Goal: Information Seeking & Learning: Learn about a topic

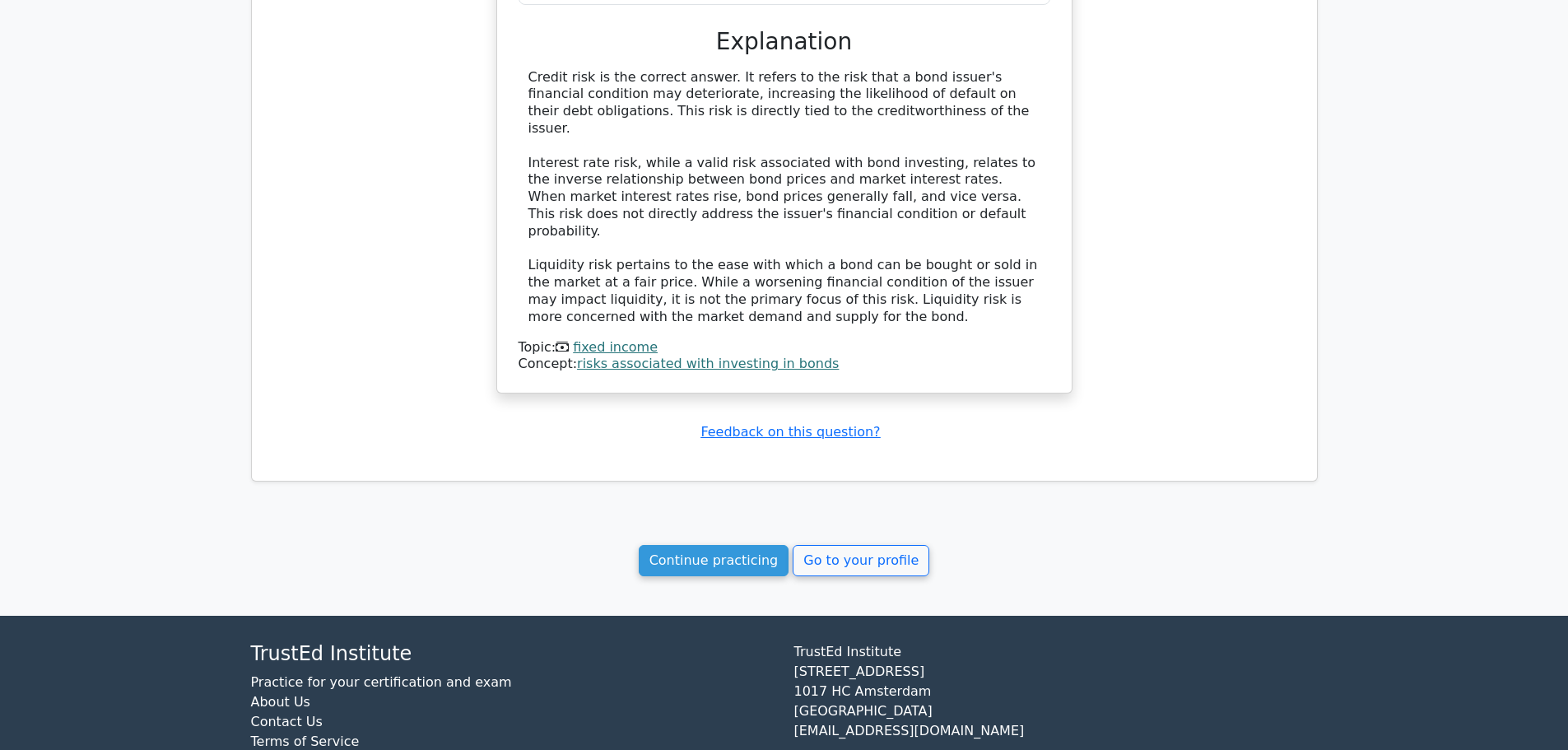
scroll to position [1175, 0]
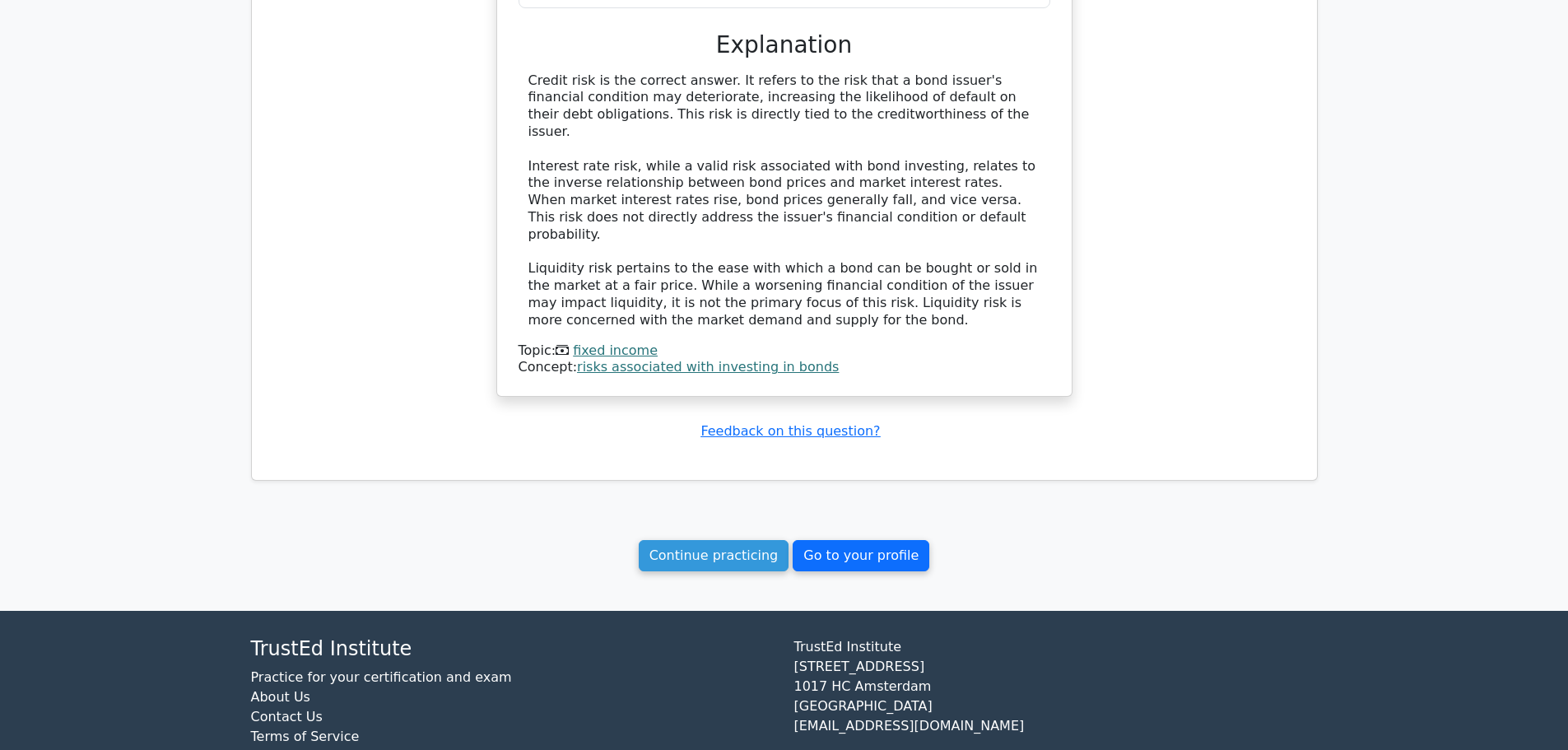
click at [833, 540] on link "Go to your profile" at bounding box center [860, 555] width 136 height 31
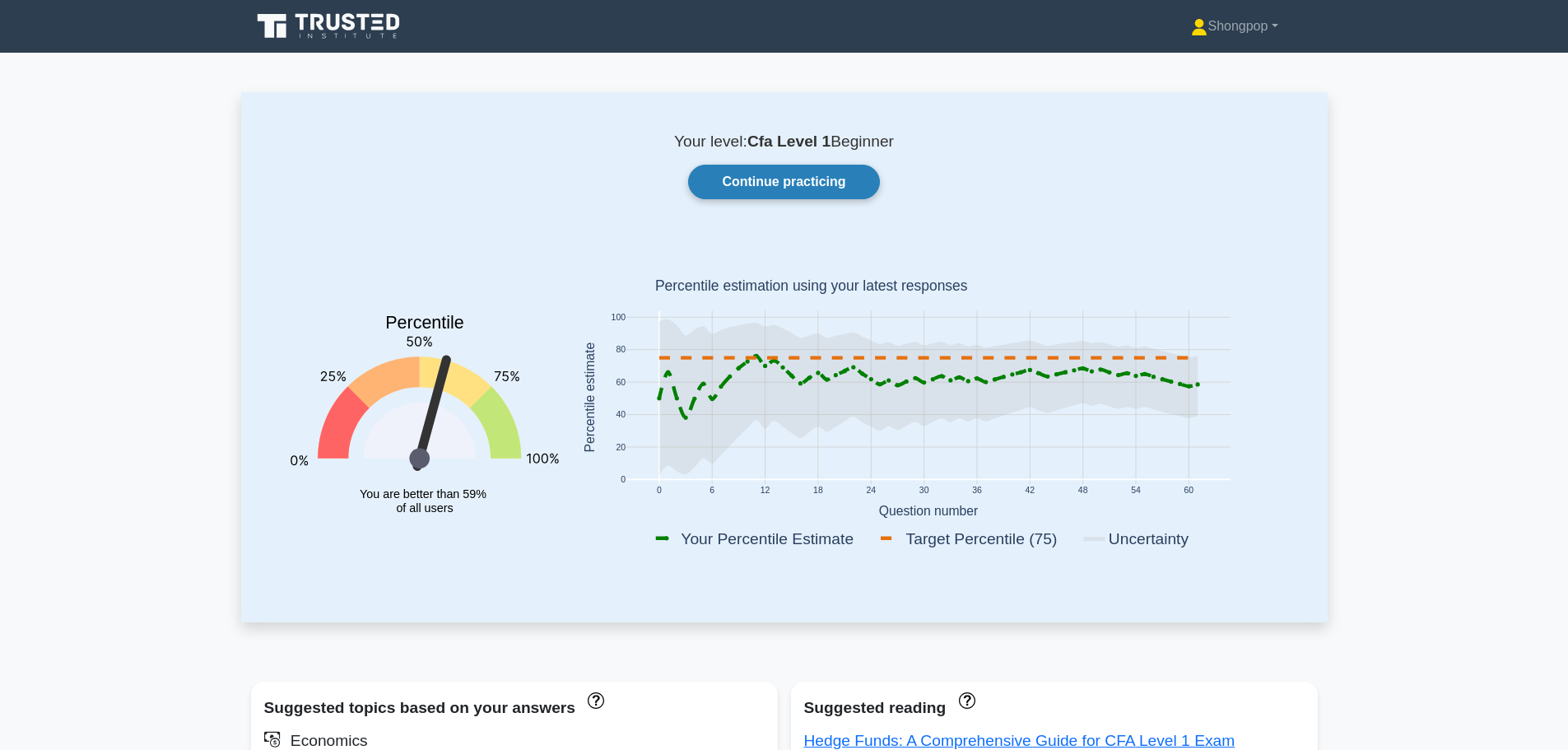
click at [813, 191] on link "Continue practicing" at bounding box center [784, 181] width 191 height 35
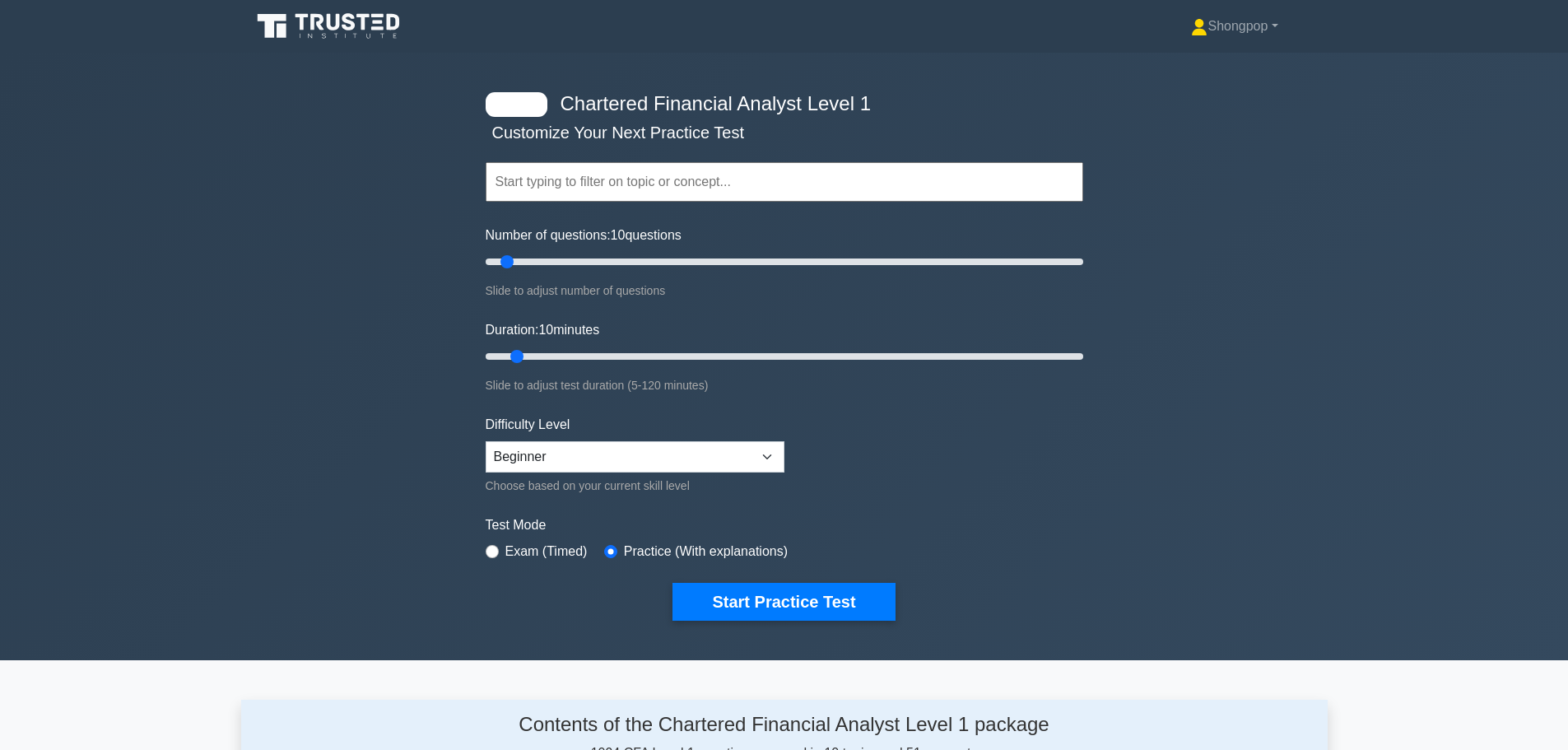
click at [666, 170] on input "text" at bounding box center [784, 182] width 597 height 40
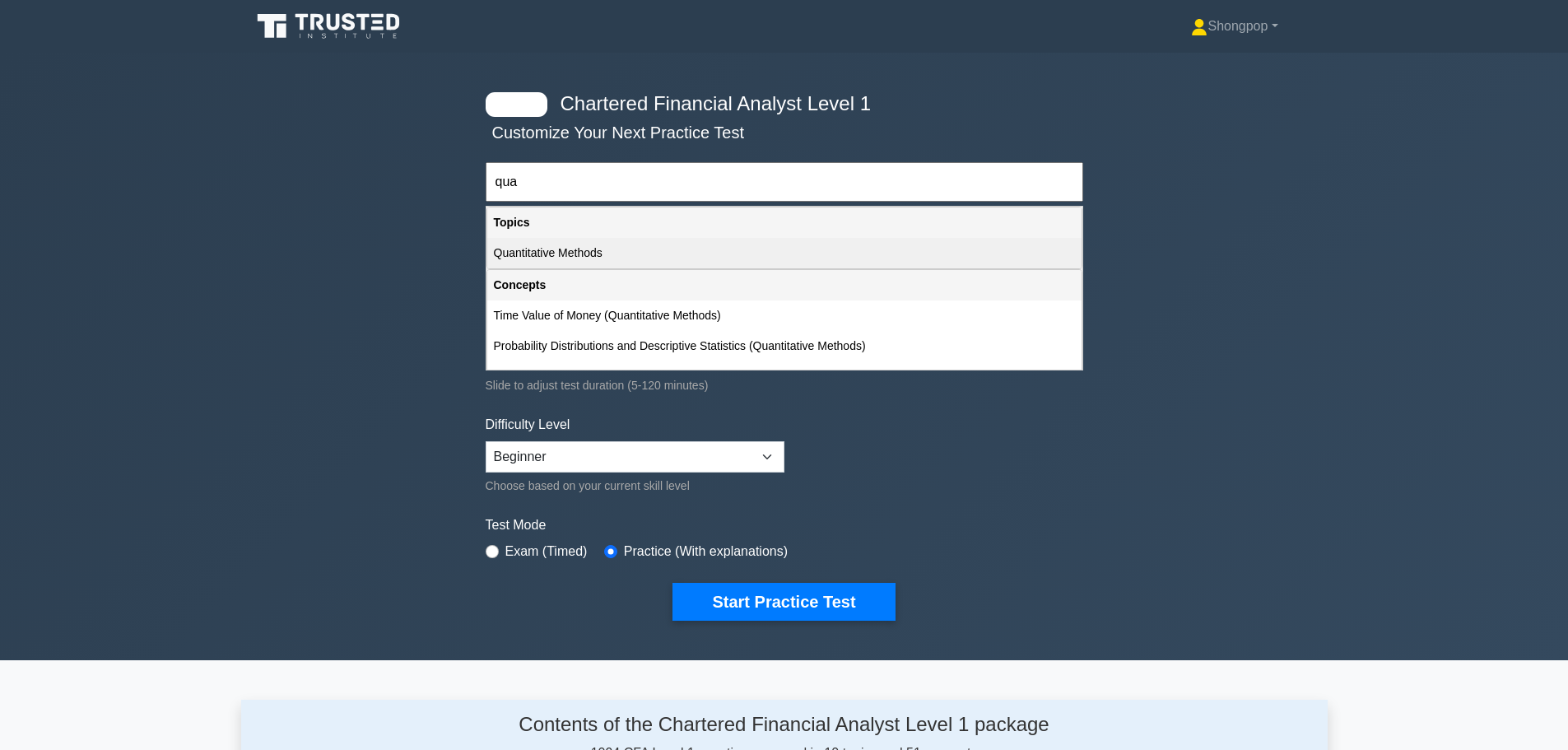
click at [739, 248] on div "Quantitative Methods" at bounding box center [784, 253] width 594 height 31
type input "Quantitative Methods"
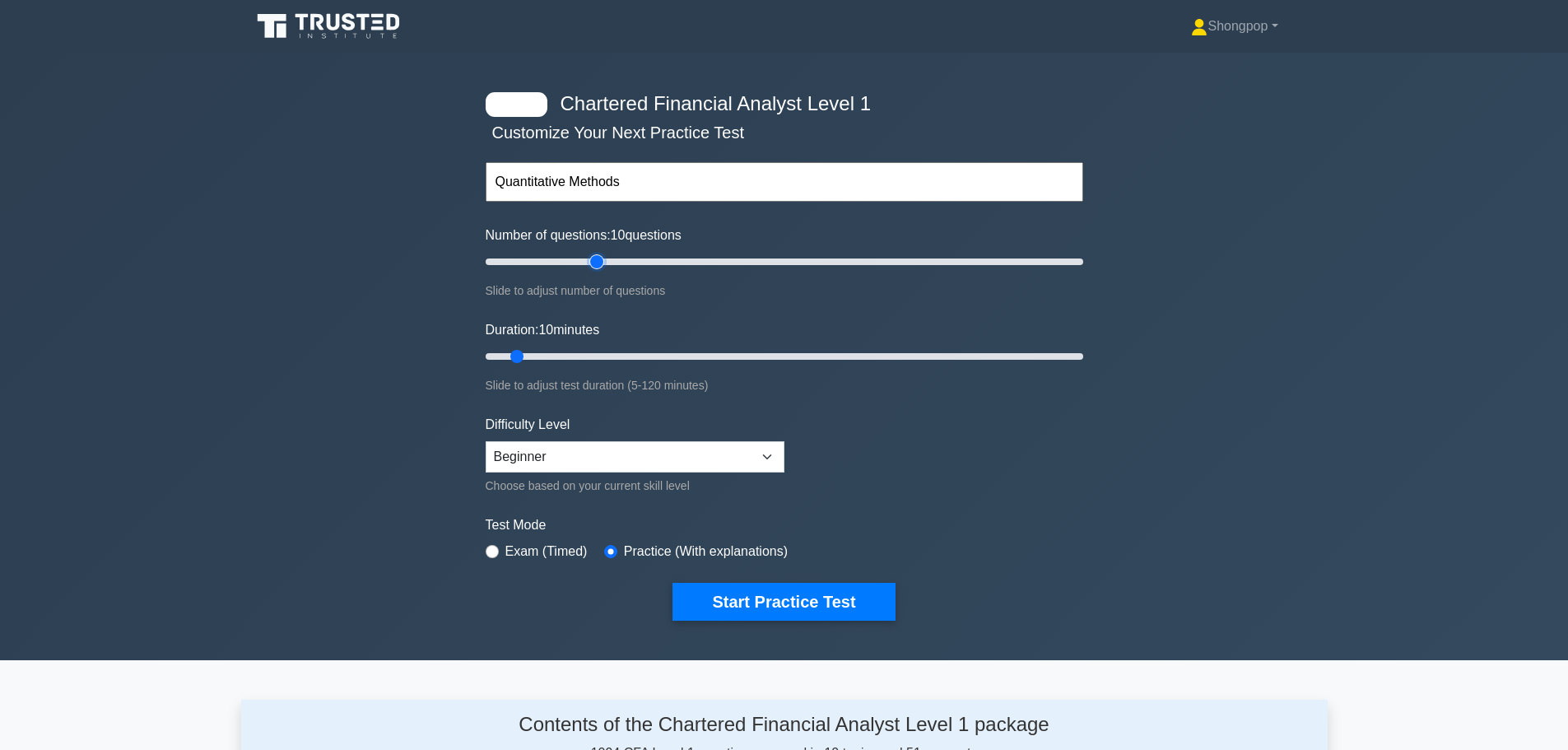
type input "40"
click at [600, 268] on input "Number of questions: 10 questions" at bounding box center [784, 262] width 597 height 20
type input "50"
click at [628, 256] on input "Number of questions: 40 questions" at bounding box center [784, 262] width 597 height 20
click at [594, 352] on input "Duration: 10 minutes" at bounding box center [784, 357] width 597 height 20
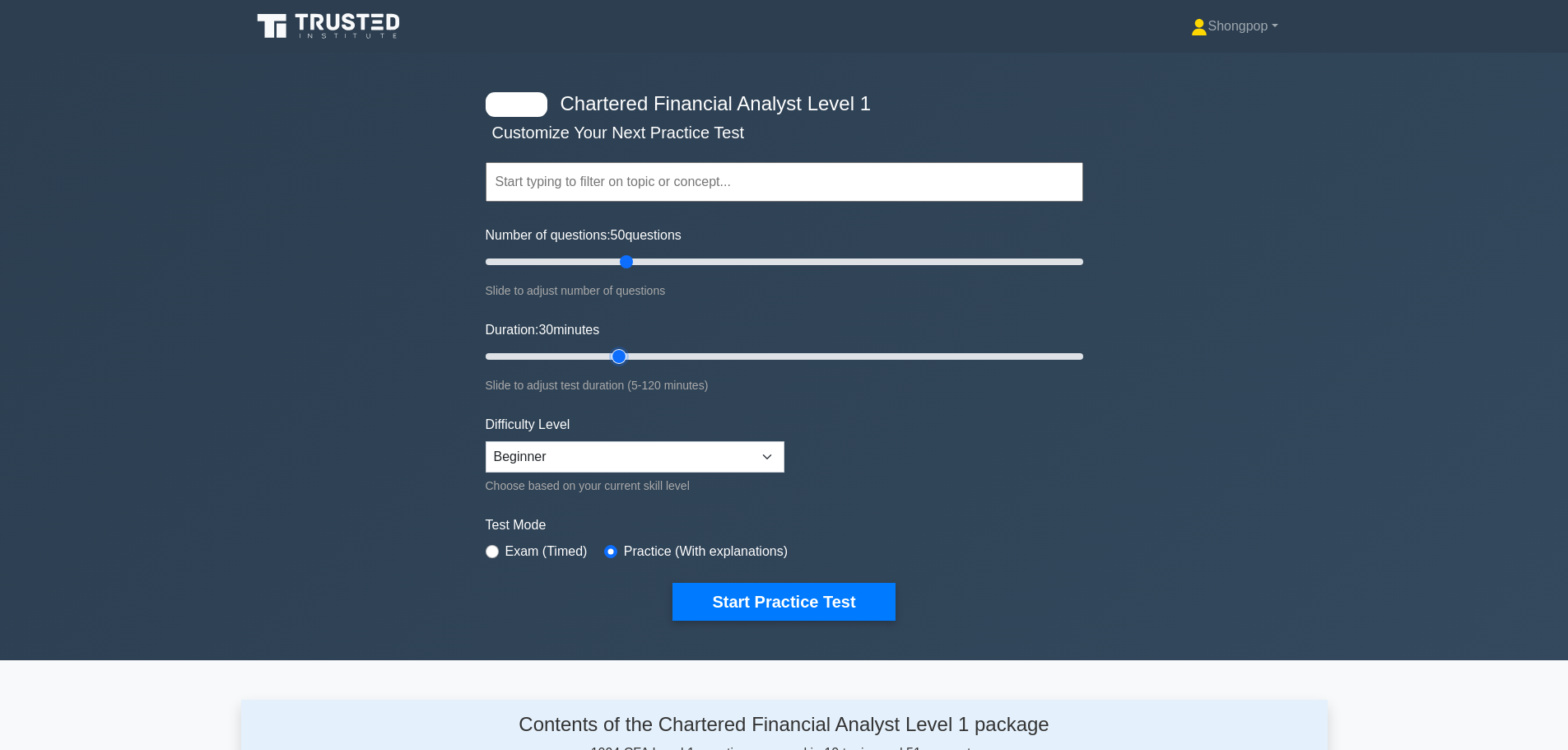
click at [631, 353] on input "Duration: 30 minutes" at bounding box center [784, 357] width 597 height 20
click at [646, 349] on input "Duration: 35 minutes" at bounding box center [784, 357] width 597 height 20
drag, startPoint x: 684, startPoint y: 352, endPoint x: 700, endPoint y: 354, distance: 16.1
type input "45"
click at [700, 354] on input "Duration: 45 minutes" at bounding box center [784, 357] width 597 height 20
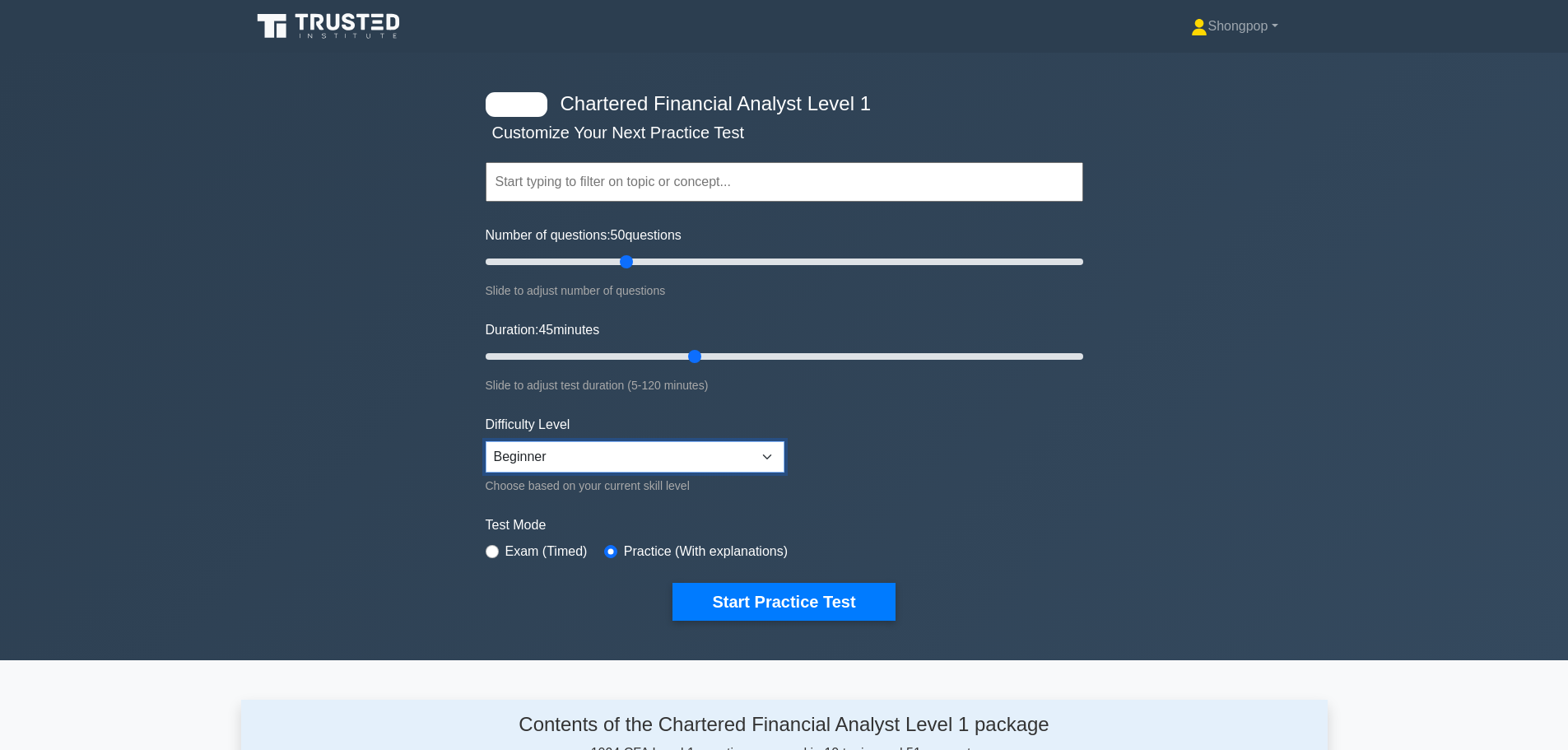
click at [701, 449] on select "Beginner Intermediate Expert" at bounding box center [635, 456] width 299 height 31
select select "expert"
click at [486, 441] on select "Beginner Intermediate Expert" at bounding box center [635, 456] width 299 height 31
click at [572, 552] on label "Exam (Timed)" at bounding box center [546, 552] width 83 height 20
click at [774, 608] on button "Start Practice Test" at bounding box center [783, 602] width 222 height 38
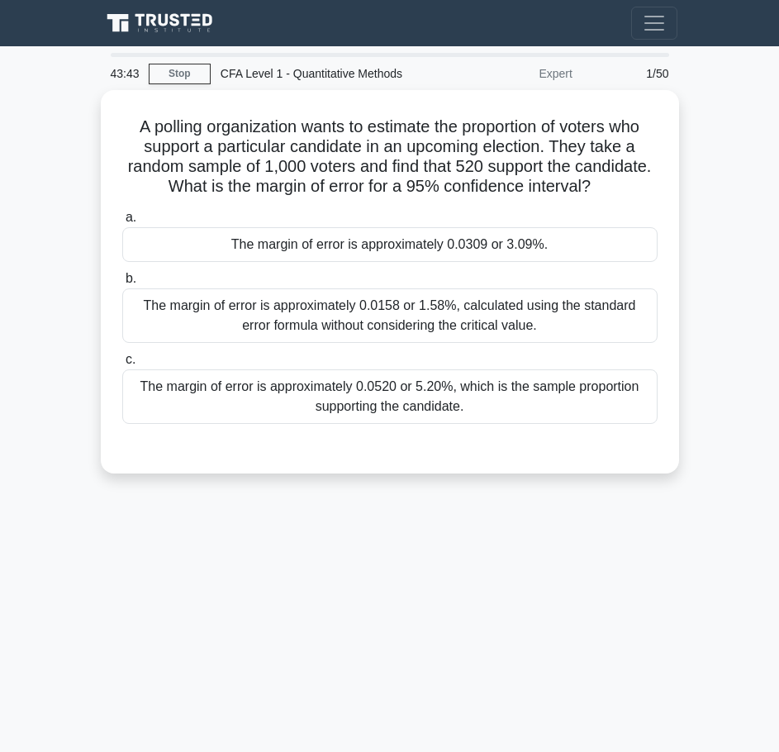
click at [715, 57] on main "43:43 Stop CFA Level 1 - Quantitative Methods Expert 1/50 A polling organizatio…" at bounding box center [389, 466] width 779 height 840
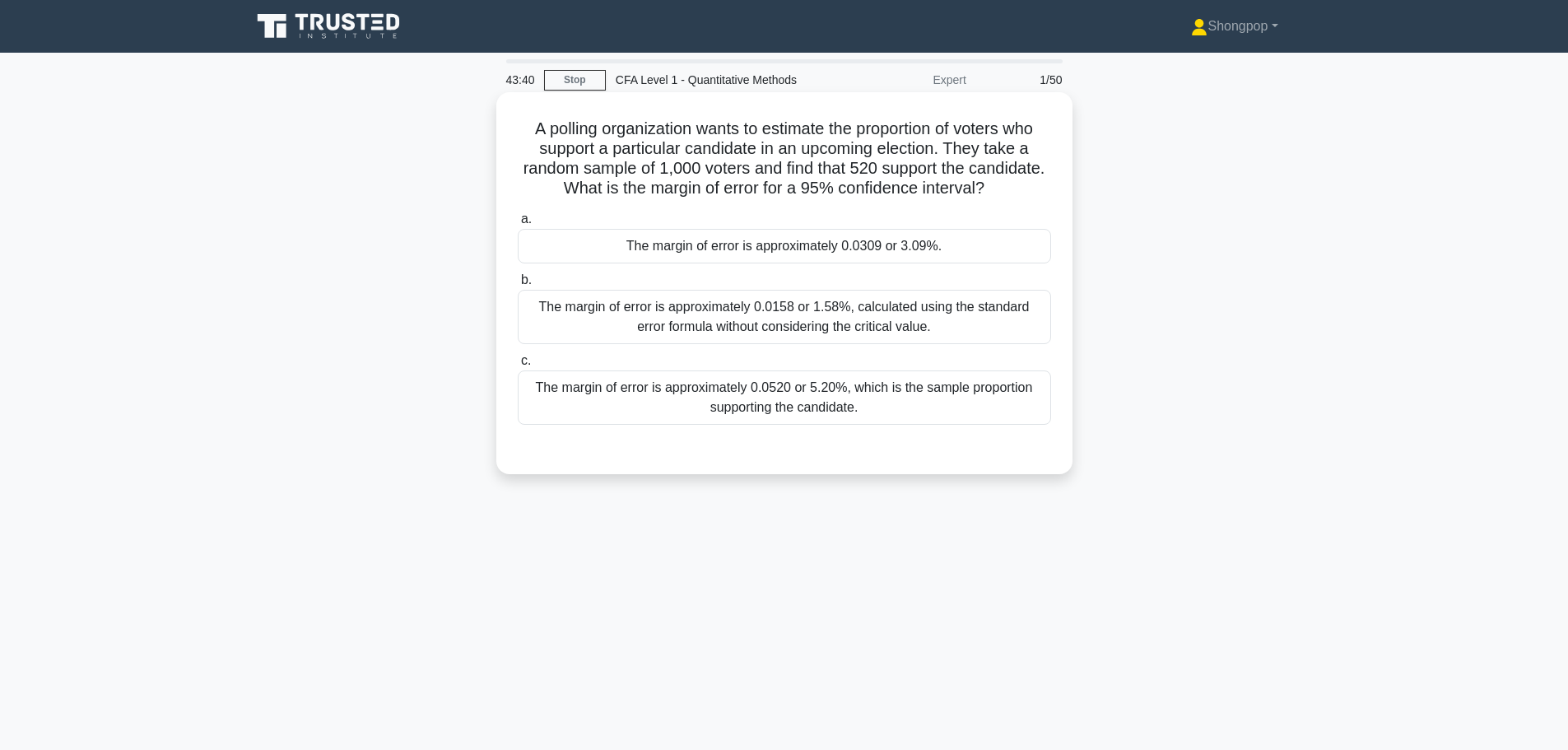
click at [939, 246] on div "The margin of error is approximately 0.0309 or 3.09%." at bounding box center [784, 246] width 534 height 35
click at [518, 225] on input "a. The margin of error is approximately 0.0309 or 3.09%." at bounding box center [518, 219] width 0 height 11
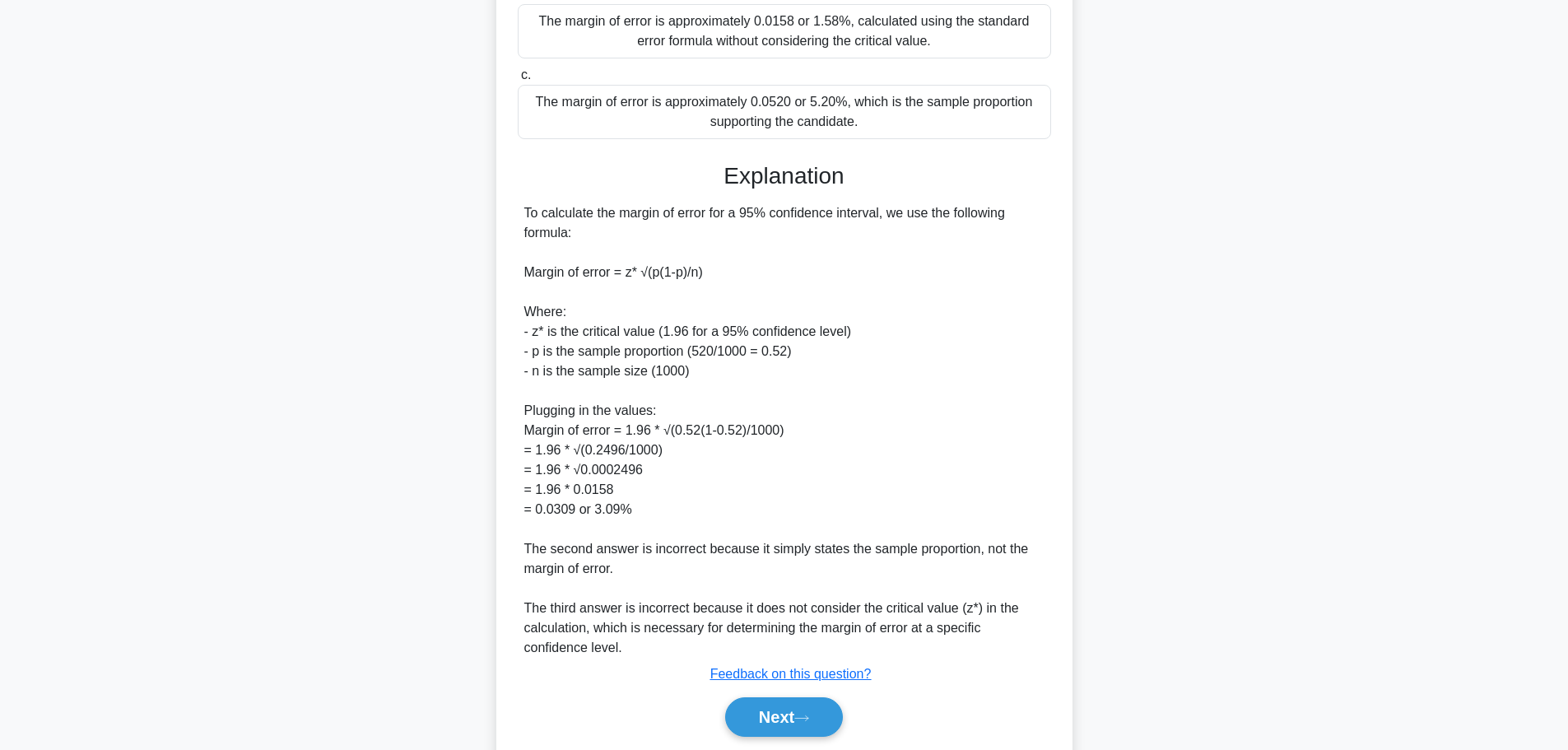
scroll to position [344, 0]
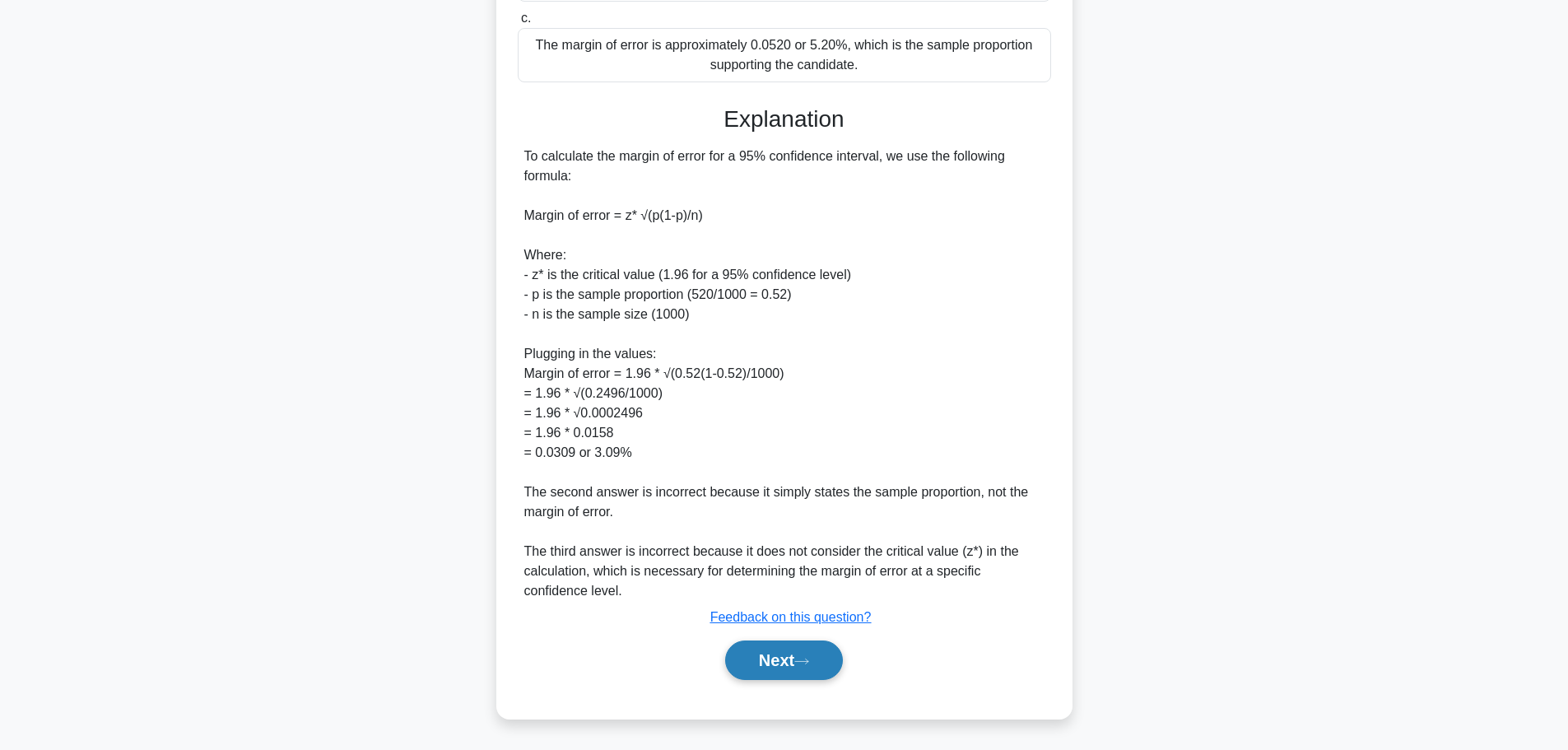
click at [806, 655] on button "Next" at bounding box center [784, 660] width 117 height 40
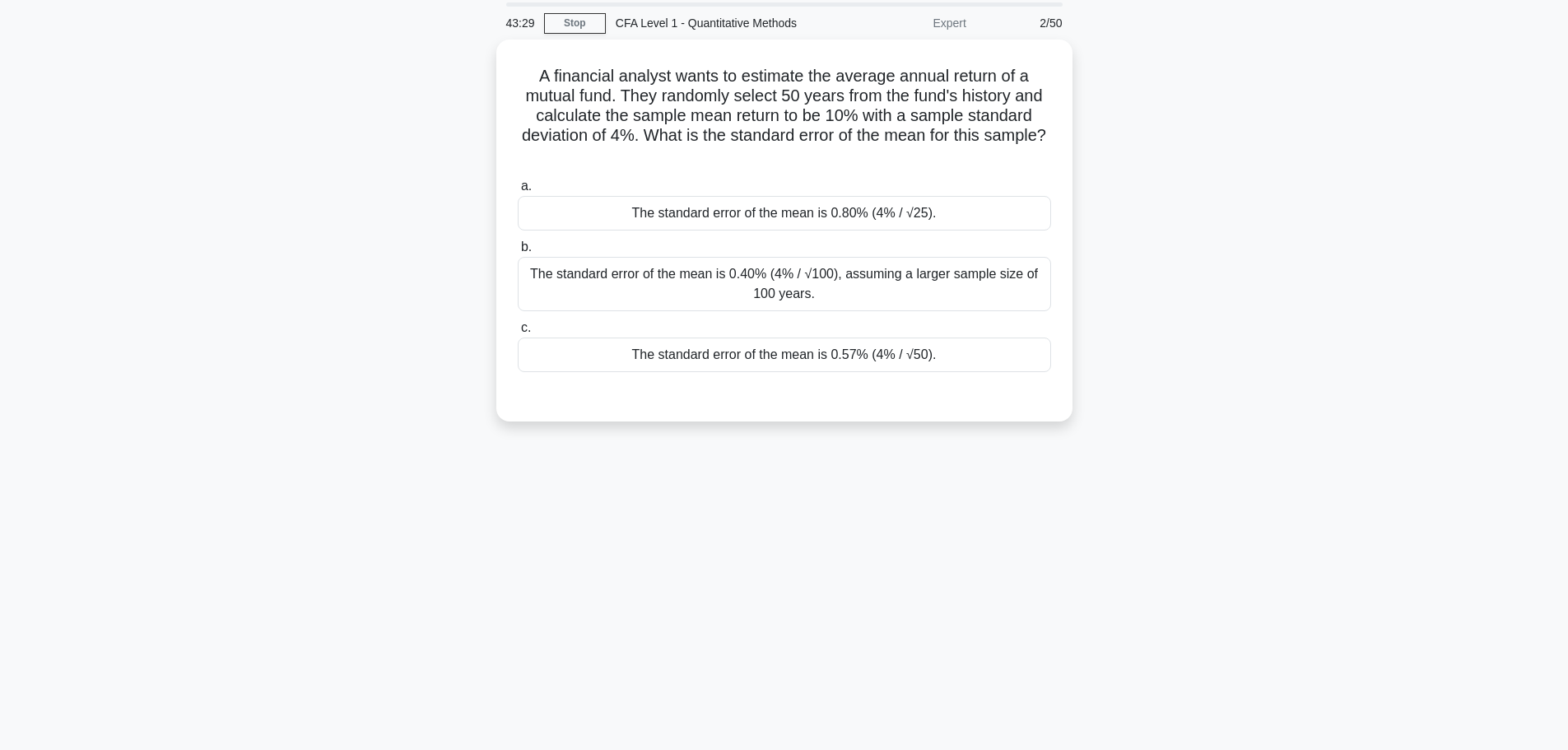
scroll to position [0, 0]
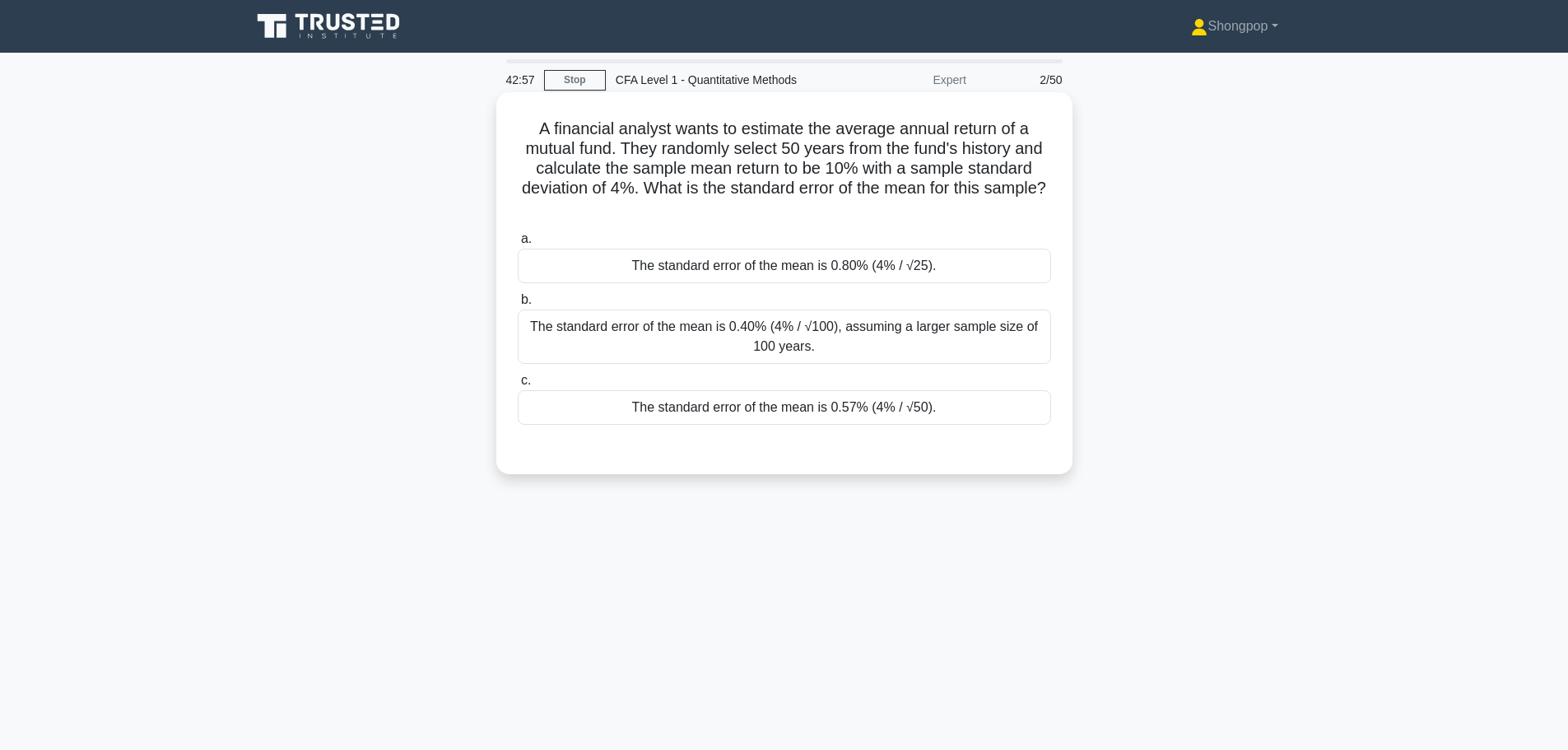
click at [860, 421] on div "The standard error of the mean is 0.57% (4% / √50)." at bounding box center [784, 407] width 534 height 35
click at [518, 386] on input "c. The standard error of the mean is 0.57% (4% / √50)." at bounding box center [518, 380] width 0 height 11
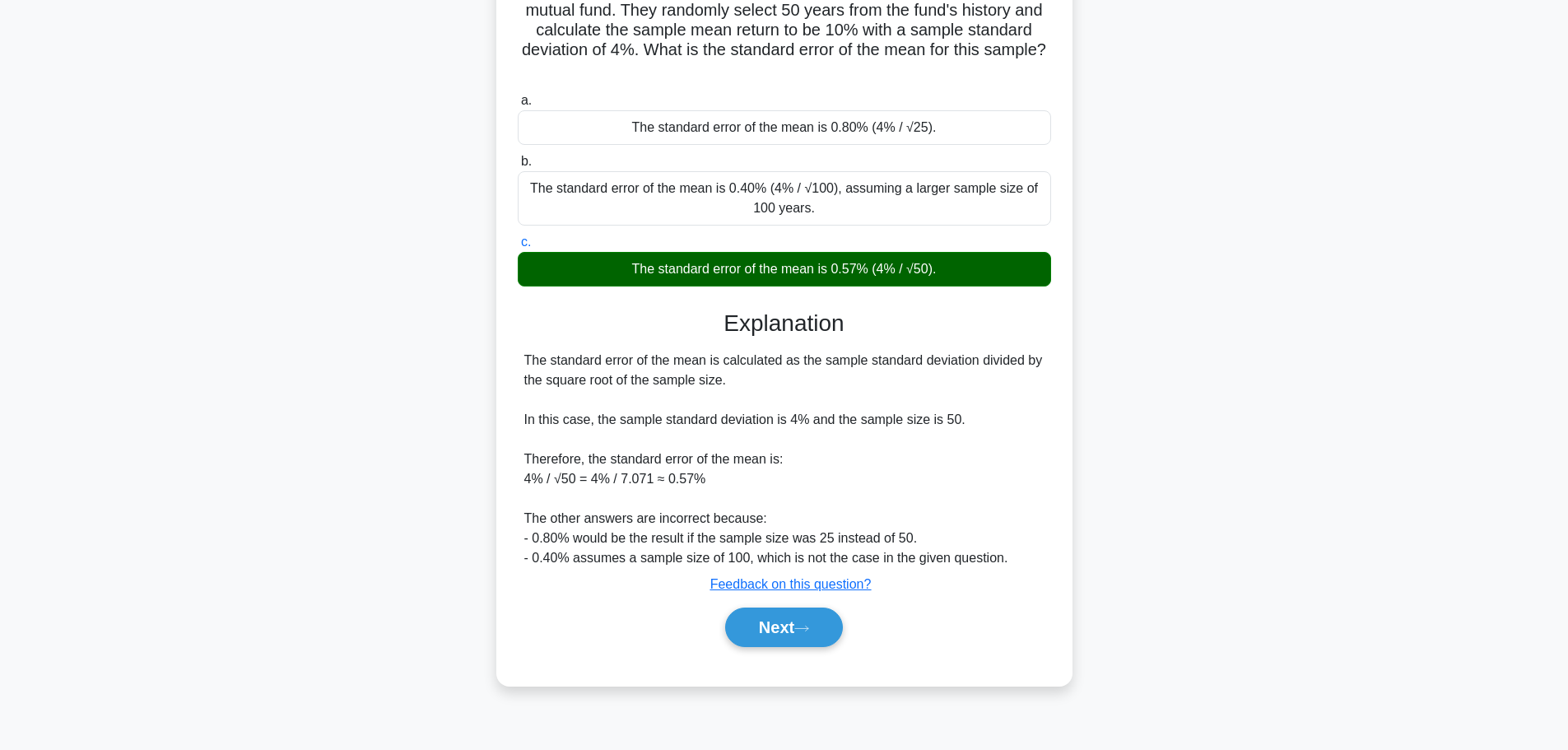
scroll to position [139, 0]
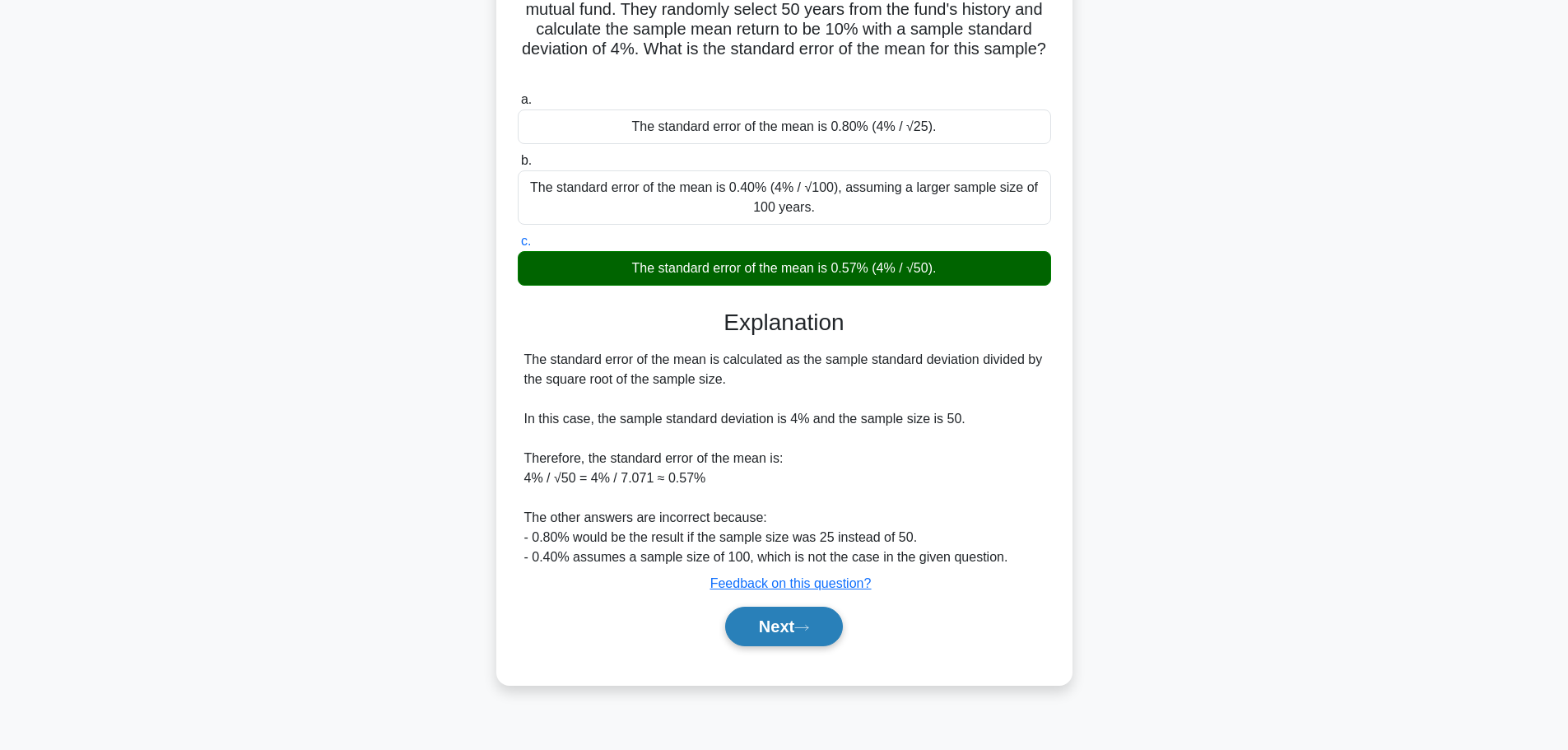
click at [789, 614] on button "Next" at bounding box center [784, 626] width 117 height 40
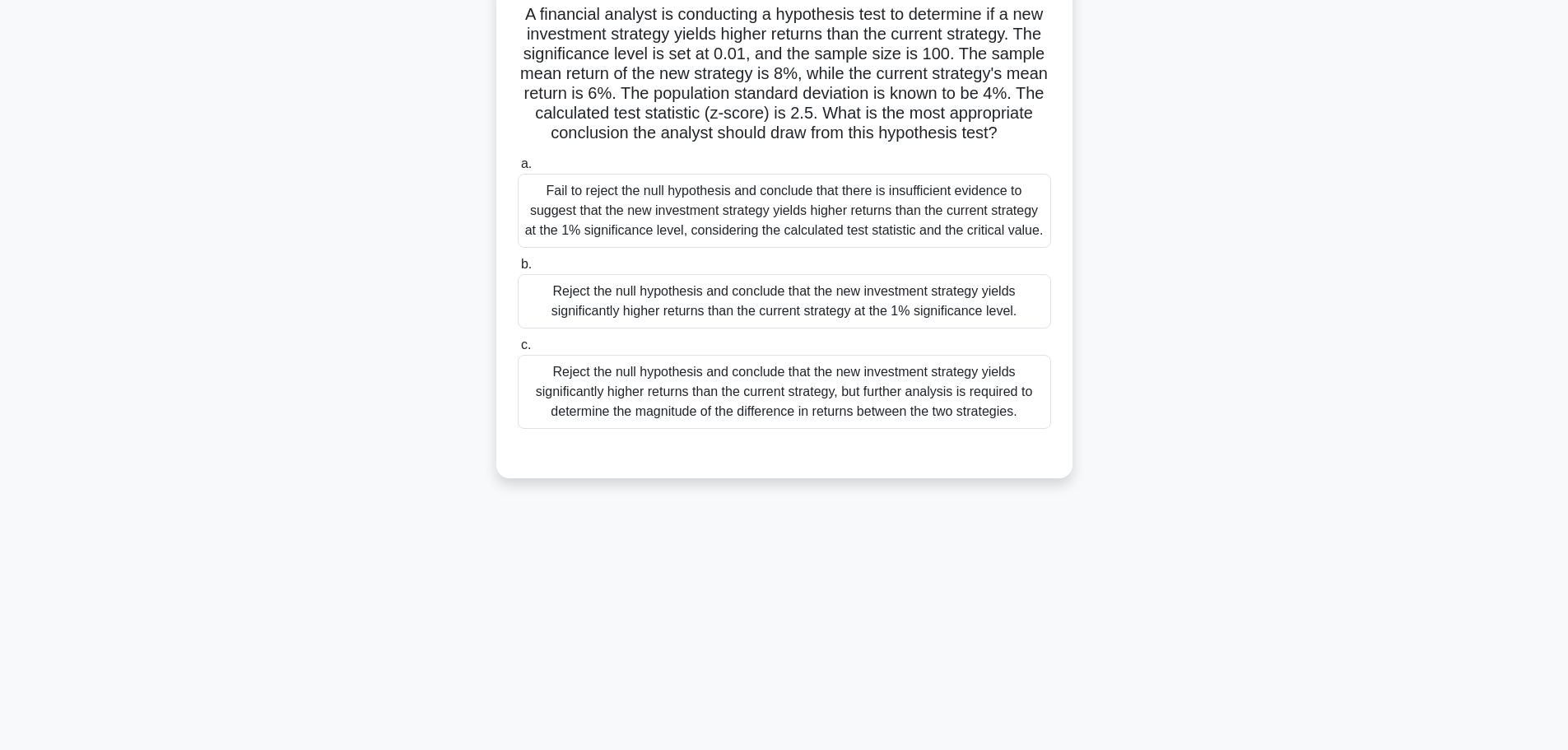
scroll to position [0, 0]
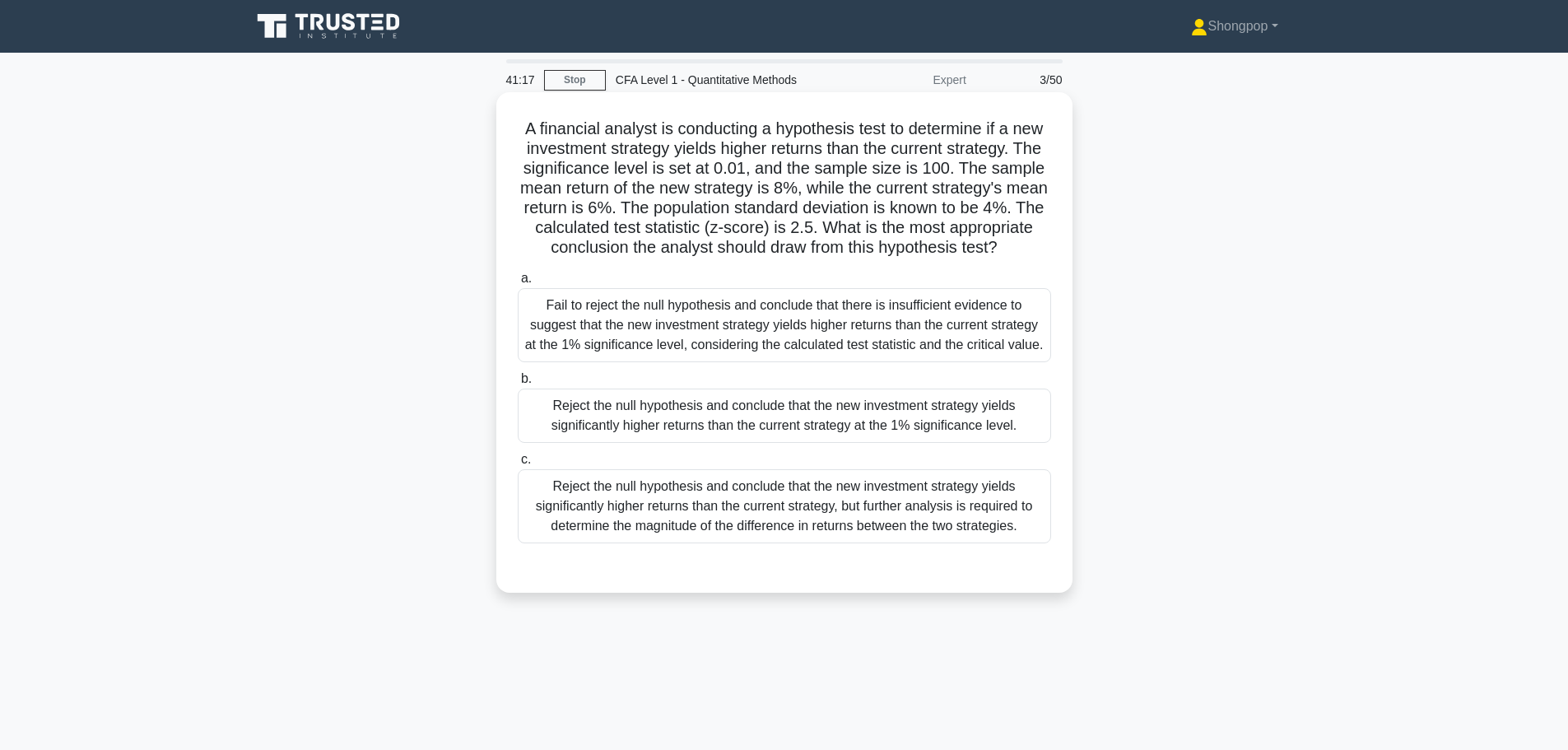
click at [762, 433] on div "Reject the null hypothesis and conclude that the new investment strategy yields…" at bounding box center [784, 415] width 534 height 55
click at [518, 384] on input "b. Reject the null hypothesis and conclude that the new investment strategy yie…" at bounding box center [518, 378] width 0 height 11
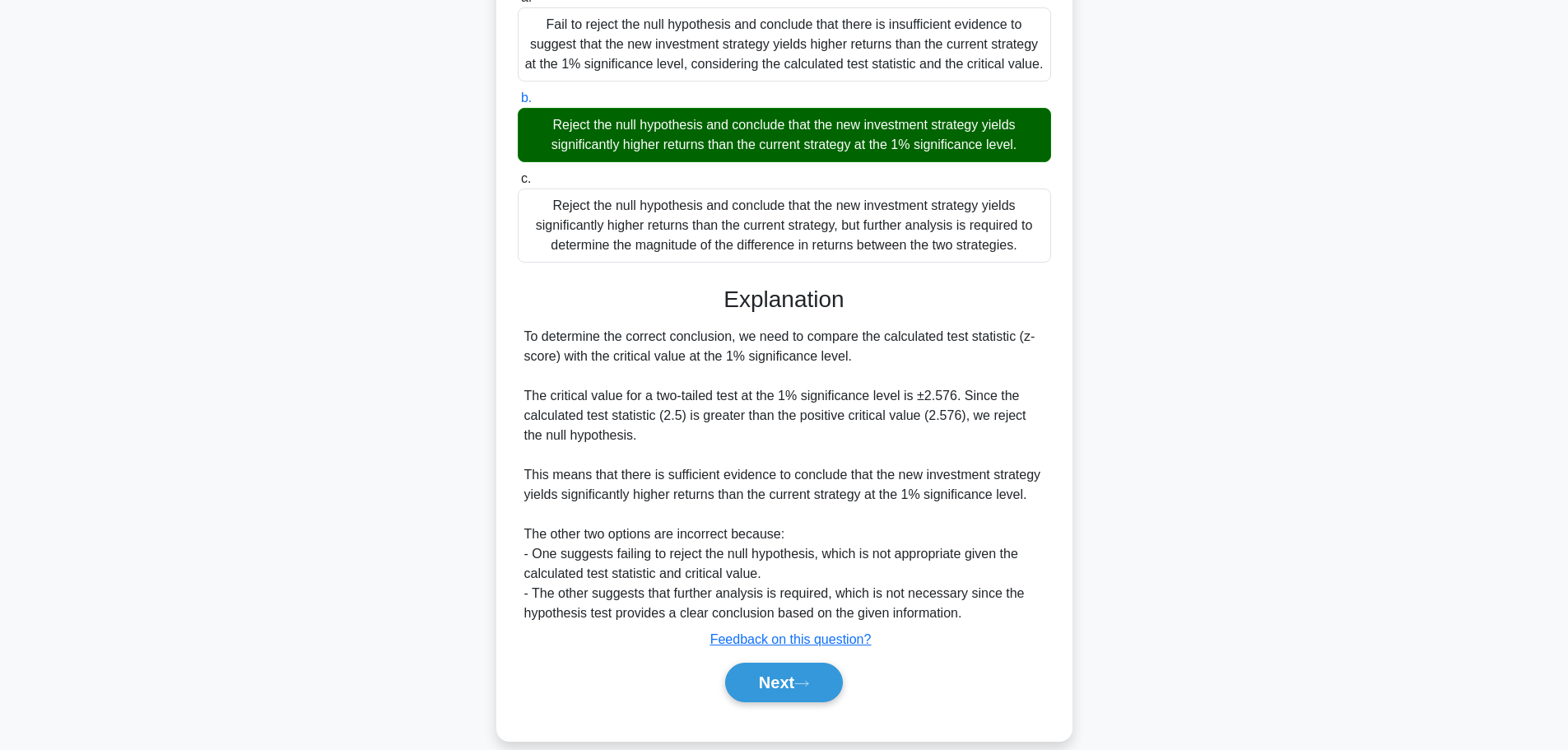
scroll to position [324, 0]
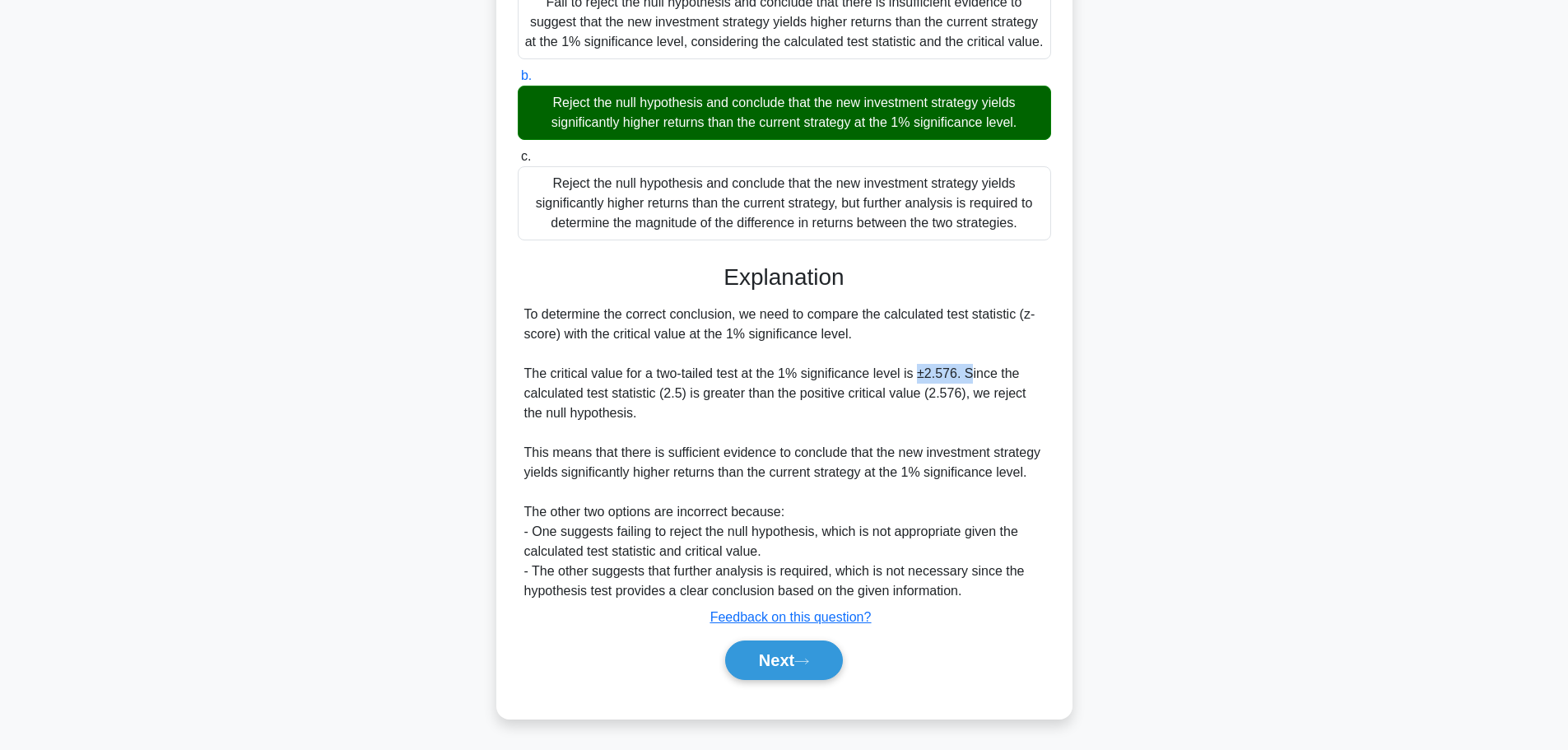
drag, startPoint x: 914, startPoint y: 376, endPoint x: 930, endPoint y: 386, distance: 18.9
click at [968, 373] on div "To determine the correct conclusion, we need to compare the calculated test sta…" at bounding box center [784, 453] width 520 height 297
click at [940, 434] on div "To determine the correct conclusion, we need to compare the calculated test sta…" at bounding box center [784, 453] width 520 height 297
click at [786, 667] on button "Next" at bounding box center [784, 660] width 117 height 40
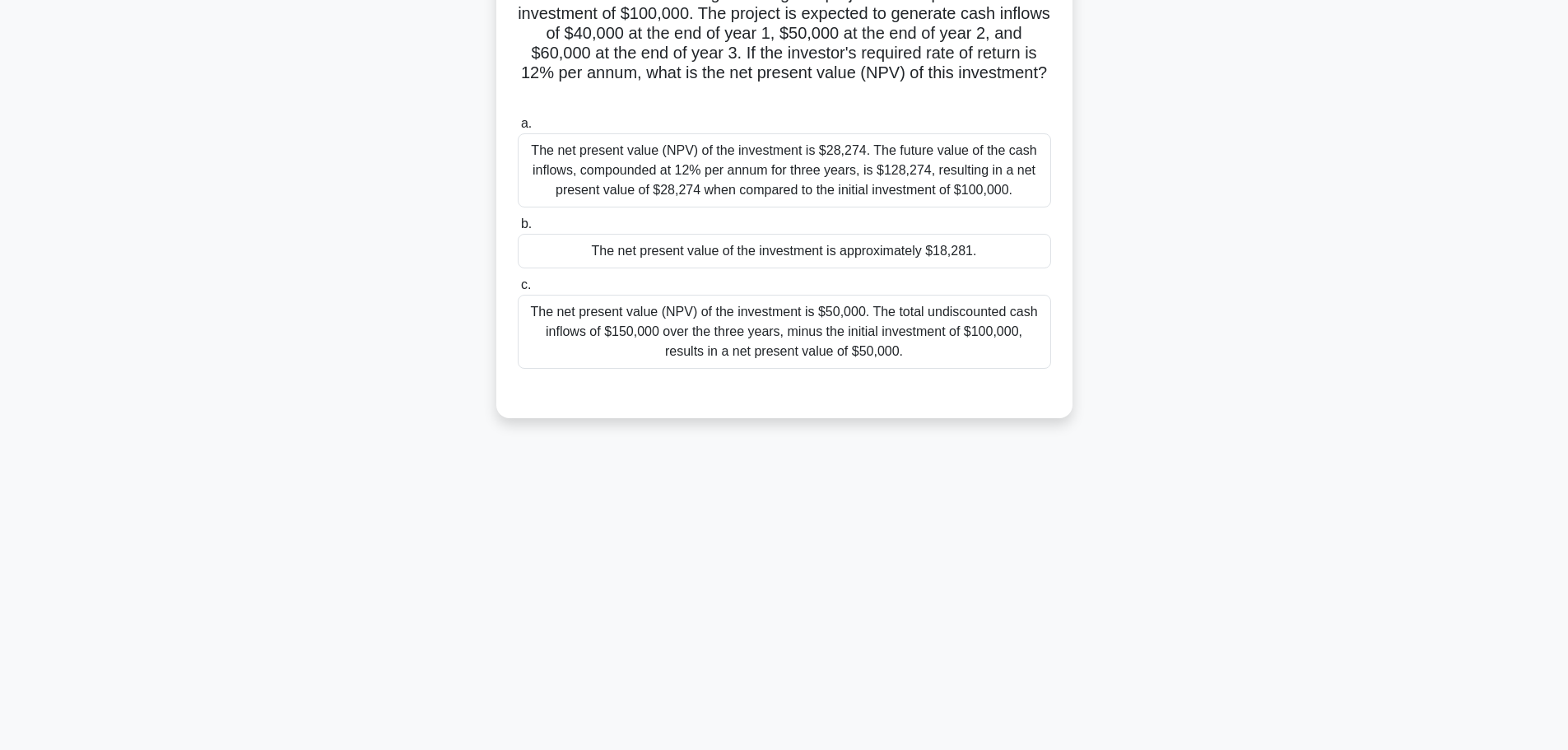
scroll to position [0, 0]
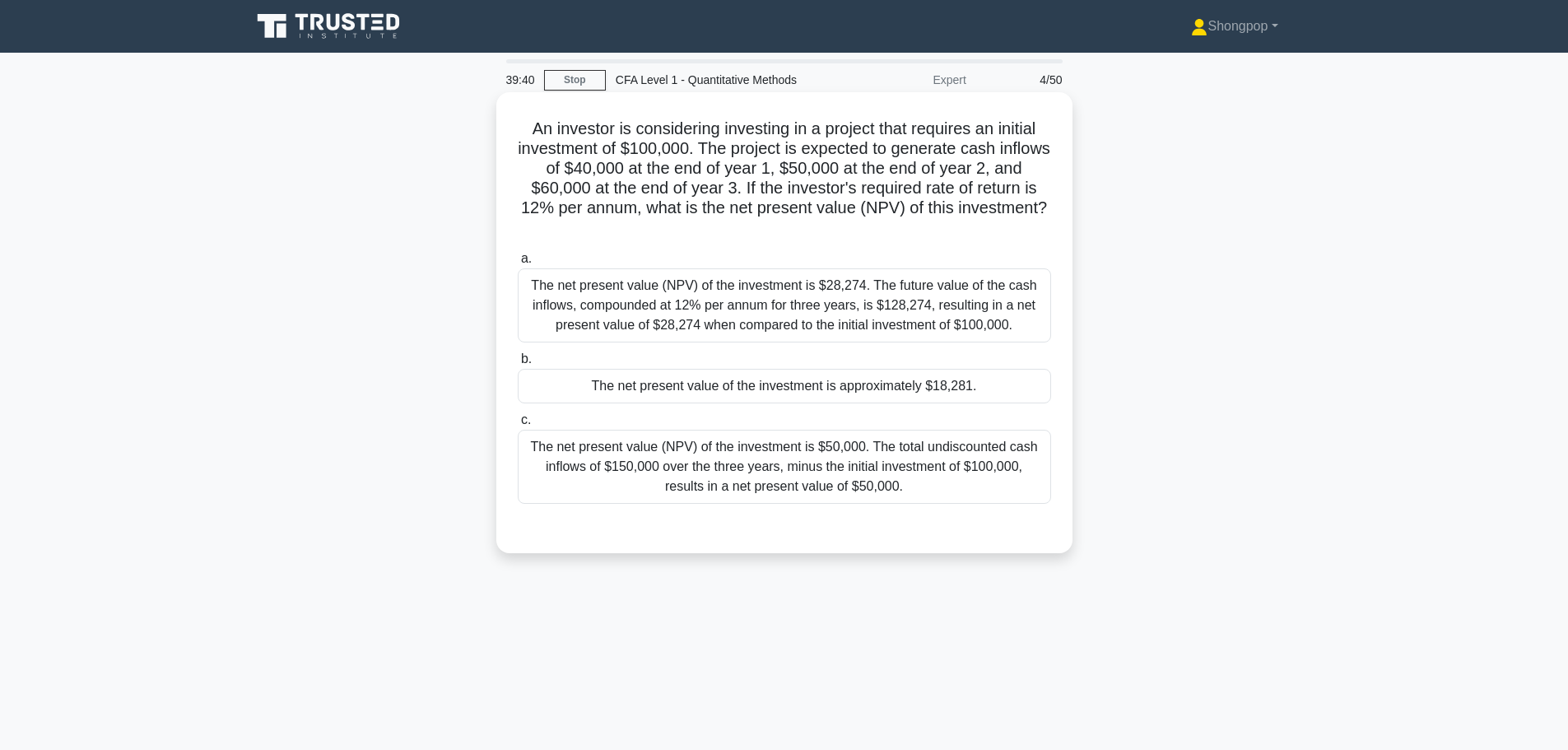
click at [720, 320] on div "The net present value (NPV) of the investment is $28,274. The future value of t…" at bounding box center [784, 305] width 534 height 74
click at [518, 264] on input "a. The net present value (NPV) of the investment is $28,274. The future value o…" at bounding box center [518, 259] width 0 height 11
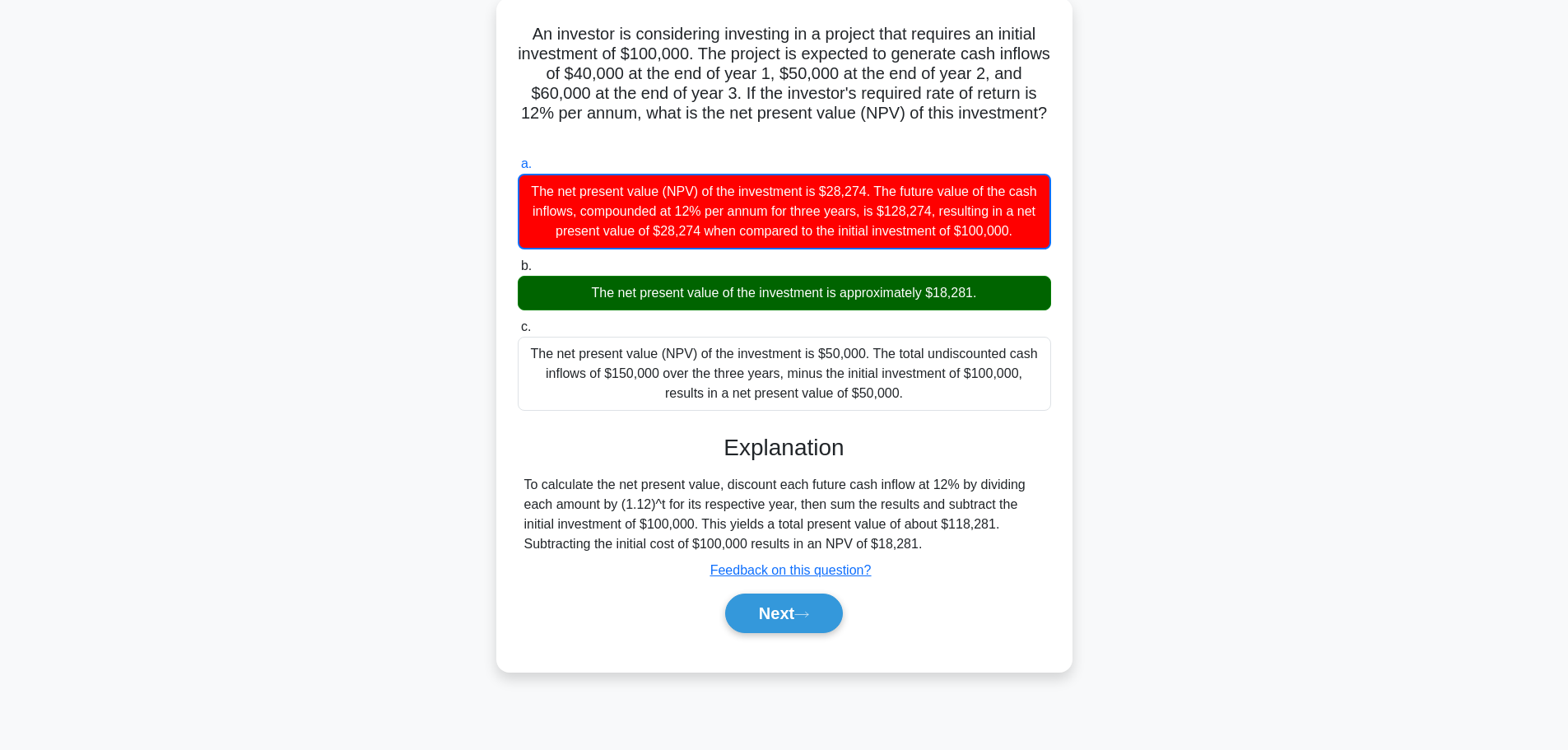
scroll to position [139, 0]
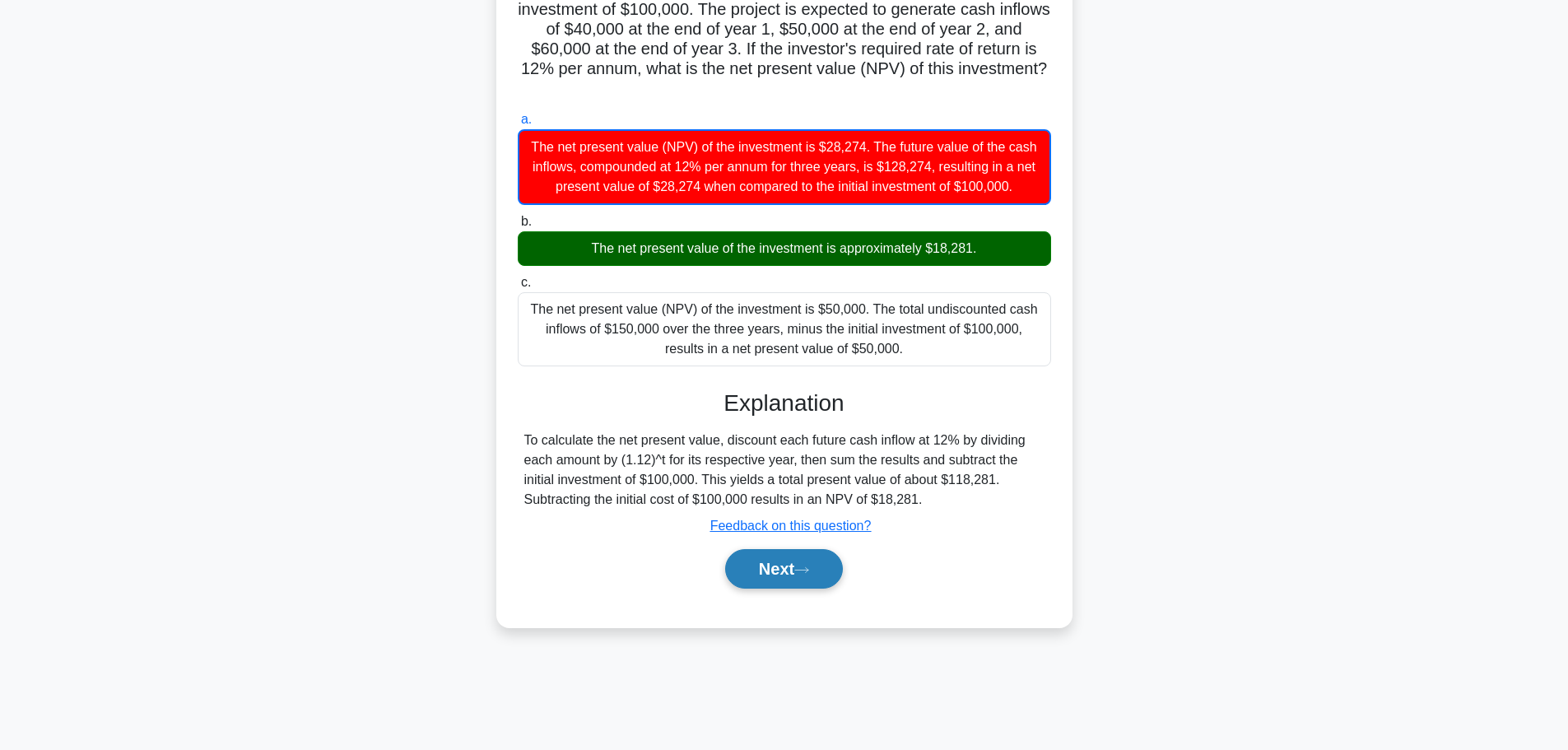
click at [808, 573] on icon at bounding box center [801, 570] width 15 height 9
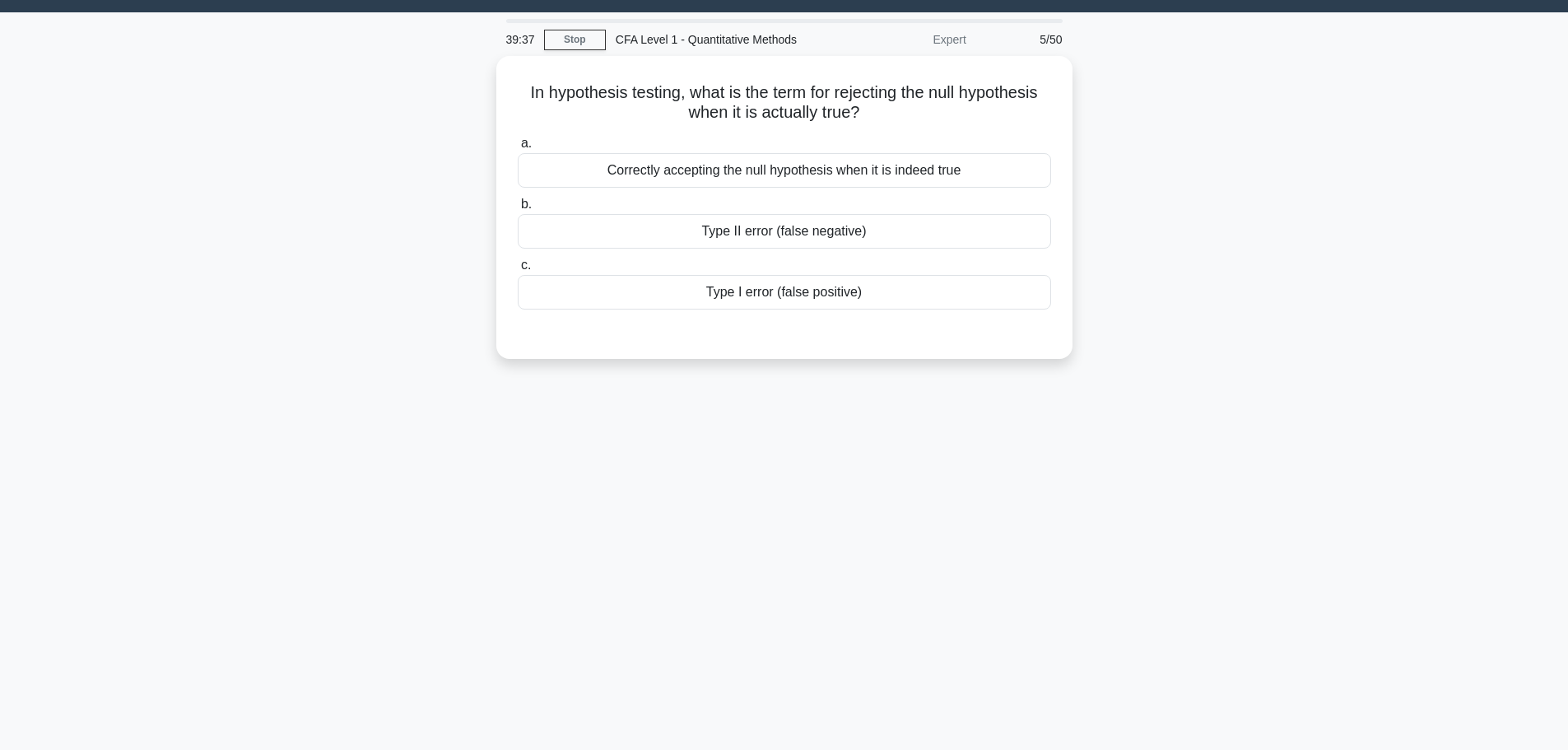
scroll to position [0, 0]
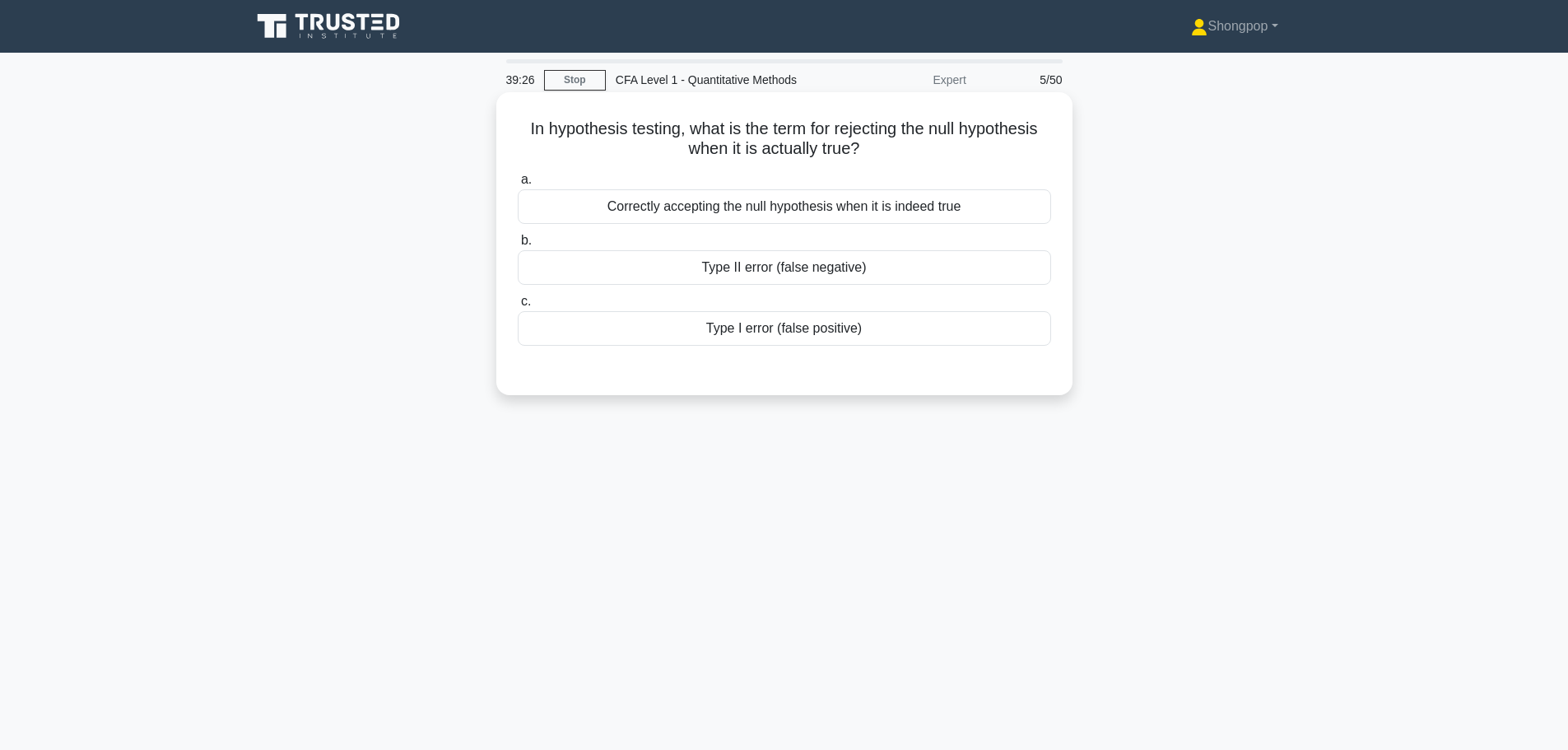
click at [790, 278] on div "Type II error (false negative)" at bounding box center [784, 267] width 534 height 35
click at [518, 246] on input "b. Type II error (false negative)" at bounding box center [518, 240] width 0 height 11
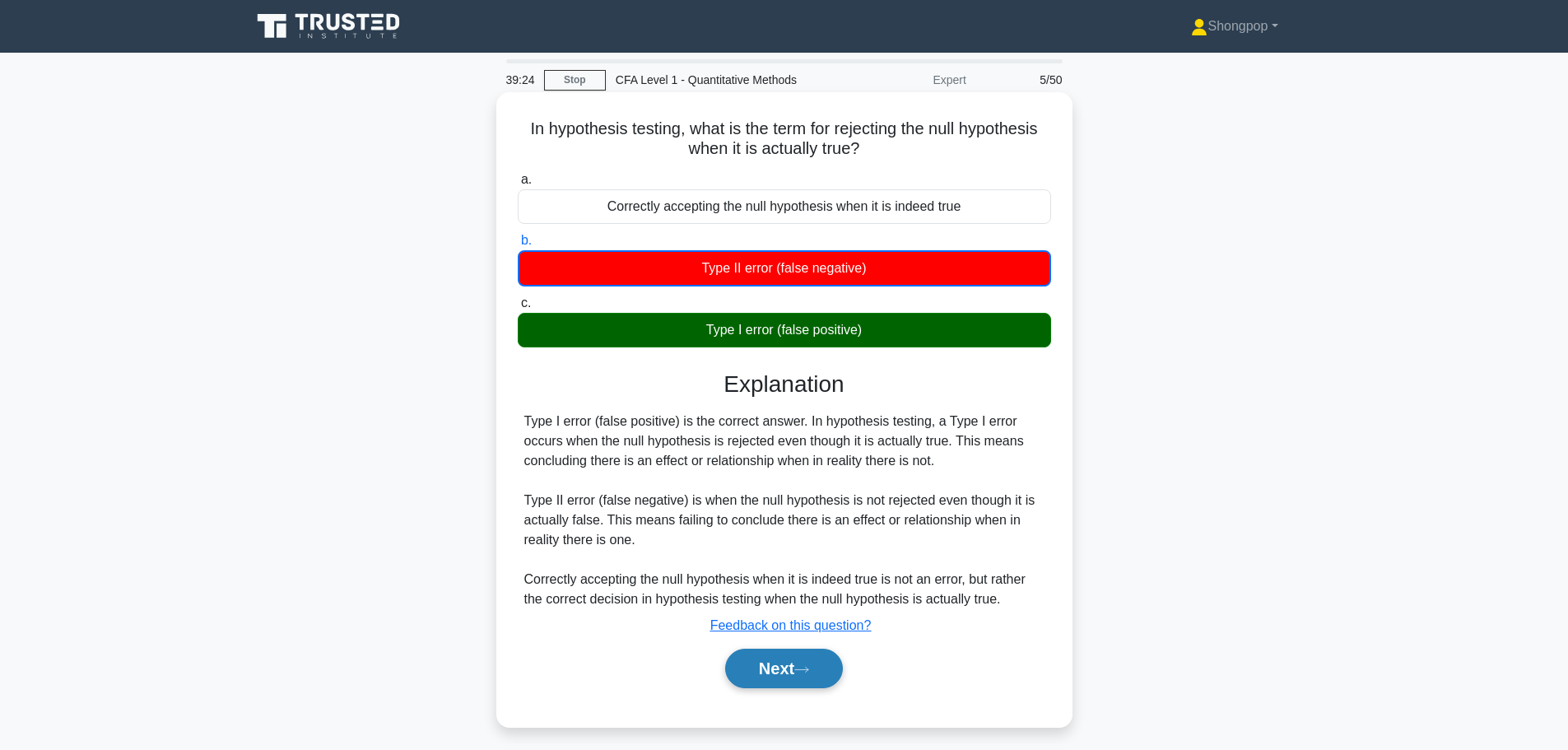
click at [772, 667] on button "Next" at bounding box center [784, 668] width 117 height 40
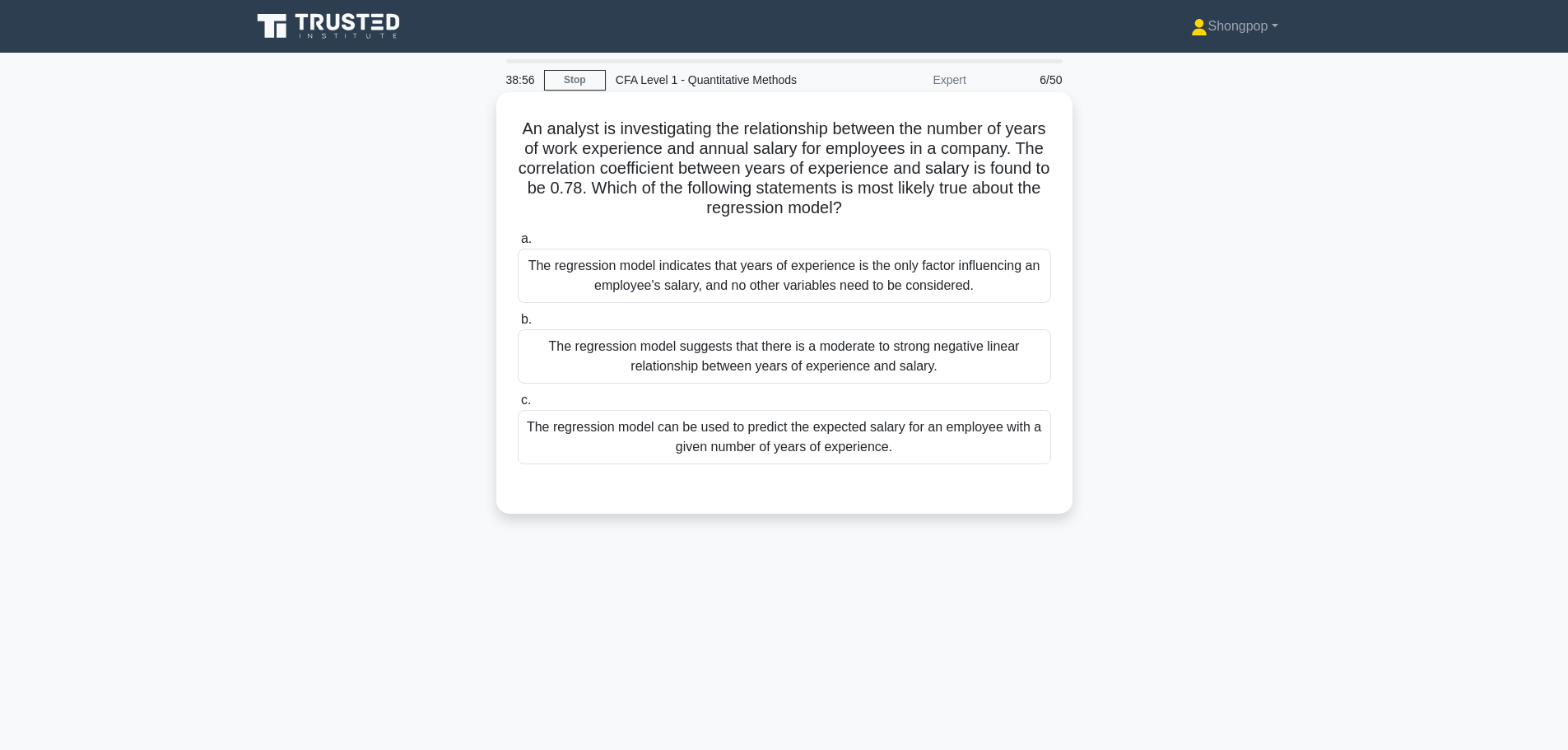
click at [727, 445] on div "The regression model can be used to predict the expected salary for an employee…" at bounding box center [784, 437] width 534 height 55
click at [518, 405] on input "c. The regression model can be used to predict the expected salary for an emplo…" at bounding box center [518, 400] width 0 height 11
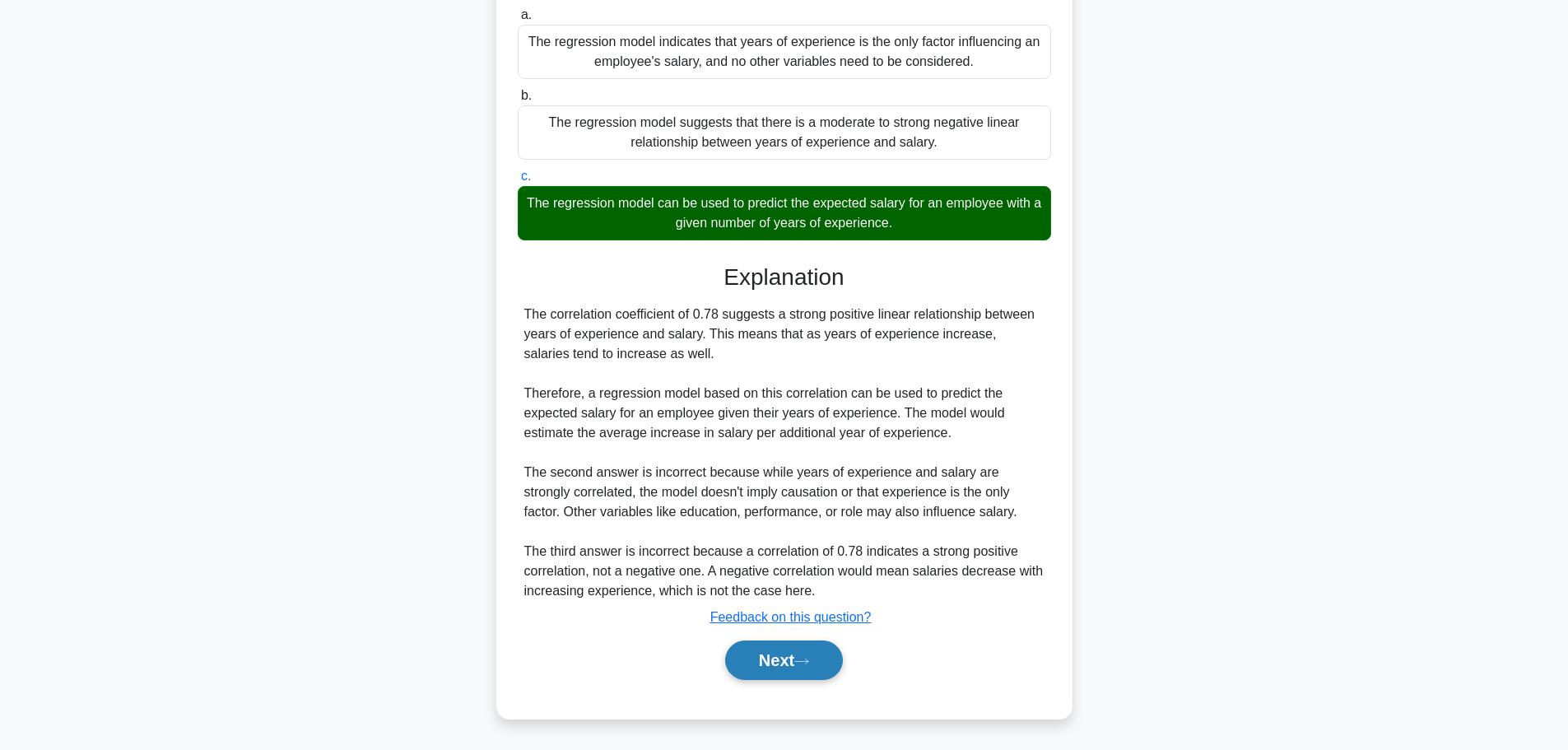
click at [785, 671] on button "Next" at bounding box center [784, 660] width 117 height 40
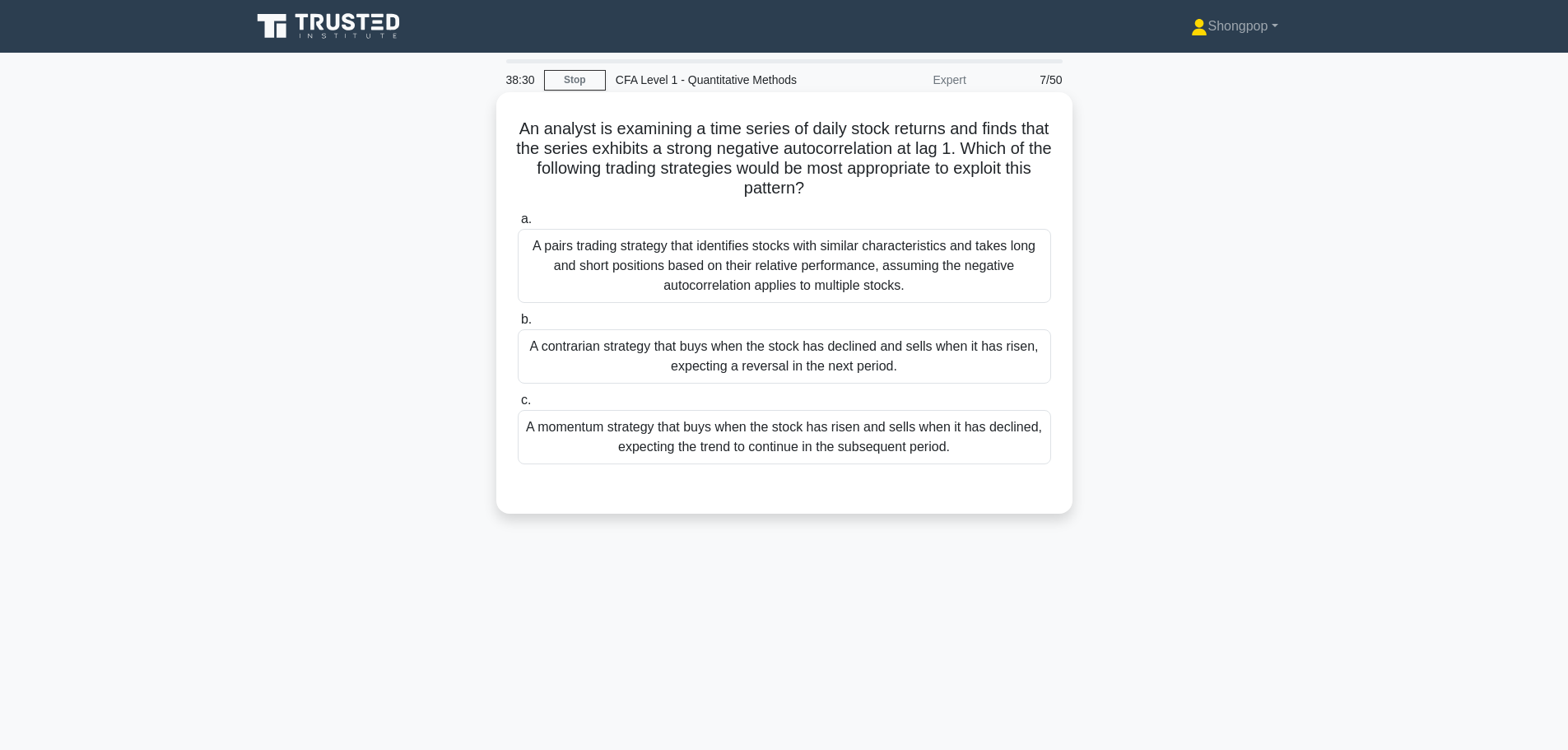
click at [725, 365] on div "A contrarian strategy that buys when the stock has declined and sells when it h…" at bounding box center [784, 357] width 534 height 55
click at [518, 325] on input "b. A contrarian strategy that buys when the stock has declined and sells when i…" at bounding box center [518, 320] width 0 height 11
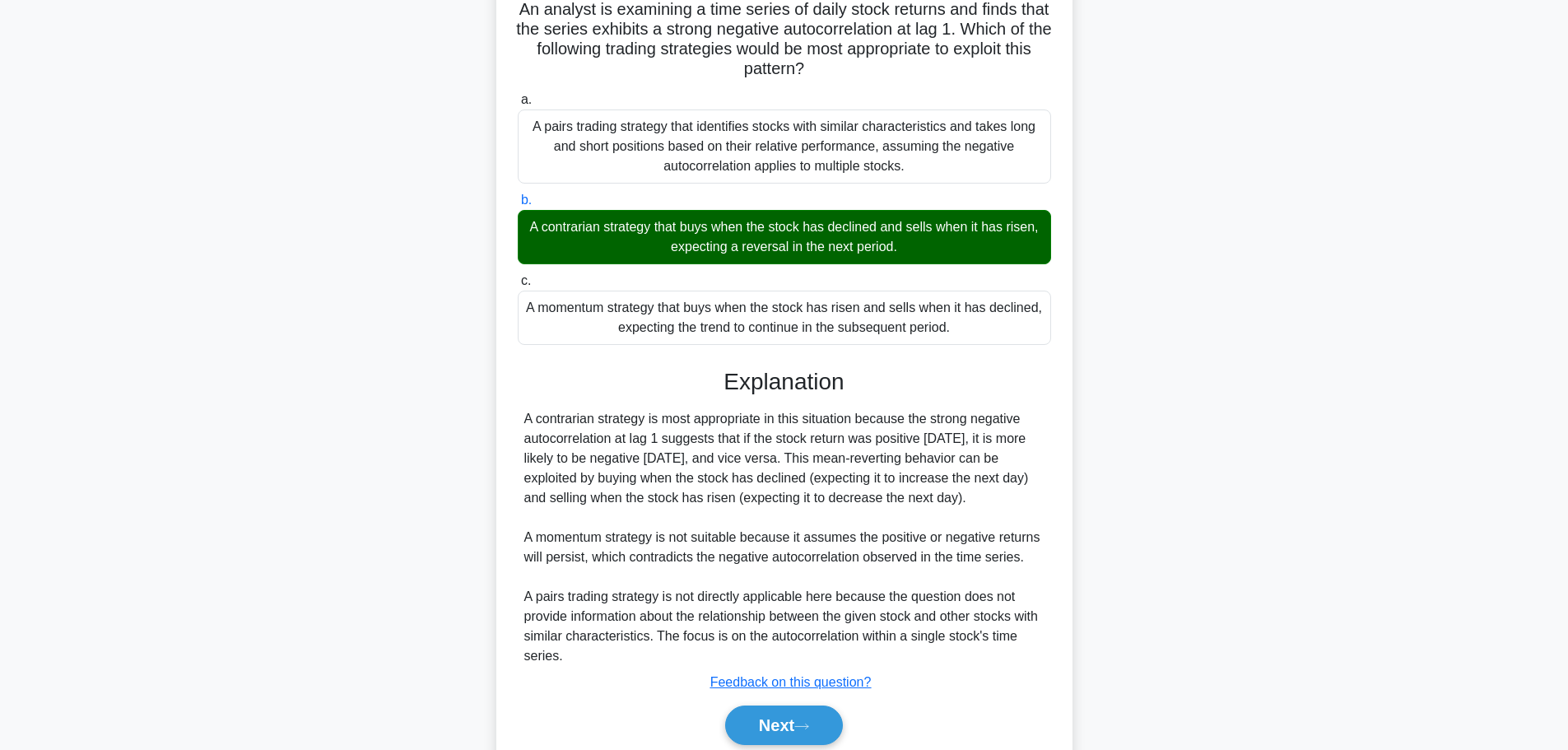
scroll to position [185, 0]
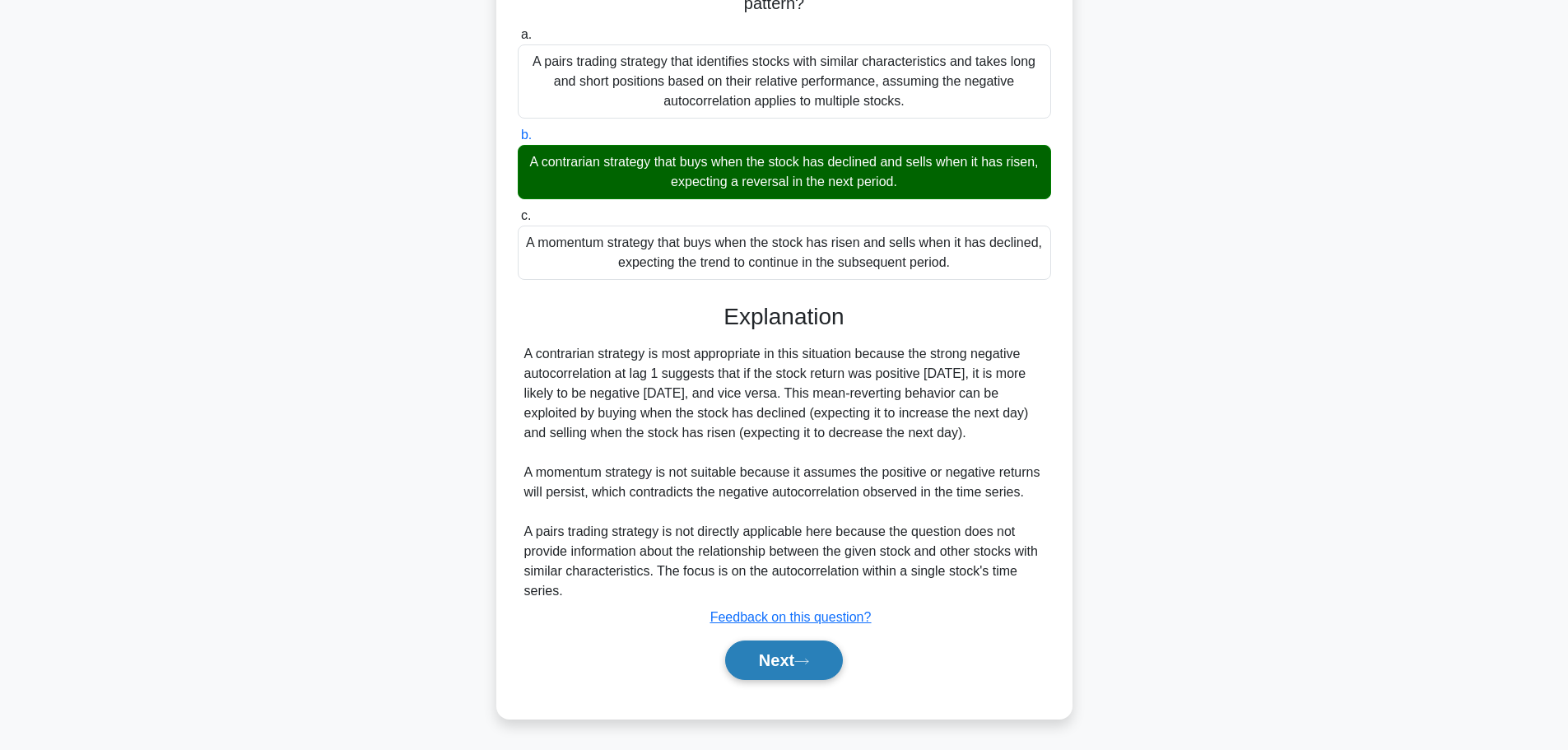
click at [785, 667] on button "Next" at bounding box center [784, 660] width 117 height 40
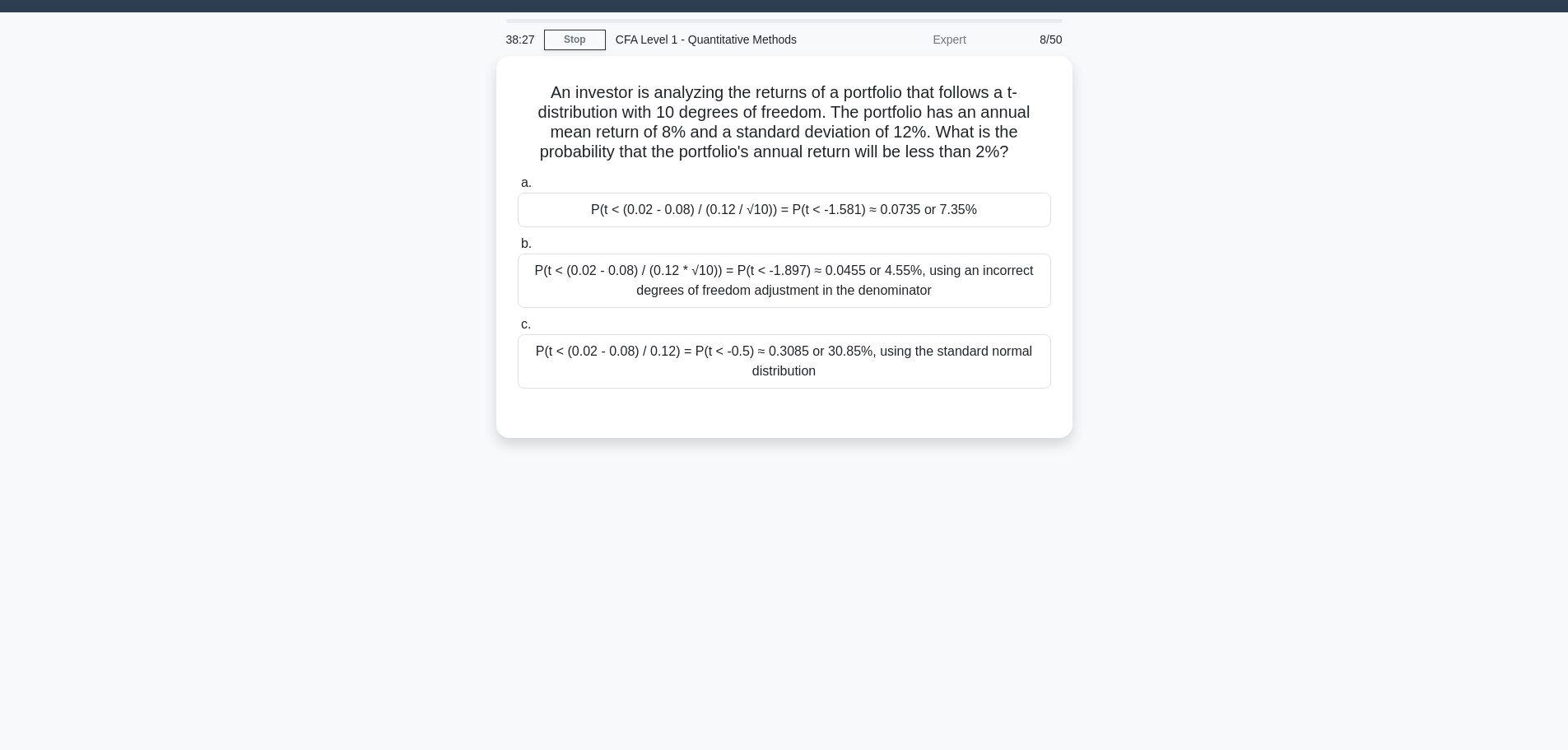
scroll to position [0, 0]
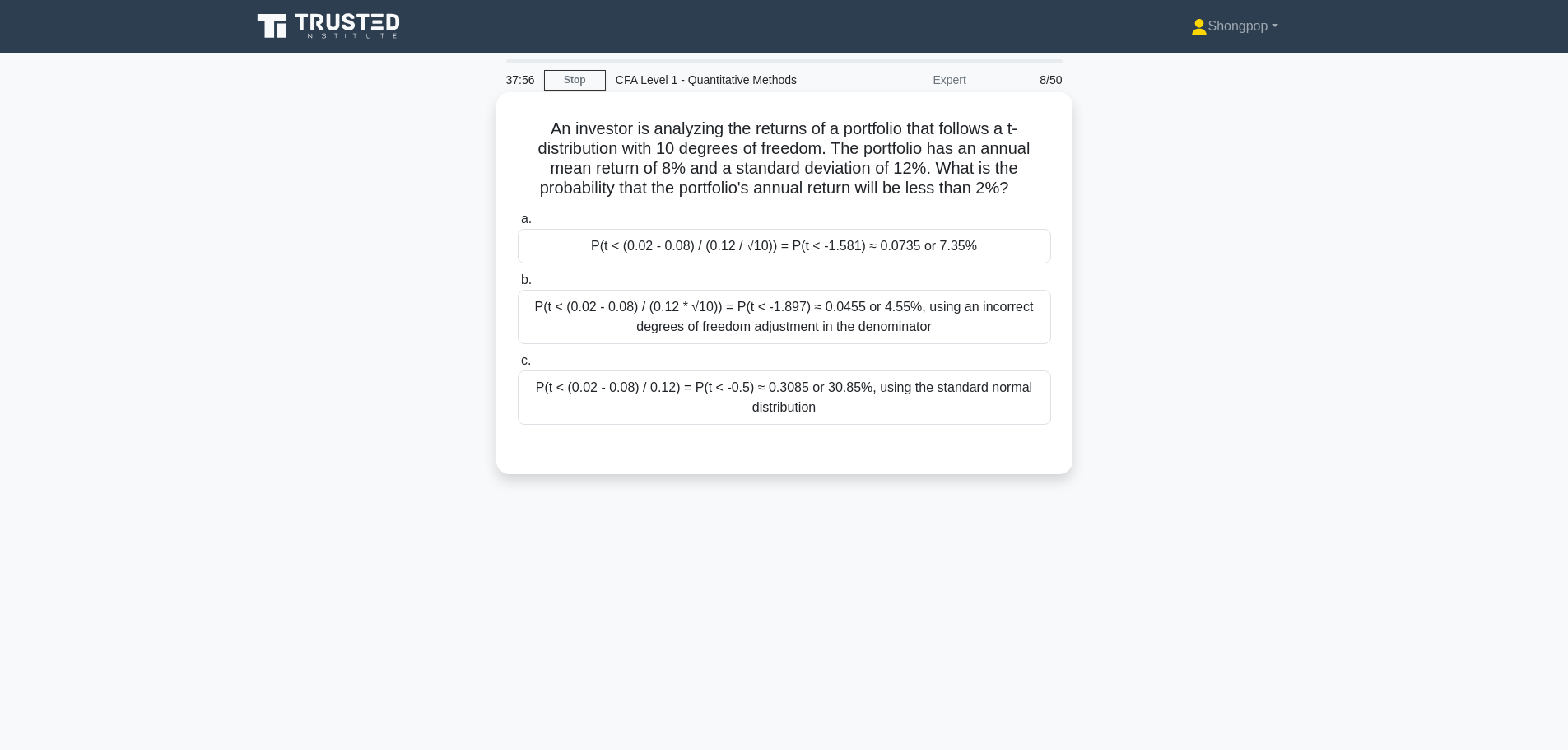
click at [771, 411] on div "P(t < (0.02 - 0.08) / 0.12) = P(t < -0.5) ≈ 0.3085 or 30.85%, using the standar…" at bounding box center [784, 397] width 534 height 55
click at [518, 367] on input "c. P(t < (0.02 - 0.08) / 0.12) = P(t < -0.5) ≈ 0.3085 or 30.85%, using the stan…" at bounding box center [518, 361] width 0 height 11
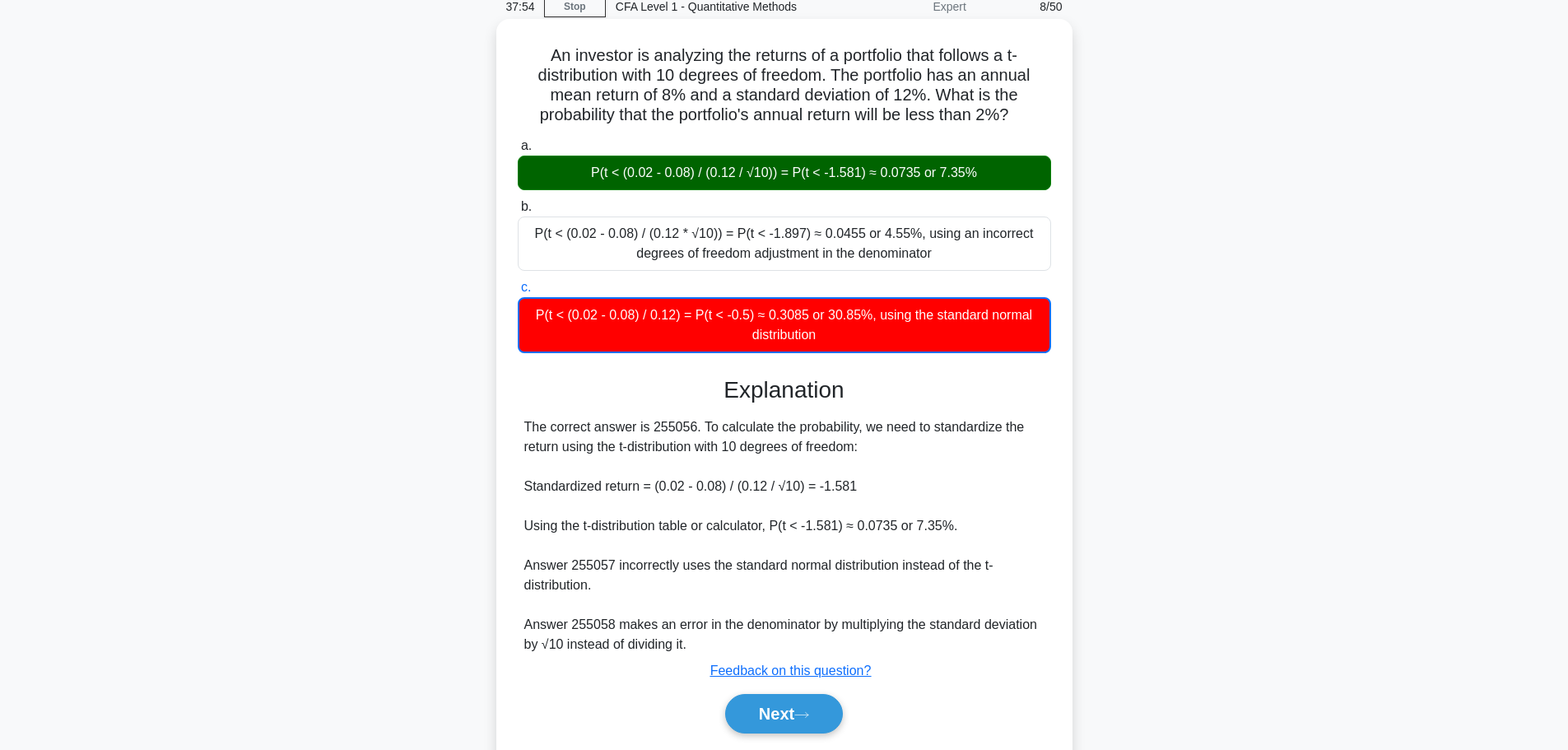
scroll to position [139, 0]
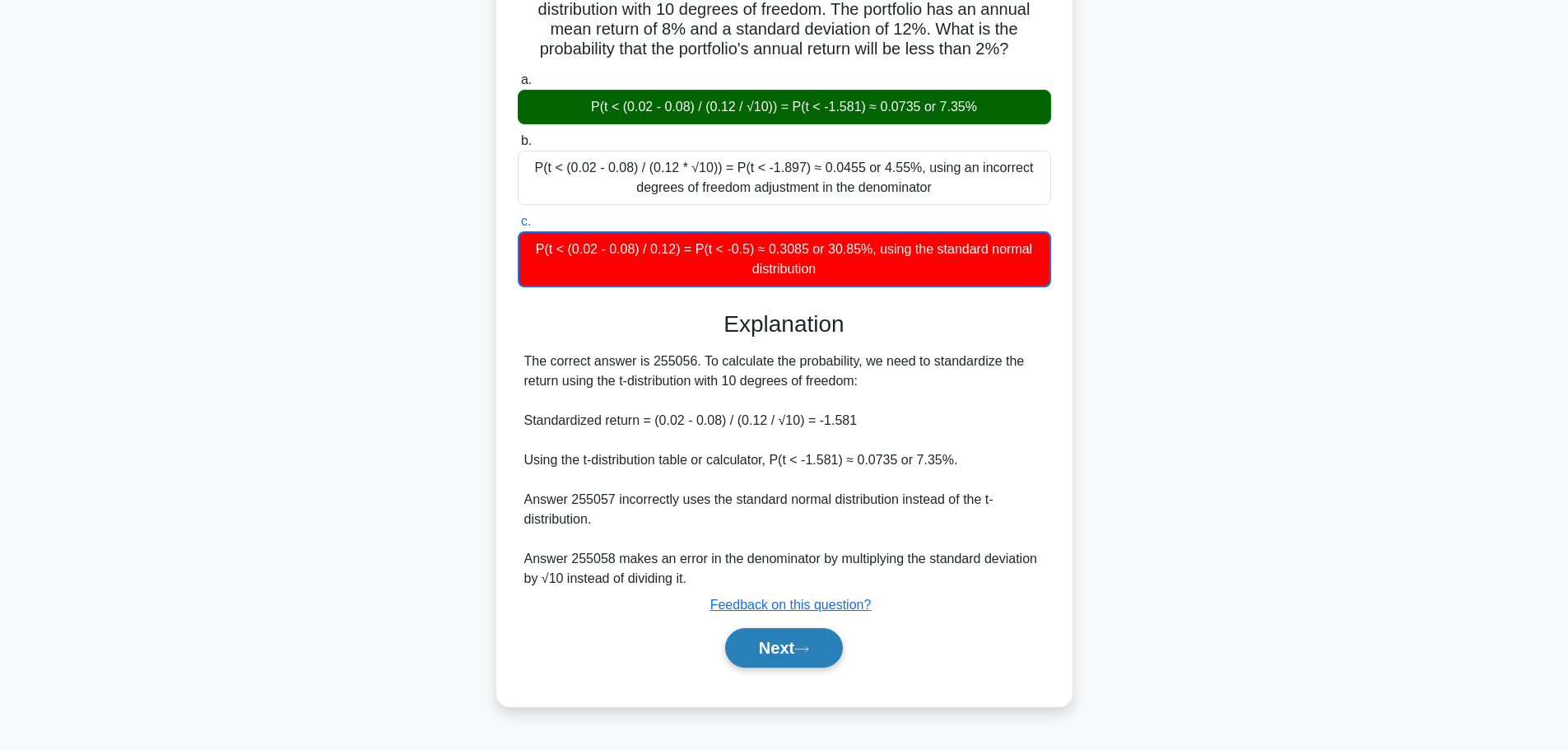
click at [793, 644] on button "Next" at bounding box center [784, 648] width 117 height 40
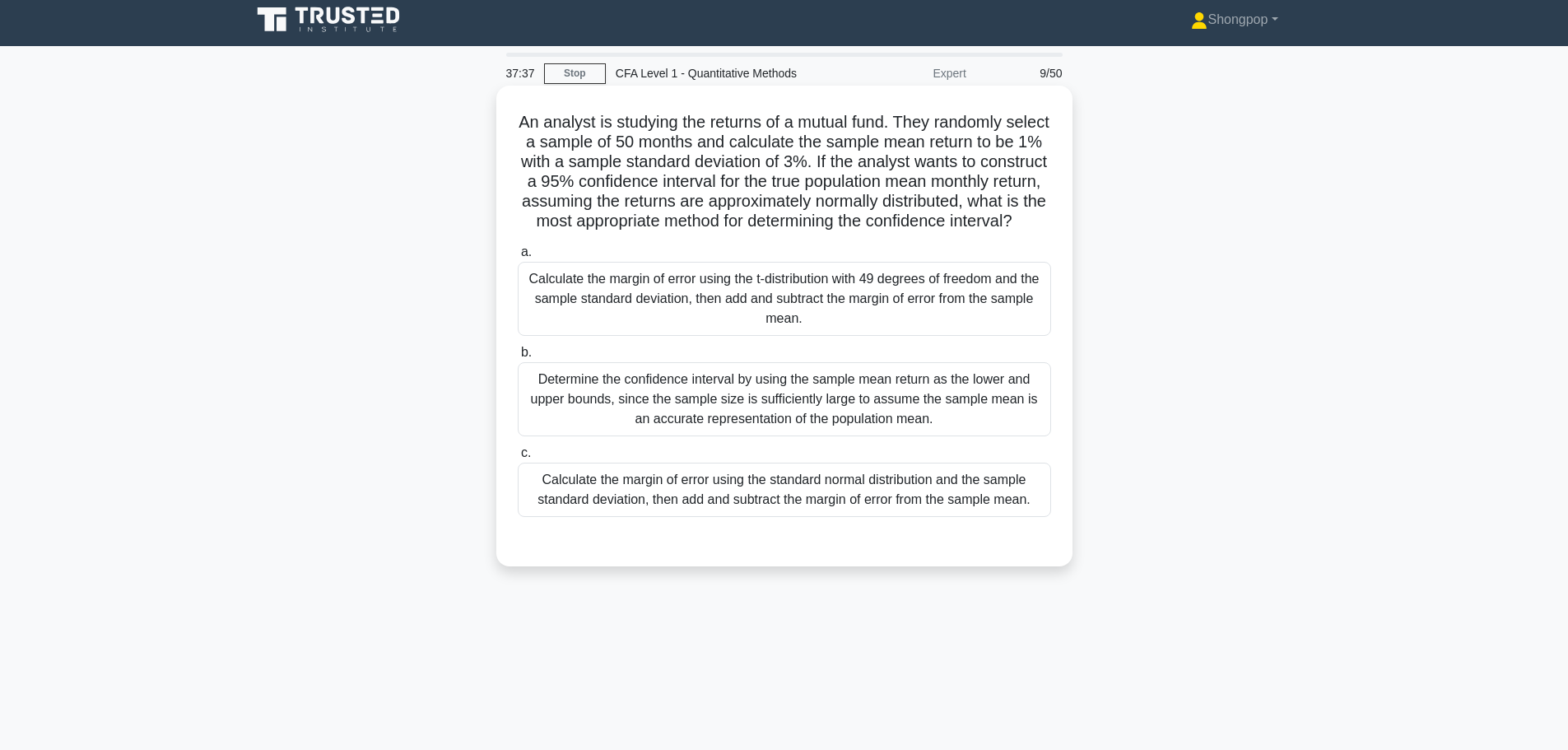
scroll to position [0, 0]
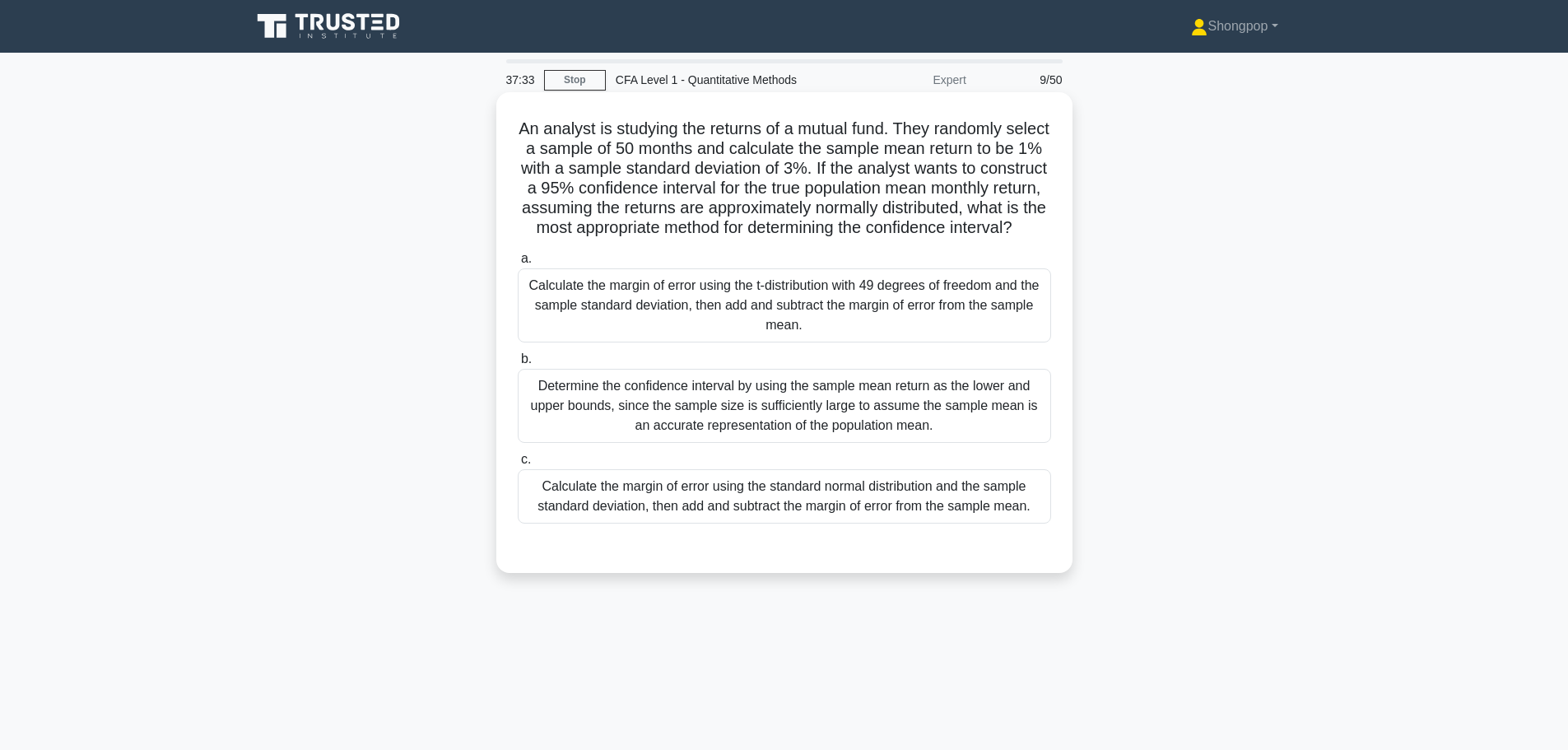
click at [718, 519] on div "Calculate the margin of error using the standard normal distribution and the sa…" at bounding box center [784, 496] width 534 height 55
click at [518, 465] on input "c. Calculate the margin of error using the standard normal distribution and the…" at bounding box center [518, 459] width 0 height 11
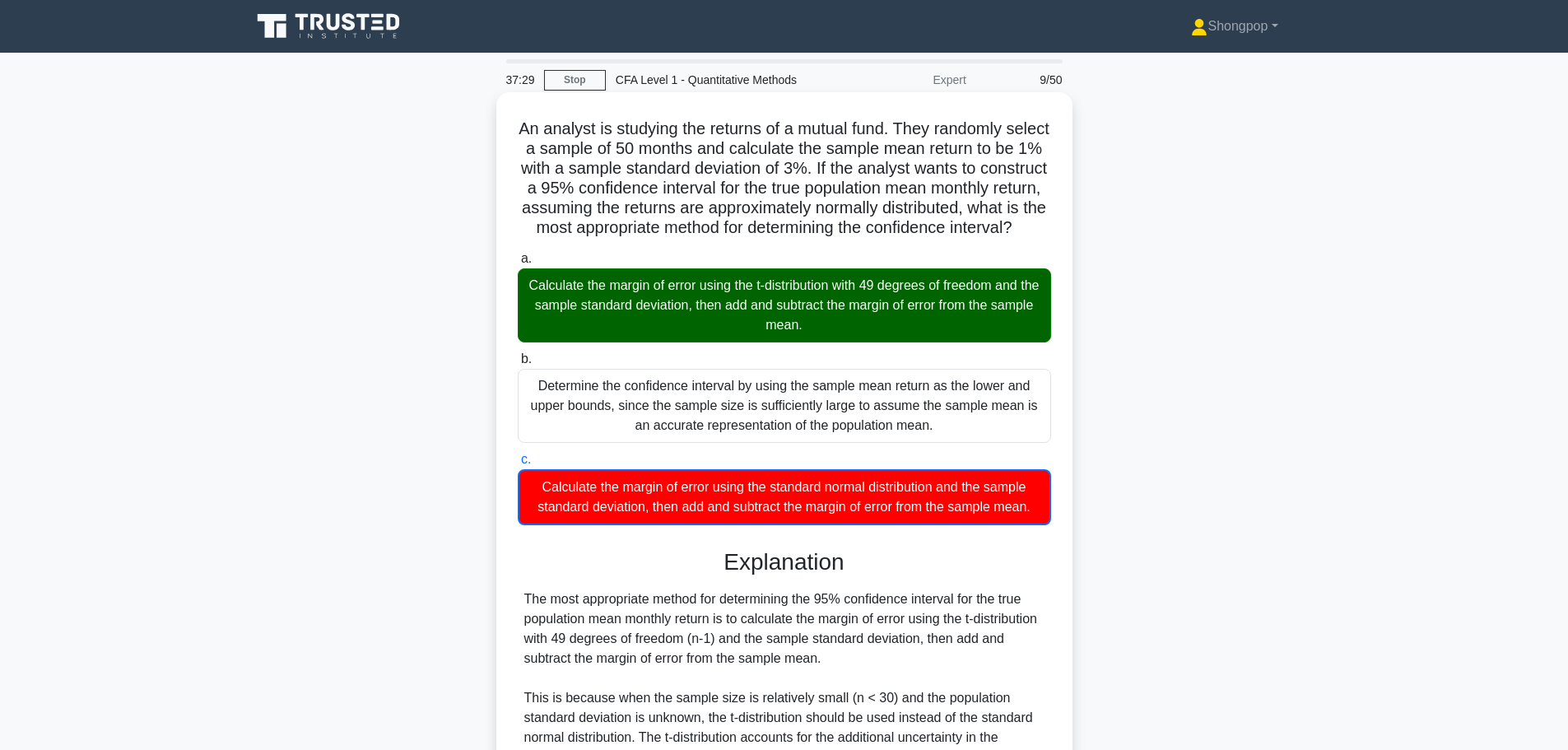
scroll to position [325, 0]
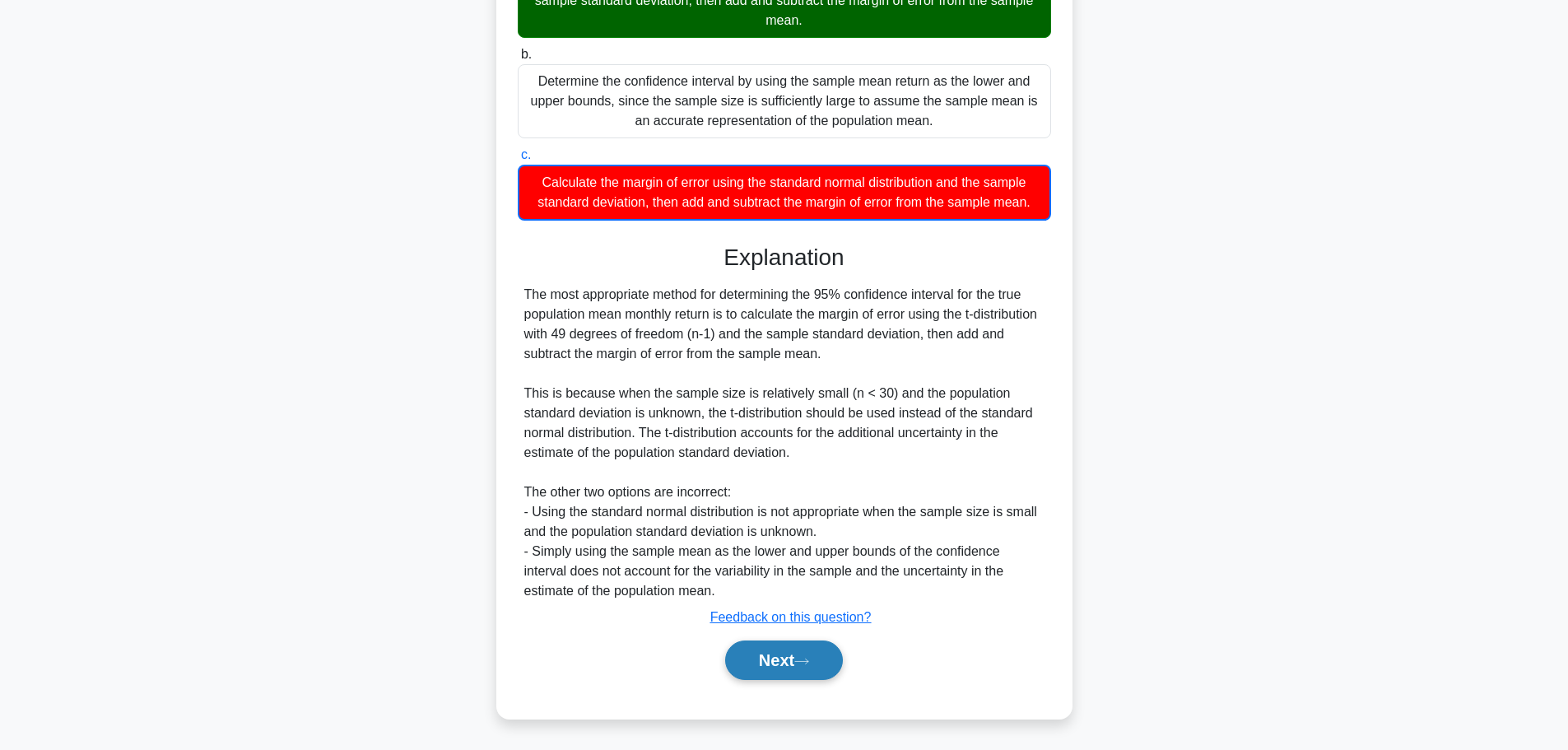
click at [773, 652] on button "Next" at bounding box center [784, 660] width 117 height 40
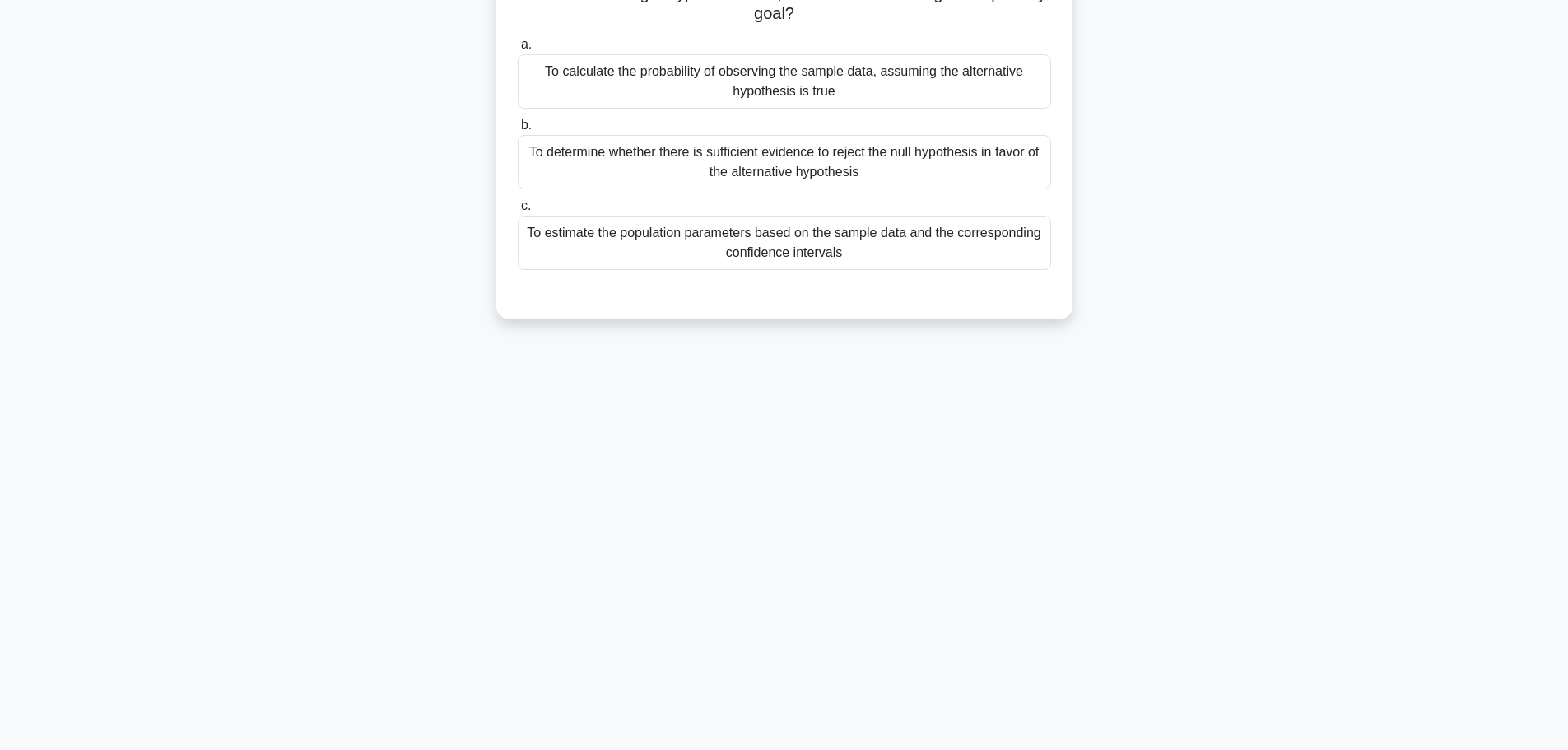
scroll to position [0, 0]
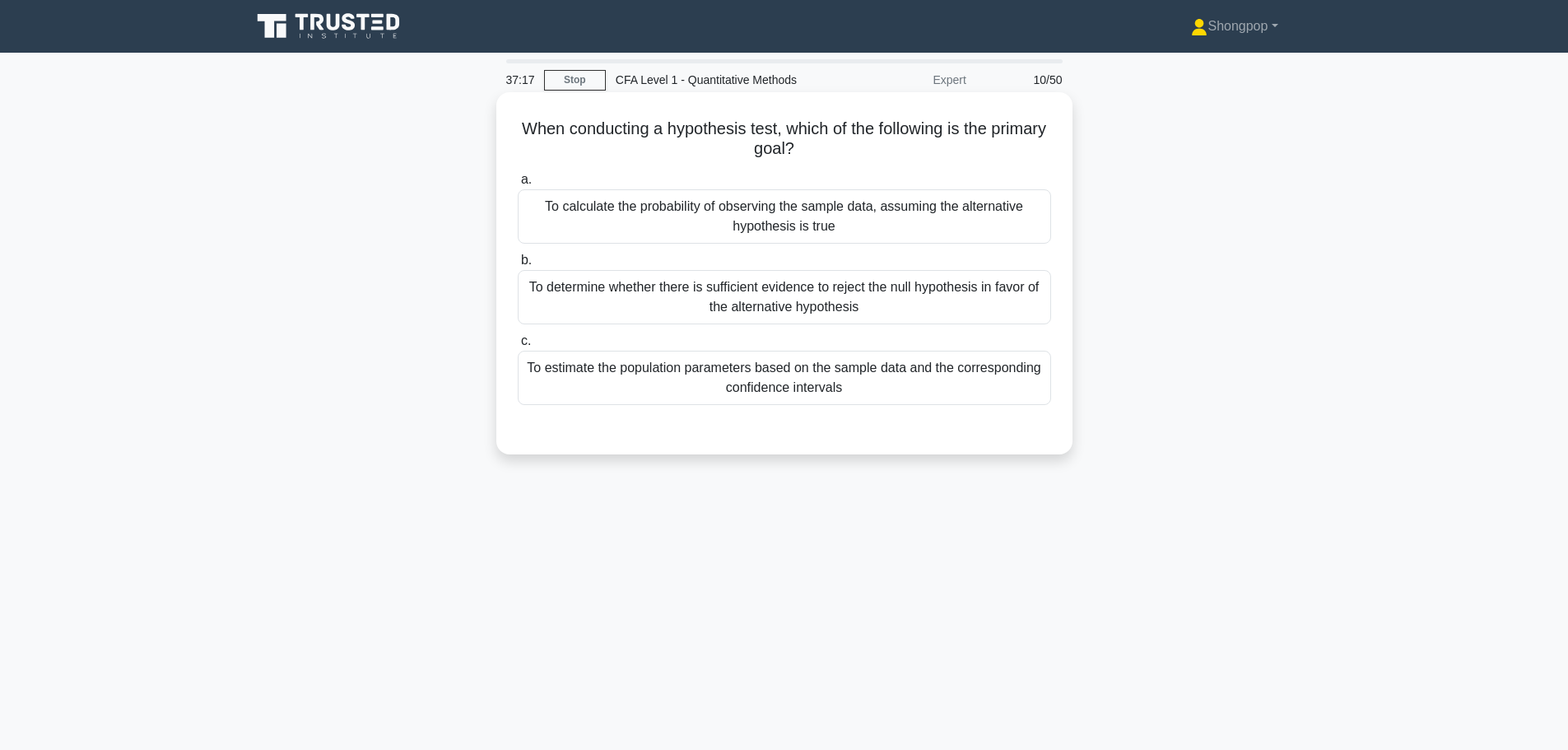
click at [682, 306] on div "To determine whether there is sufficient evidence to reject the null hypothesis…" at bounding box center [784, 297] width 534 height 55
click at [518, 266] on input "b. To determine whether there is sufficient evidence to reject the null hypothe…" at bounding box center [518, 260] width 0 height 11
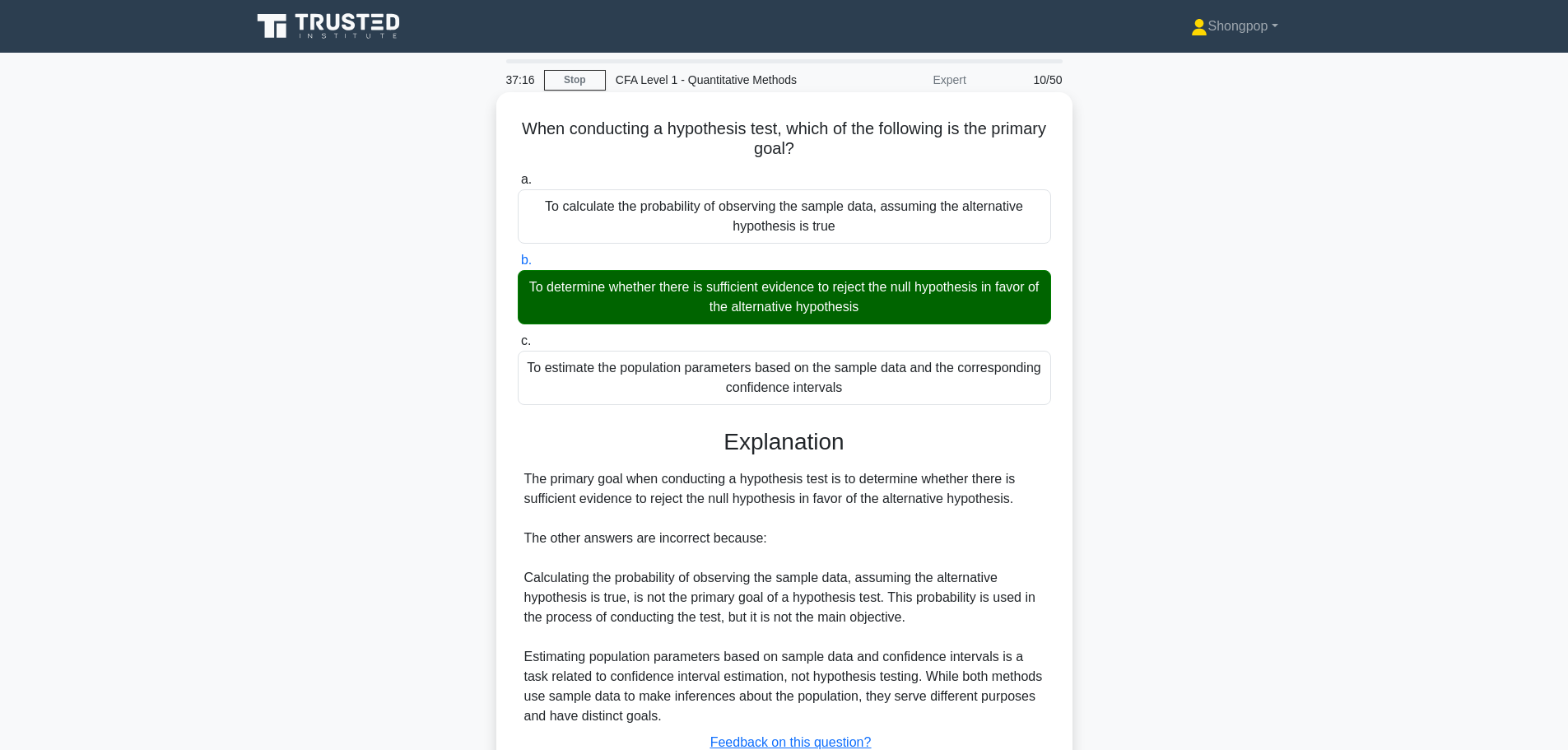
scroll to position [139, 0]
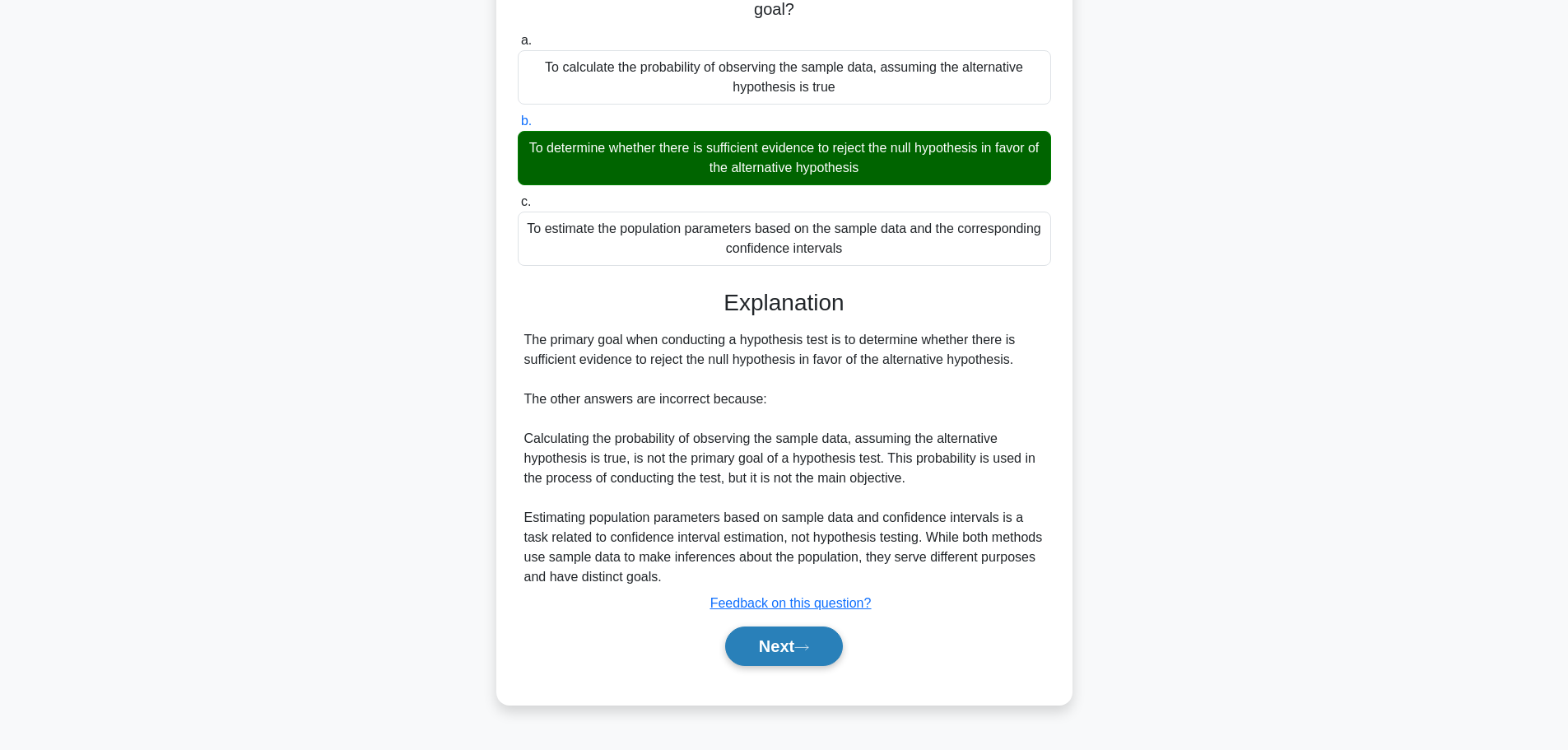
click at [830, 654] on button "Next" at bounding box center [784, 646] width 117 height 40
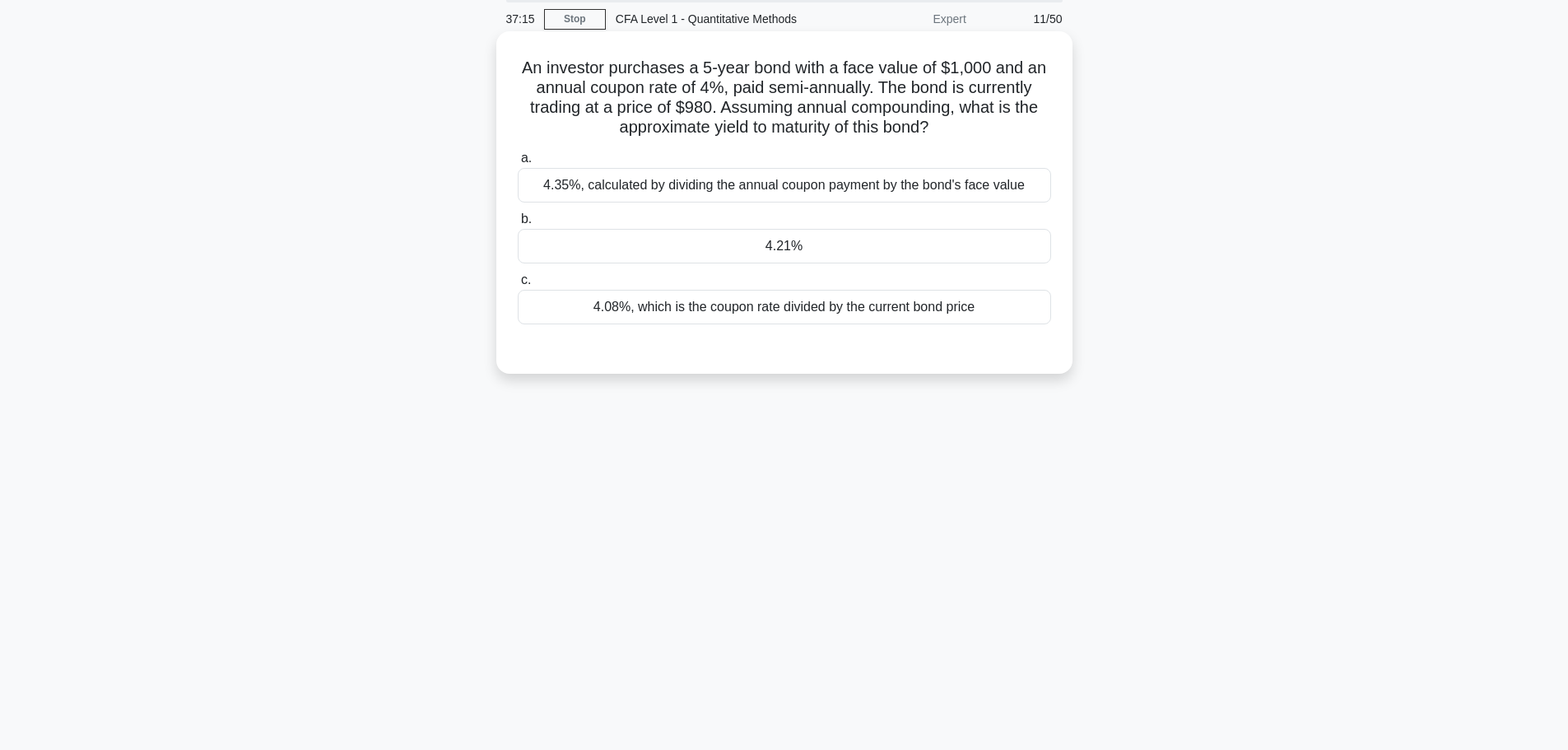
scroll to position [0, 0]
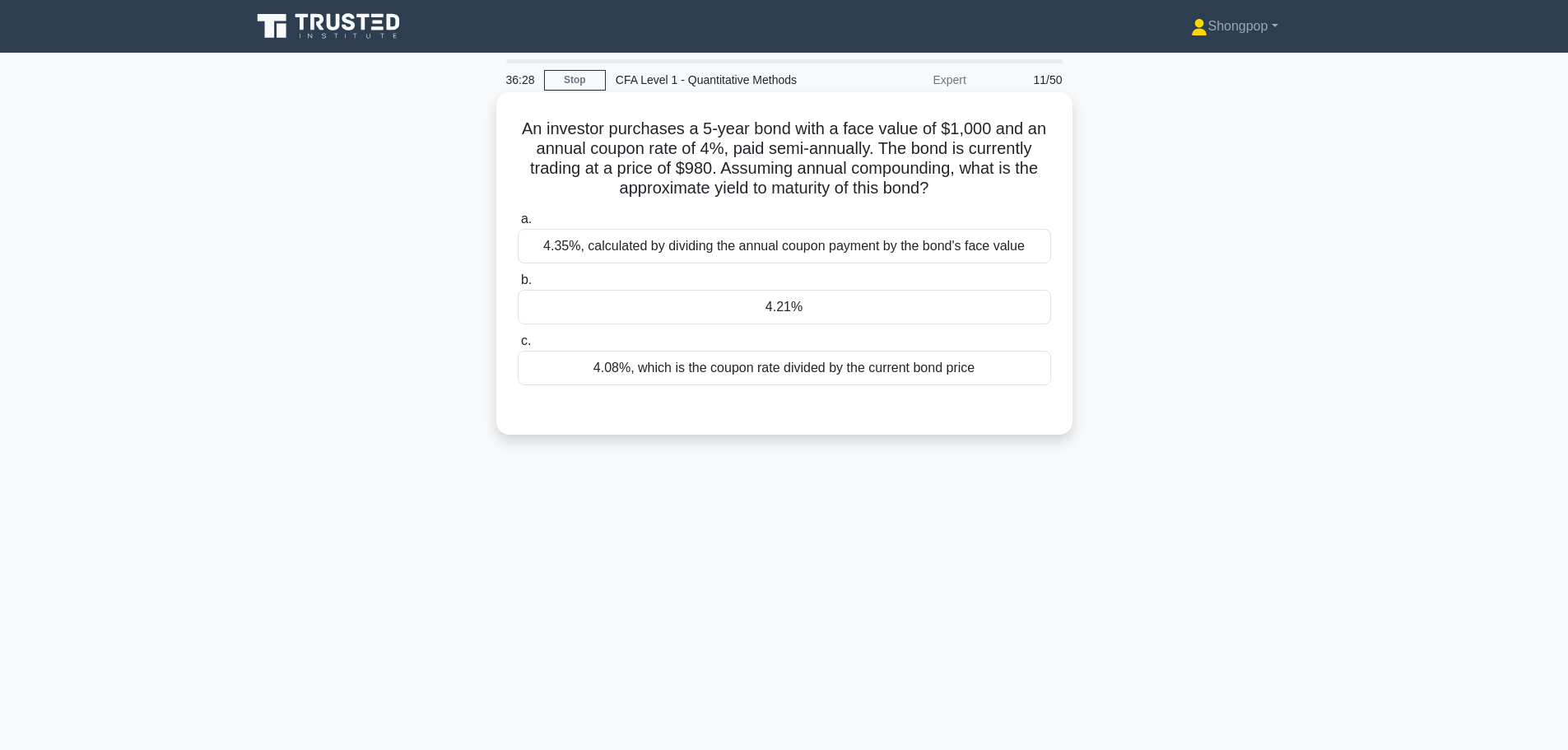
click at [856, 311] on div "4.21%" at bounding box center [784, 307] width 534 height 35
click at [518, 286] on input "b. 4.21%" at bounding box center [518, 280] width 0 height 11
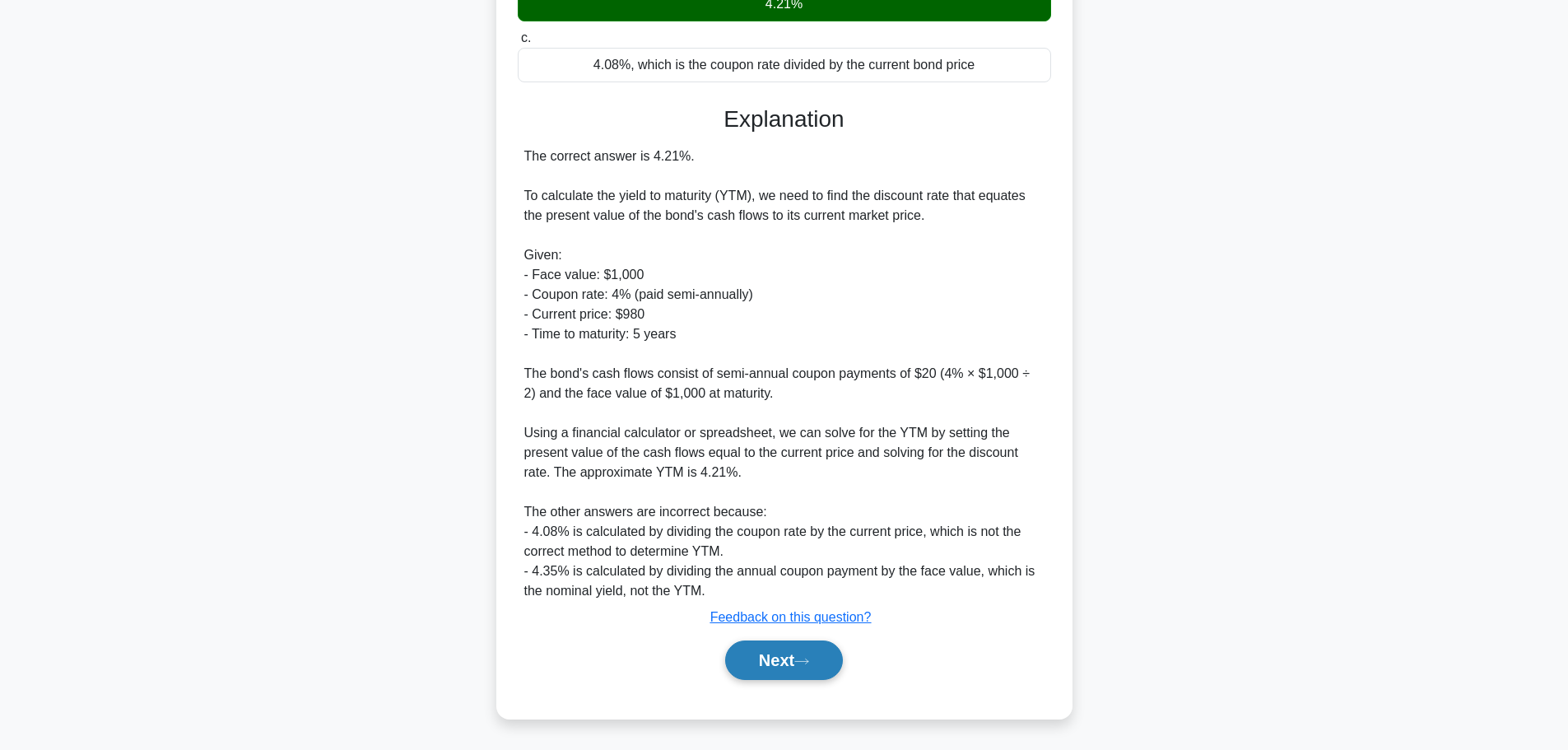
click at [781, 670] on button "Next" at bounding box center [784, 660] width 117 height 40
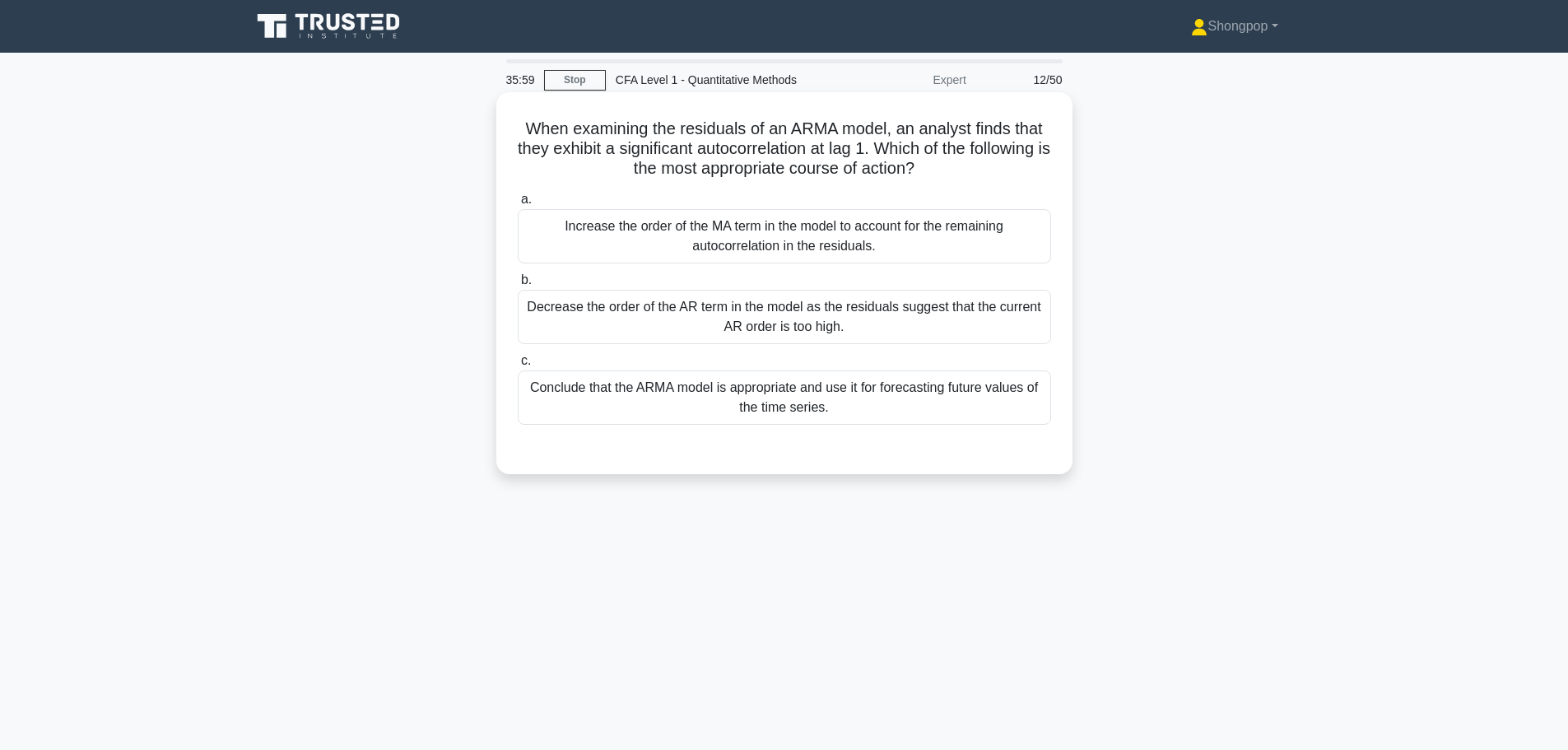
click at [829, 233] on div "Increase the order of the MA term in the model to account for the remaining aut…" at bounding box center [784, 236] width 534 height 55
click at [518, 205] on input "a. Increase the order of the MA term in the model to account for the remaining …" at bounding box center [518, 199] width 0 height 11
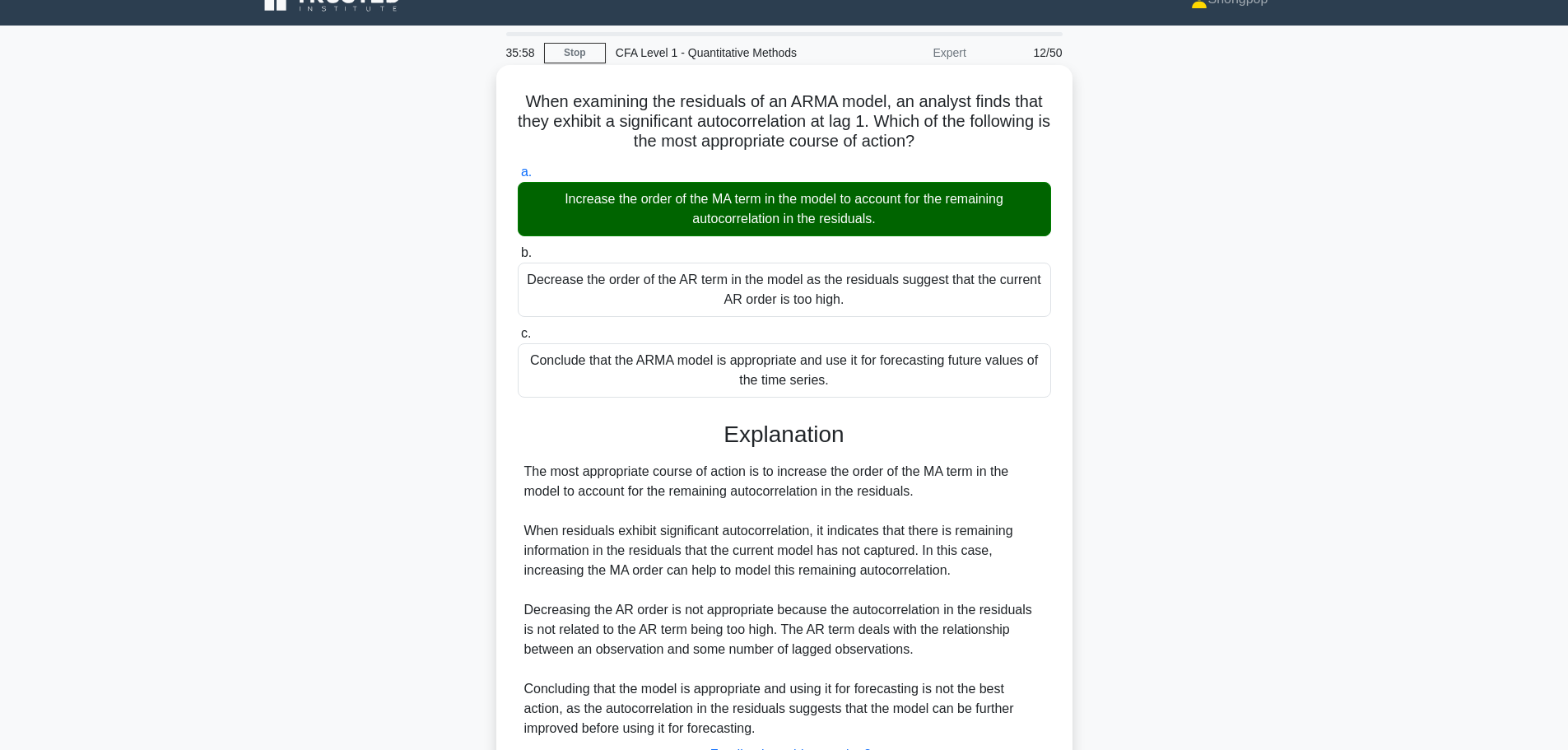
scroll to position [165, 0]
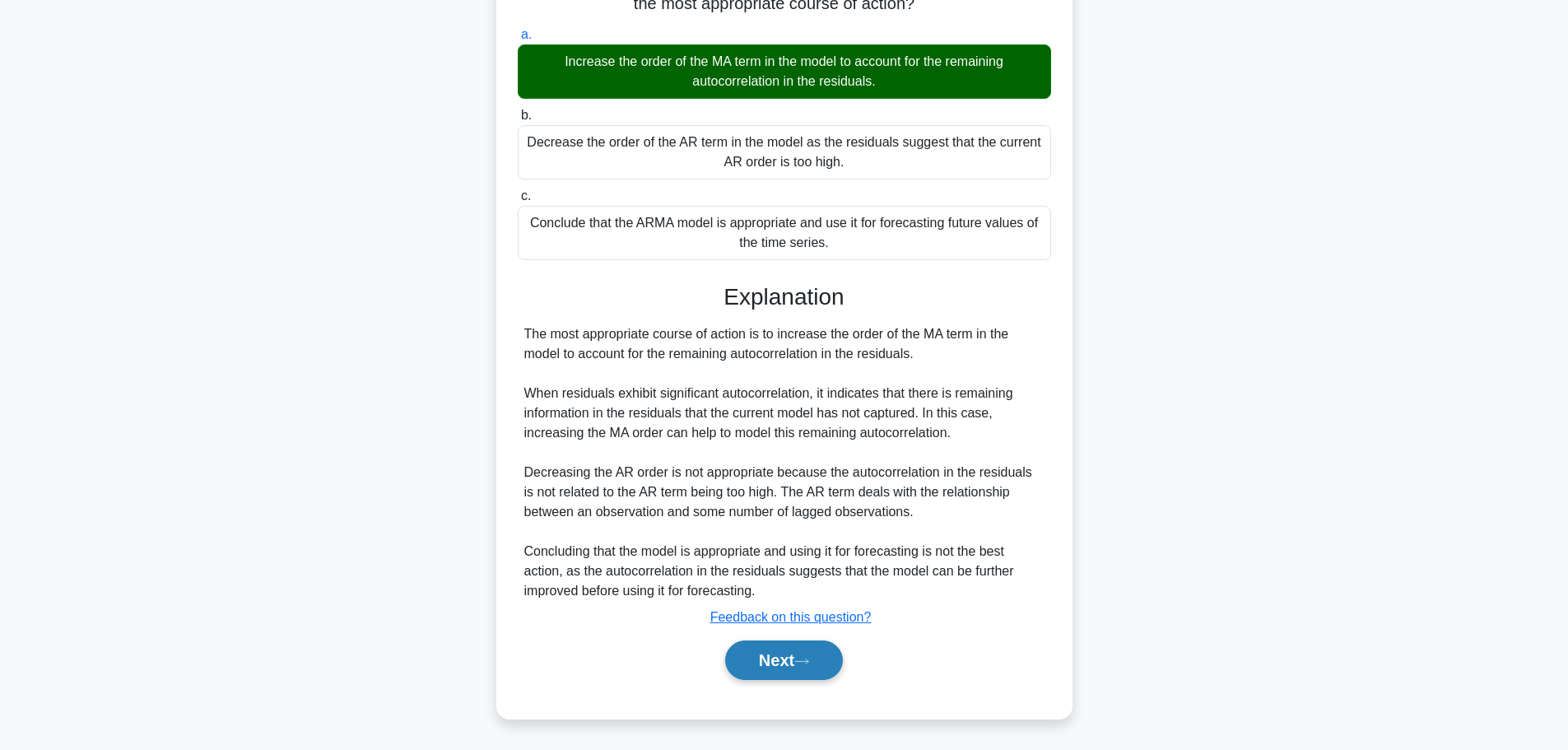
click at [785, 657] on button "Next" at bounding box center [784, 660] width 117 height 40
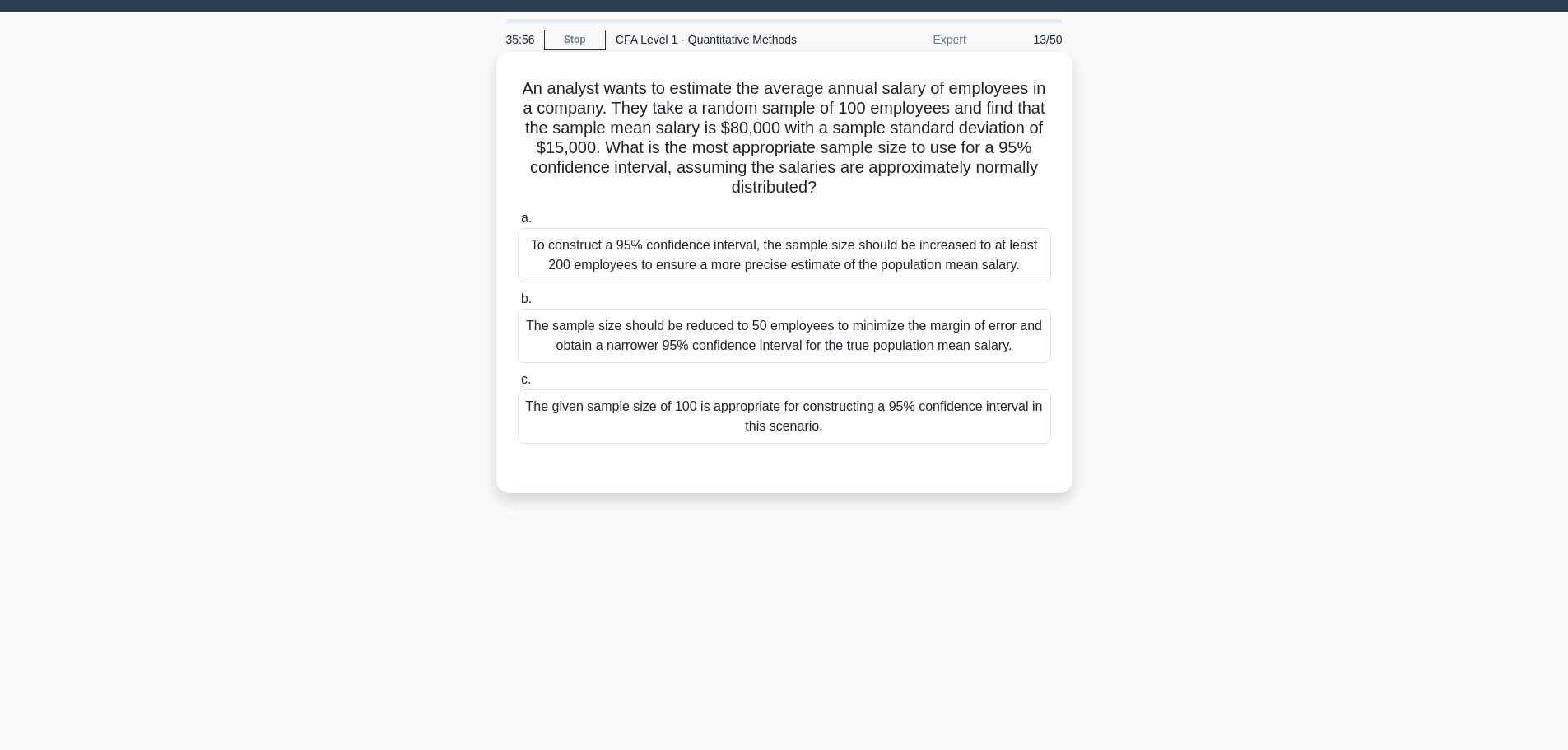
scroll to position [0, 0]
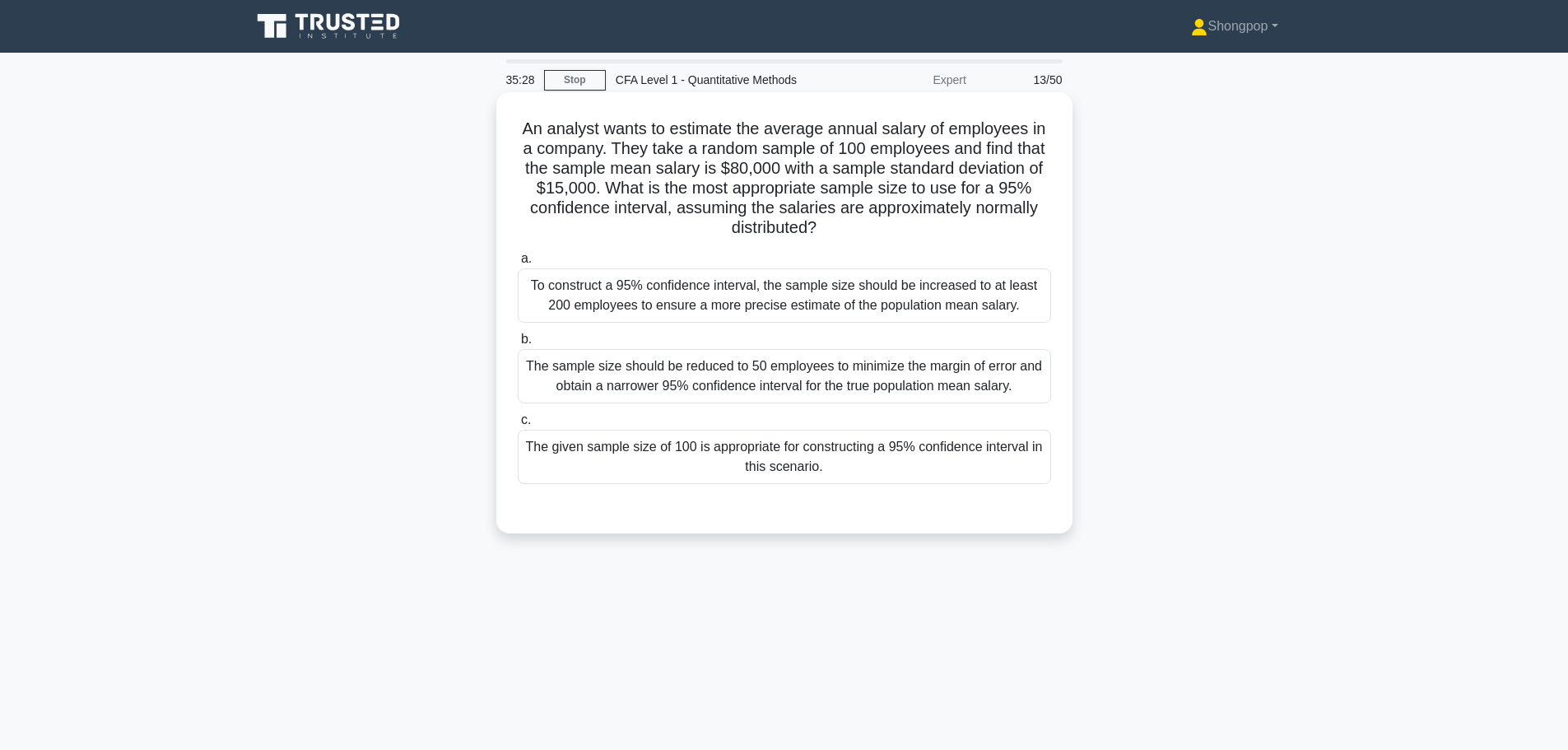
click at [968, 385] on div "The sample size should be reduced to 50 employees to minimize the margin of err…" at bounding box center [784, 375] width 534 height 55
click at [518, 345] on input "b. The sample size should be reduced to 50 employees to minimize the margin of …" at bounding box center [518, 340] width 0 height 11
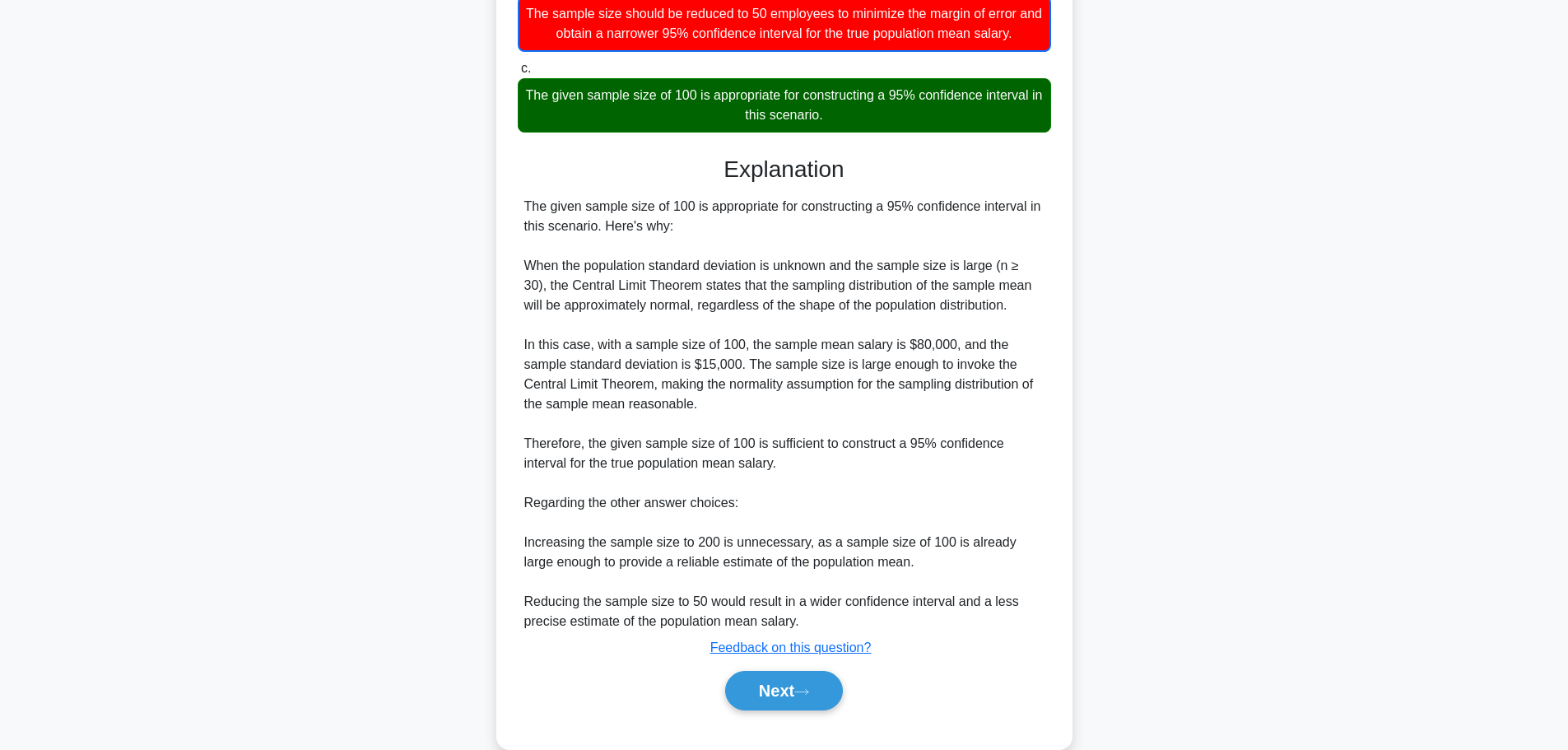
scroll to position [384, 0]
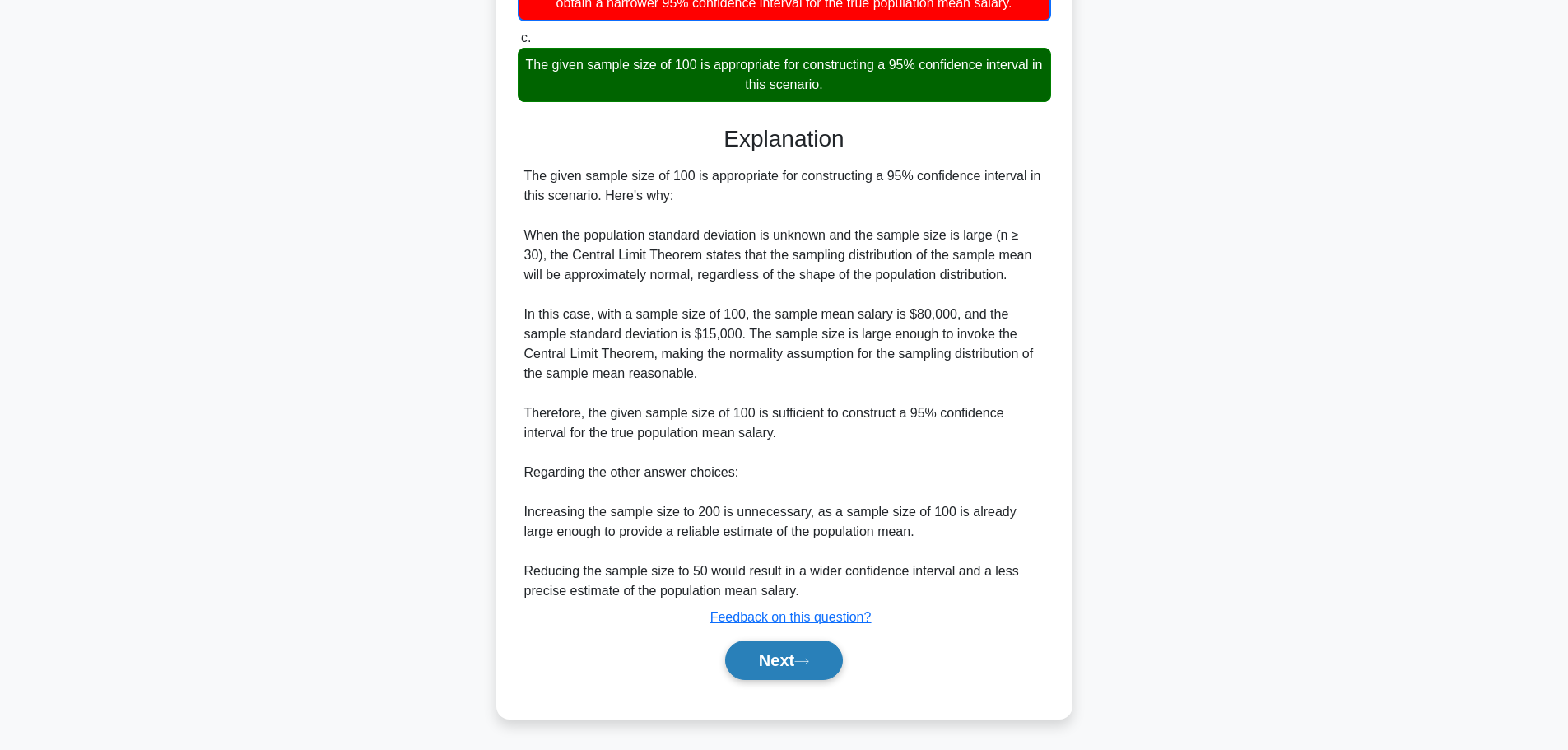
click at [795, 664] on button "Next" at bounding box center [784, 660] width 117 height 40
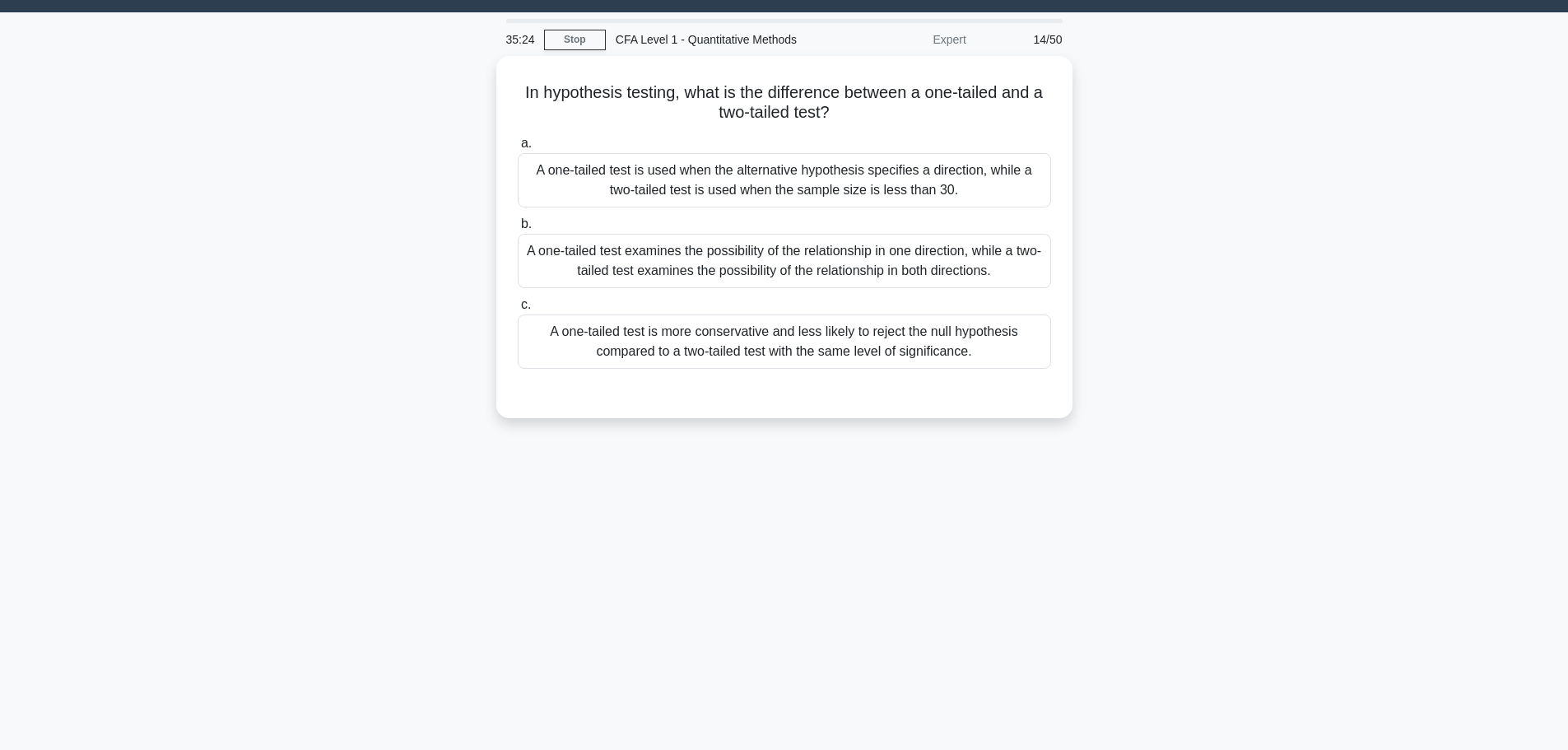
scroll to position [0, 0]
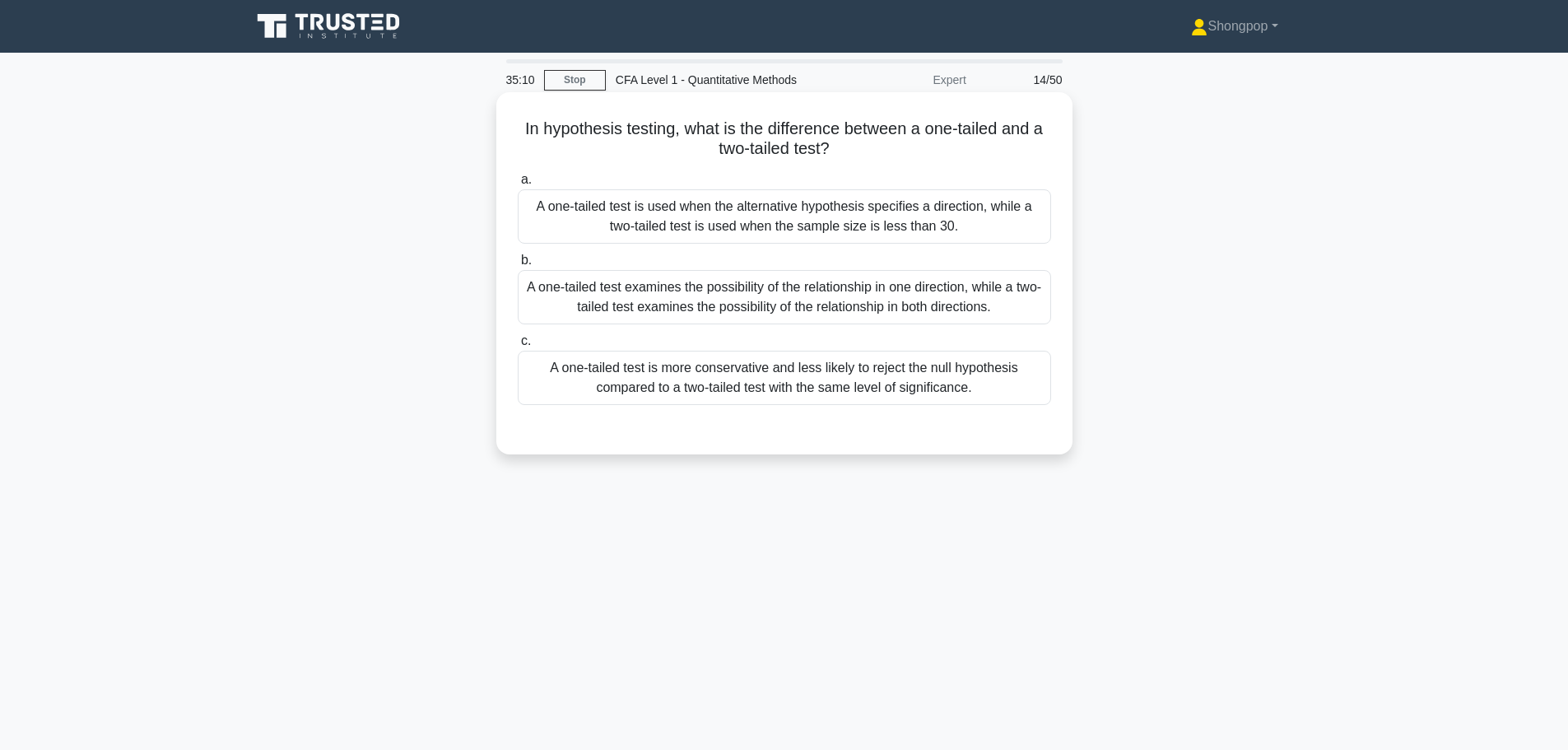
click at [841, 303] on div "A one-tailed test examines the possibility of the relationship in one direction…" at bounding box center [784, 297] width 534 height 55
click at [518, 266] on input "b. A one-tailed test examines the possibility of the relationship in one direct…" at bounding box center [518, 260] width 0 height 11
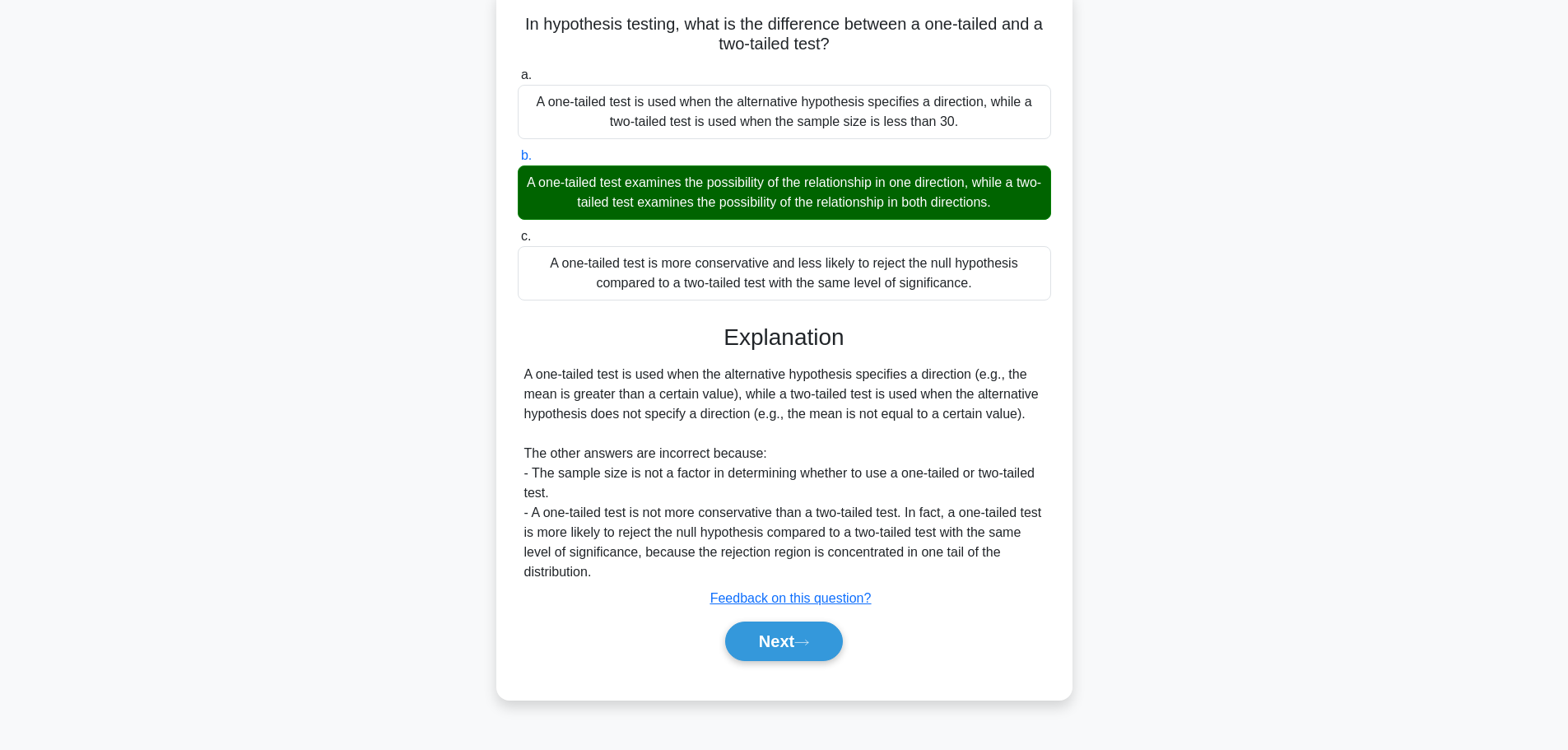
scroll to position [139, 0]
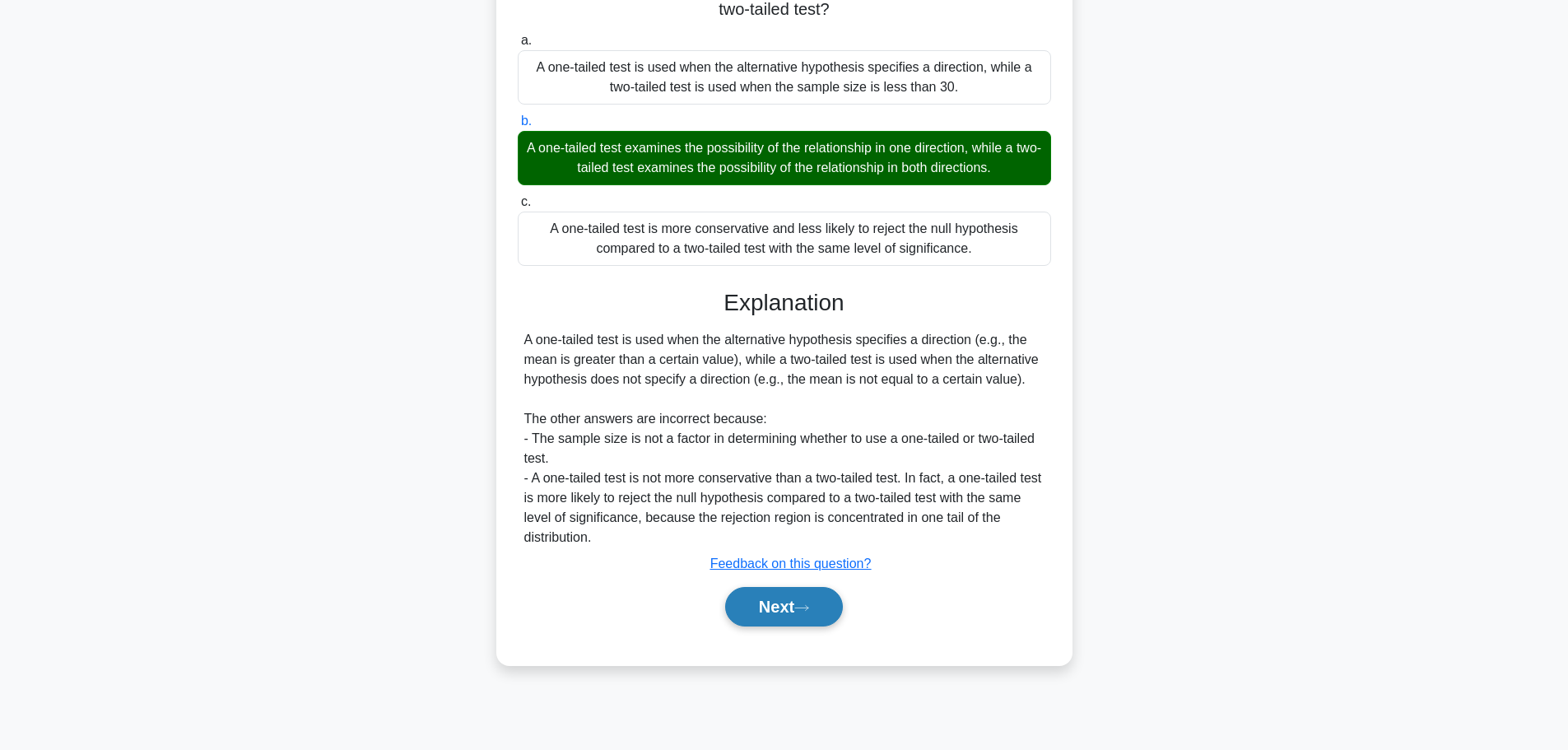
click at [795, 610] on button "Next" at bounding box center [784, 607] width 117 height 40
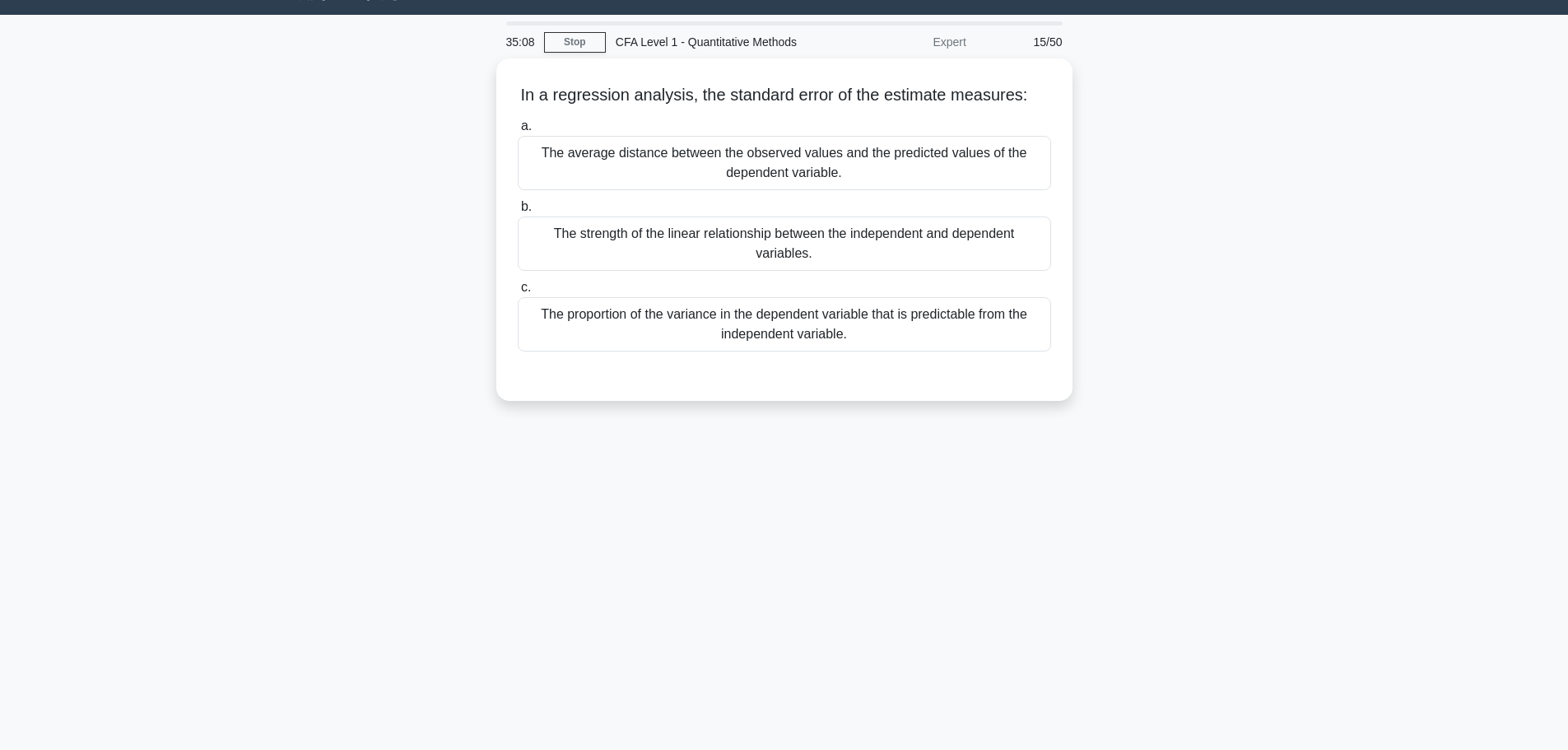
scroll to position [0, 0]
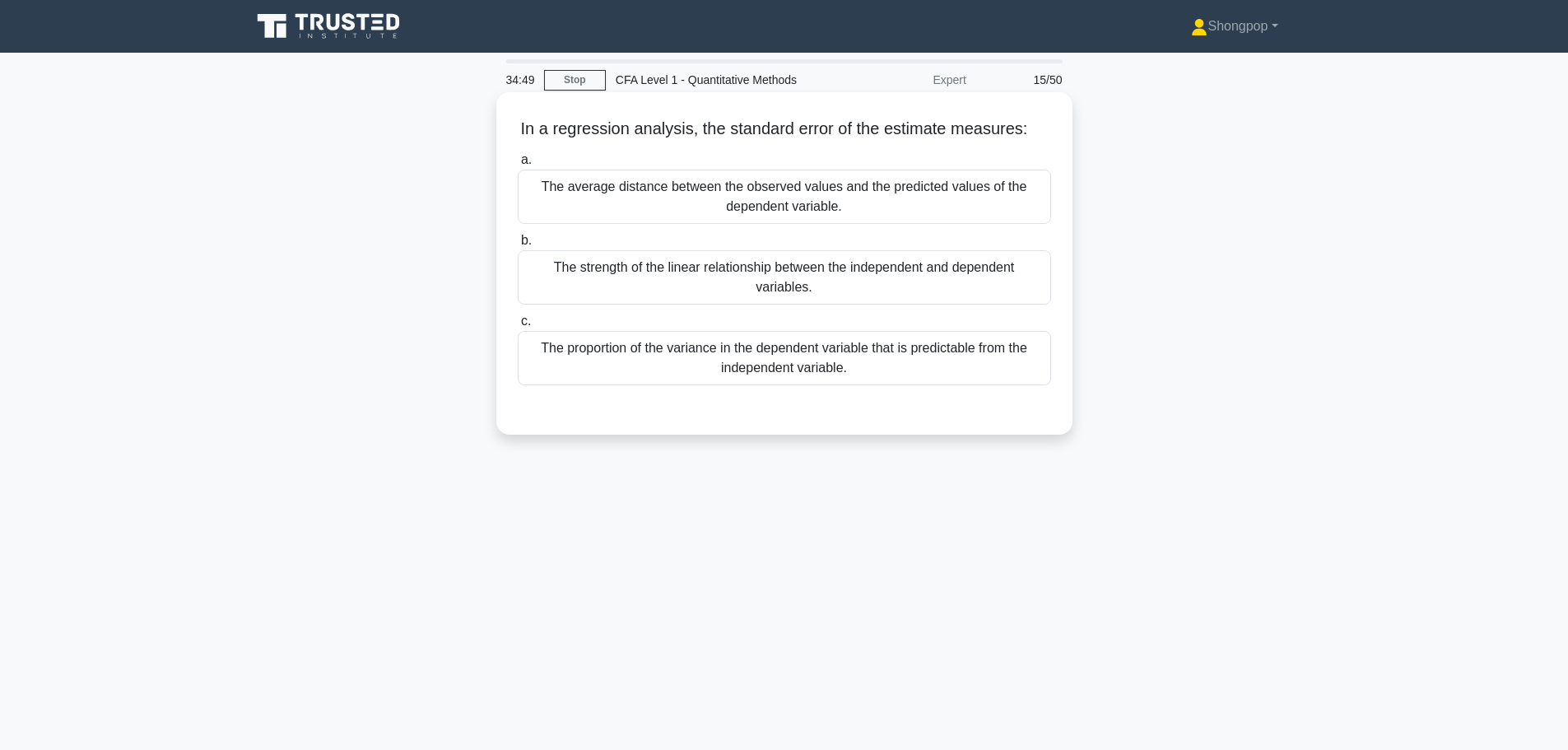
click at [748, 277] on div "The strength of the linear relationship between the independent and dependent v…" at bounding box center [784, 277] width 534 height 55
click at [518, 246] on input "b. The strength of the linear relationship between the independent and dependen…" at bounding box center [518, 240] width 0 height 11
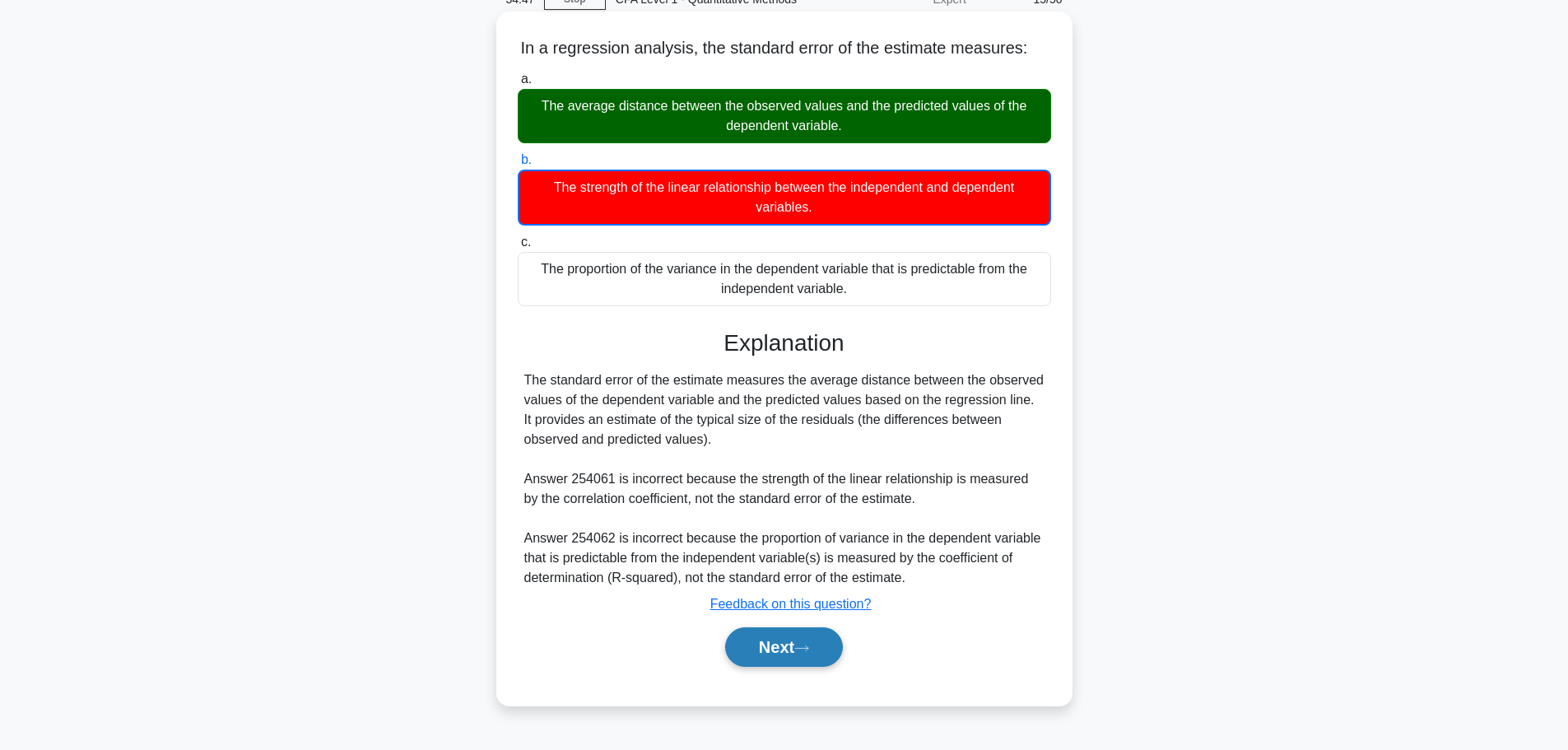
scroll to position [139, 0]
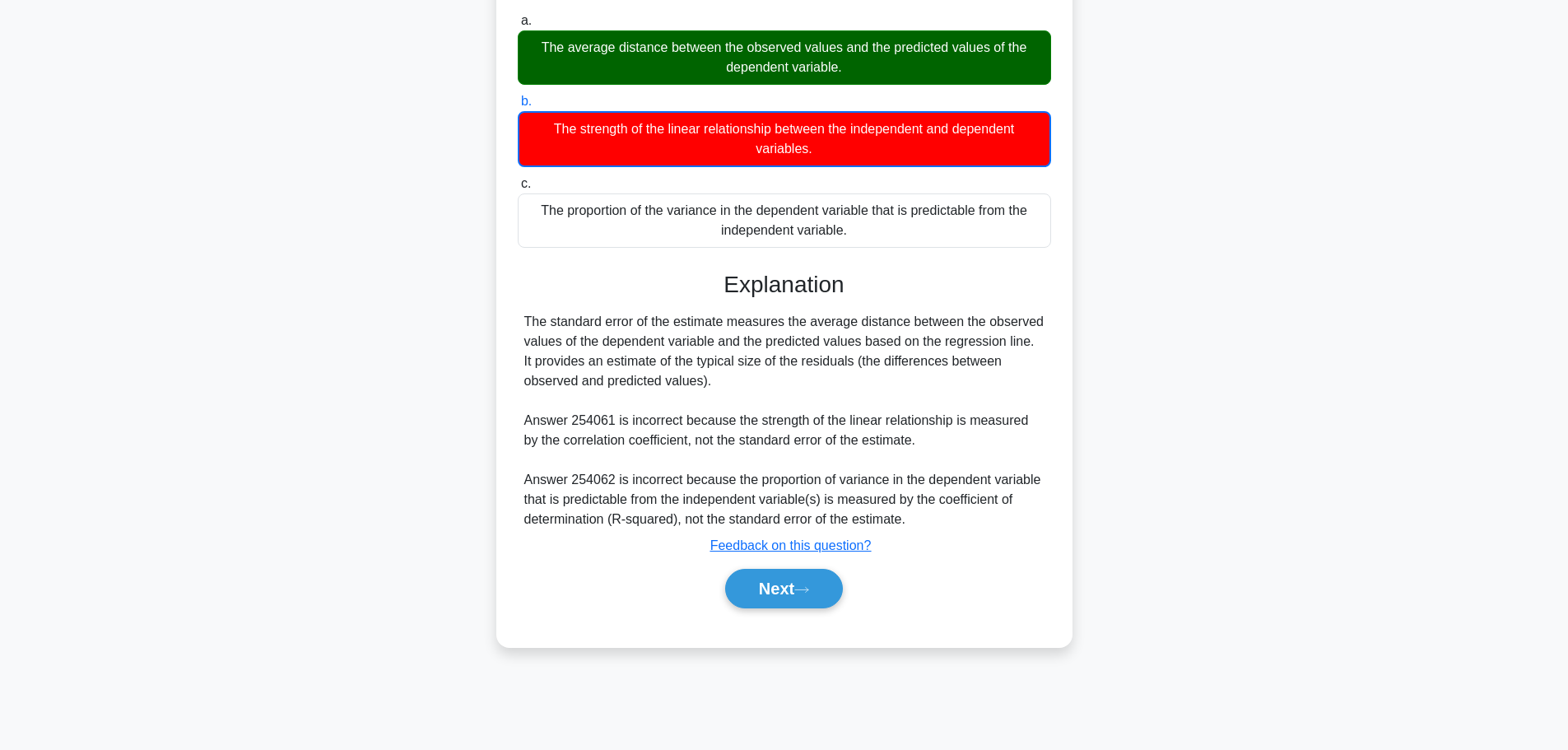
click at [808, 612] on div "Next" at bounding box center [784, 589] width 534 height 53
click at [778, 582] on button "Next" at bounding box center [784, 589] width 117 height 40
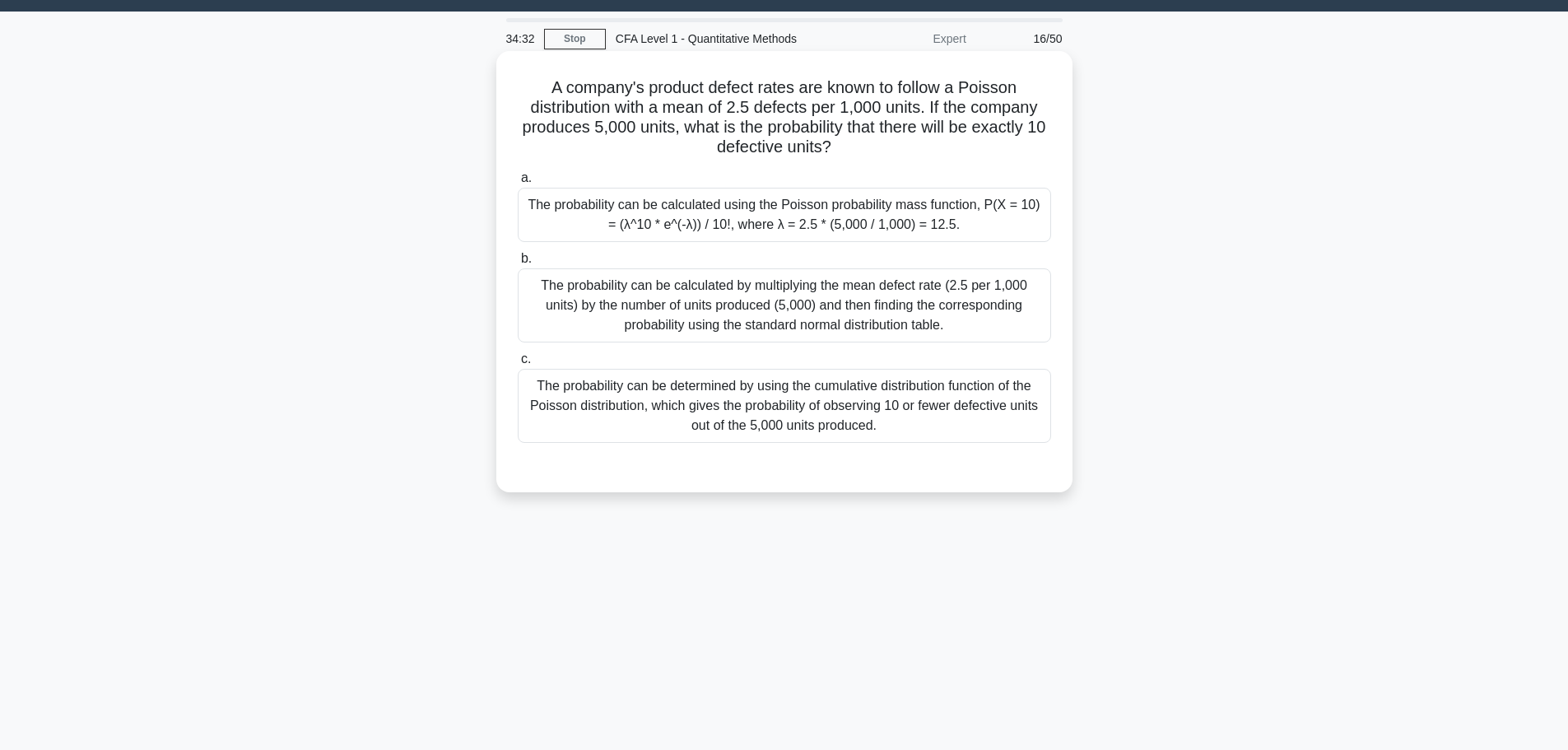
scroll to position [83, 0]
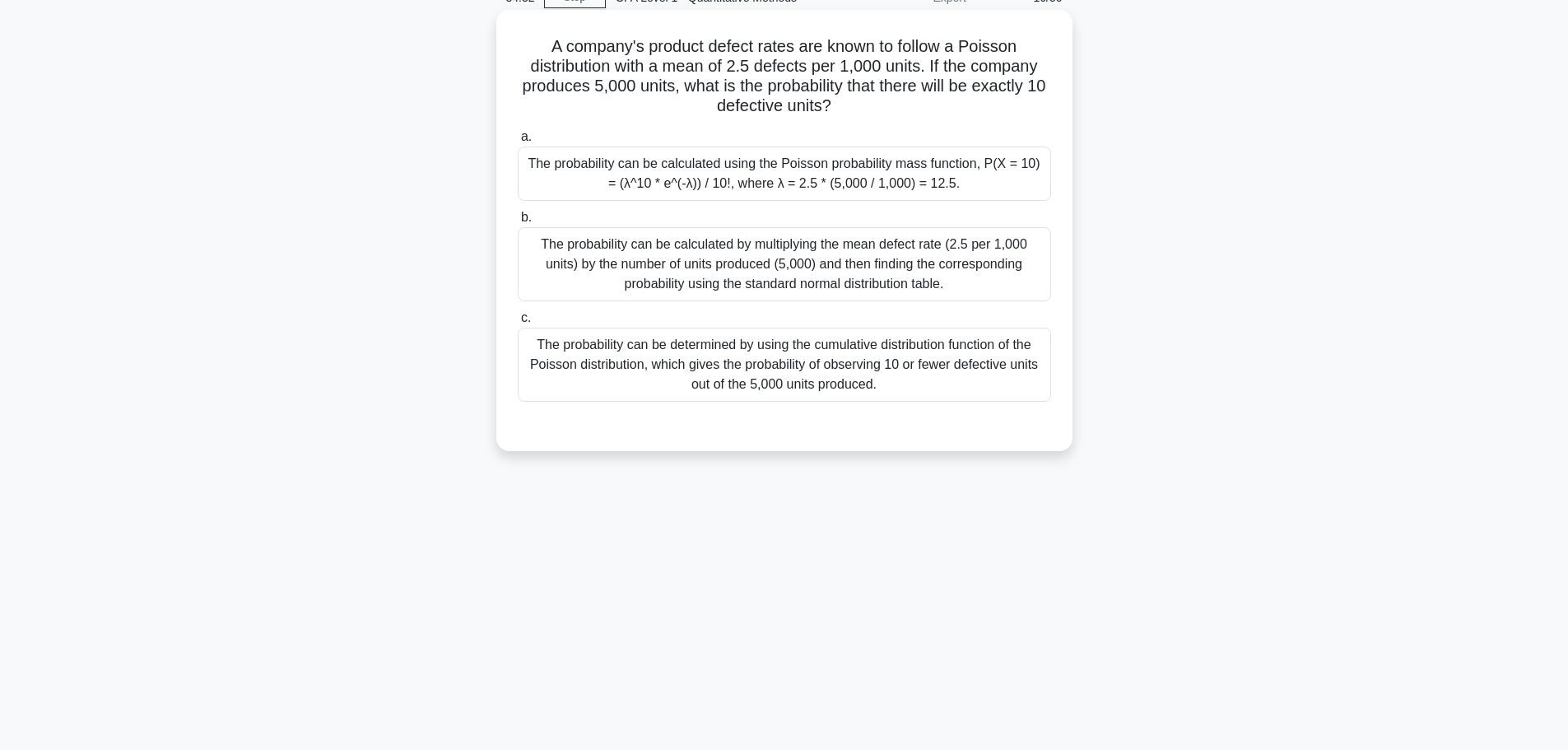
click at [918, 179] on div "The probability can be calculated using the Poisson probability mass function, …" at bounding box center [784, 173] width 534 height 55
click at [518, 142] on input "a. The probability can be calculated using the Poisson probability mass functio…" at bounding box center [518, 136] width 0 height 11
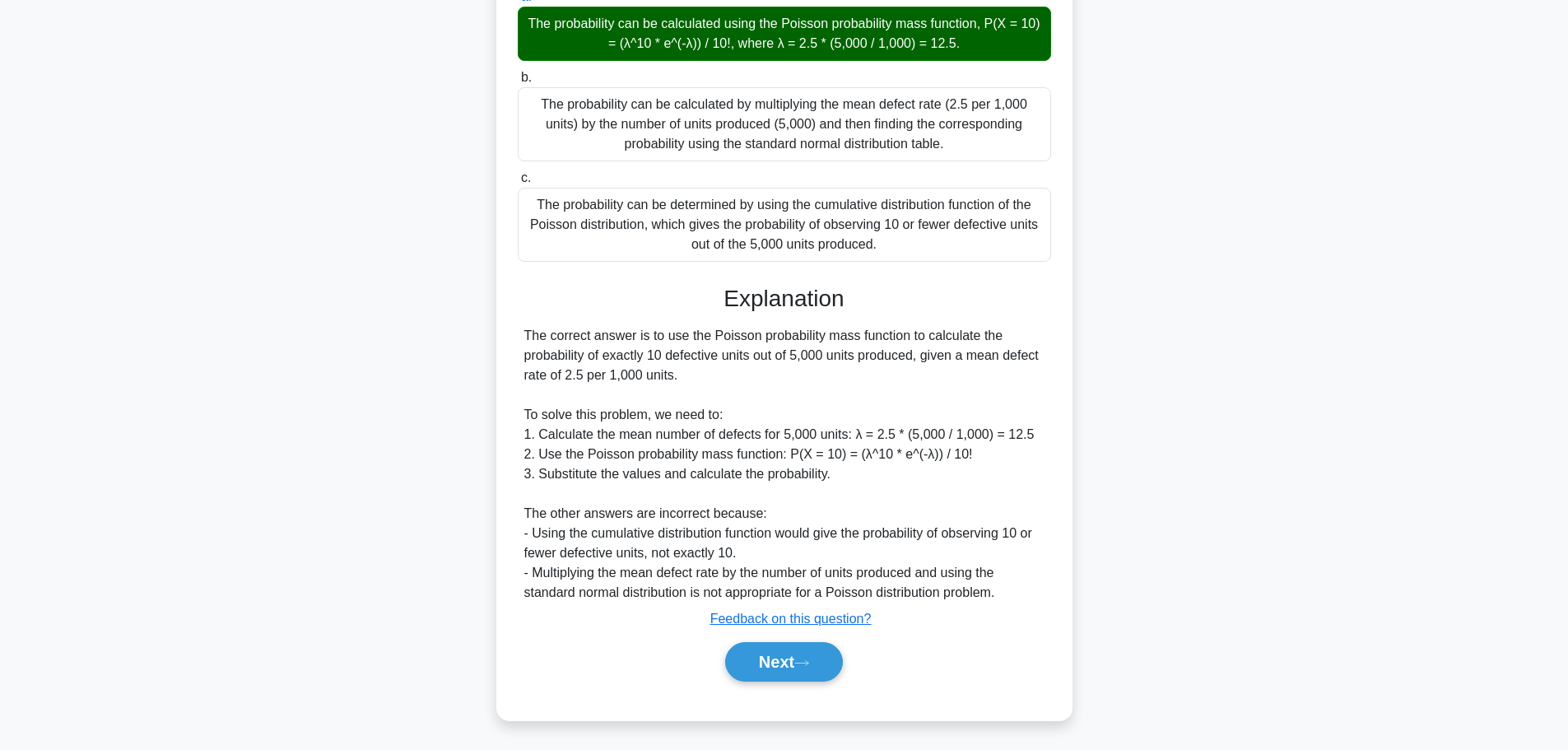
scroll to position [225, 0]
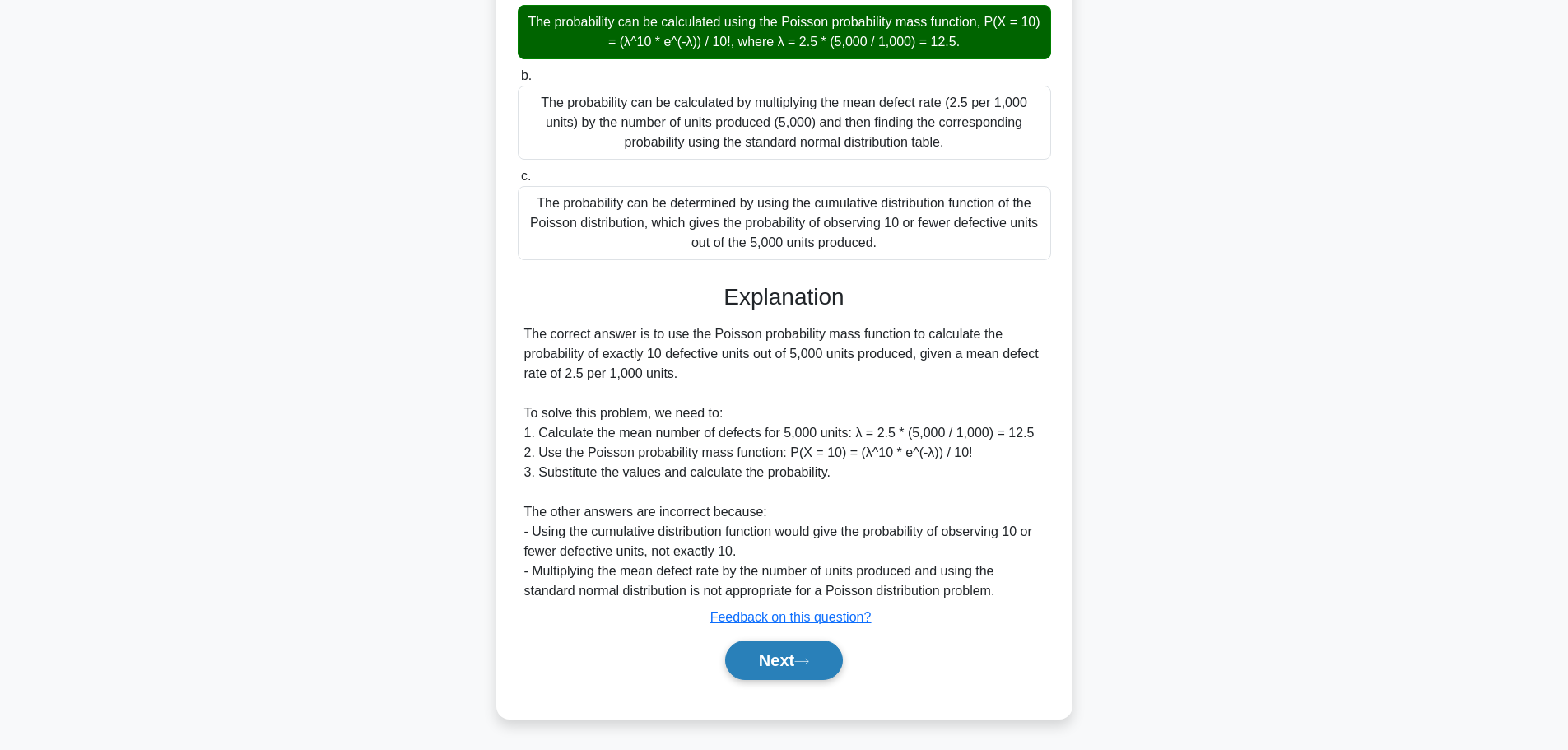
click at [818, 662] on button "Next" at bounding box center [784, 660] width 117 height 40
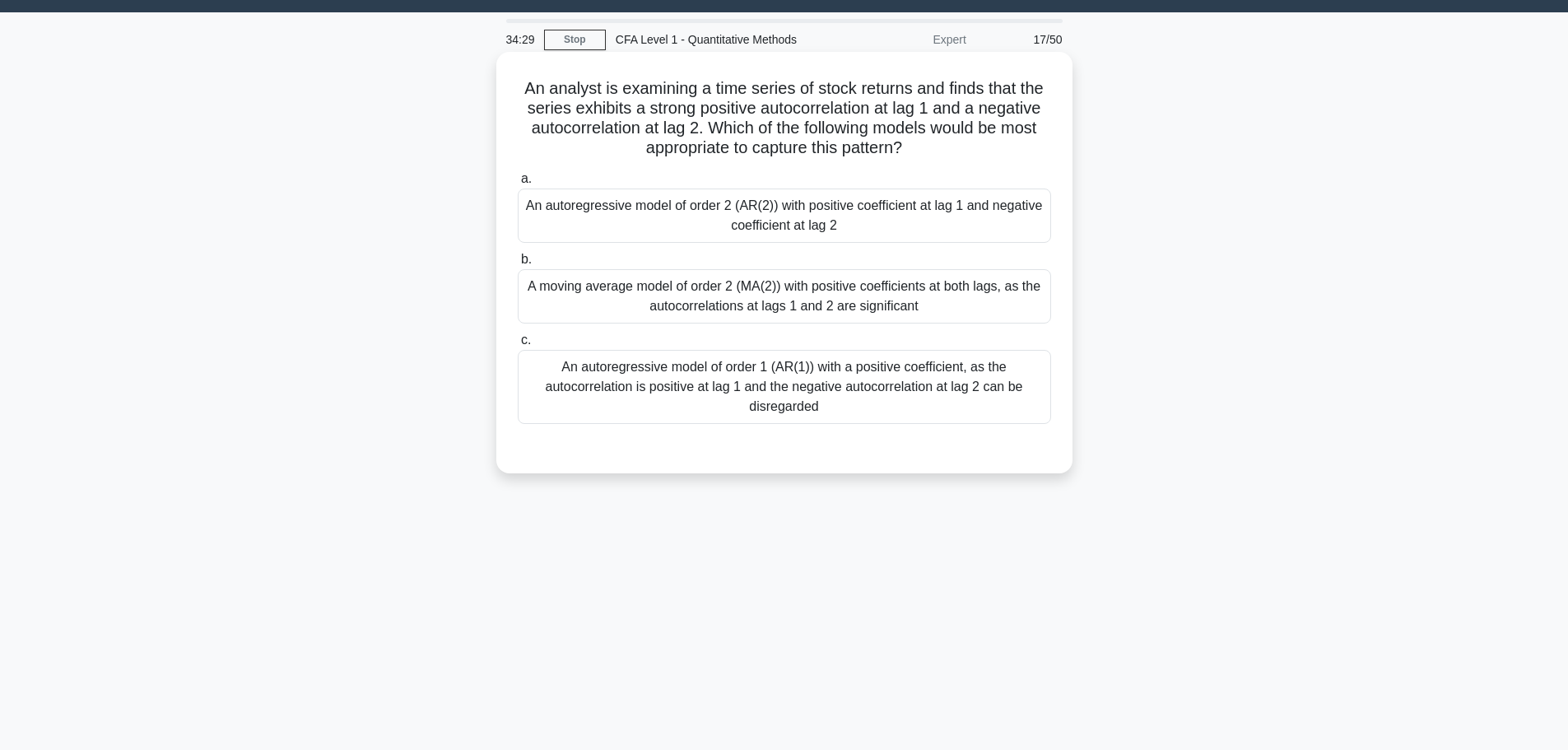
scroll to position [0, 0]
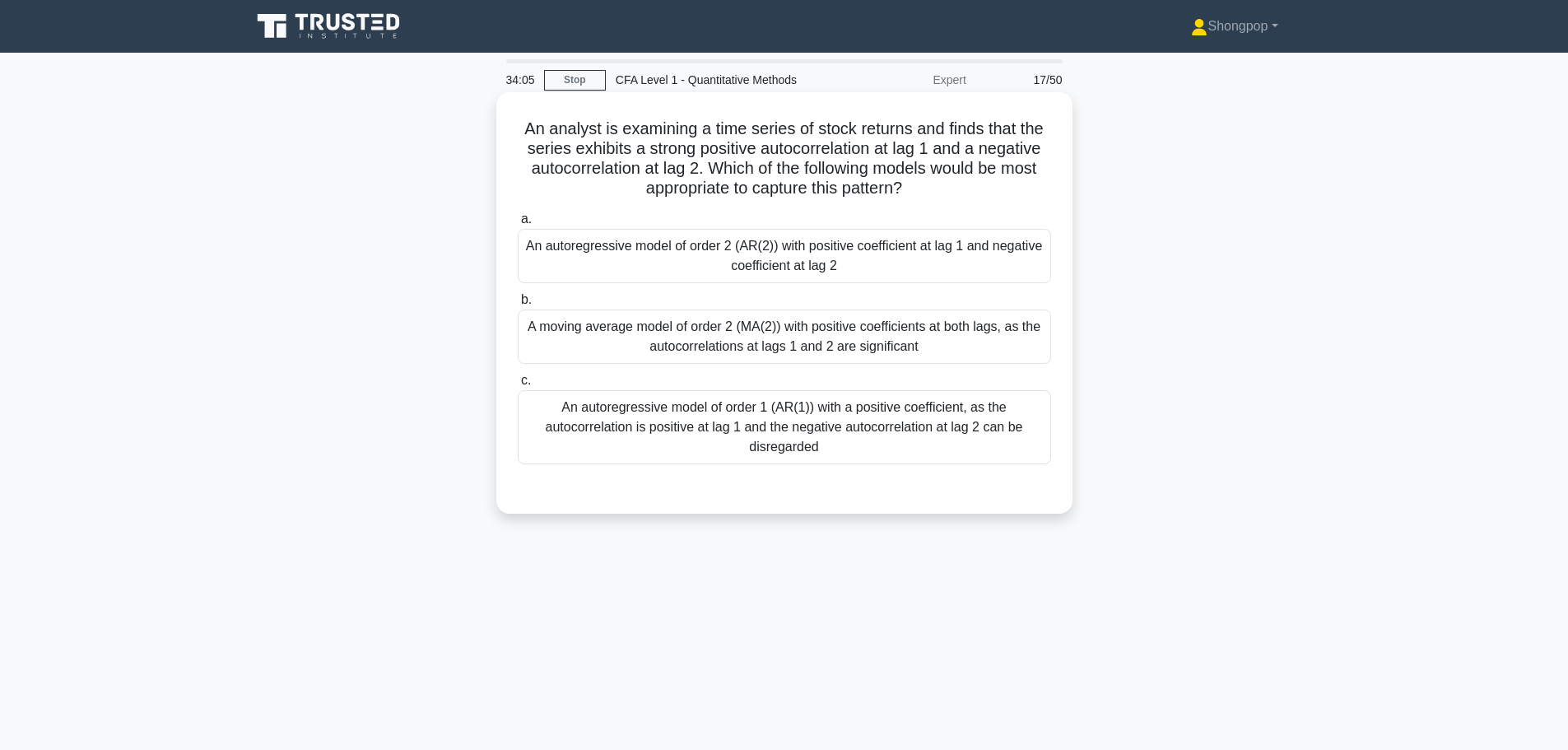
click at [834, 438] on div "An autoregressive model of order 1 (AR(1)) with a positive coefficient, as the …" at bounding box center [784, 427] width 534 height 74
click at [518, 386] on input "c. An autoregressive model of order 1 (AR(1)) with a positive coefficient, as t…" at bounding box center [518, 380] width 0 height 11
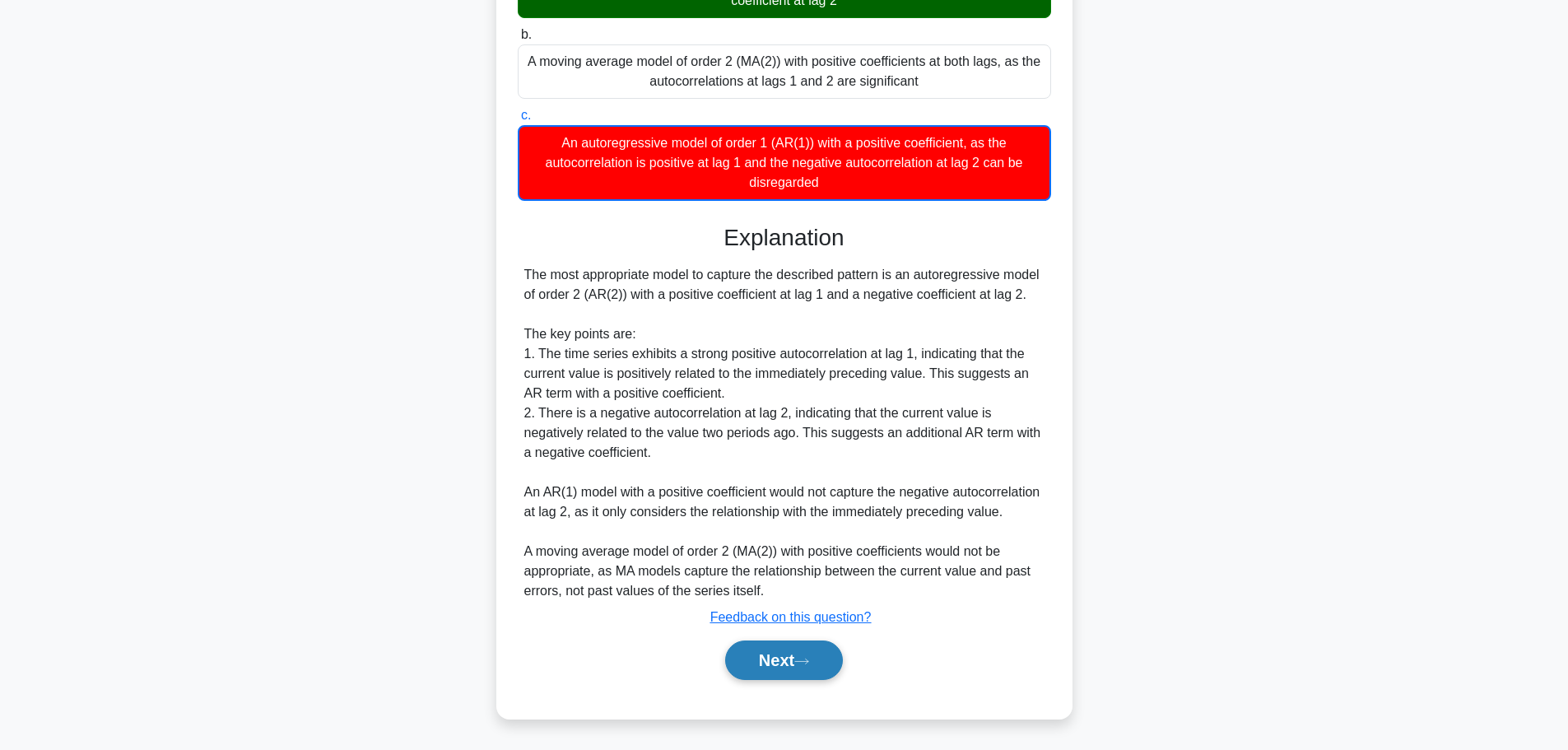
click at [801, 652] on button "Next" at bounding box center [784, 660] width 117 height 40
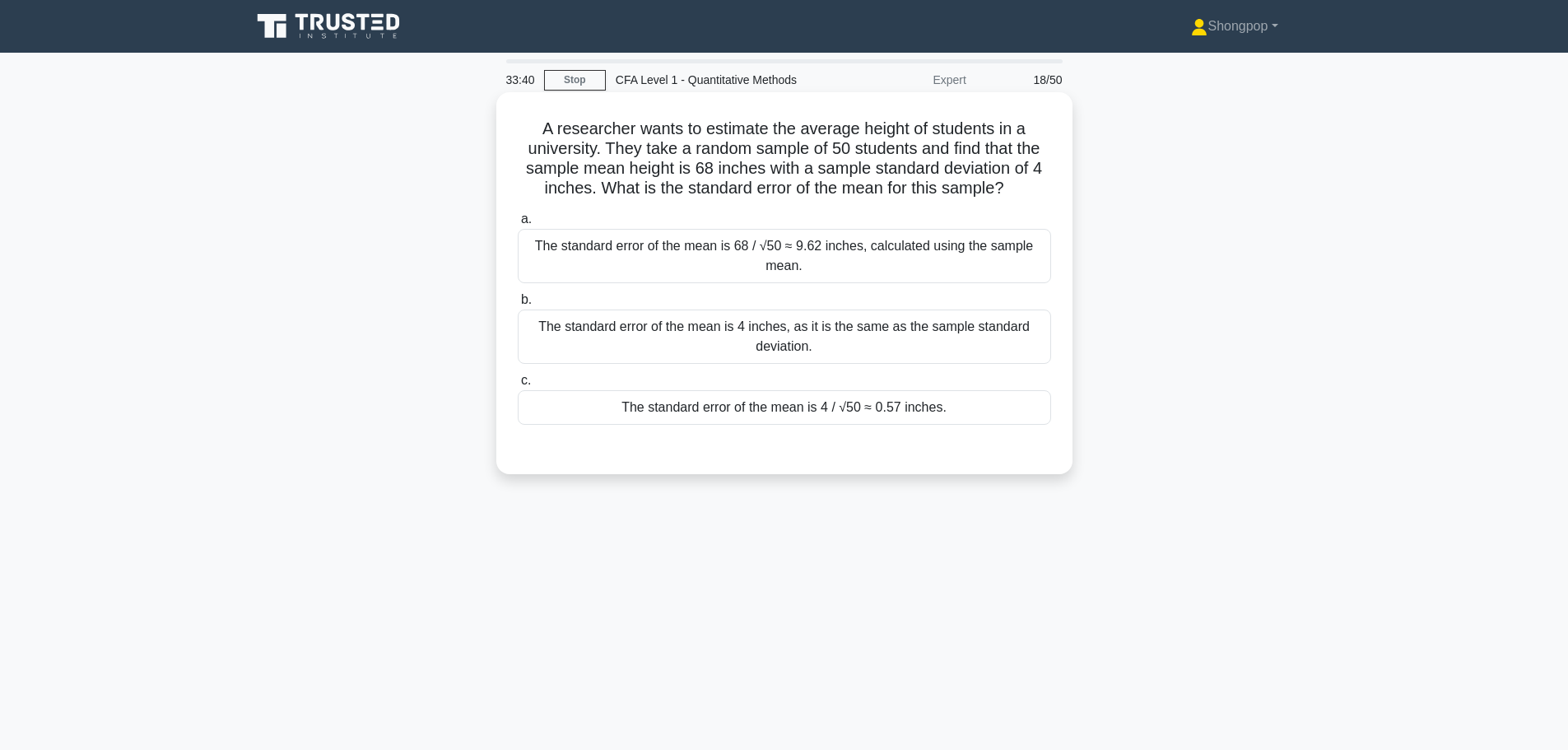
click at [857, 405] on div "The standard error of the mean is 4 / √50 ≈ 0.57 inches." at bounding box center [784, 407] width 534 height 35
click at [518, 386] on input "c. The standard error of the mean is 4 / √50 ≈ 0.57 inches." at bounding box center [518, 380] width 0 height 11
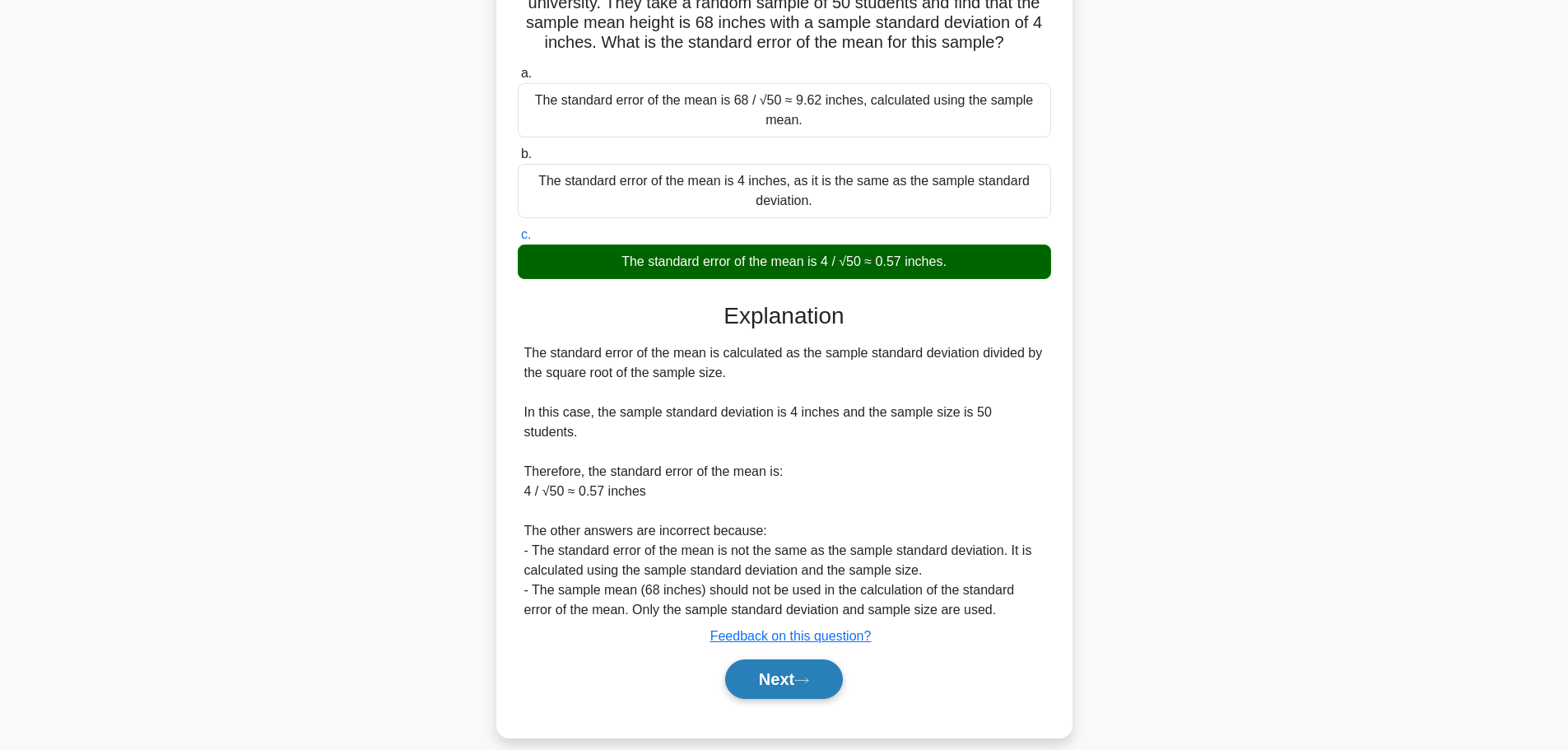
click at [802, 676] on icon at bounding box center [801, 680] width 15 height 9
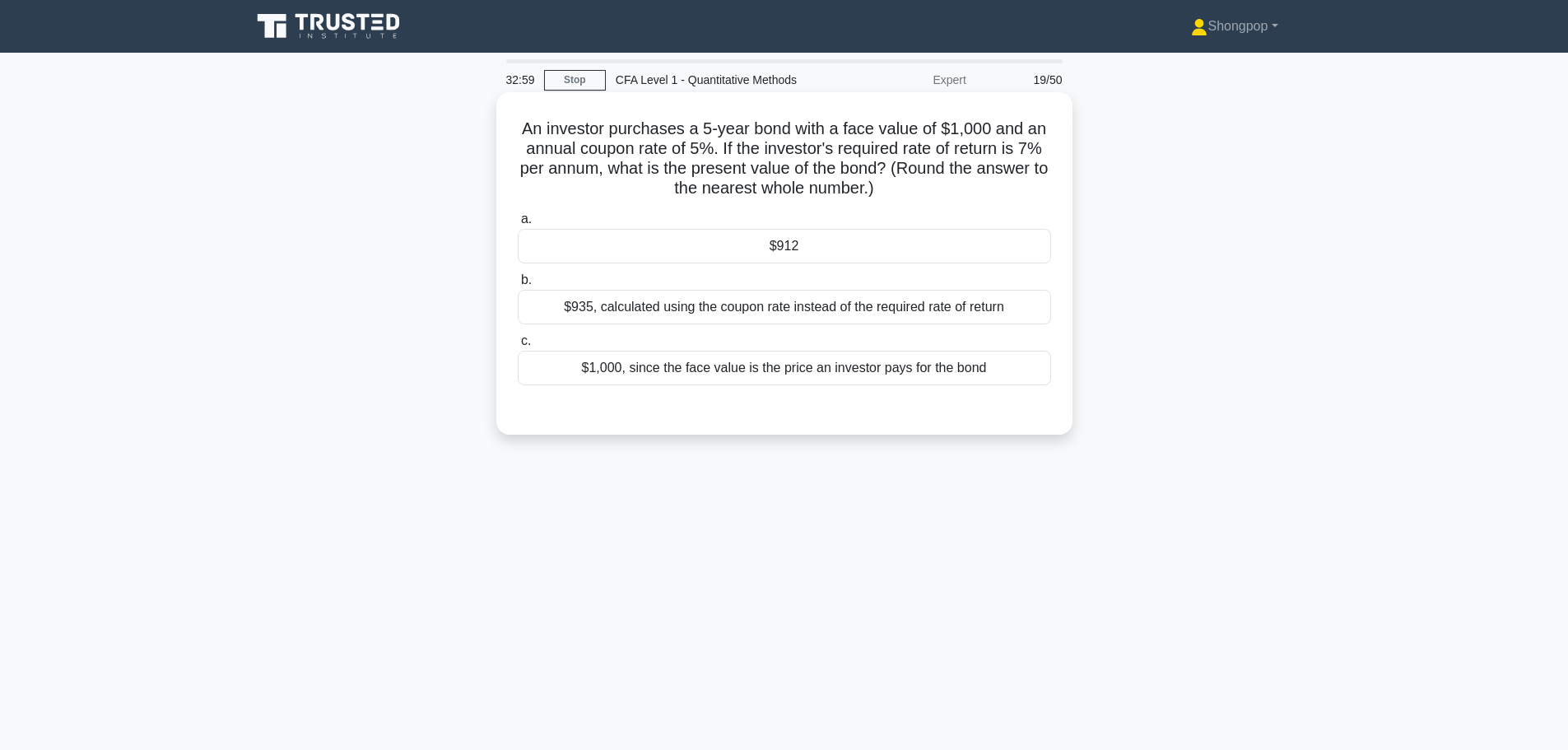
click at [745, 268] on div "a. $912 b. $935, calculated using the coupon rate instead of the required rate …" at bounding box center [784, 297] width 553 height 182
click at [751, 263] on div "$912" at bounding box center [784, 246] width 534 height 35
click at [518, 225] on input "a. $912" at bounding box center [518, 219] width 0 height 11
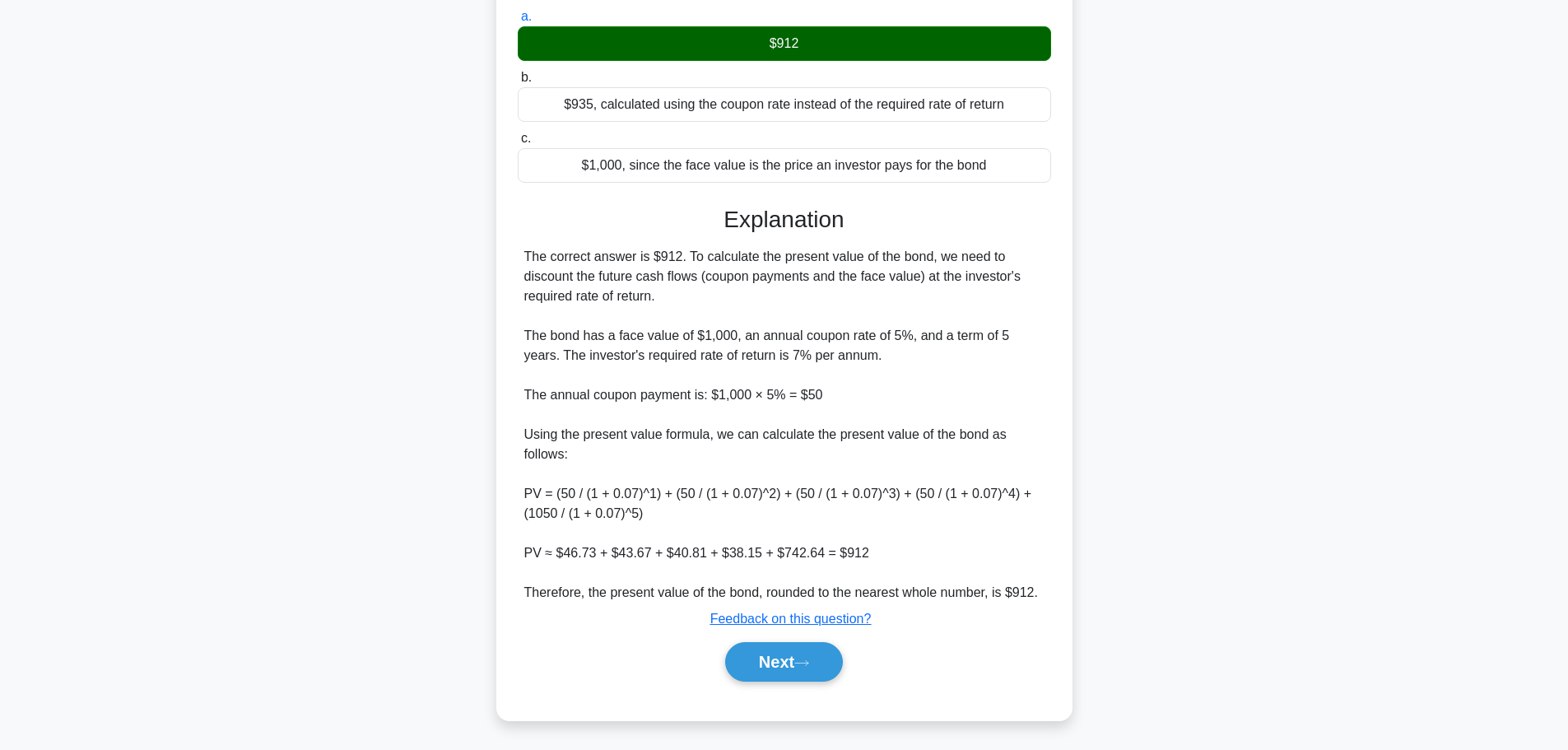
scroll to position [205, 0]
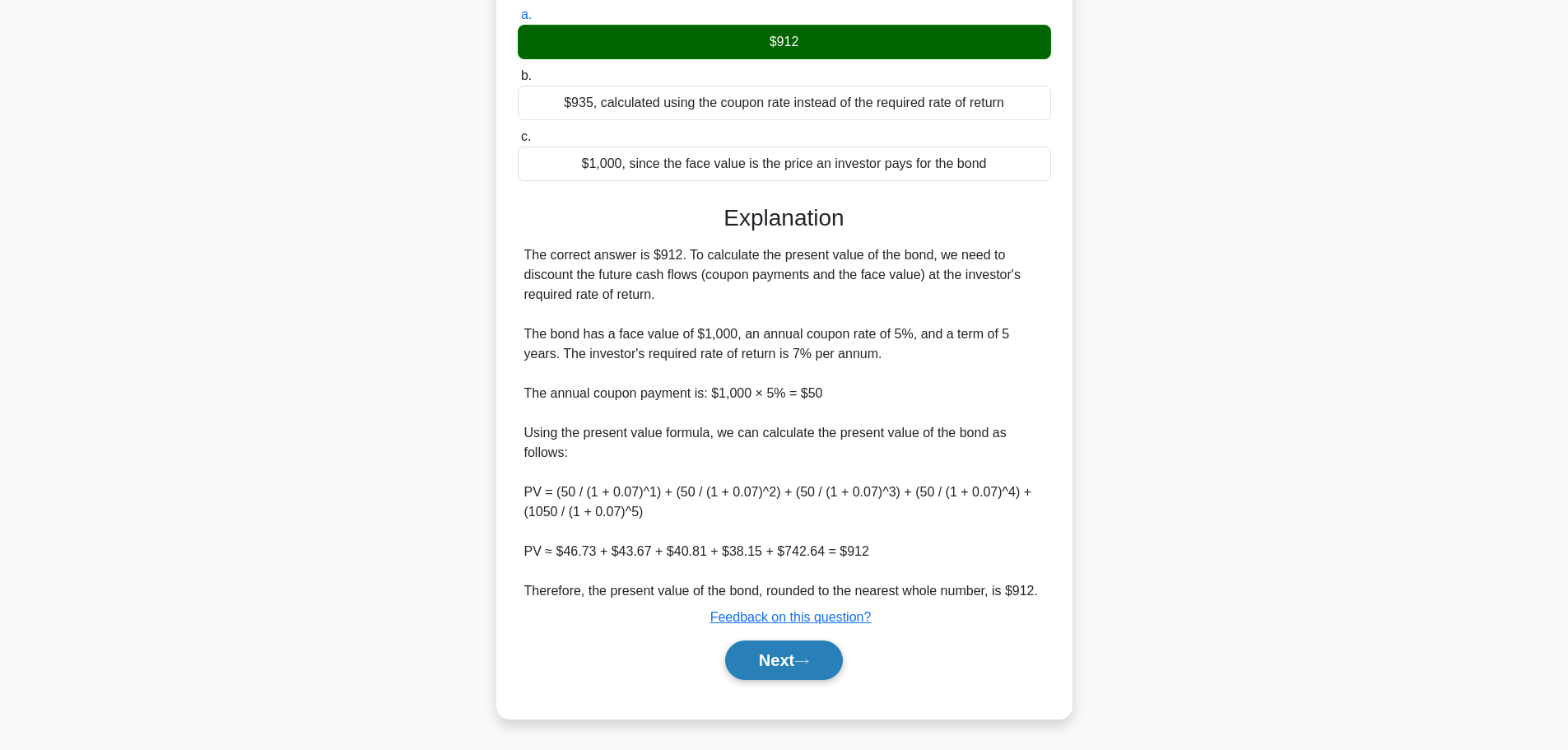
click at [820, 660] on button "Next" at bounding box center [784, 660] width 117 height 40
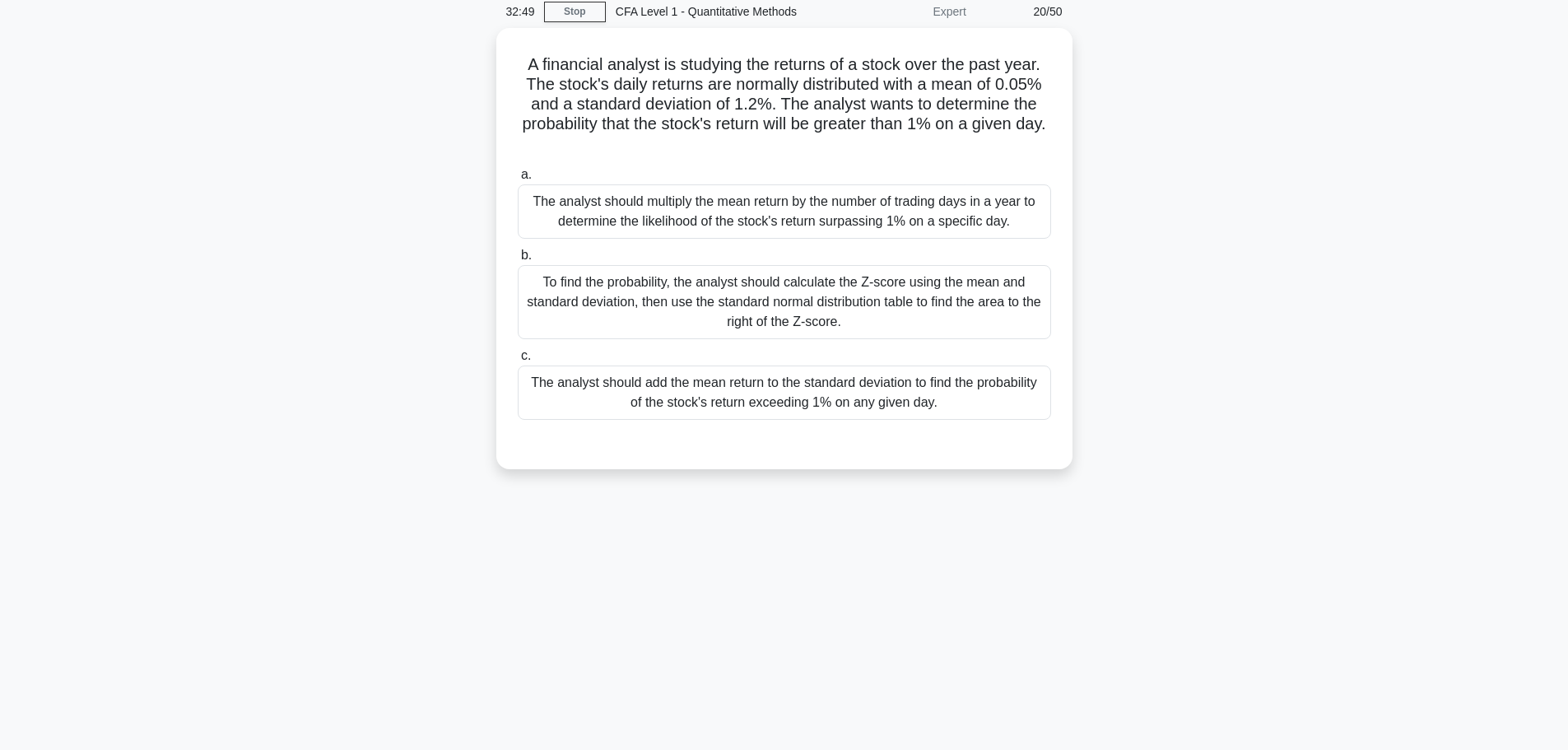
scroll to position [0, 0]
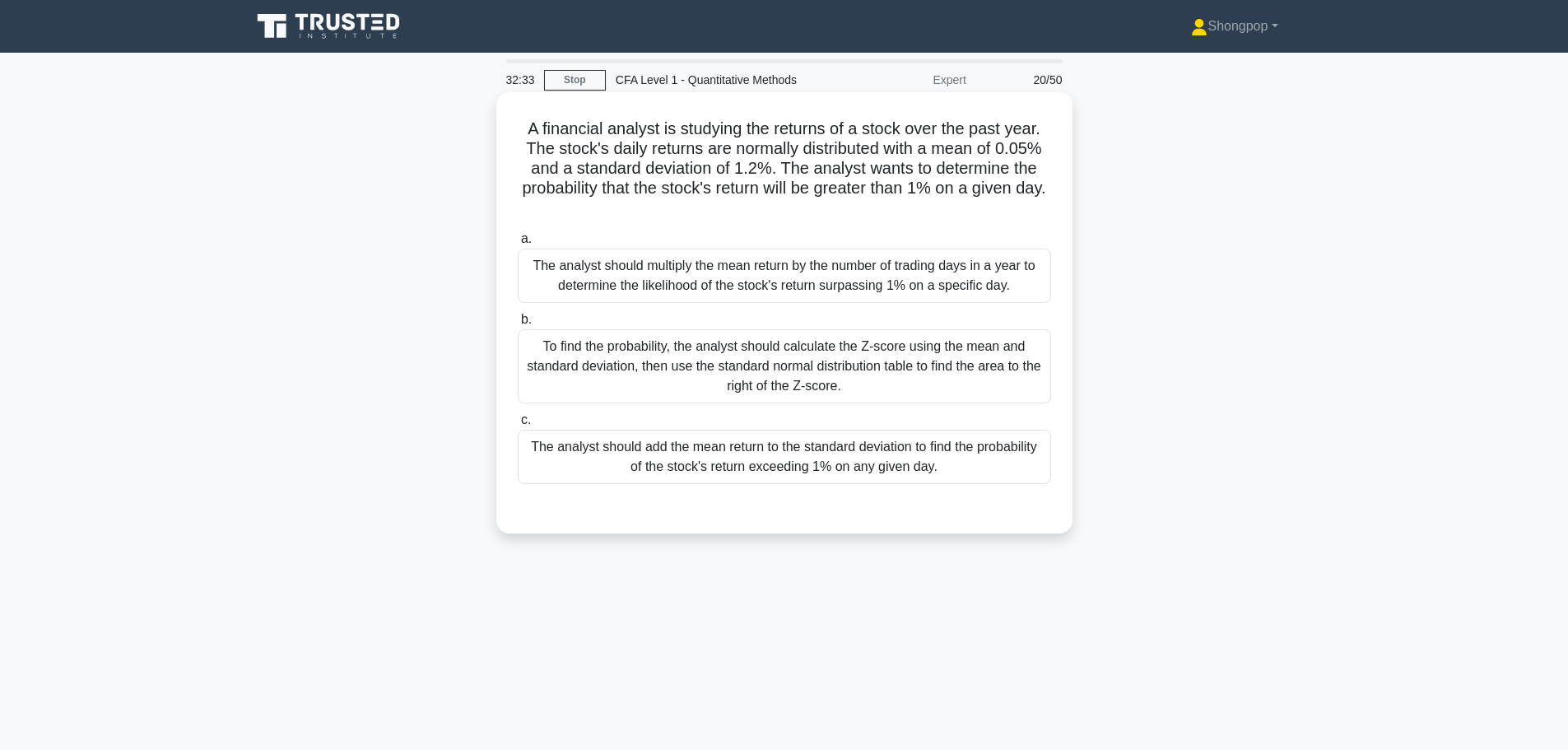
click at [773, 356] on div "To find the probability, the analyst should calculate the Z-score using the mea…" at bounding box center [784, 367] width 534 height 74
click at [518, 325] on input "b. To find the probability, the analyst should calculate the Z-score using the …" at bounding box center [518, 320] width 0 height 11
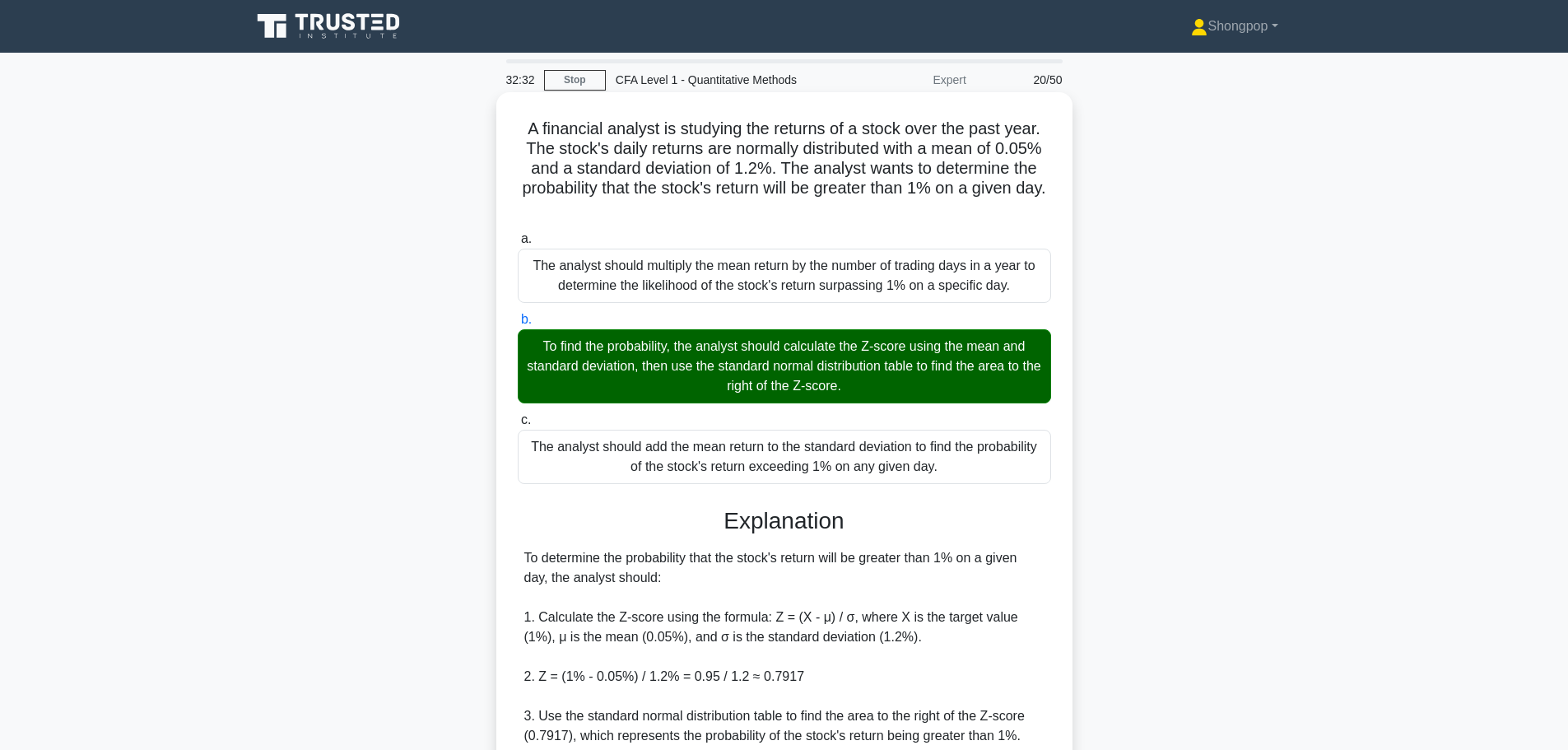
scroll to position [225, 0]
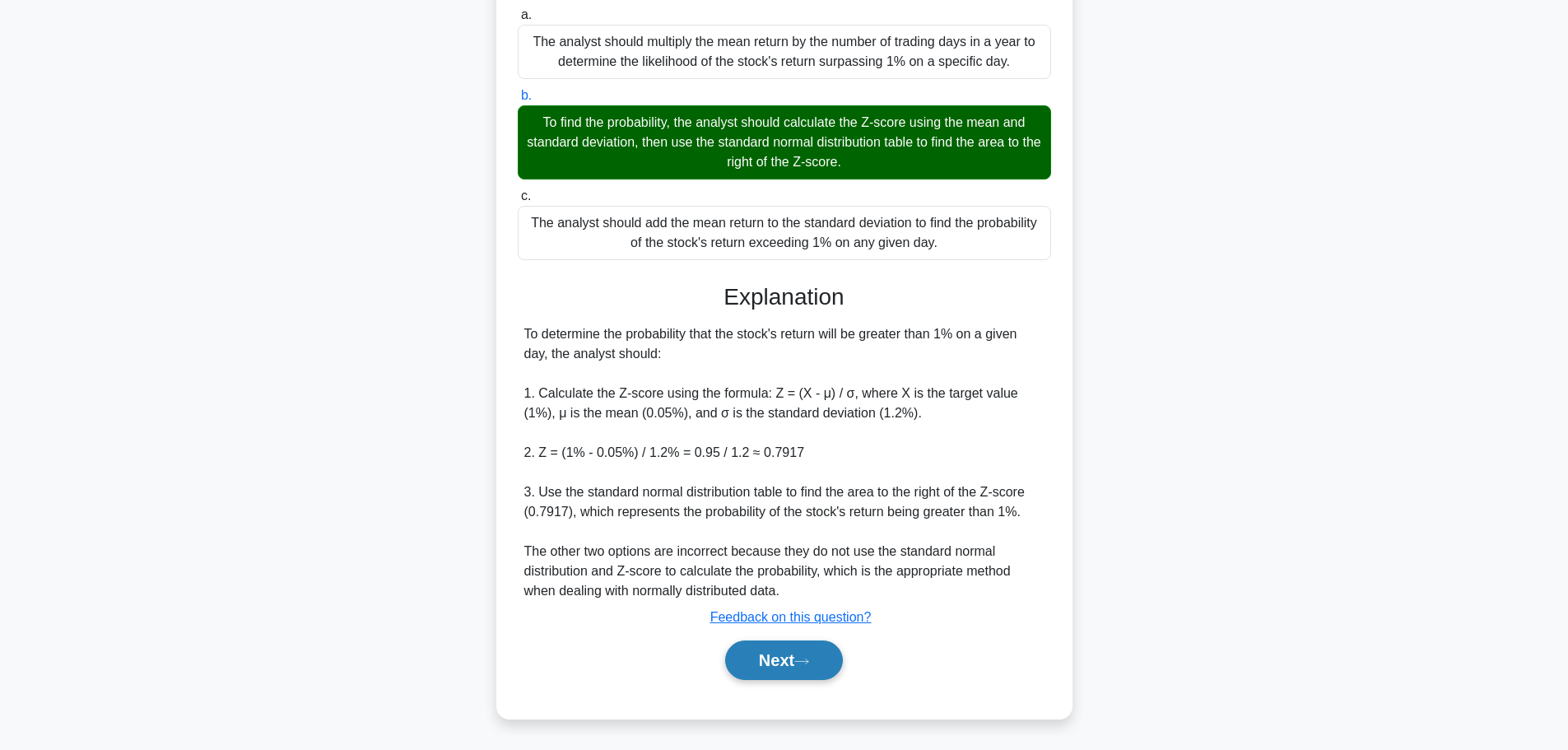
click at [801, 652] on button "Next" at bounding box center [784, 660] width 117 height 40
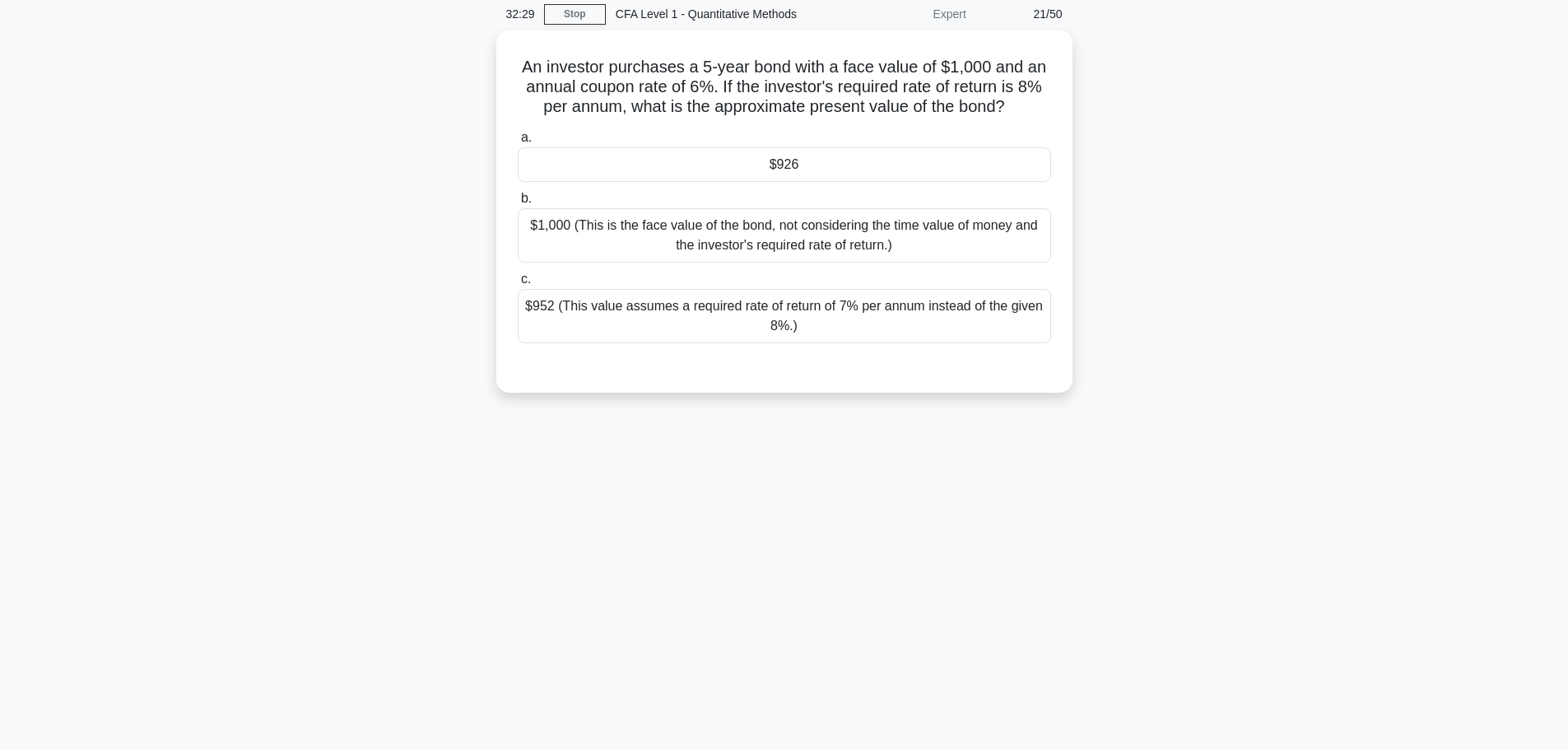
scroll to position [0, 0]
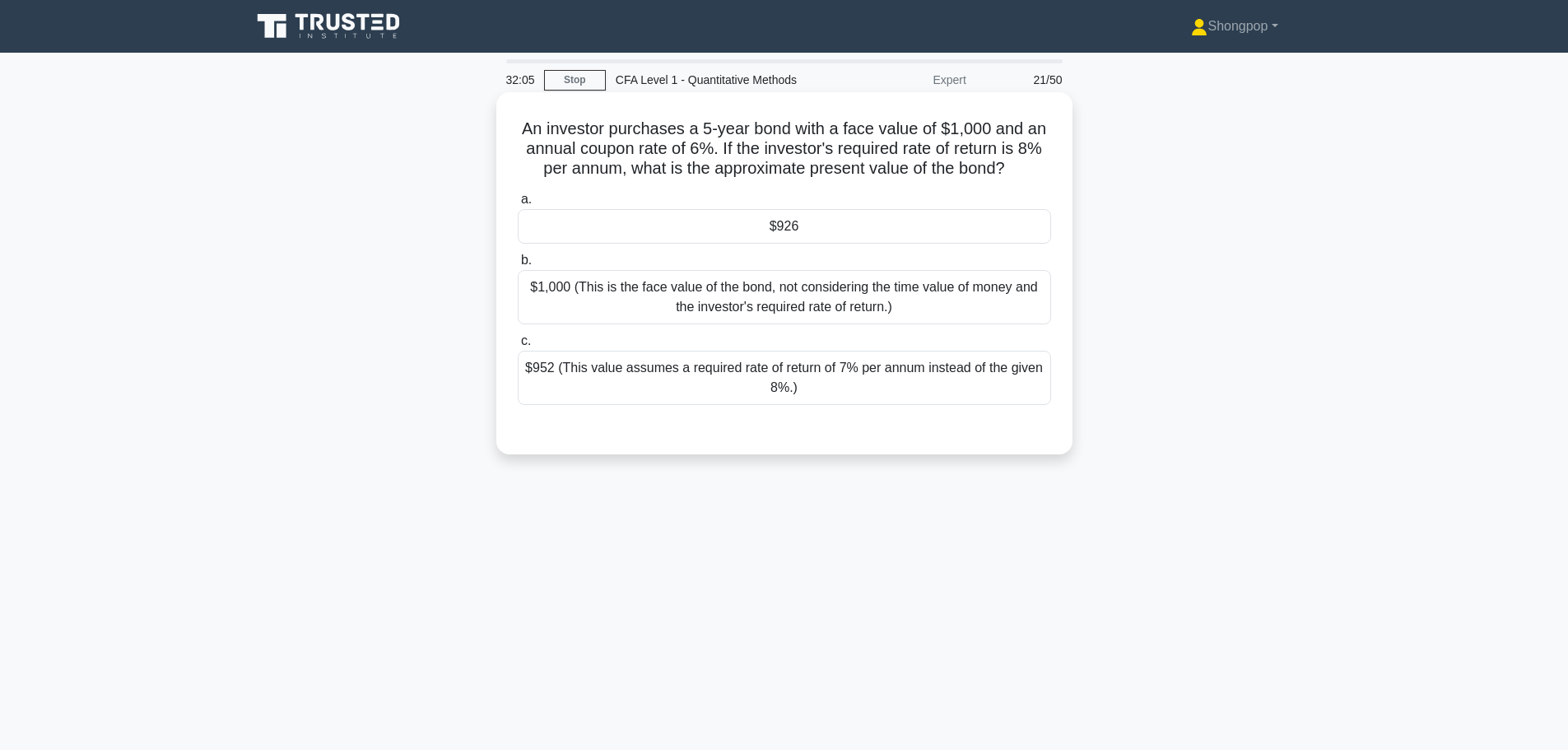
click at [768, 228] on div "$926" at bounding box center [784, 226] width 534 height 35
click at [518, 205] on input "a. $926" at bounding box center [518, 199] width 0 height 11
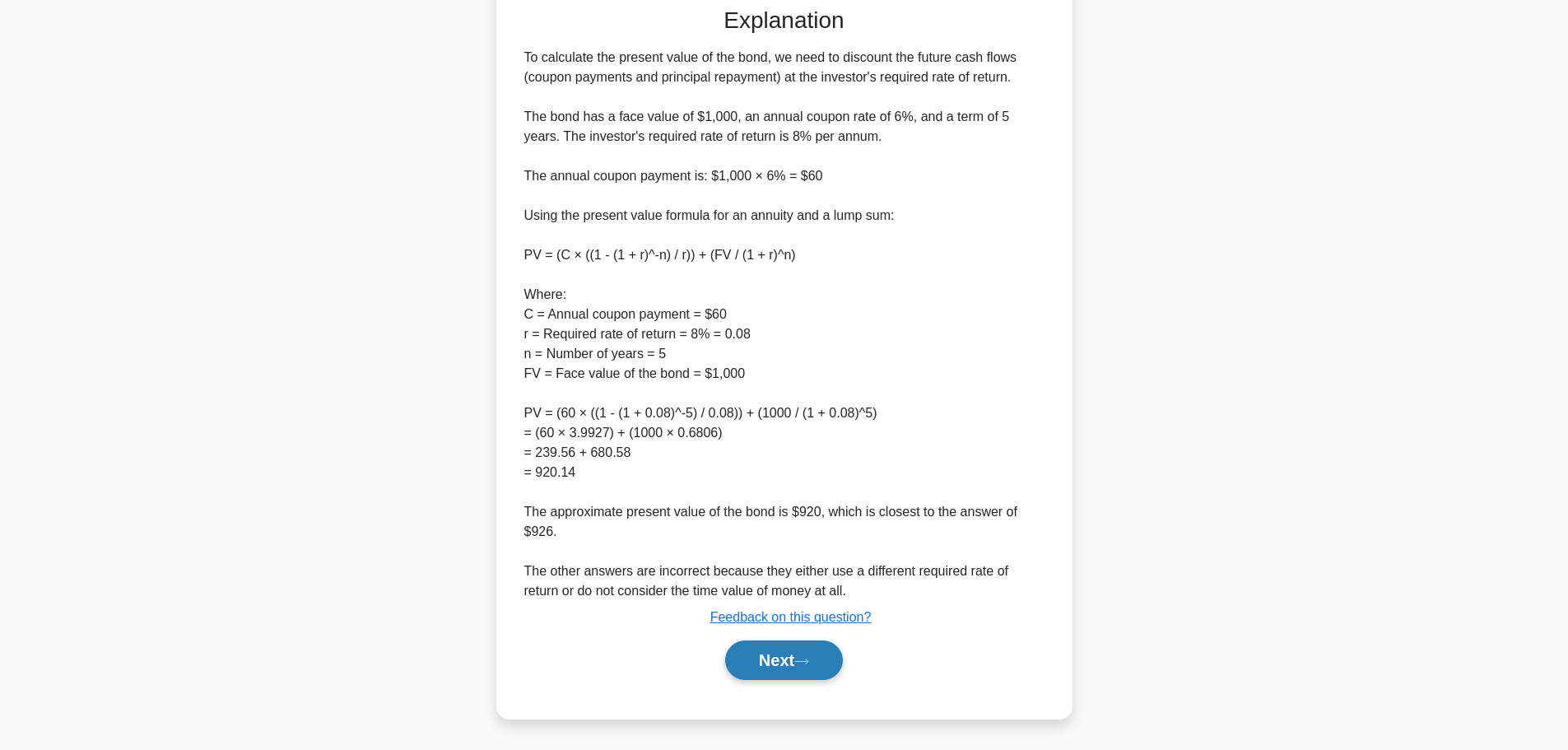
click at [808, 658] on icon at bounding box center [801, 661] width 15 height 9
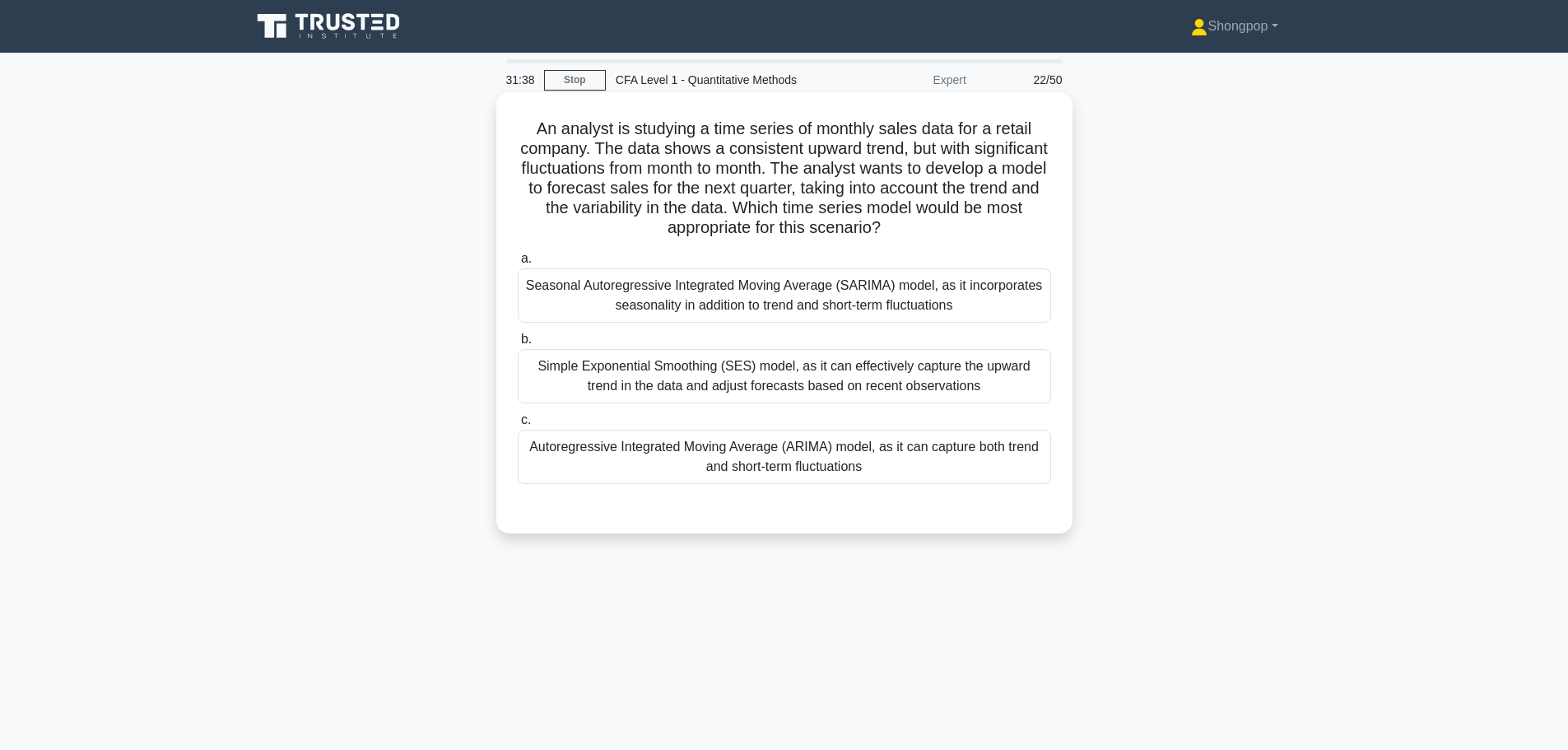
click at [912, 383] on div "Simple Exponential Smoothing (SES) model, as it can effectively capture the upw…" at bounding box center [784, 375] width 534 height 55
click at [518, 345] on input "b. Simple Exponential Smoothing (SES) model, as it can effectively capture the …" at bounding box center [518, 340] width 0 height 11
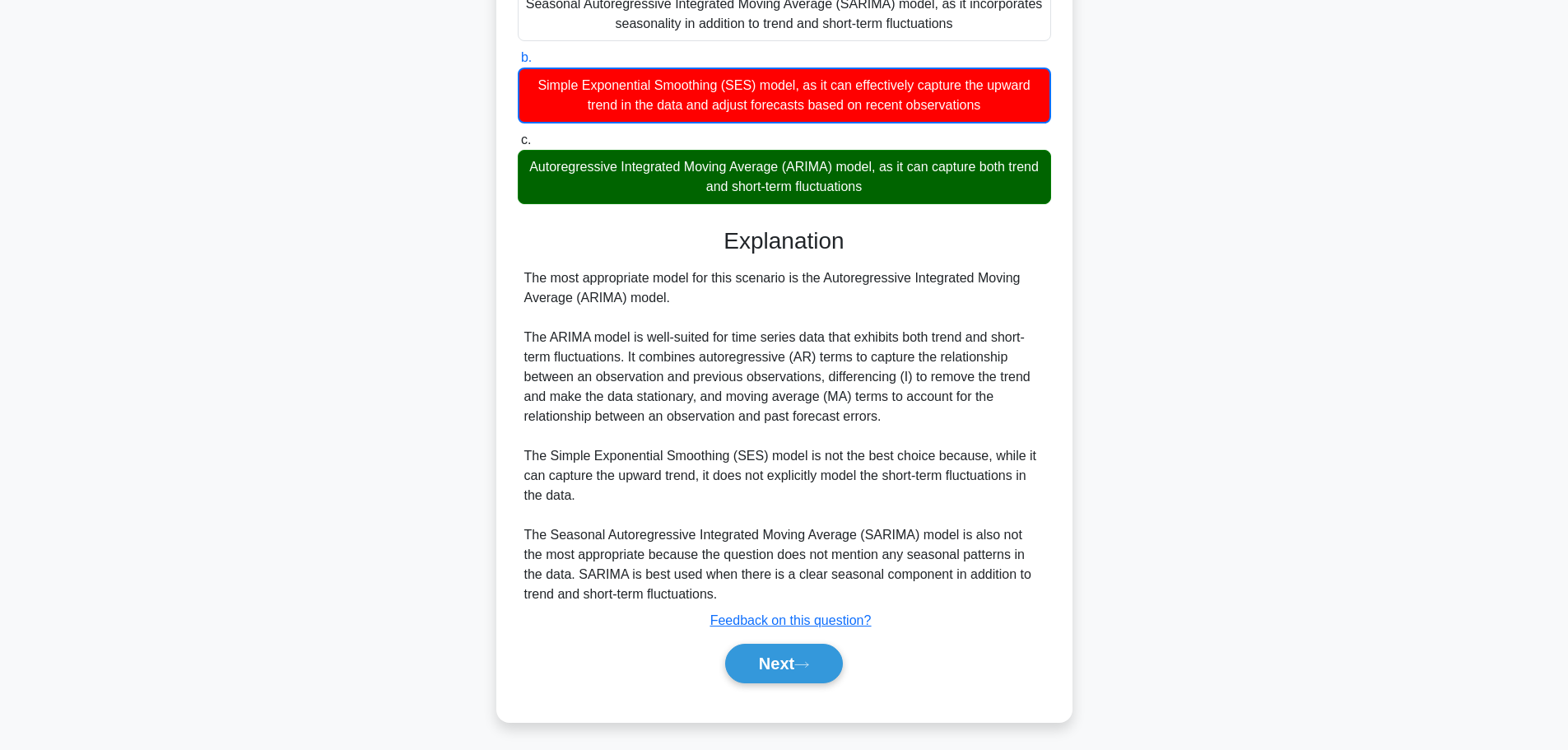
scroll to position [286, 0]
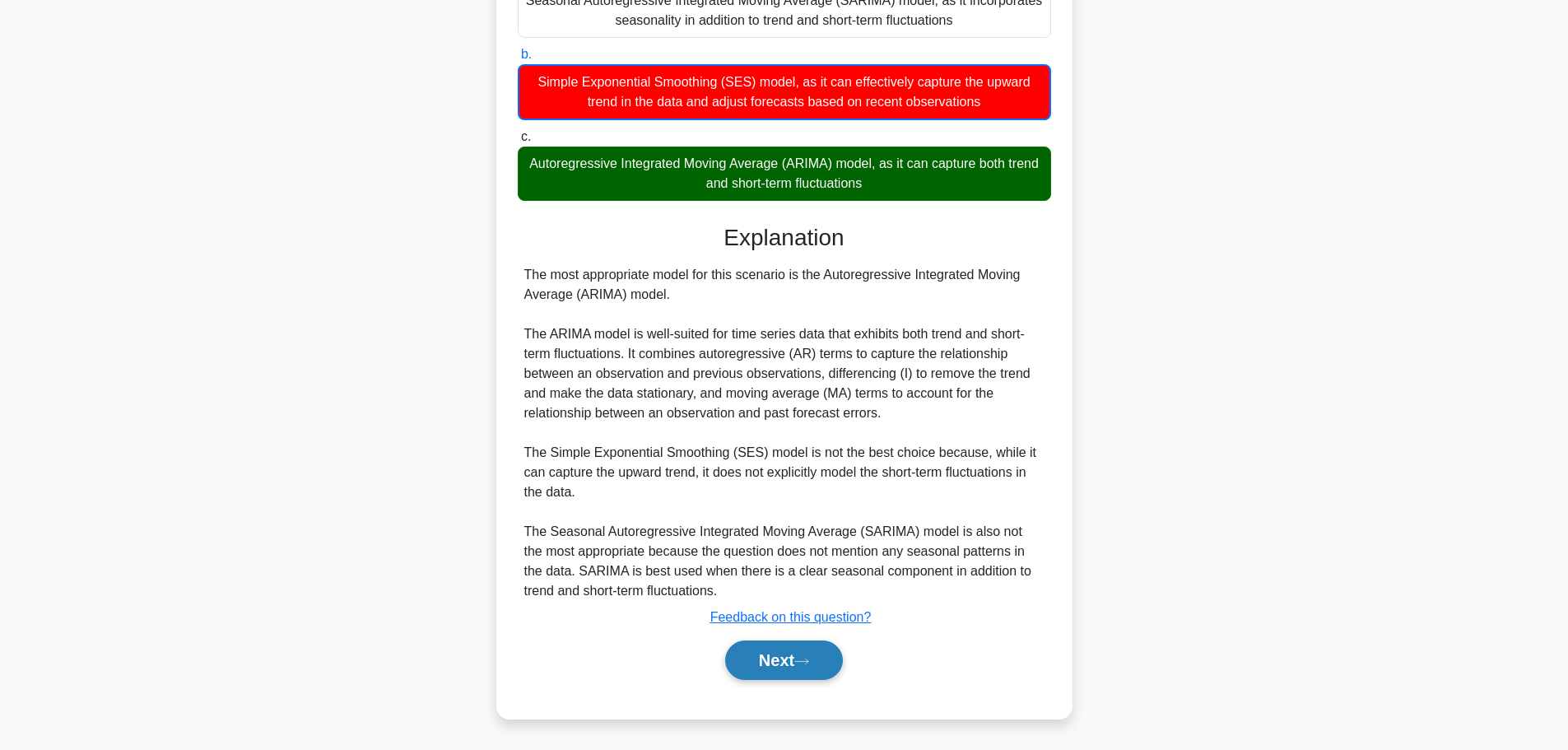
click at [799, 667] on button "Next" at bounding box center [784, 660] width 117 height 40
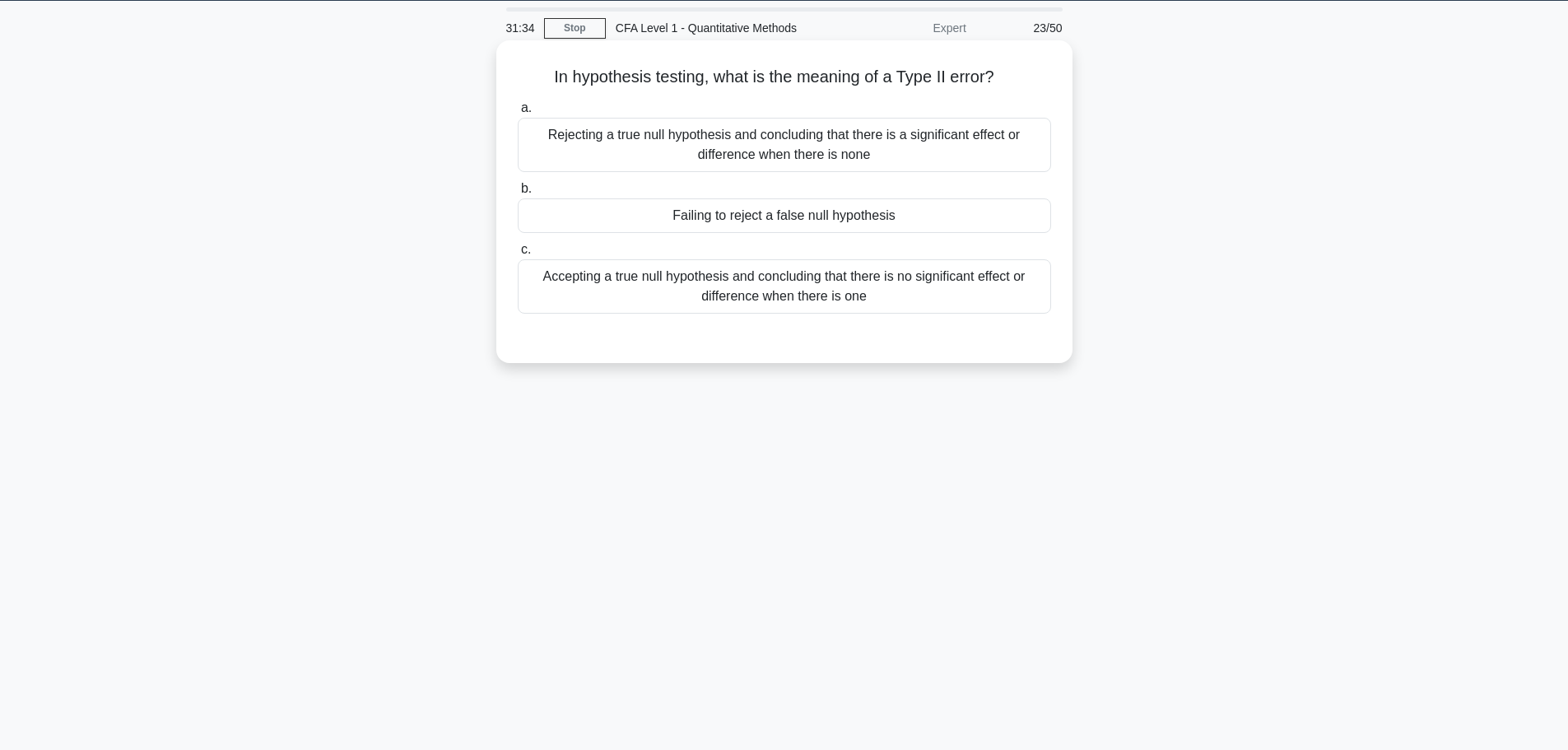
scroll to position [0, 0]
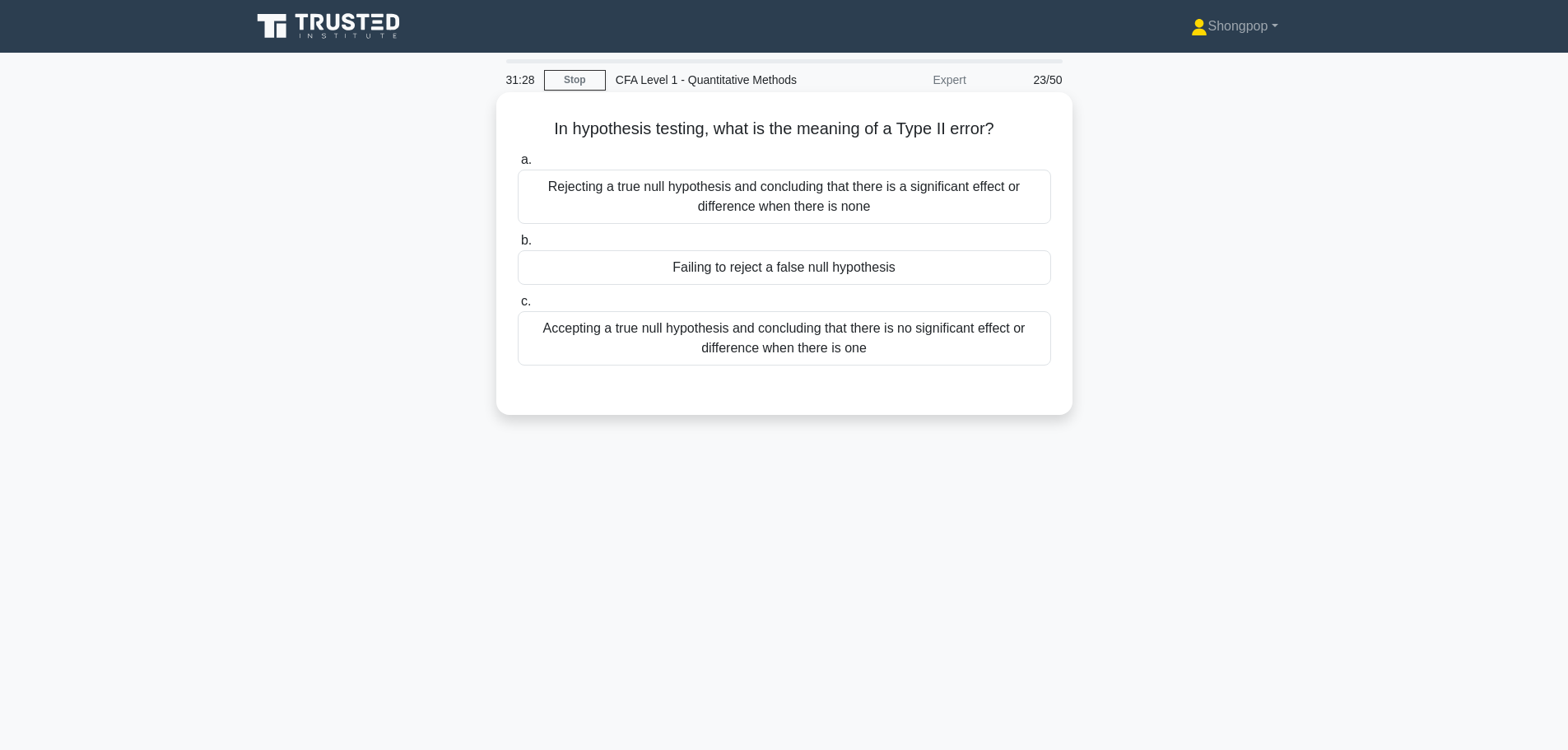
click at [703, 268] on div "Failing to reject a false null hypothesis" at bounding box center [784, 267] width 534 height 35
click at [518, 246] on input "b. Failing to reject a false null hypothesis" at bounding box center [518, 240] width 0 height 11
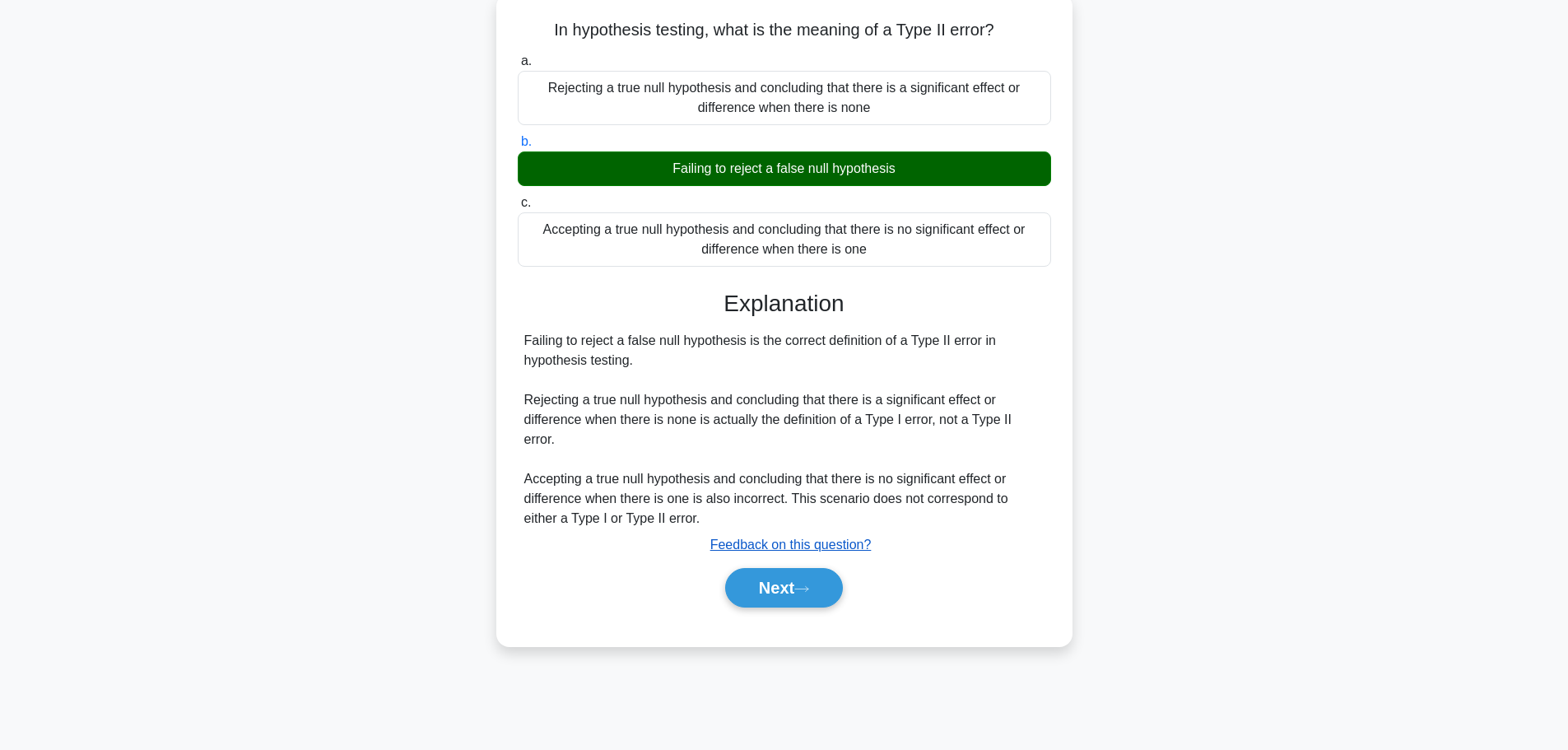
scroll to position [139, 0]
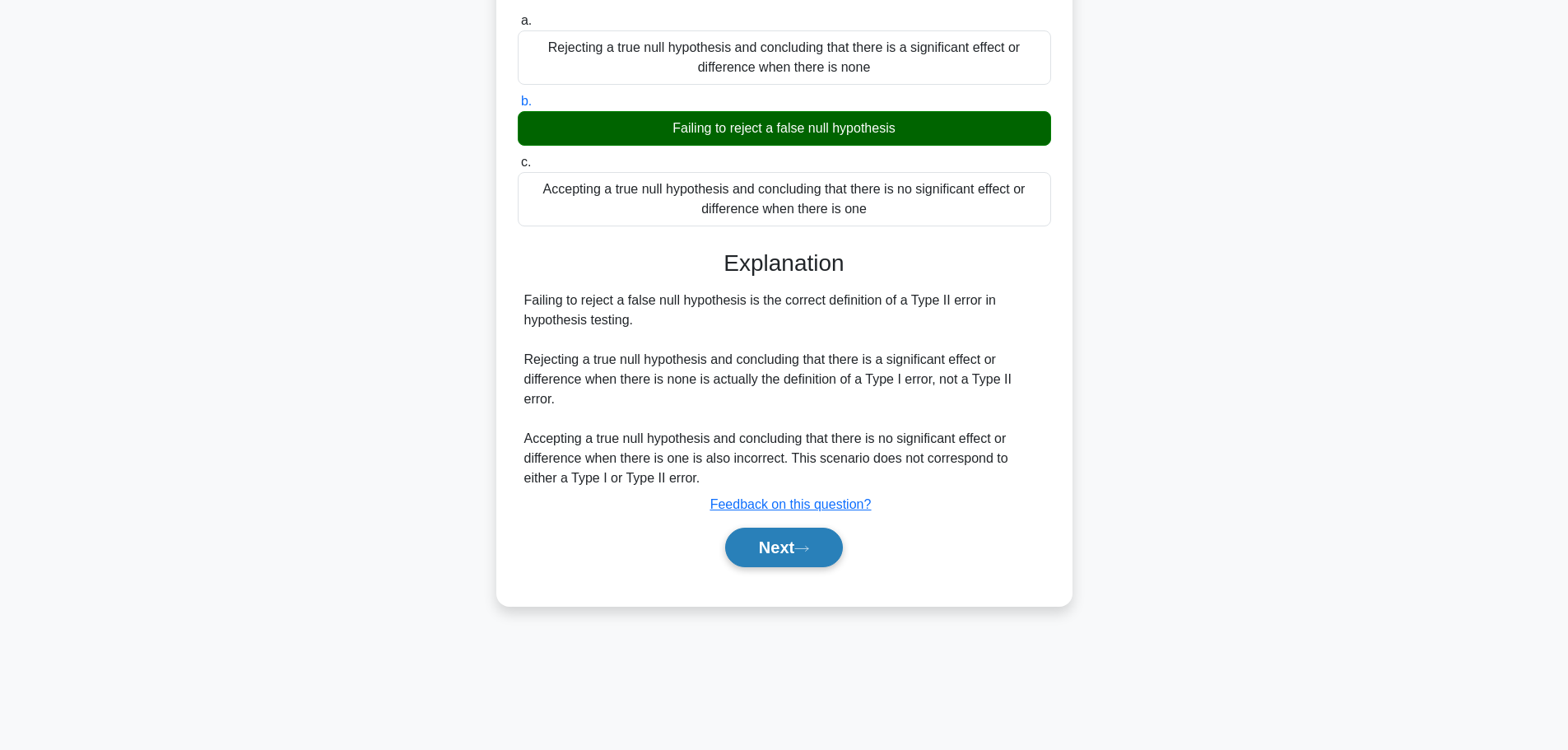
click at [762, 535] on button "Next" at bounding box center [784, 548] width 117 height 40
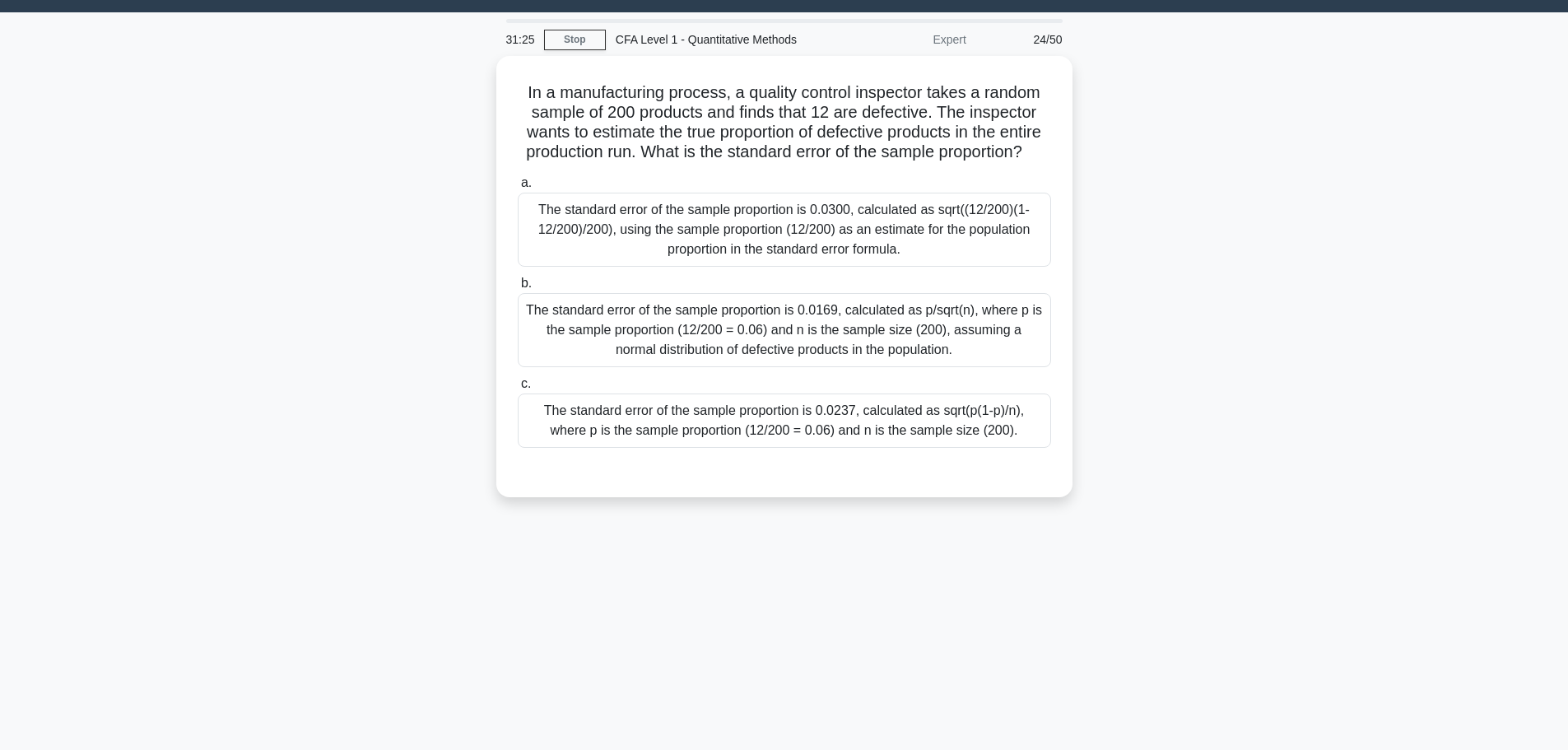
scroll to position [0, 0]
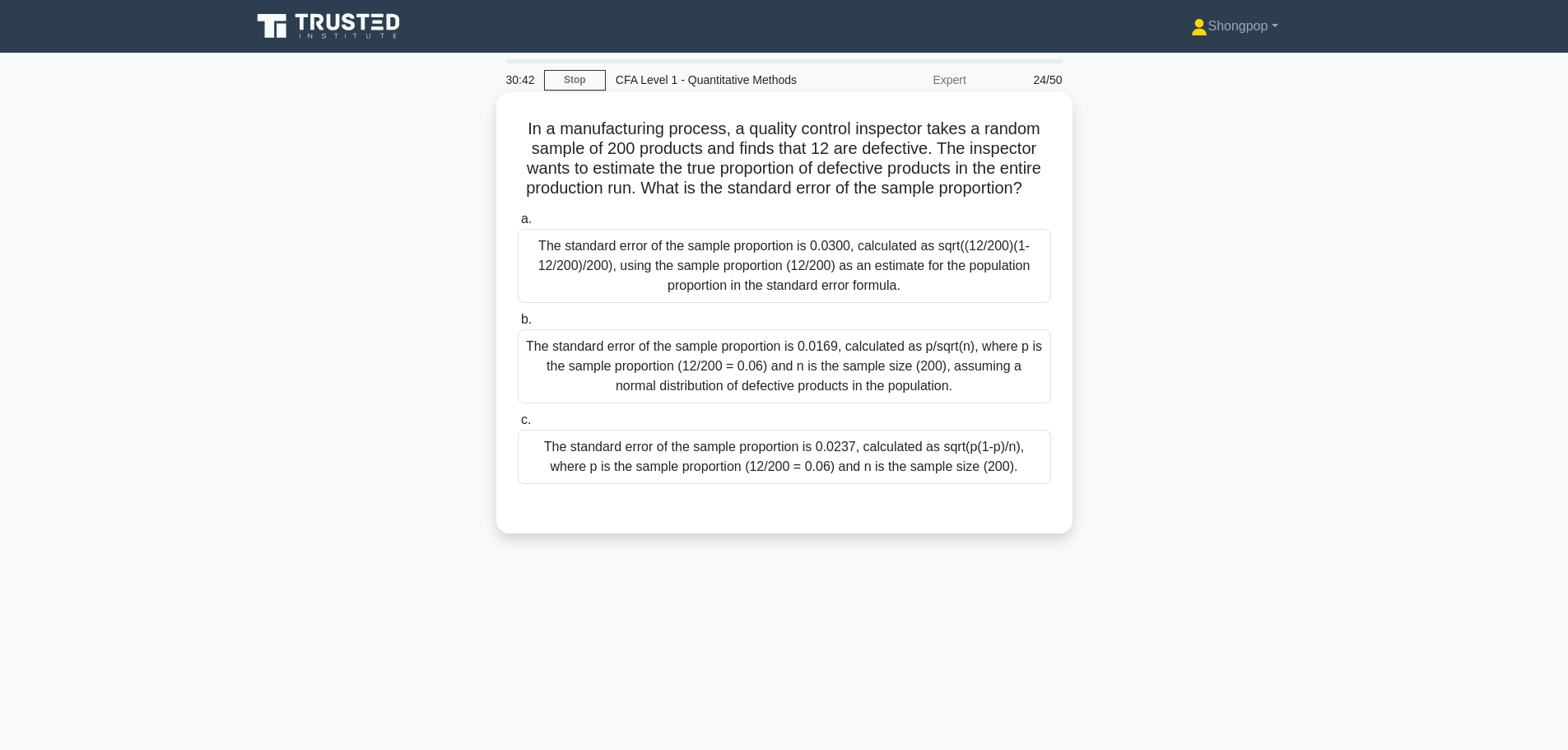
click at [898, 367] on div "The standard error of the sample proportion is 0.0169, calculated as p/sqrt(n),…" at bounding box center [784, 367] width 534 height 74
click at [518, 325] on input "b. The standard error of the sample proportion is 0.0169, calculated as p/sqrt(…" at bounding box center [518, 320] width 0 height 11
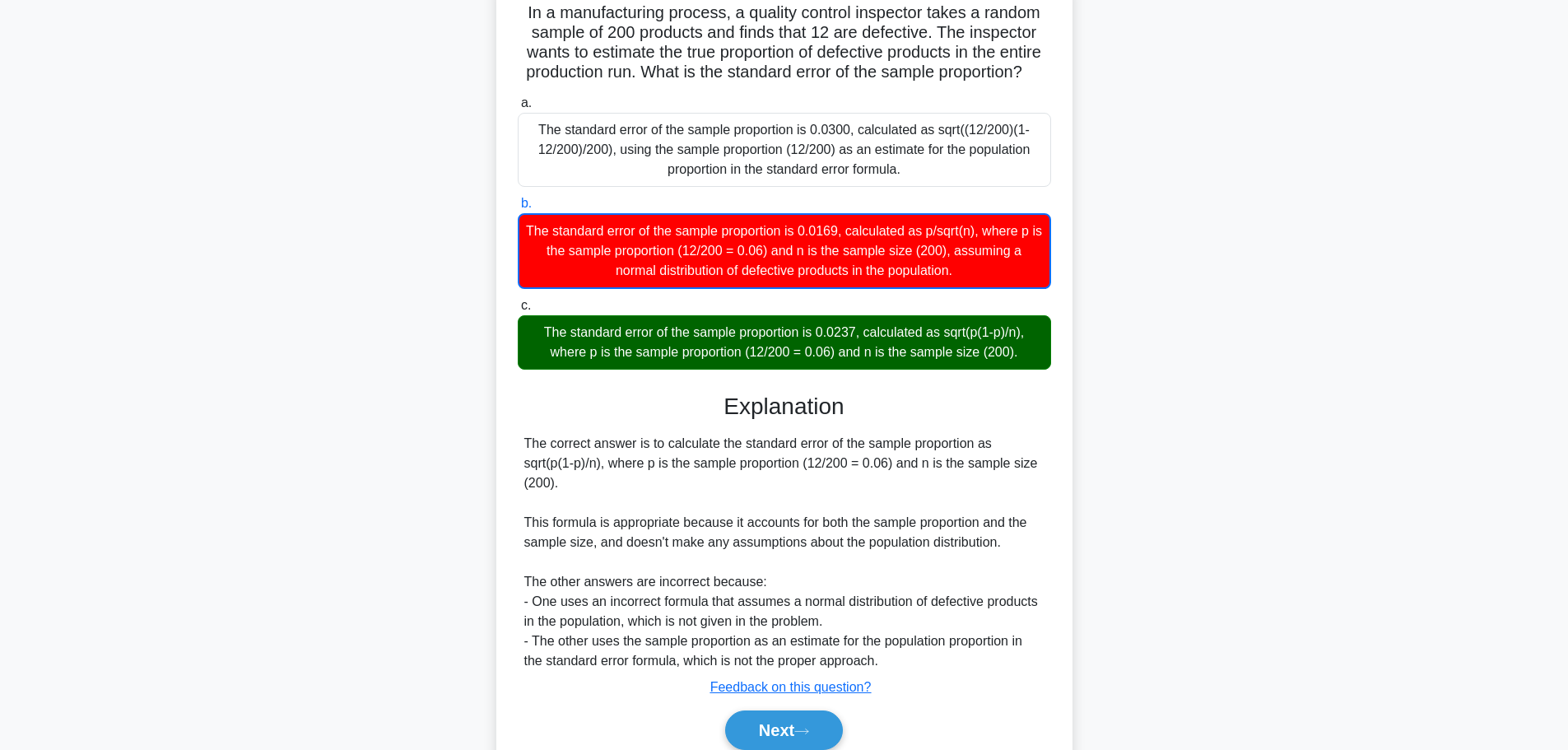
scroll to position [206, 0]
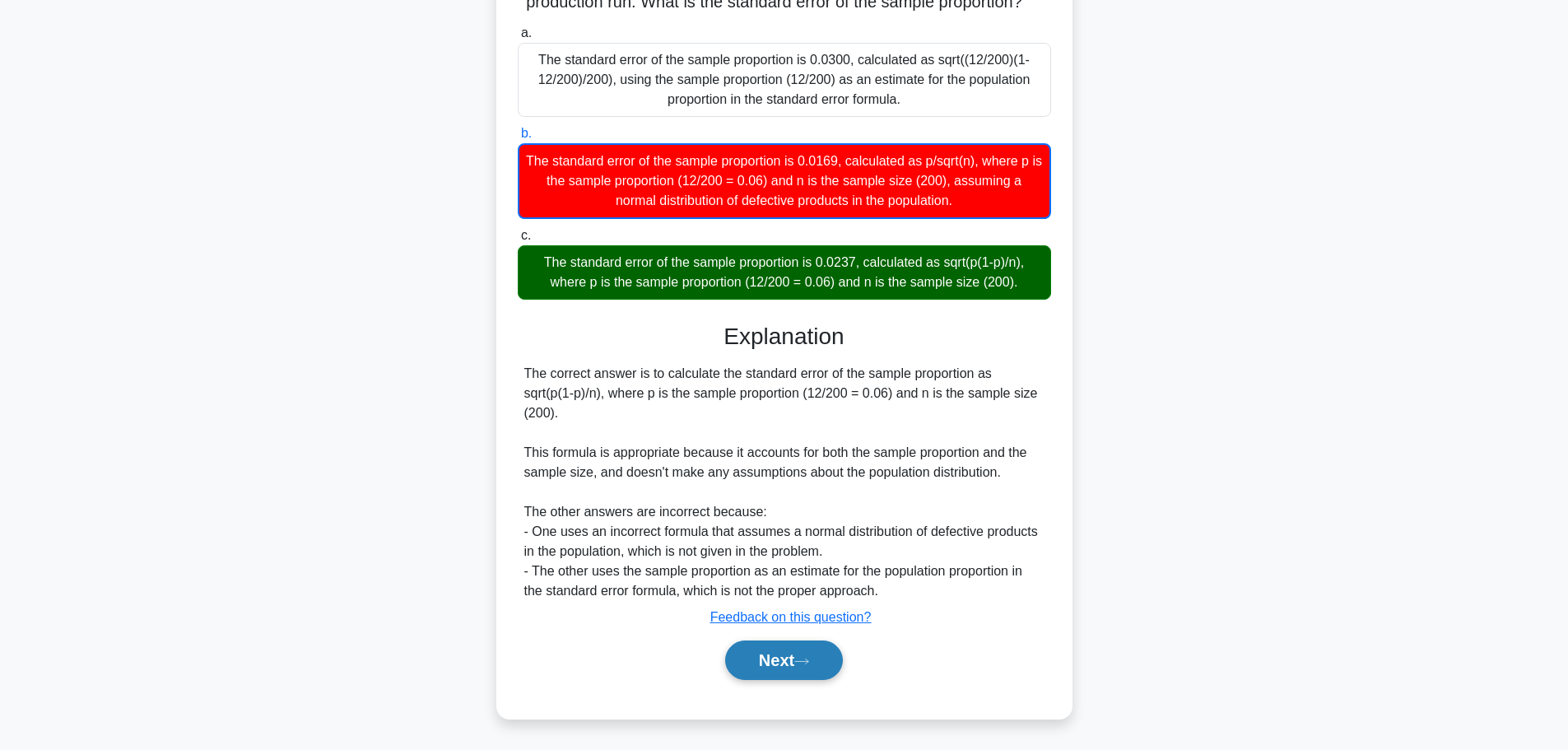
click at [799, 646] on button "Next" at bounding box center [784, 660] width 117 height 40
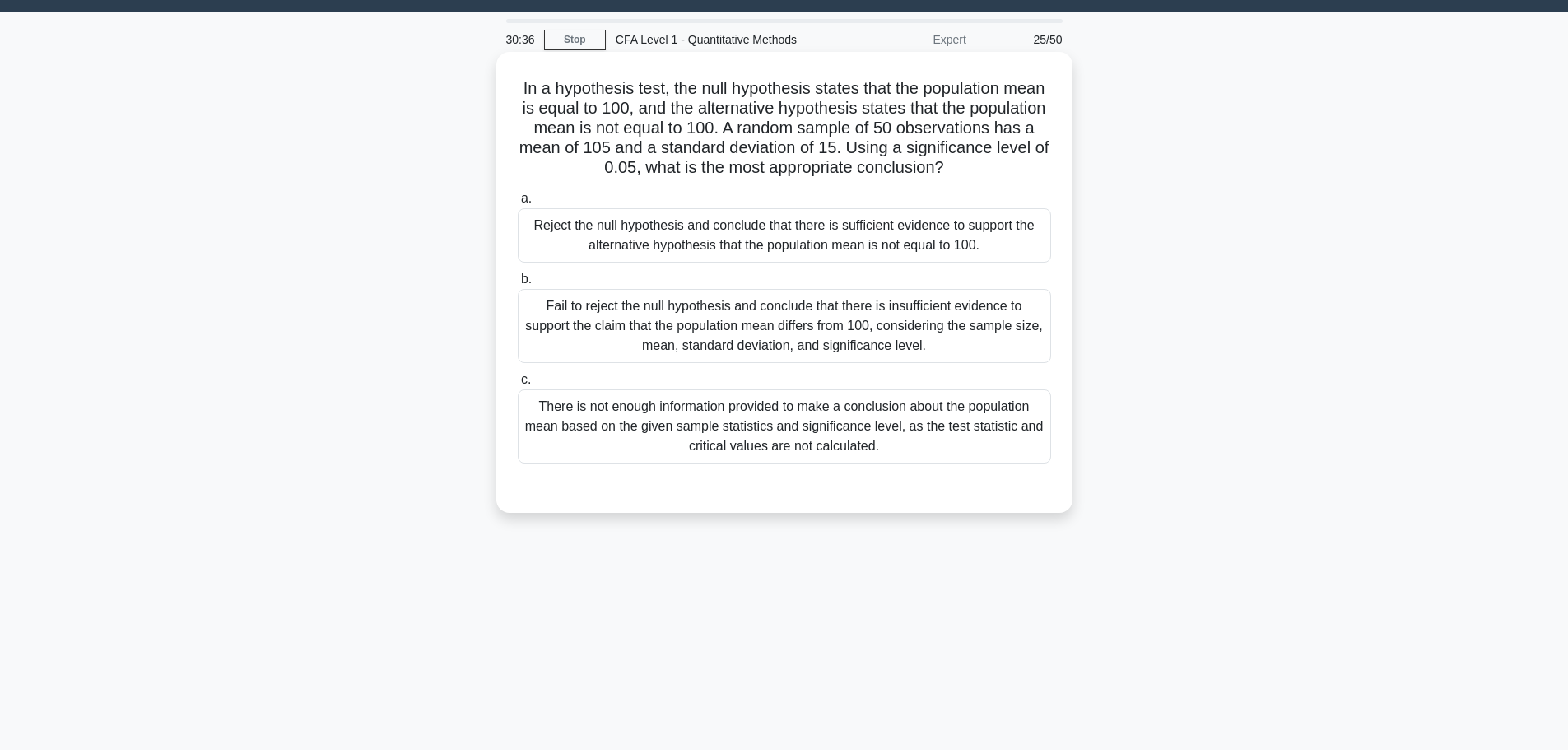
scroll to position [0, 0]
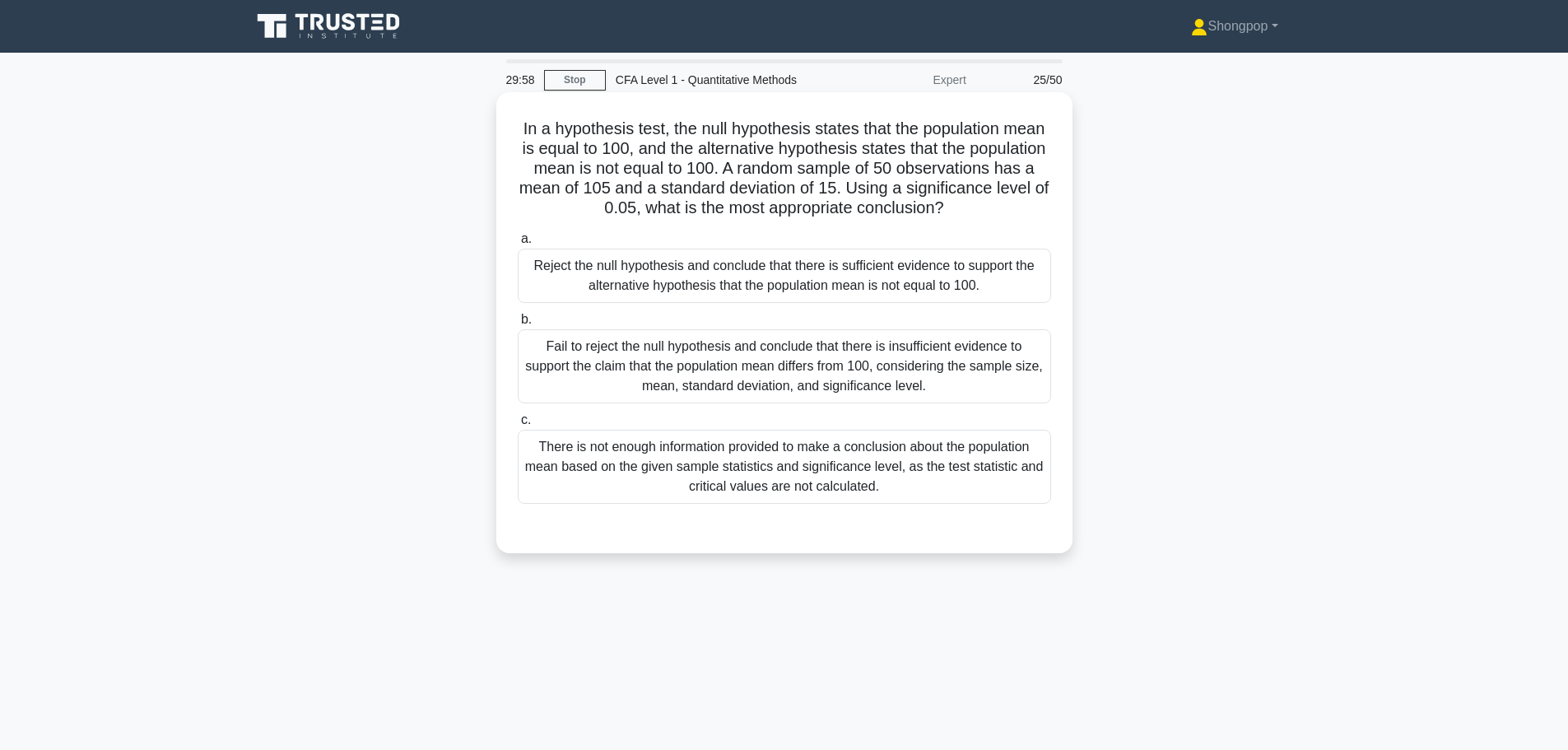
click at [801, 267] on div "Reject the null hypothesis and conclude that there is sufficient evidence to su…" at bounding box center [784, 276] width 534 height 55
click at [518, 244] on input "a. Reject the null hypothesis and conclude that there is sufficient evidence to…" at bounding box center [518, 239] width 0 height 11
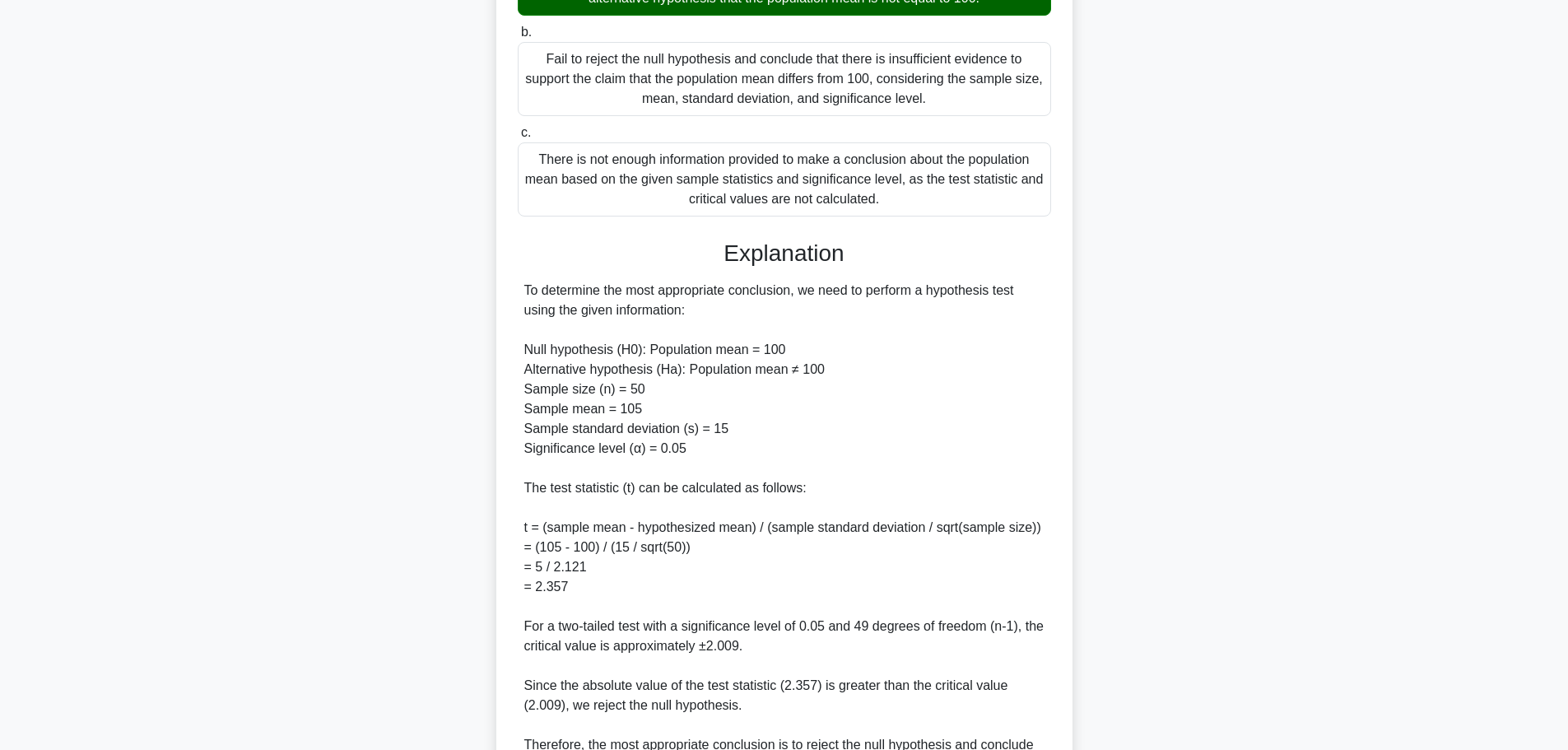
scroll to position [494, 0]
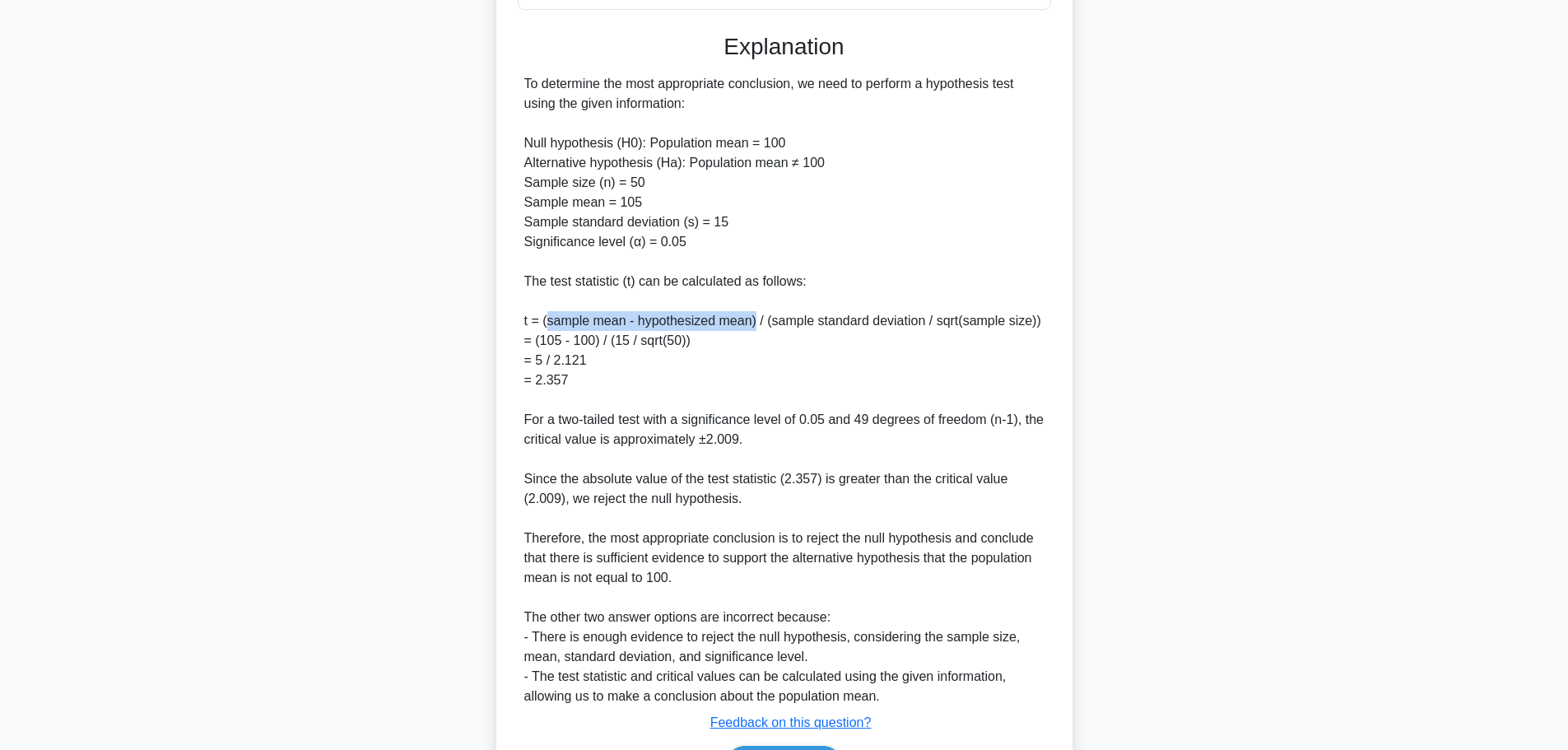
drag, startPoint x: 550, startPoint y: 320, endPoint x: 754, endPoint y: 320, distance: 204.0
click at [754, 320] on div "To determine the most appropriate conclusion, we need to perform a hypothesis t…" at bounding box center [784, 389] width 520 height 632
click at [749, 364] on div "To determine the most appropriate conclusion, we need to perform a hypothesis t…" at bounding box center [784, 389] width 520 height 632
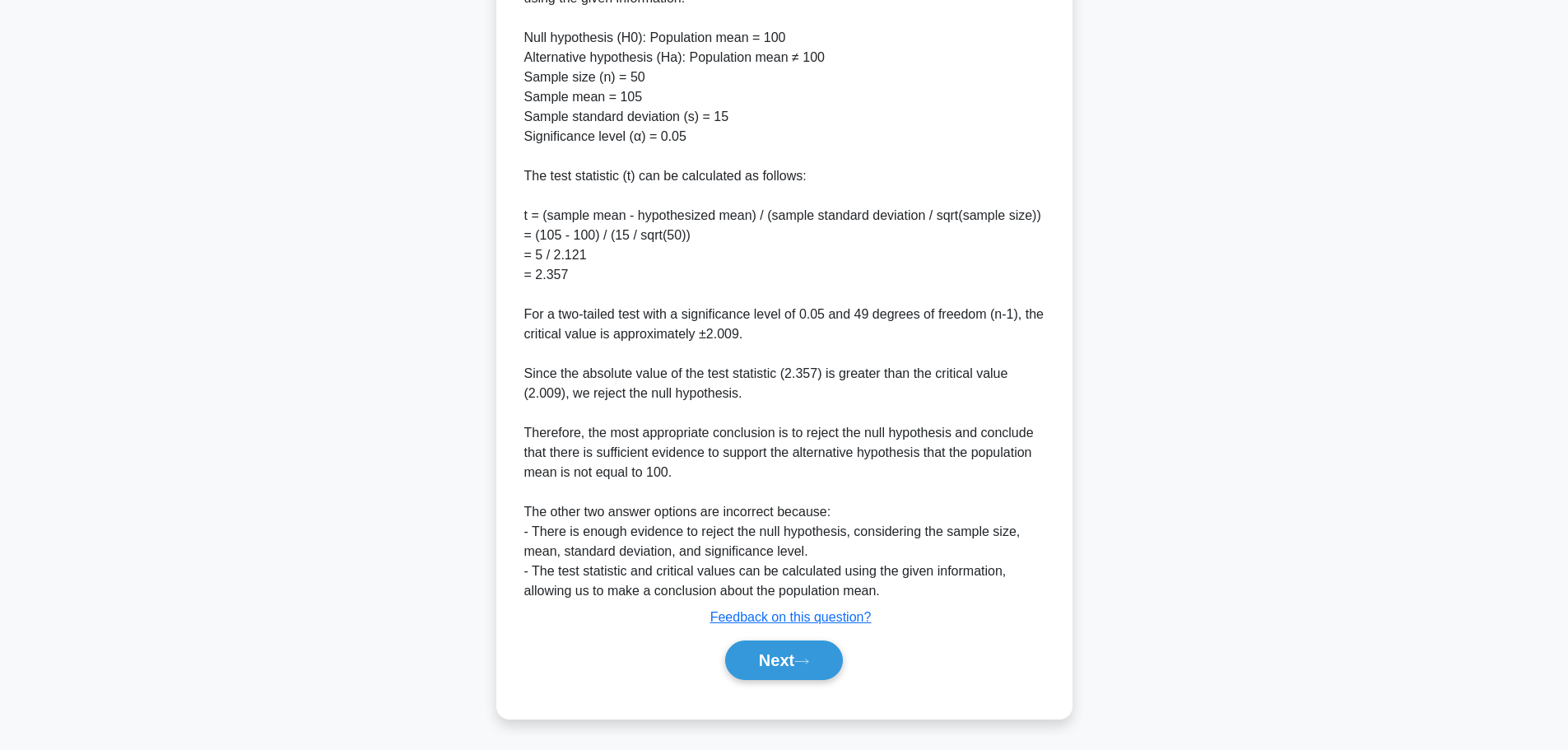
scroll to position [601, 0]
click at [785, 641] on button "Next" at bounding box center [784, 660] width 117 height 40
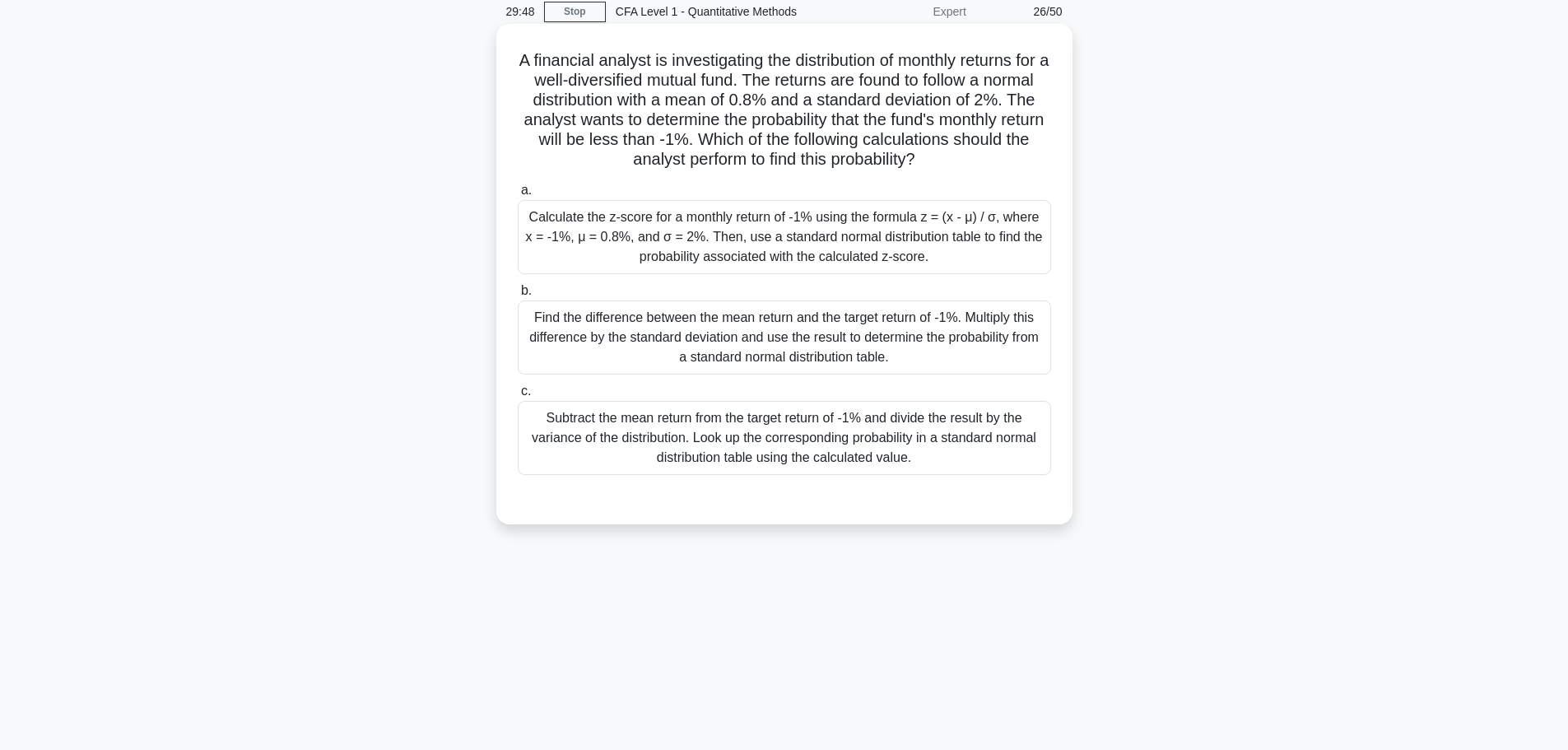
scroll to position [0, 0]
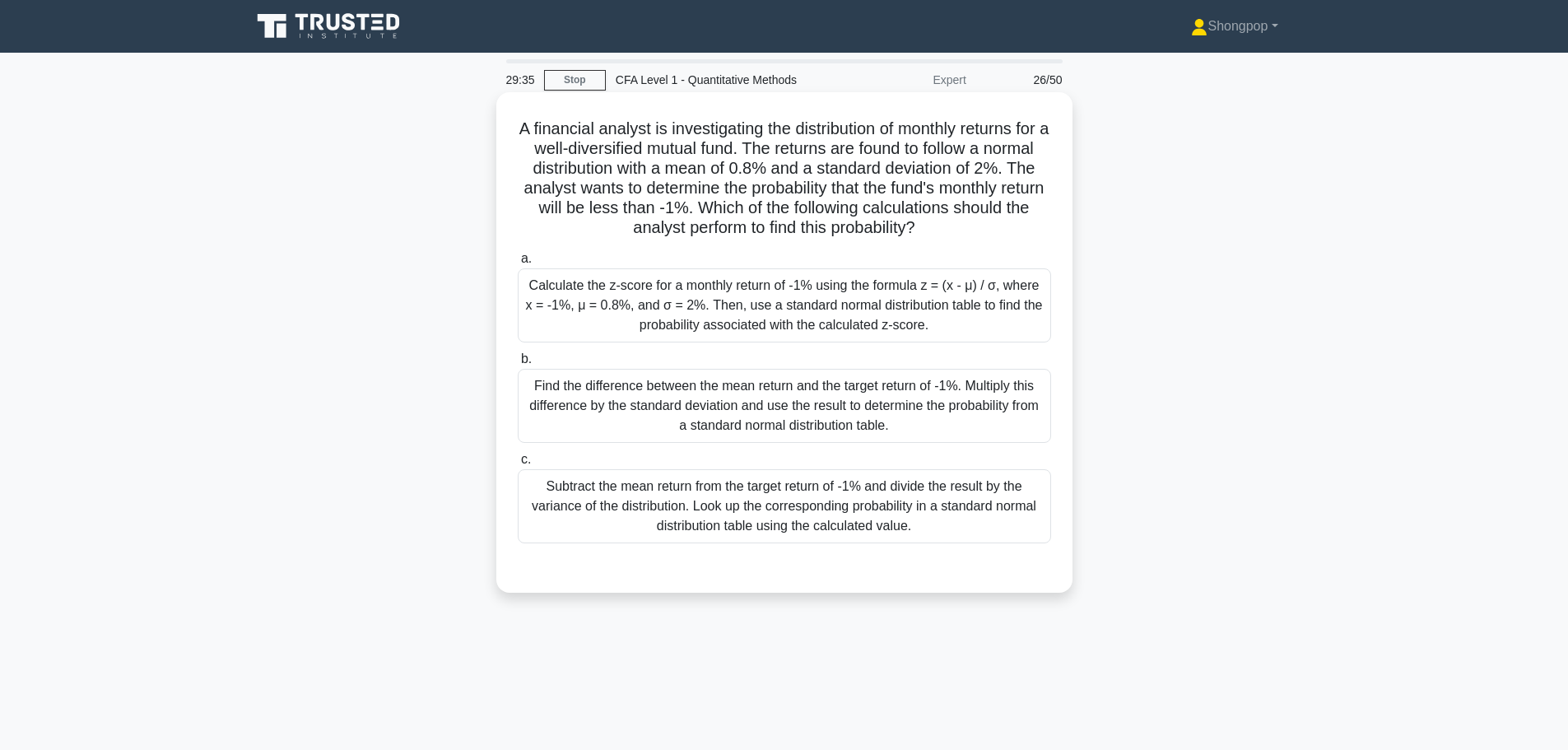
drag, startPoint x: 787, startPoint y: 283, endPoint x: 776, endPoint y: 296, distance: 17.0
click at [786, 284] on div "Calculate the z-score for a monthly return of -1% using the formula z = (x - μ)…" at bounding box center [784, 305] width 534 height 74
click at [617, 316] on div "Calculate the z-score for a monthly return of -1% using the formula z = (x - μ)…" at bounding box center [784, 305] width 534 height 74
click at [518, 264] on input "a. Calculate the z-score for a monthly return of -1% using the formula z = (x -…" at bounding box center [518, 259] width 0 height 11
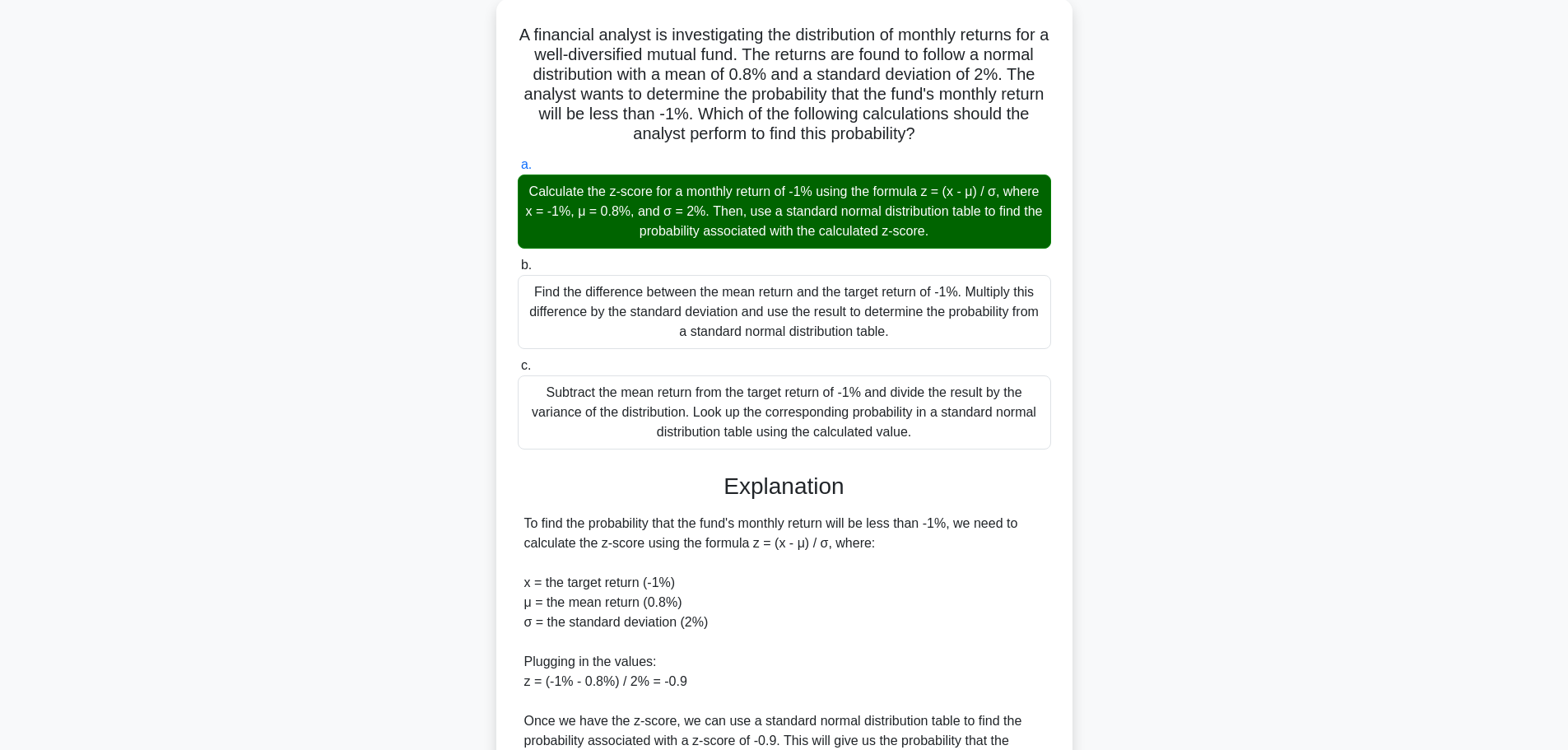
scroll to position [402, 0]
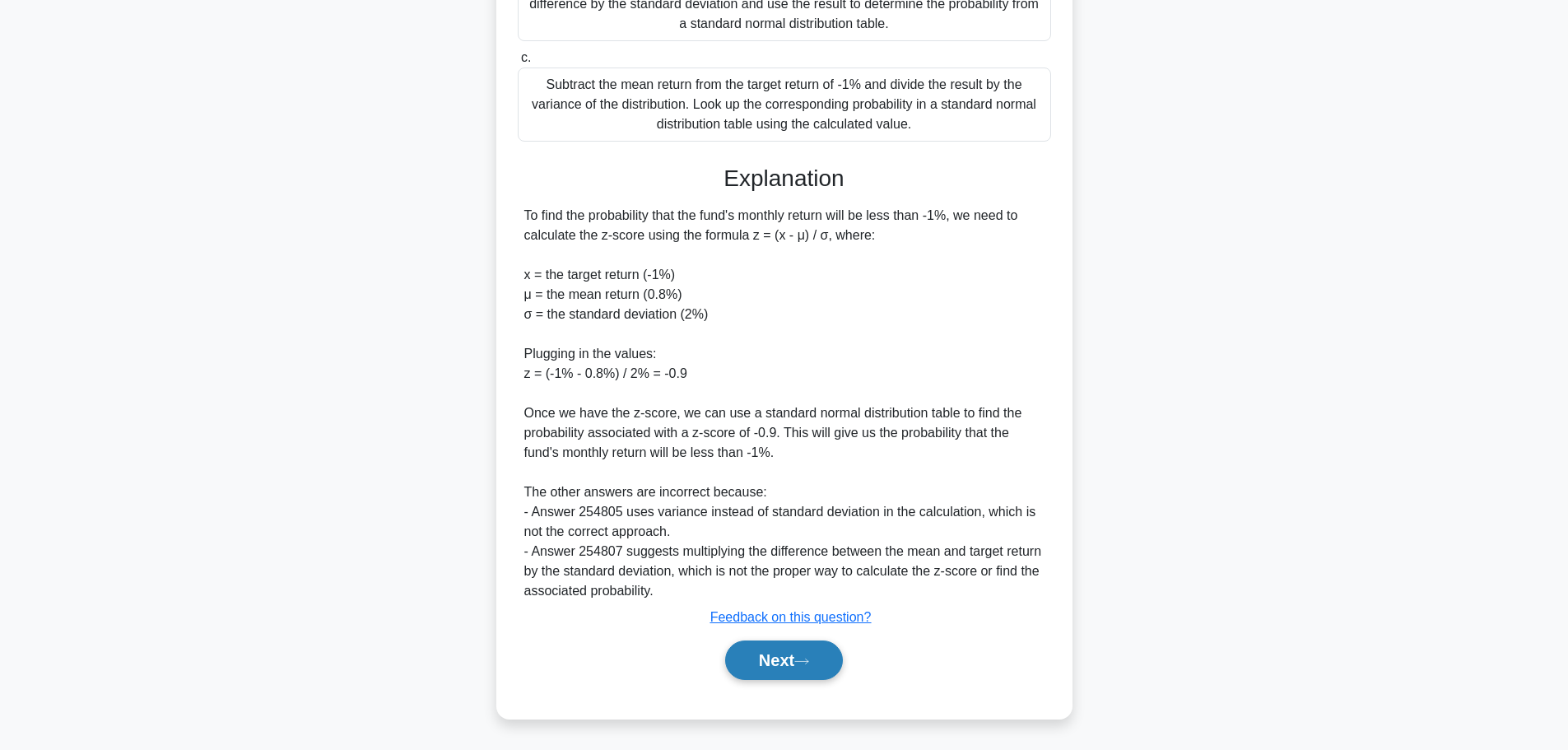
click at [770, 659] on button "Next" at bounding box center [784, 660] width 117 height 40
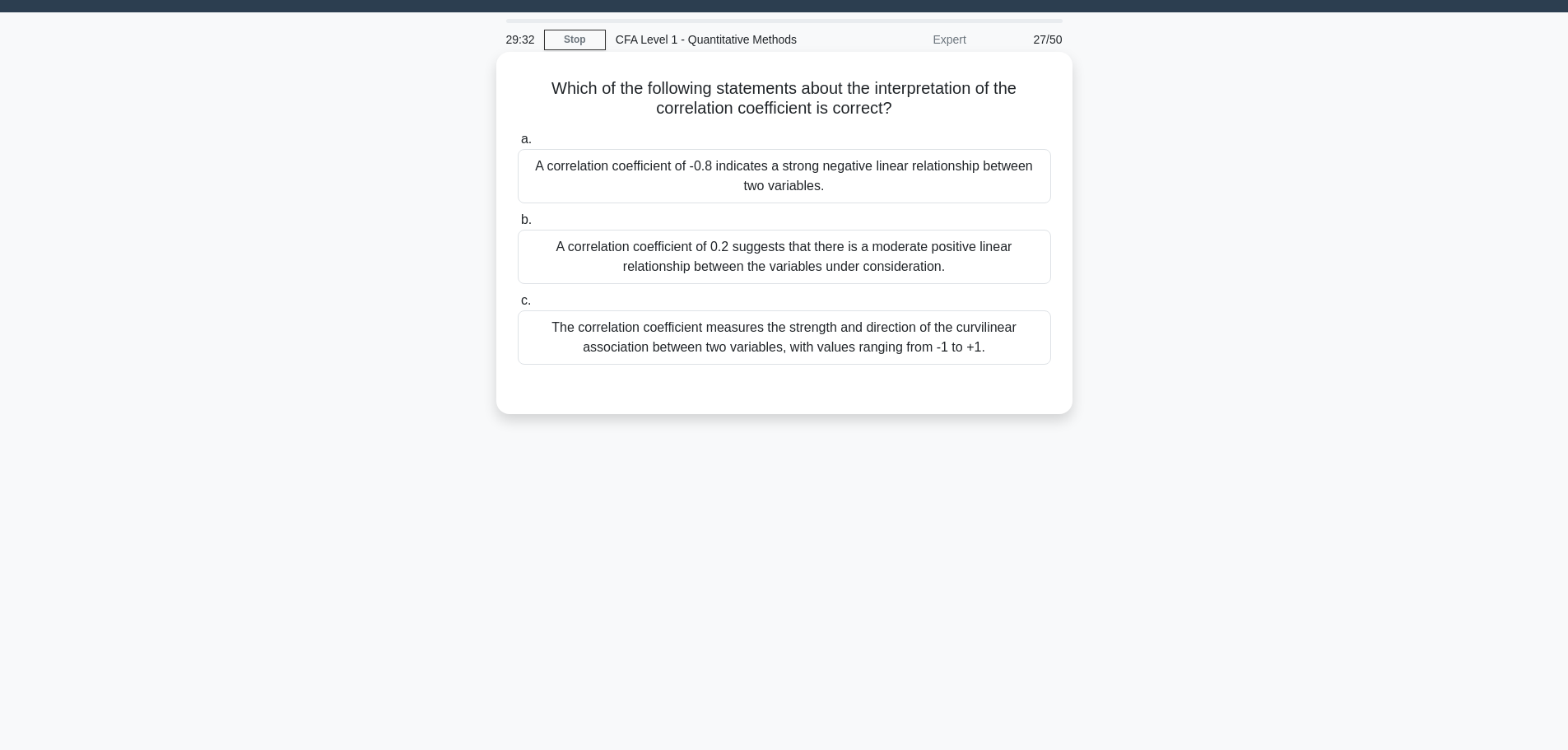
scroll to position [0, 0]
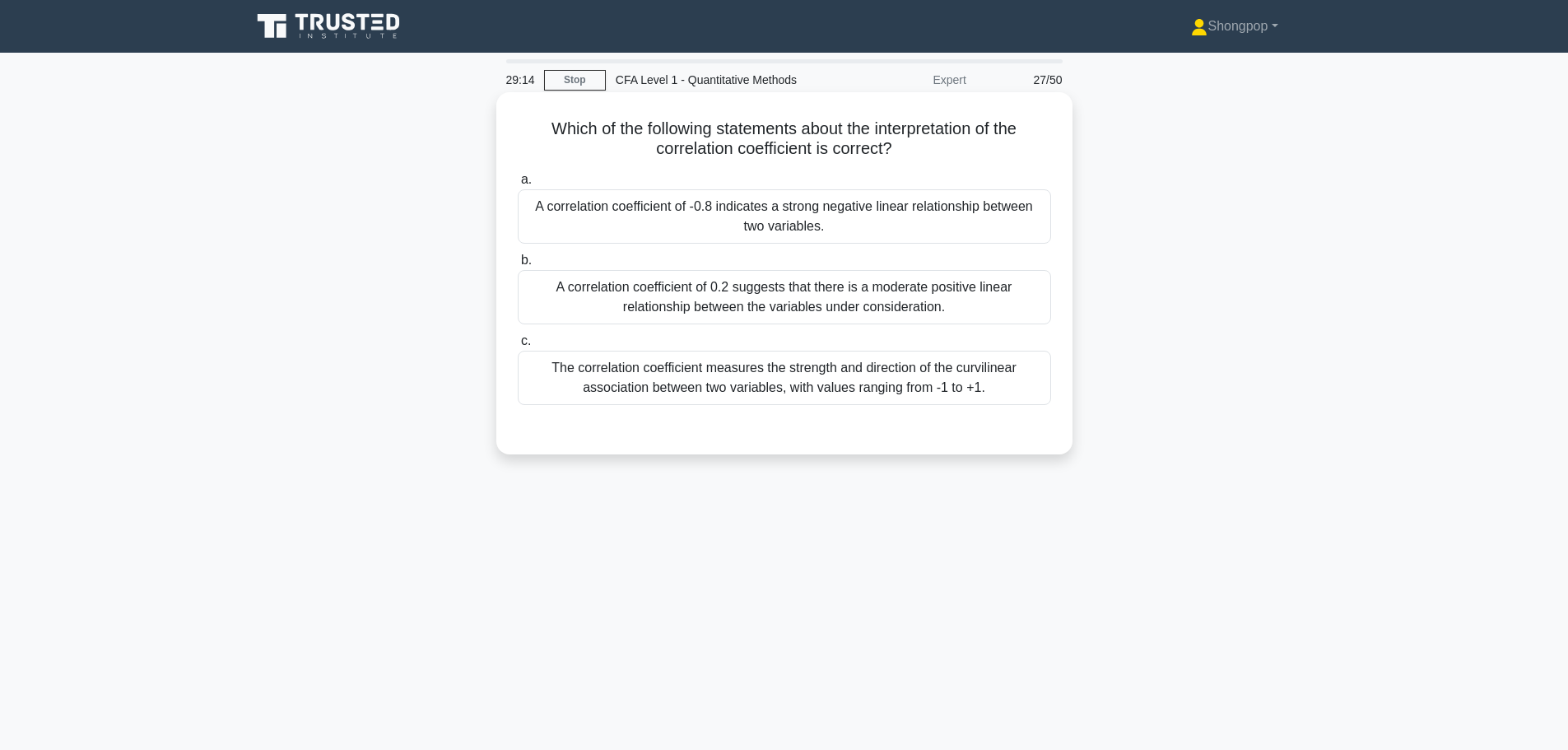
click at [684, 390] on div "The correlation coefficient measures the strength and direction of the curvilin…" at bounding box center [784, 377] width 534 height 55
click at [518, 347] on input "c. The correlation coefficient measures the strength and direction of the curvi…" at bounding box center [518, 341] width 0 height 11
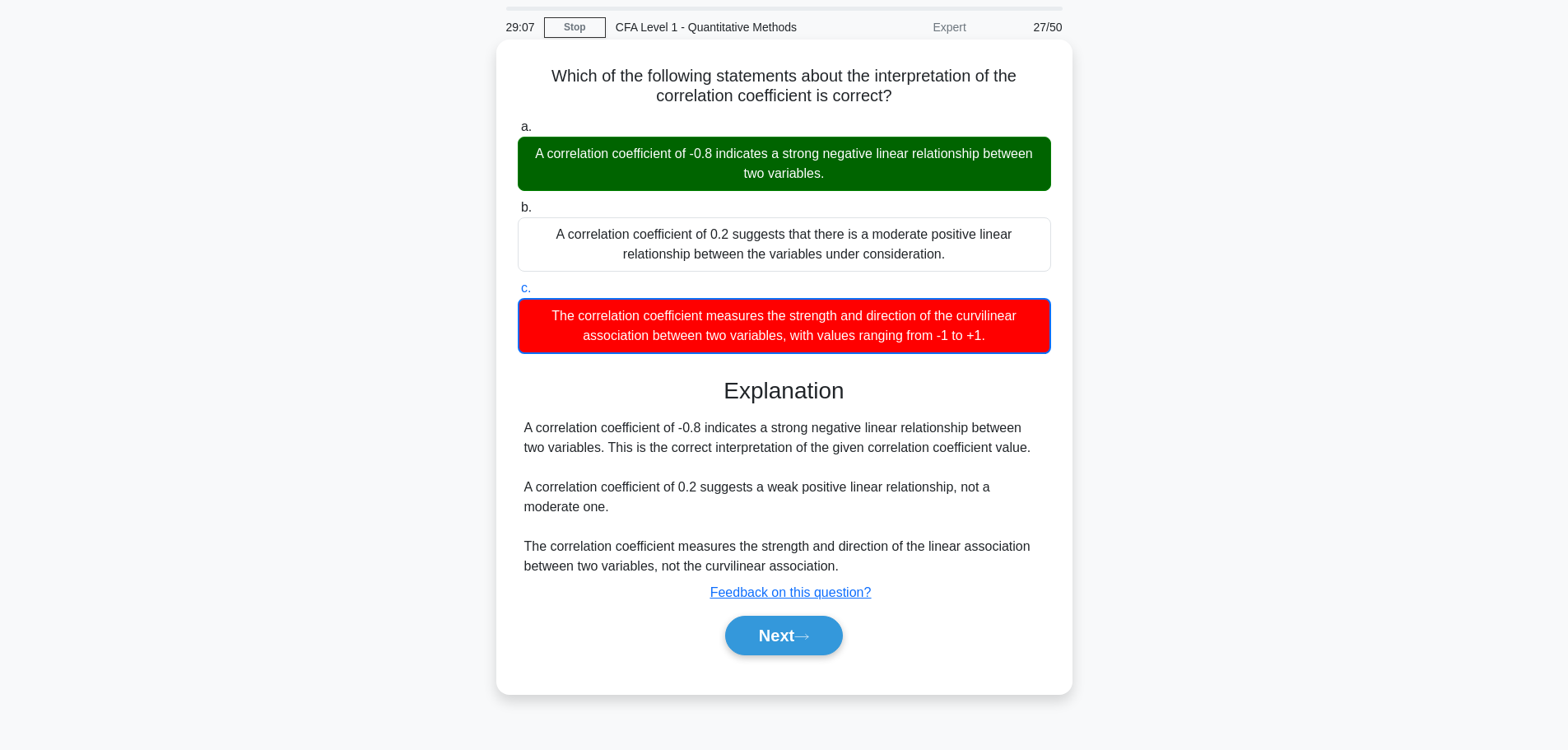
scroll to position [83, 0]
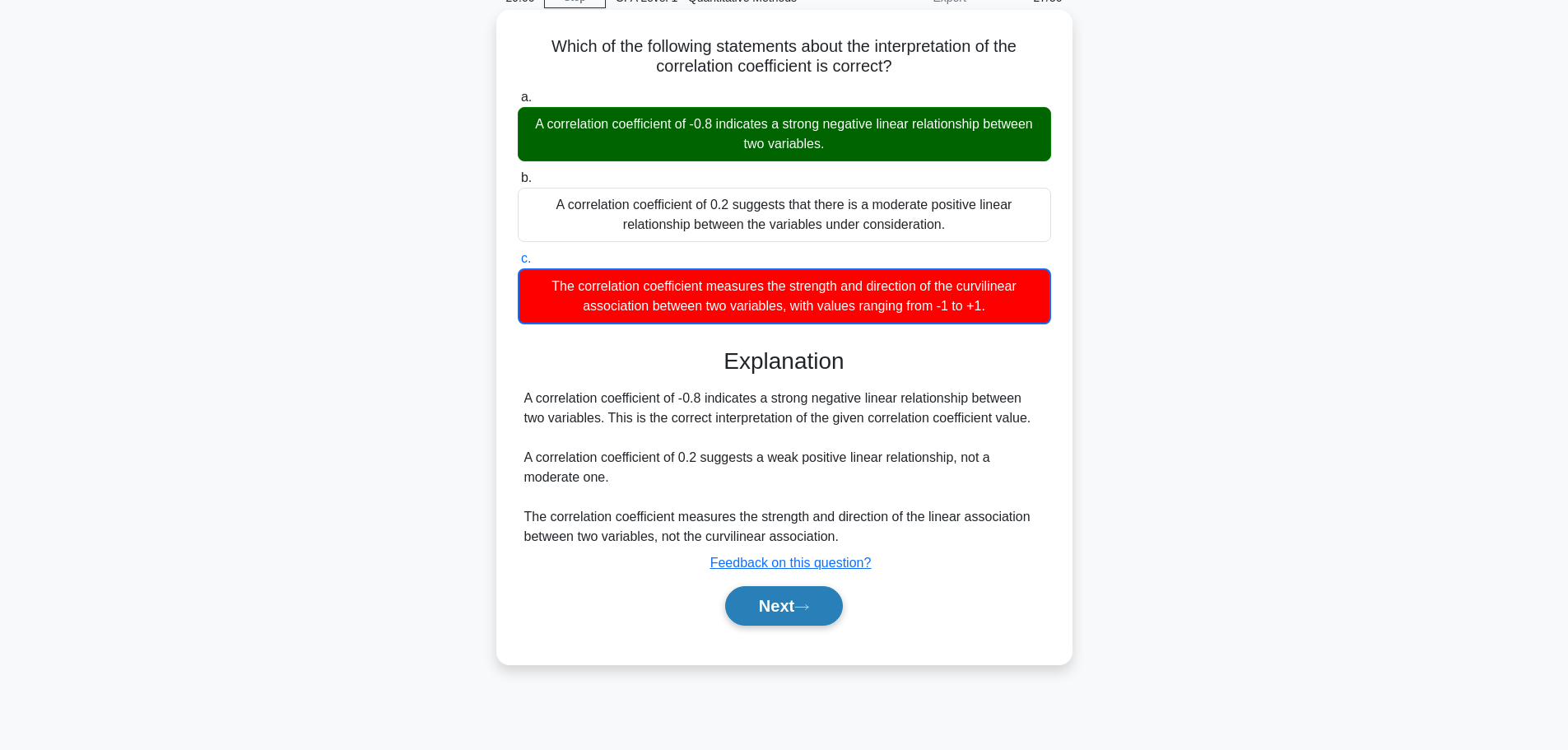
click at [805, 610] on icon at bounding box center [801, 607] width 15 height 9
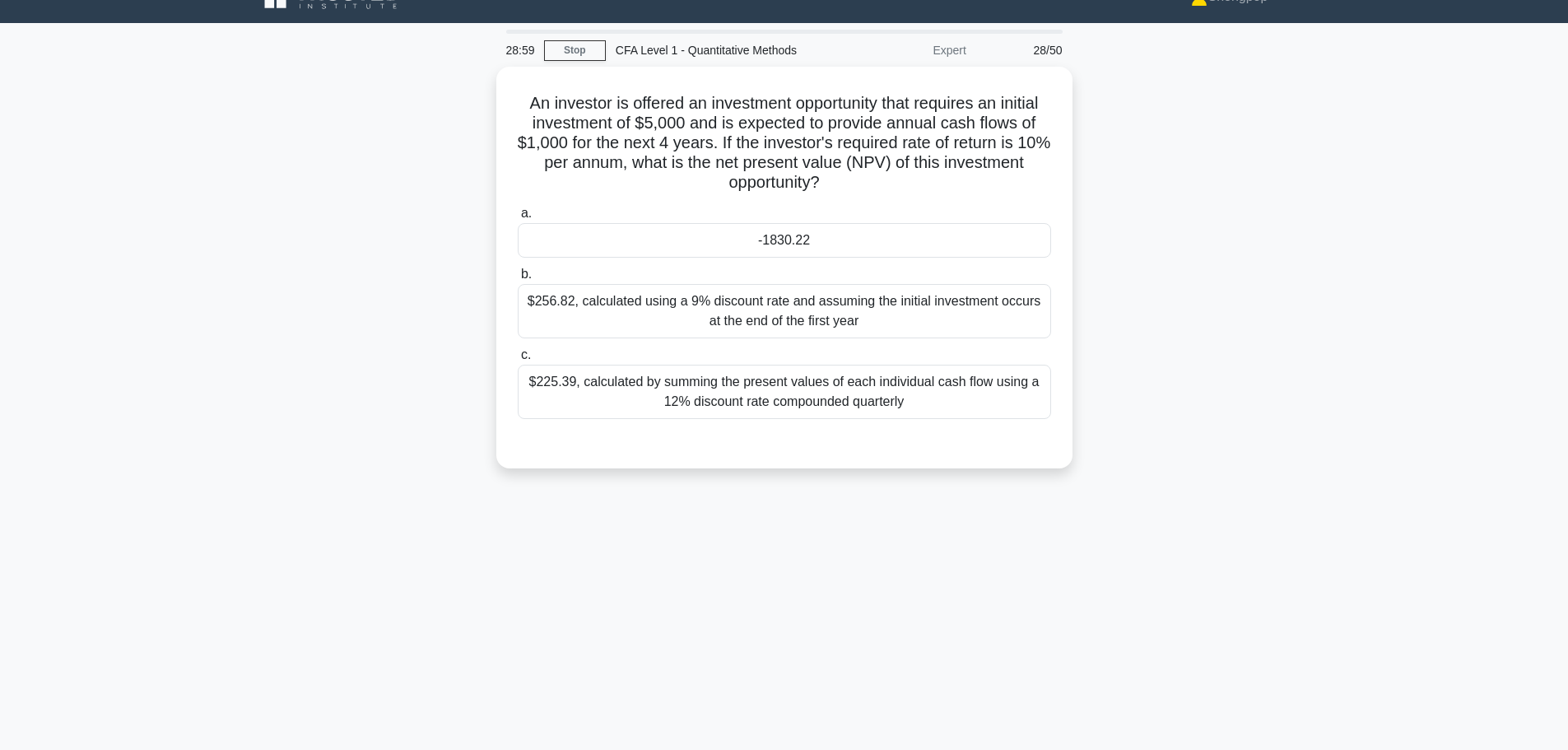
scroll to position [0, 0]
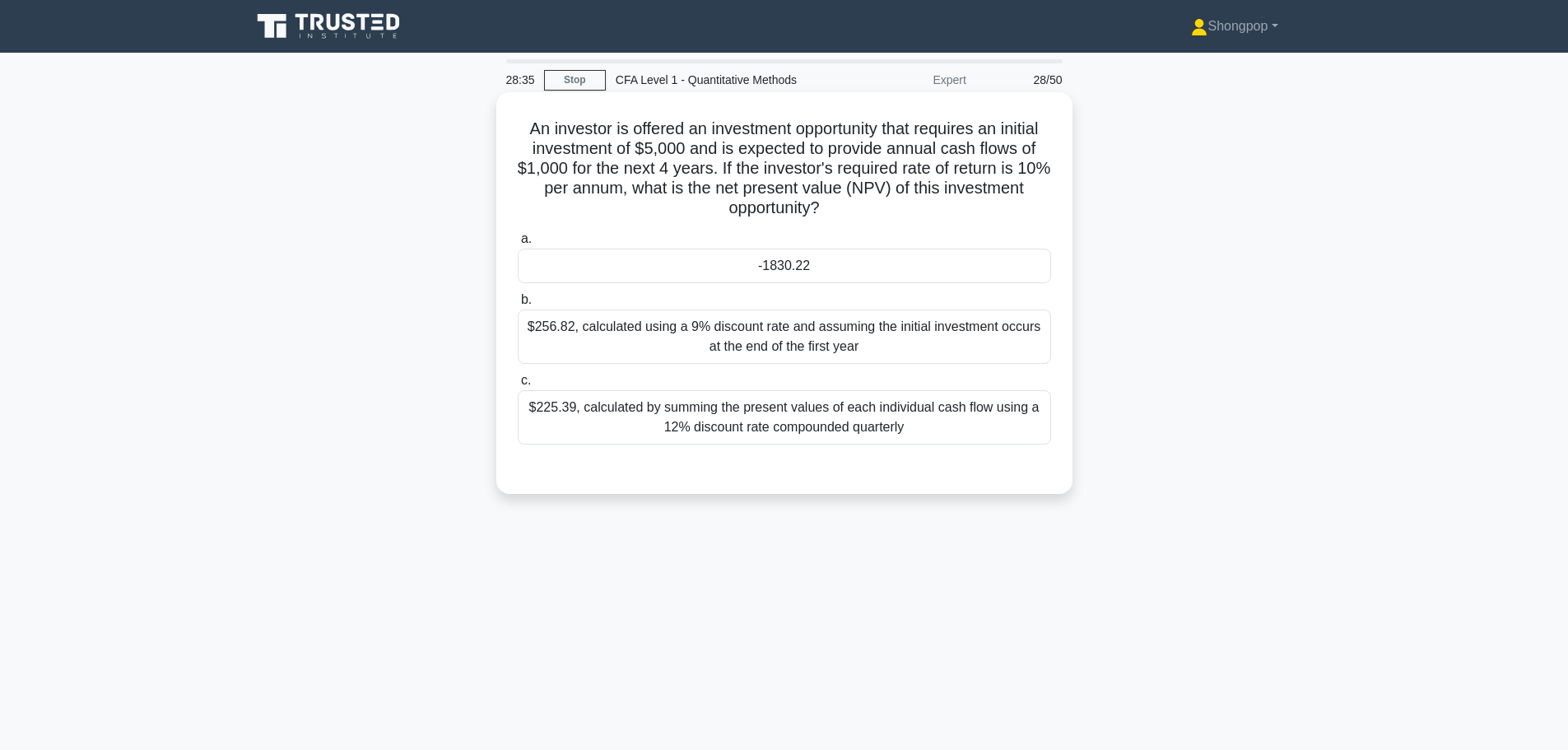
click at [814, 269] on div "-1830.22" at bounding box center [784, 266] width 534 height 35
click at [518, 244] on input "a. -1830.22" at bounding box center [518, 239] width 0 height 11
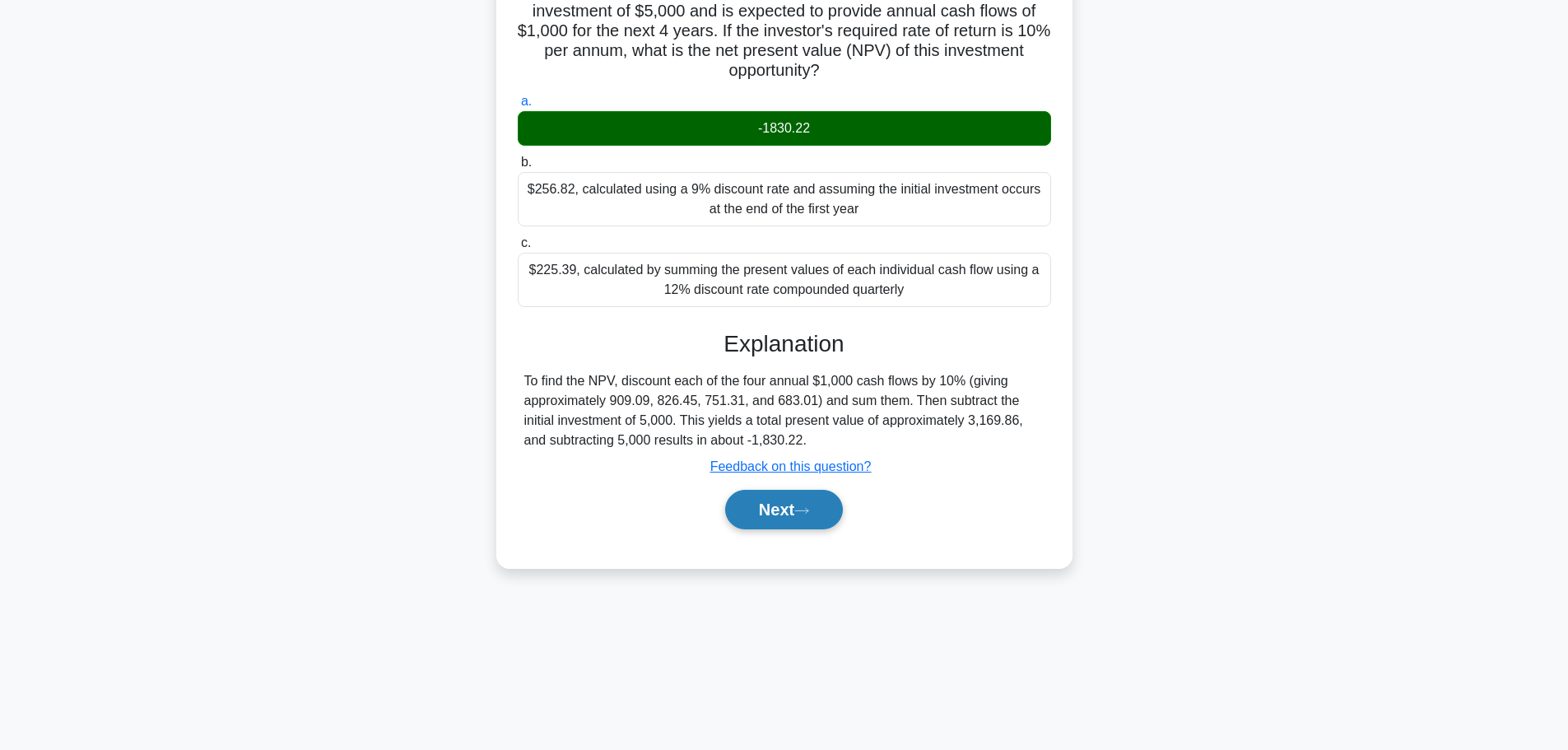
scroll to position [139, 0]
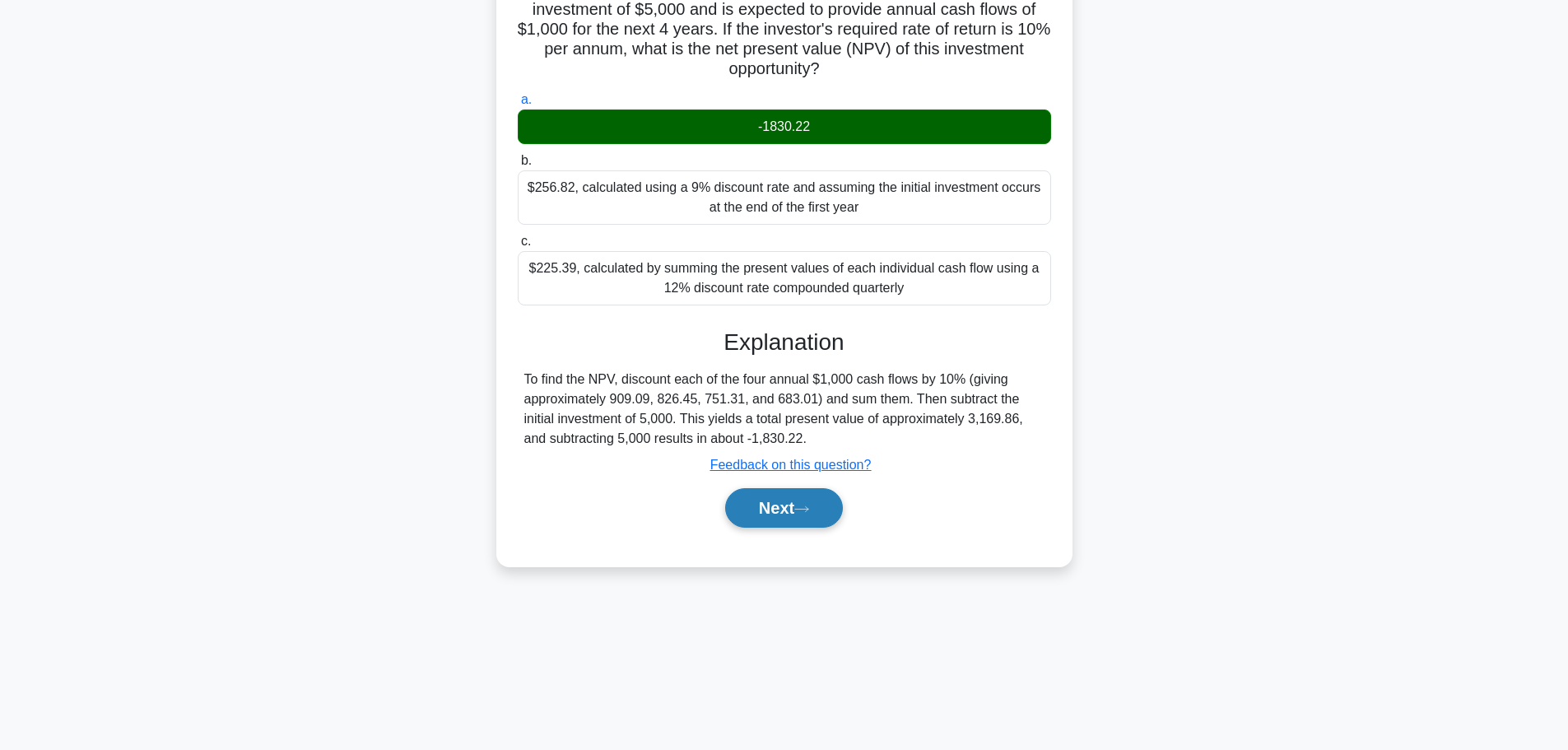
click at [815, 491] on button "Next" at bounding box center [784, 508] width 117 height 40
click at [814, 498] on button "Next" at bounding box center [784, 508] width 117 height 40
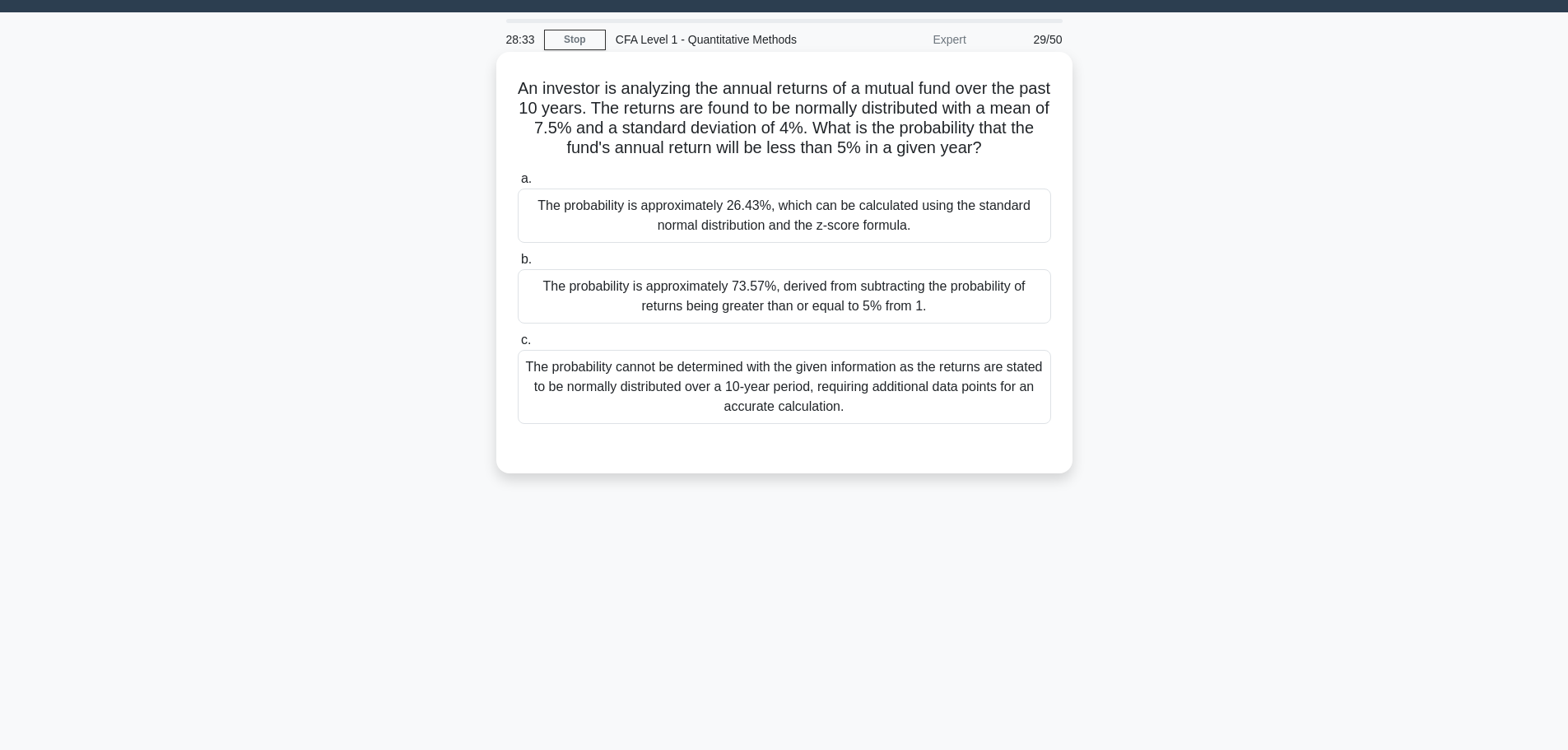
scroll to position [0, 0]
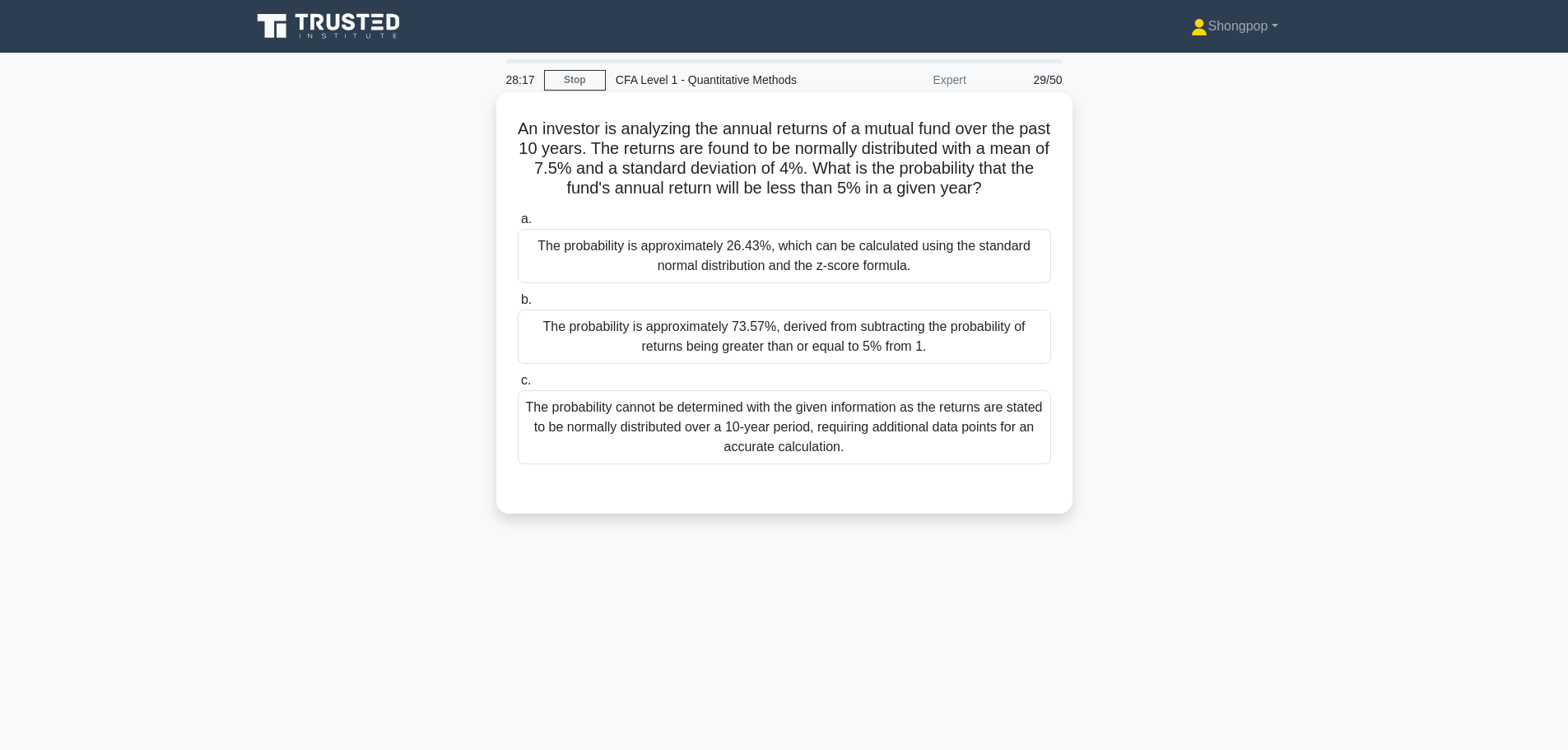
drag, startPoint x: 838, startPoint y: 239, endPoint x: 833, endPoint y: 247, distance: 9.4
click at [838, 240] on div "The probability is approximately 26.43%, which can be calculated using the stan…" at bounding box center [784, 256] width 534 height 55
click at [518, 225] on input "a. The probability is approximately 26.43%, which can be calculated using the s…" at bounding box center [518, 219] width 0 height 11
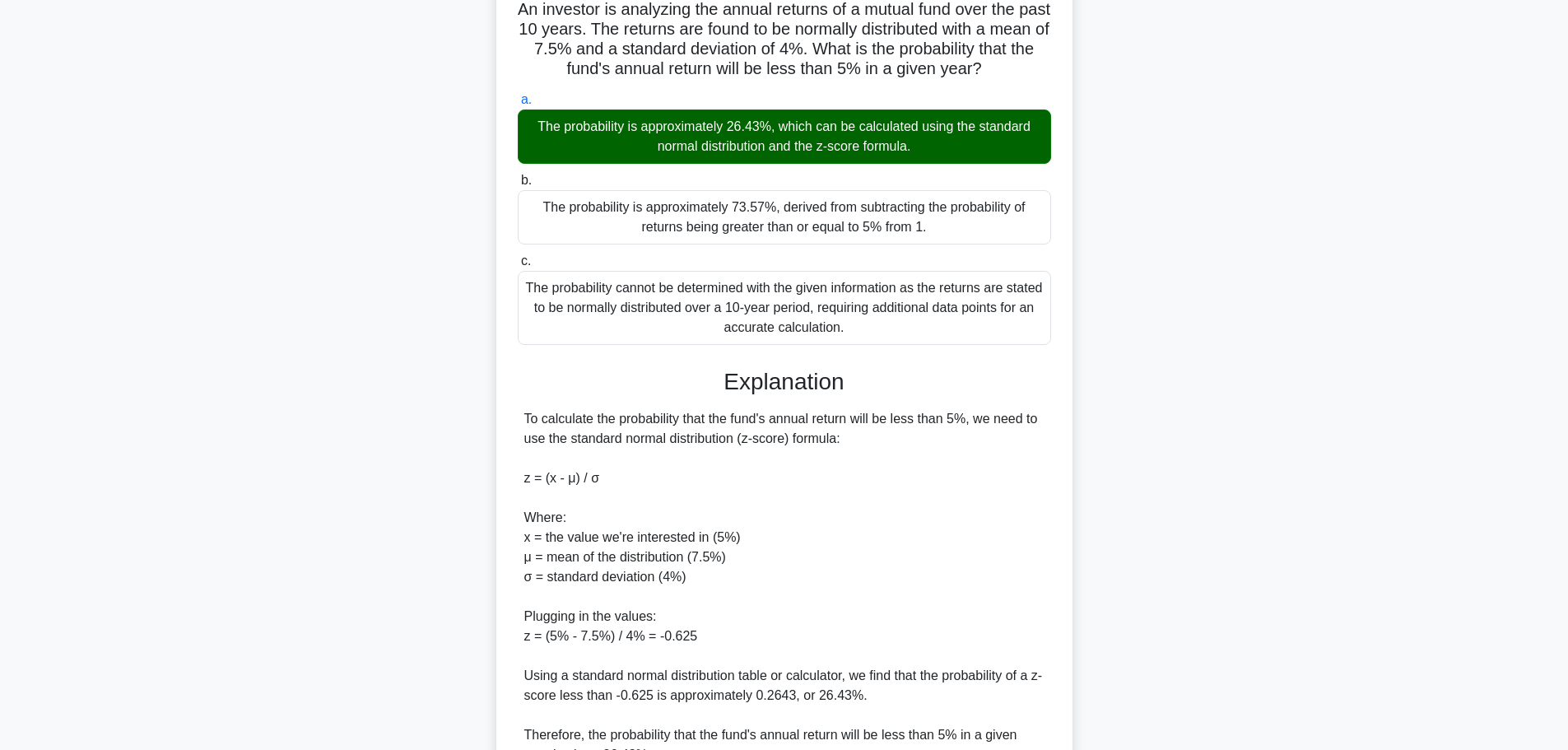
scroll to position [284, 0]
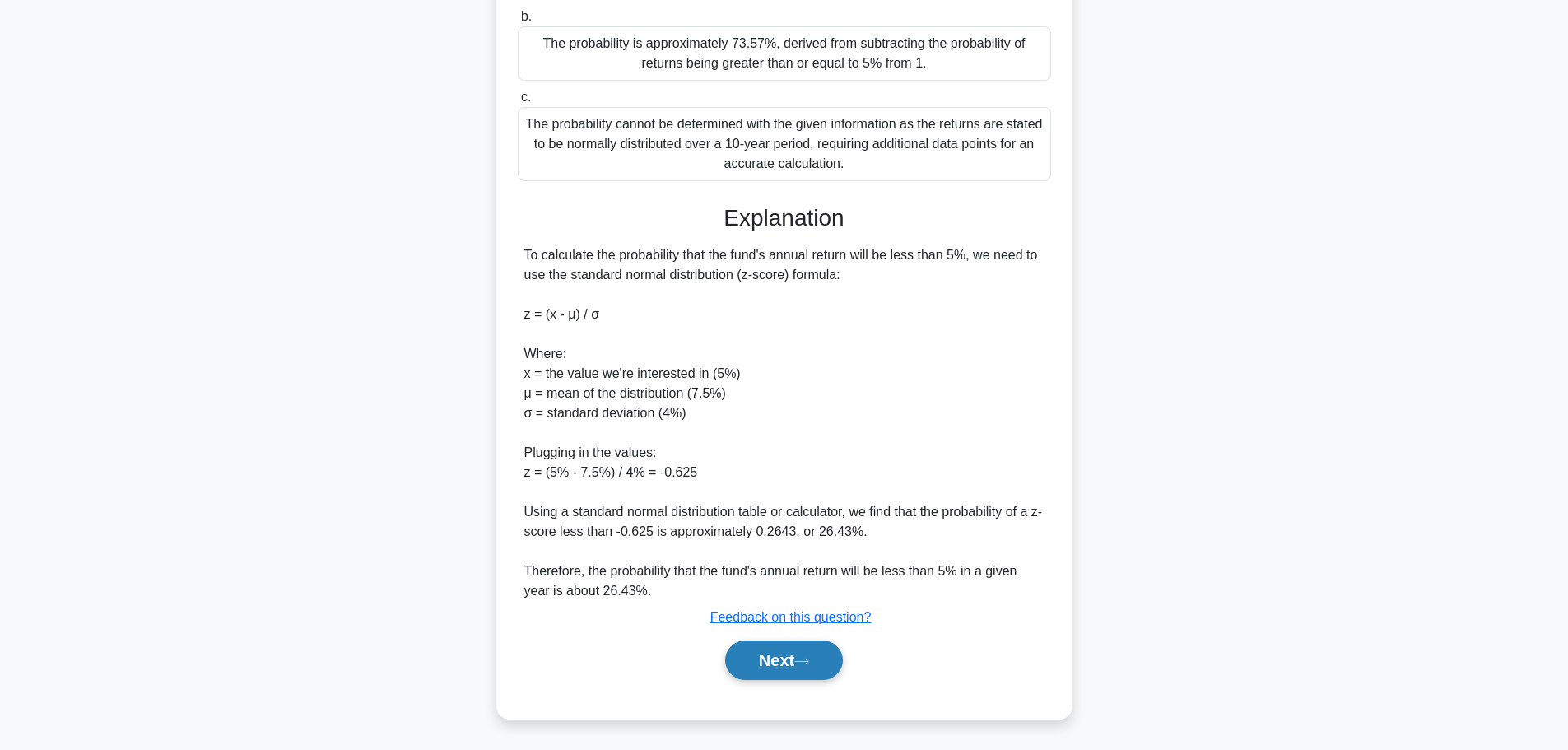
click at [790, 644] on button "Next" at bounding box center [784, 660] width 117 height 40
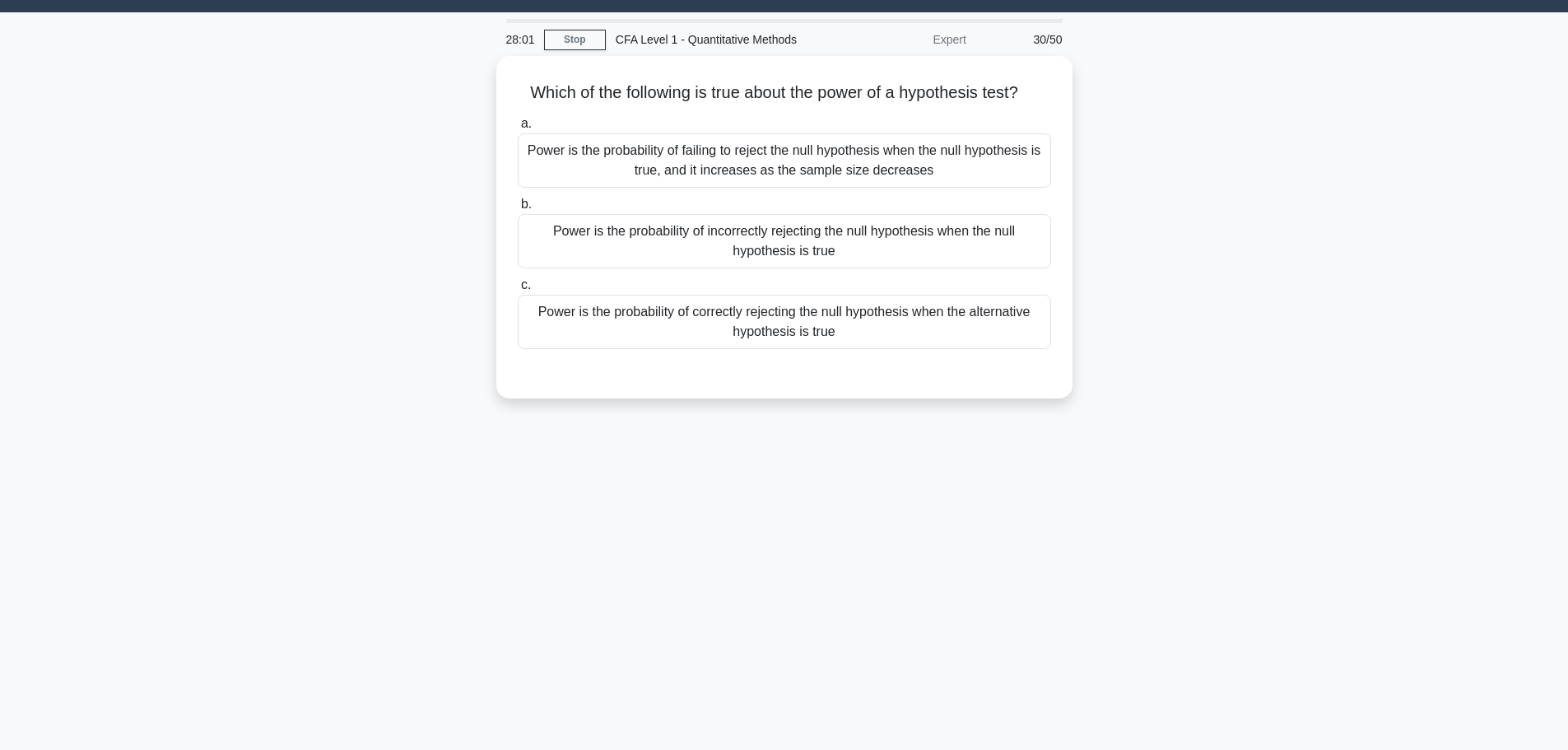
scroll to position [0, 0]
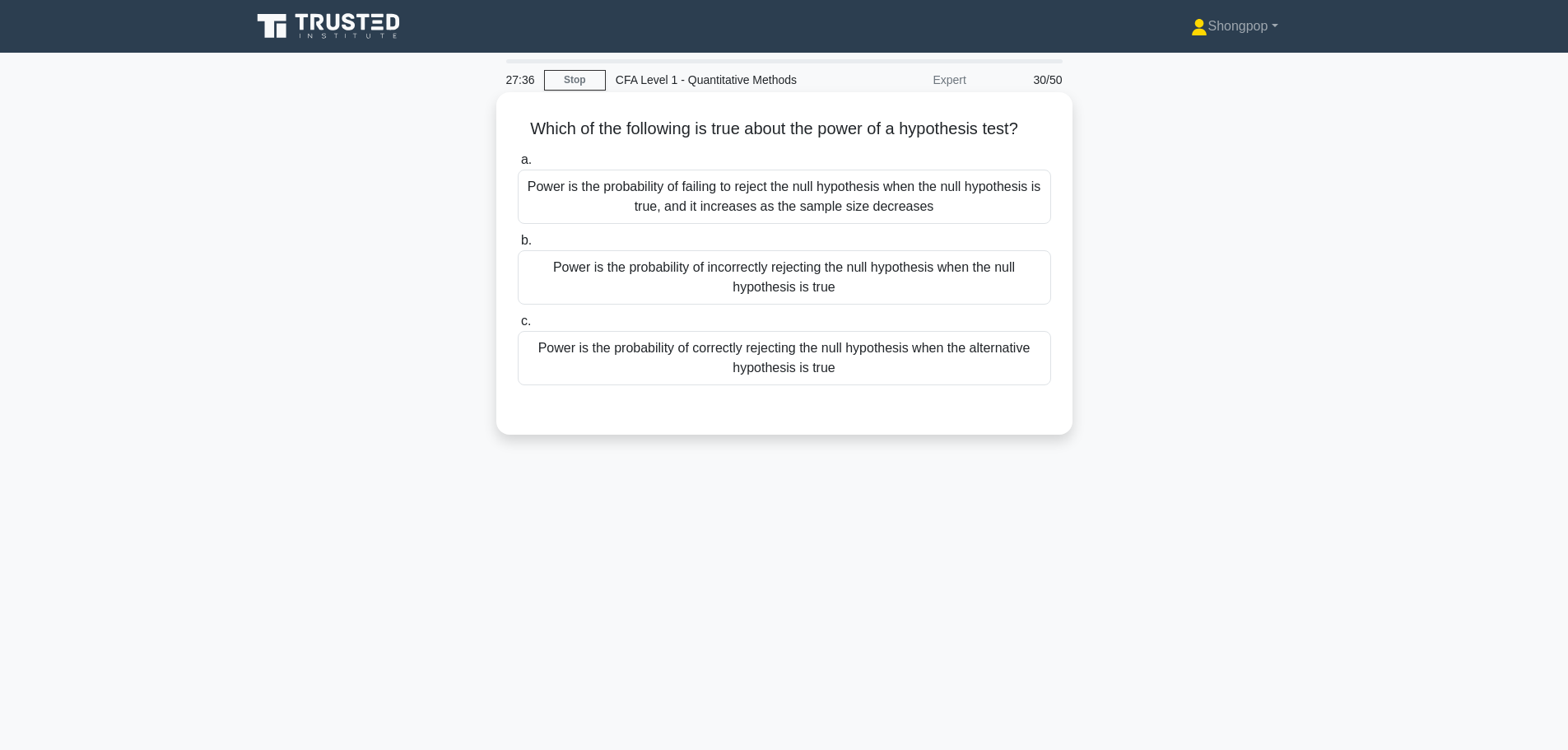
click at [701, 188] on div "Power is the probability of failing to reject the null hypothesis when the null…" at bounding box center [784, 196] width 534 height 55
click at [518, 165] on input "a. Power is the probability of failing to reject the null hypothesis when the n…" at bounding box center [518, 159] width 0 height 11
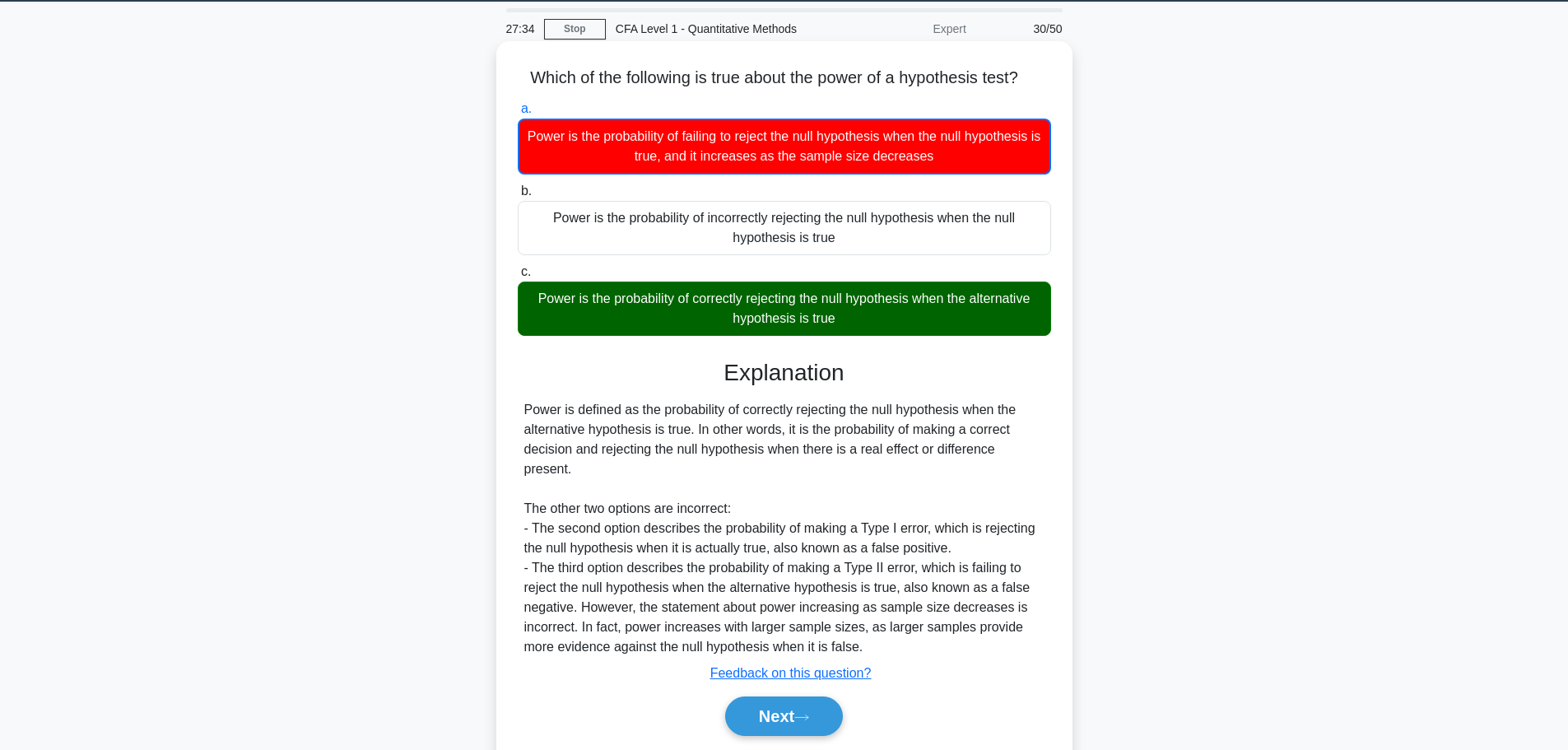
scroll to position [139, 0]
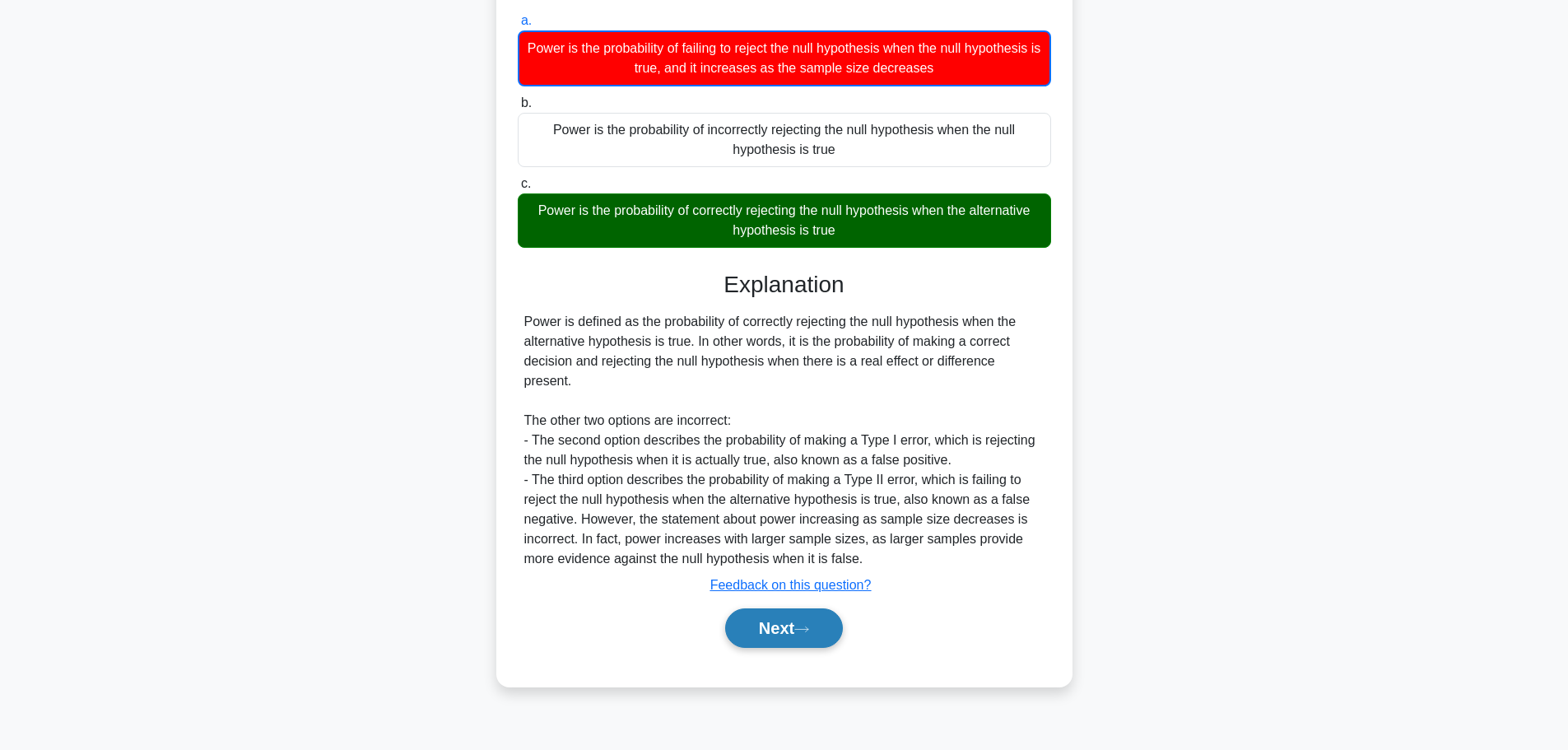
click at [825, 612] on button "Next" at bounding box center [784, 628] width 117 height 40
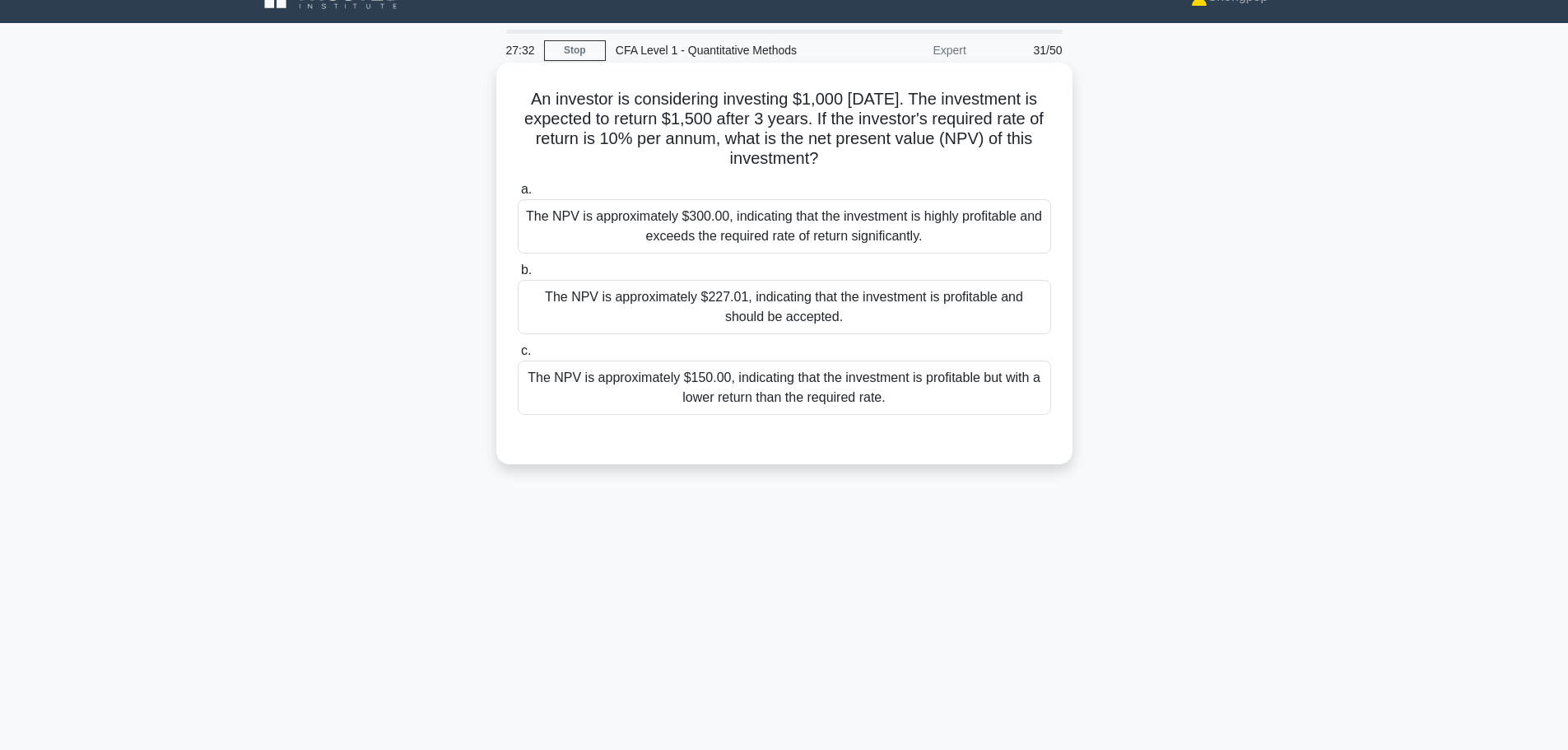
scroll to position [0, 0]
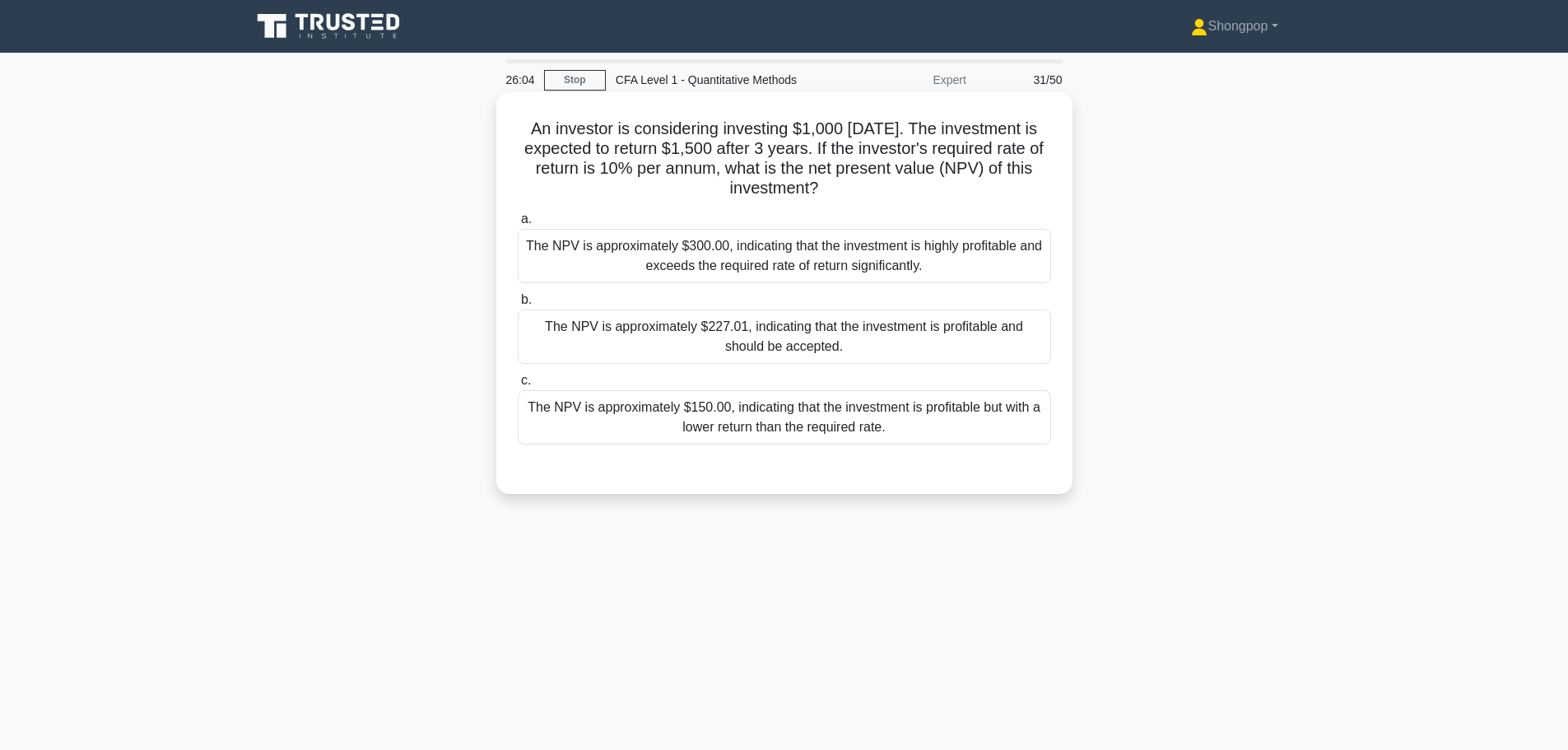
click at [829, 436] on div "The NPV is approximately $150.00, indicating that the investment is profitable …" at bounding box center [784, 417] width 534 height 55
click at [518, 386] on input "c. The NPV is approximately $150.00, indicating that the investment is profitab…" at bounding box center [518, 380] width 0 height 11
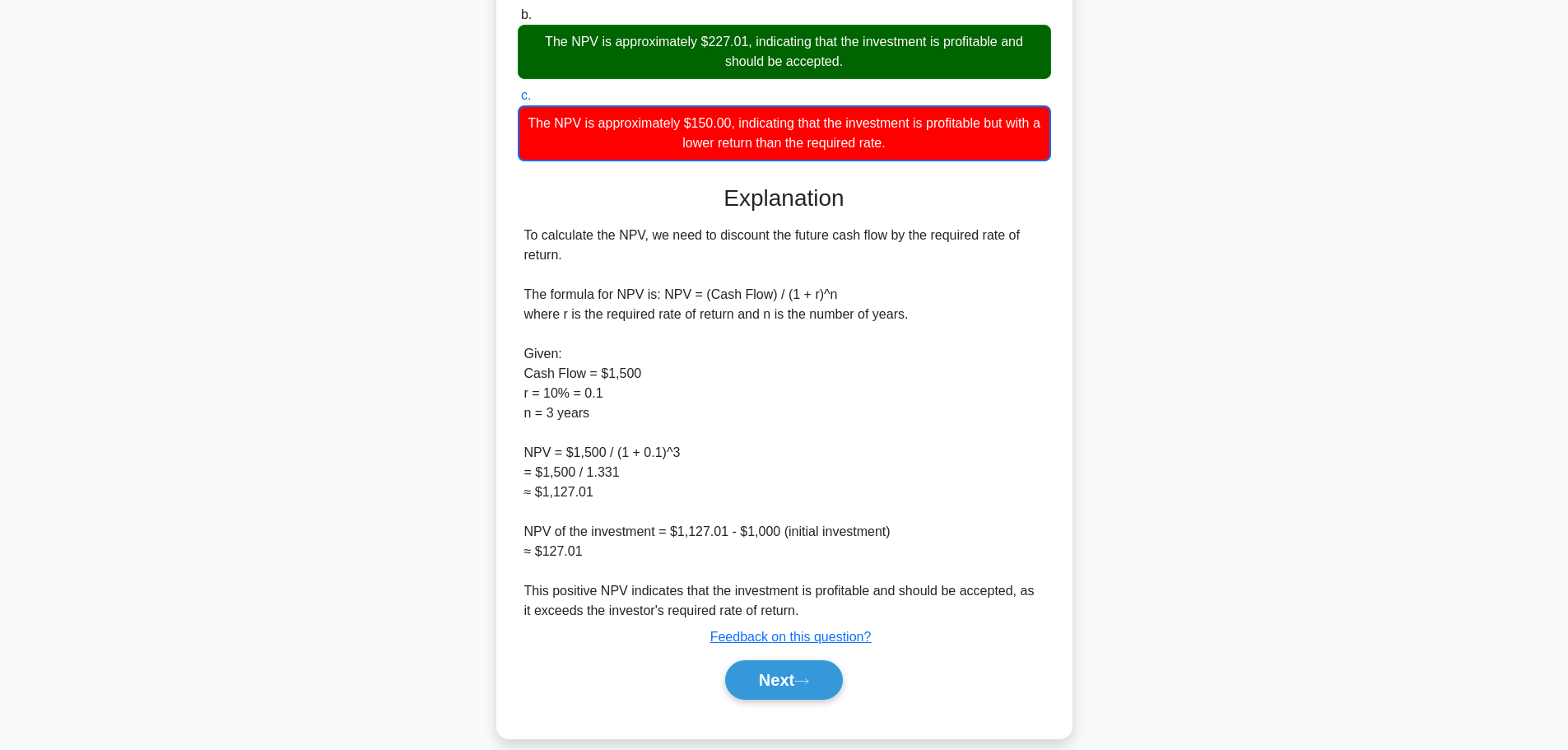
scroll to position [306, 0]
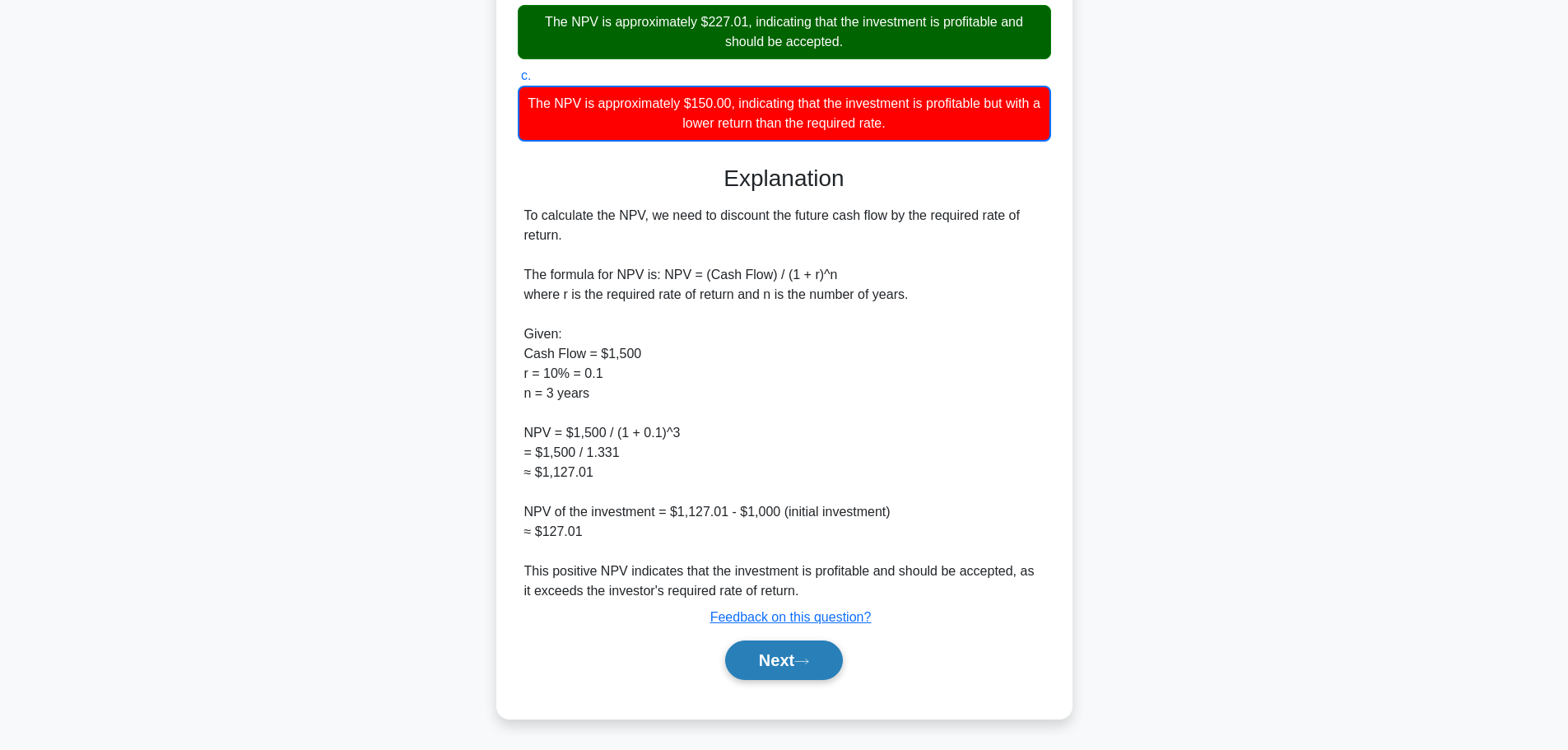
click at [776, 679] on button "Next" at bounding box center [784, 660] width 117 height 40
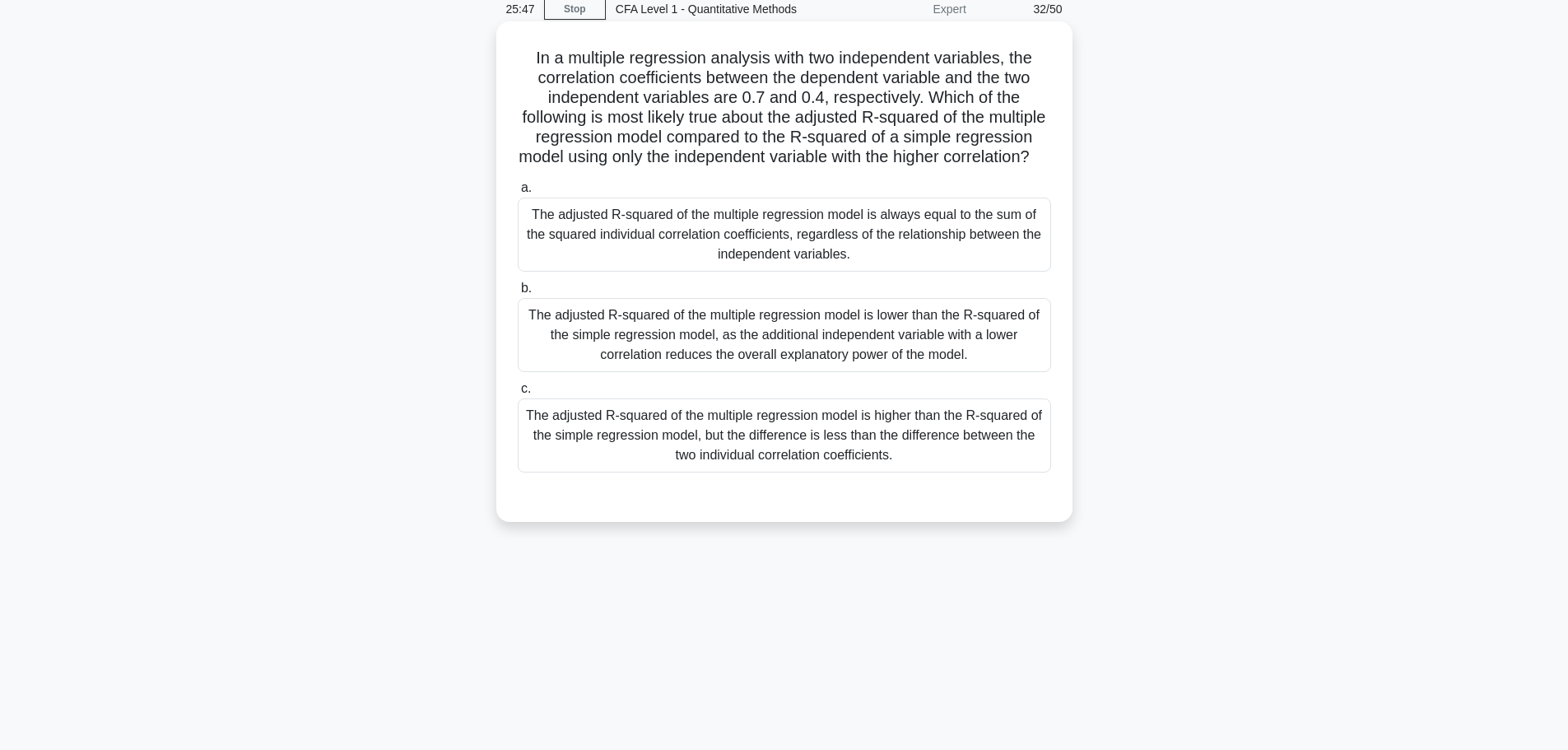
scroll to position [0, 0]
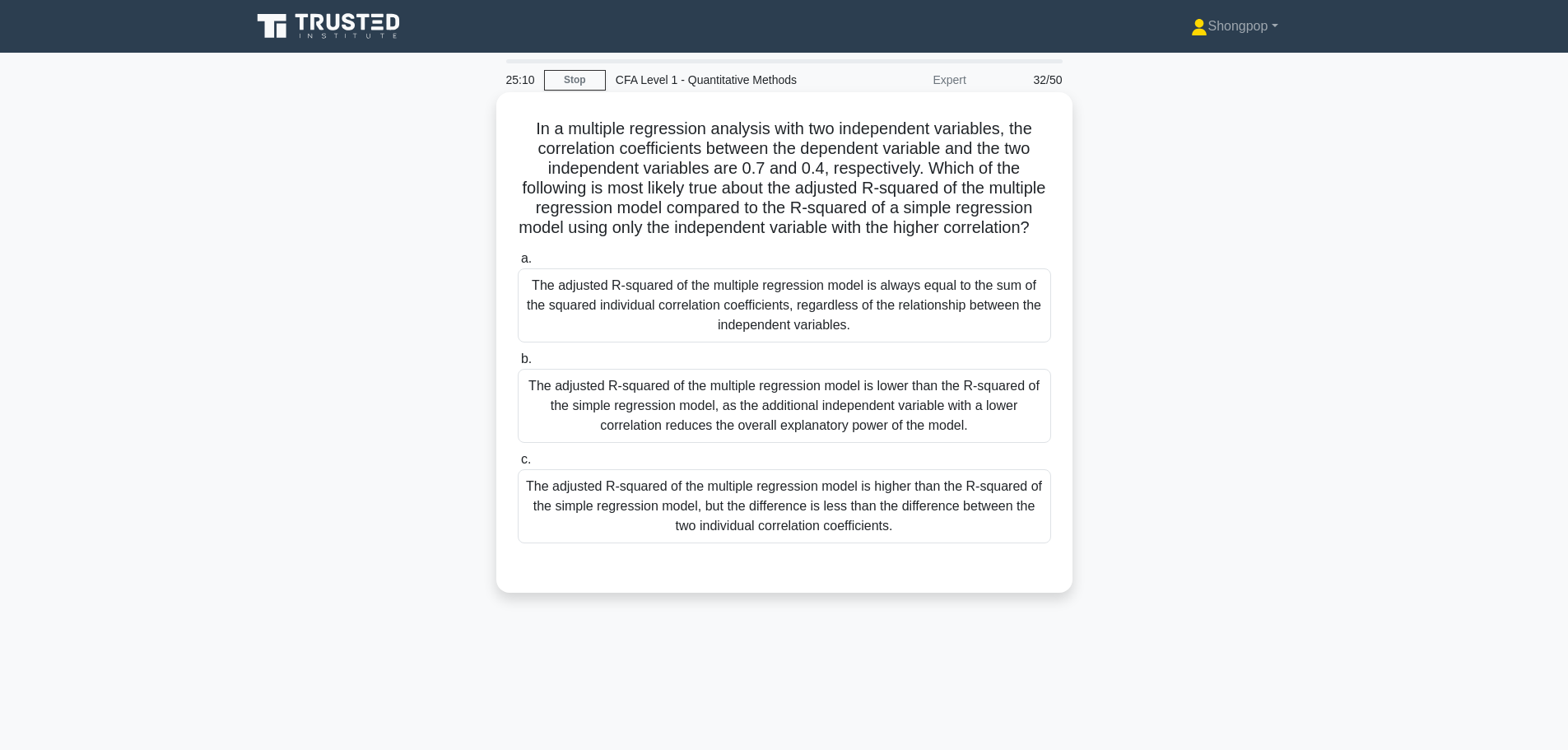
click at [808, 414] on div "The adjusted R-squared of the multiple regression model is lower than the R-squ…" at bounding box center [784, 405] width 534 height 74
click at [518, 365] on input "b. The adjusted R-squared of the multiple regression model is lower than the R-…" at bounding box center [518, 359] width 0 height 11
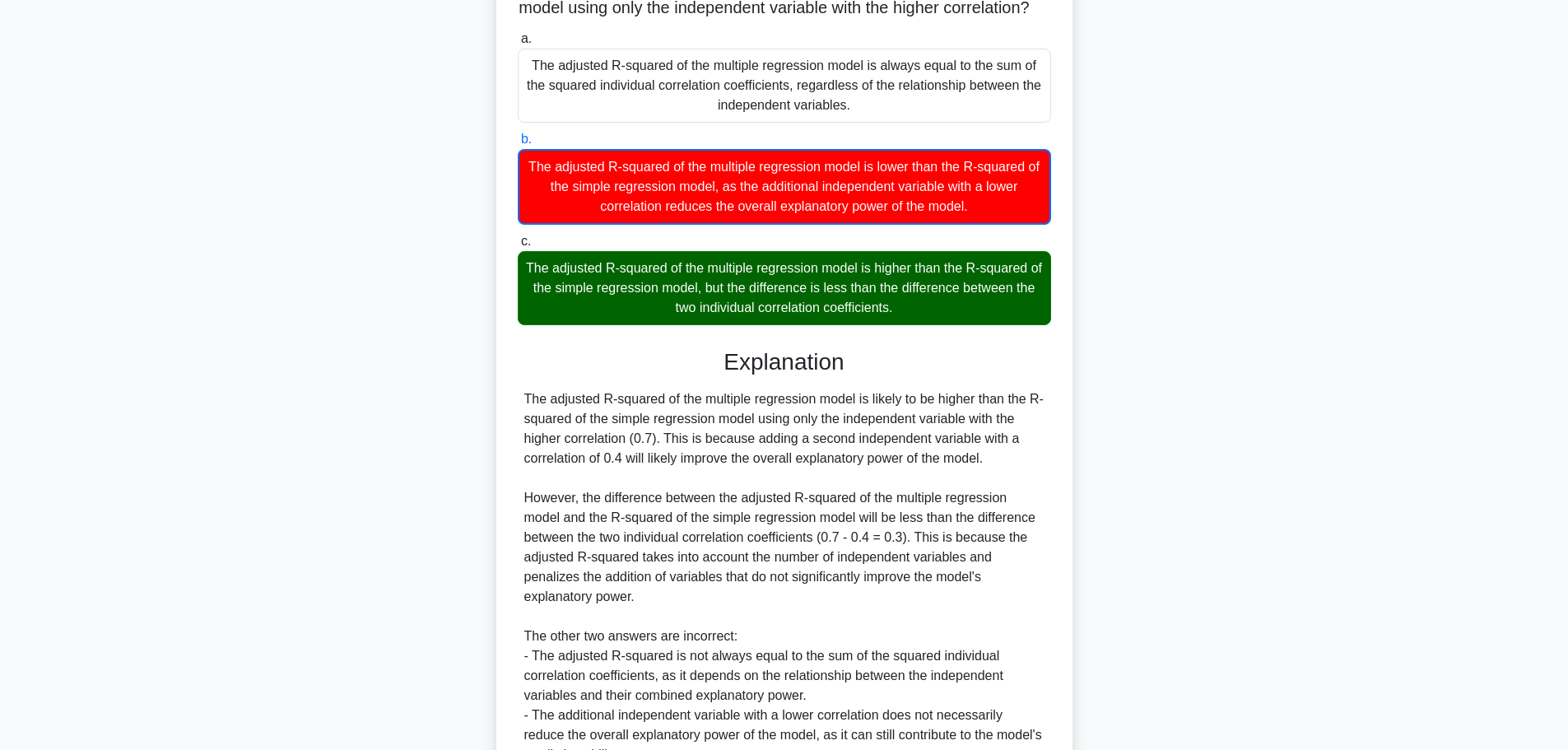
scroll to position [404, 0]
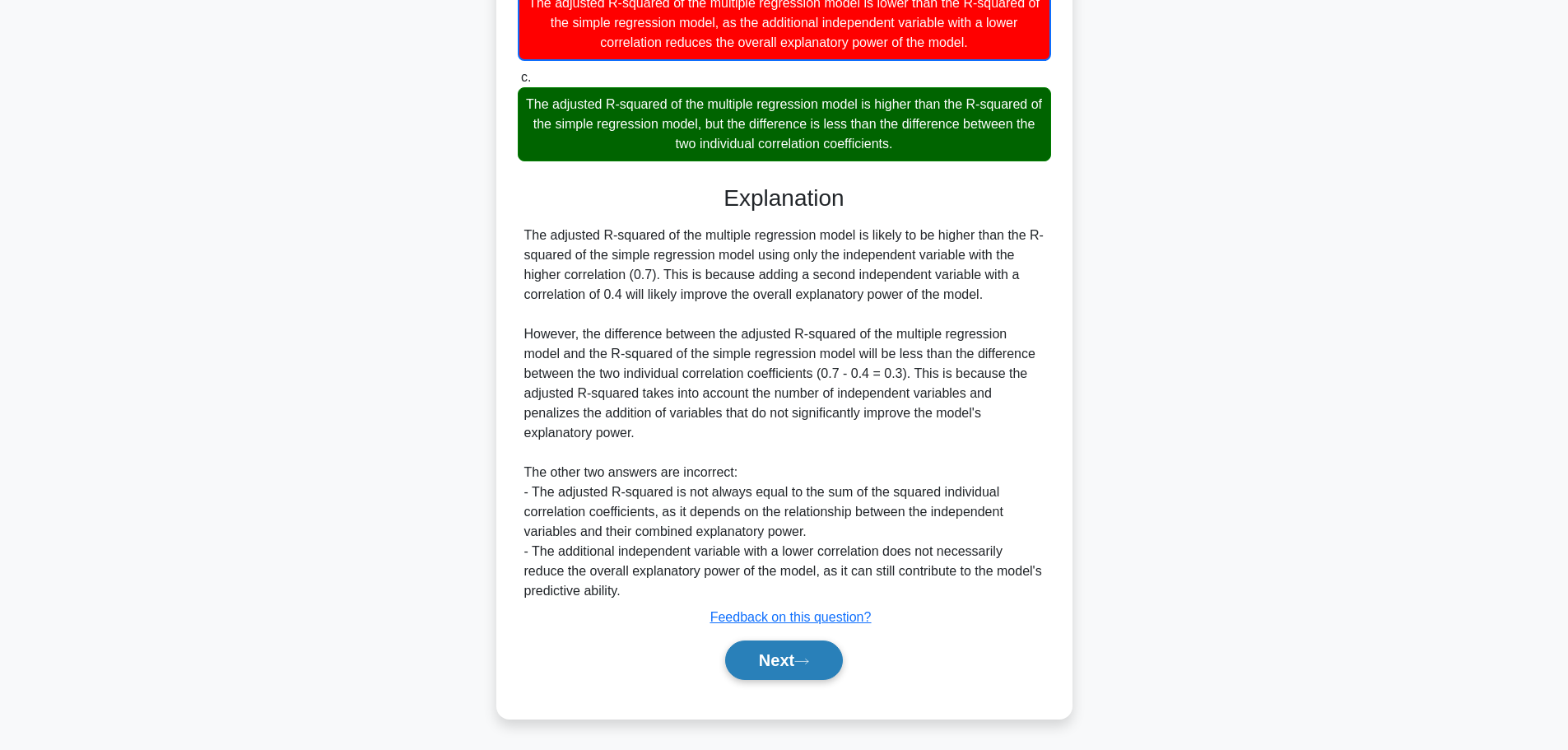
click at [796, 662] on button "Next" at bounding box center [784, 660] width 117 height 40
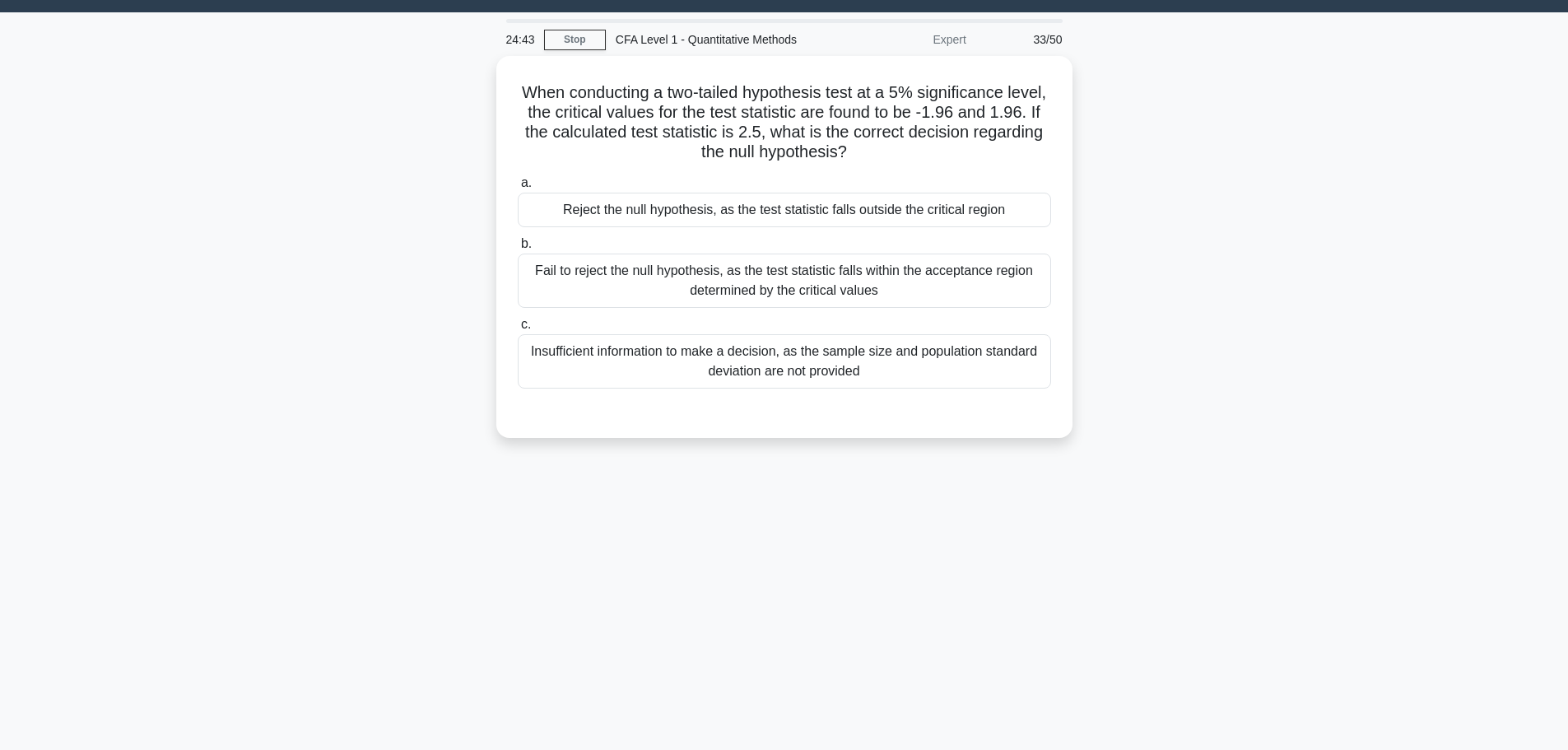
scroll to position [0, 0]
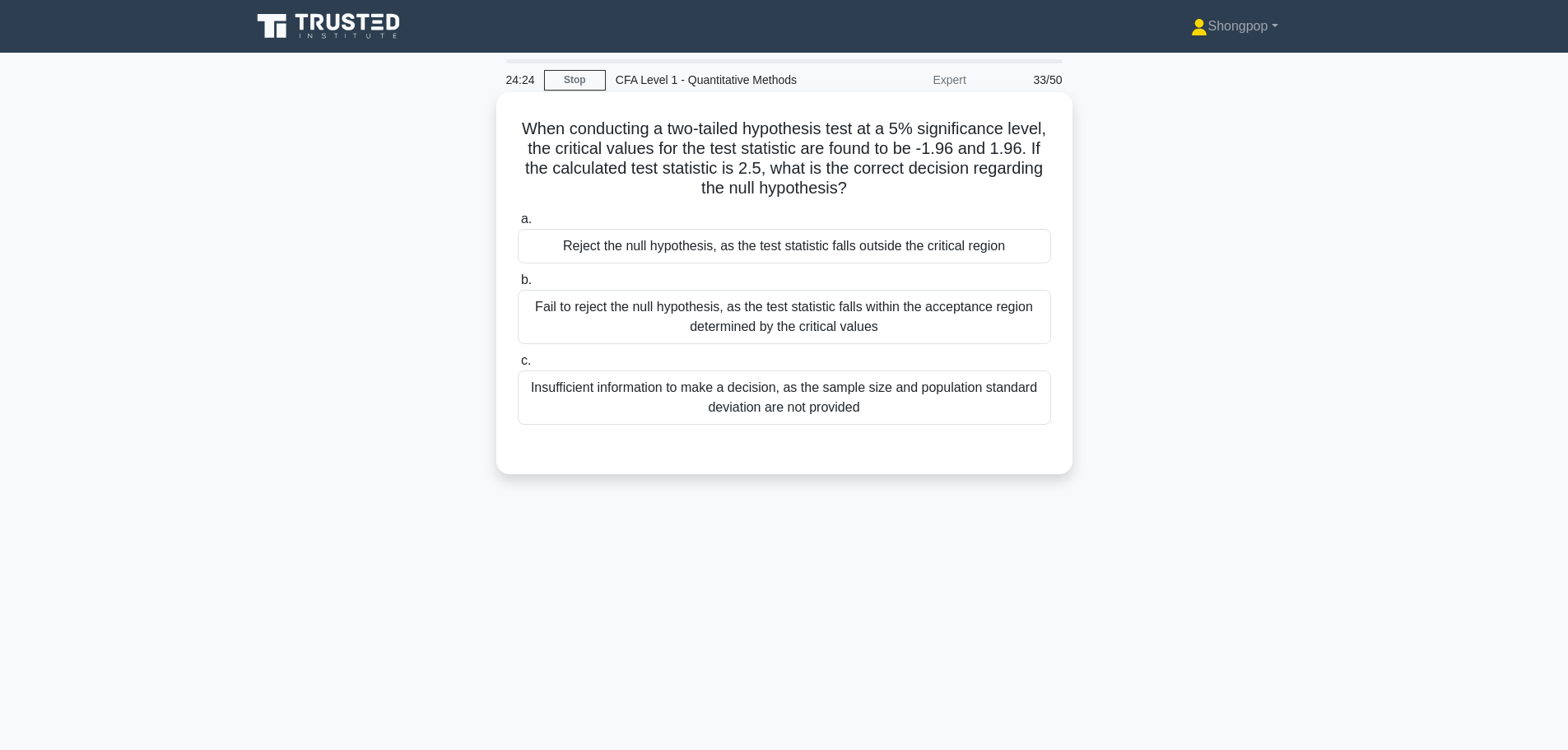
click at [715, 243] on div "Reject the null hypothesis, as the test statistic falls outside the critical re…" at bounding box center [784, 246] width 534 height 35
click at [518, 225] on input "a. Reject the null hypothesis, as the test statistic falls outside the critical…" at bounding box center [518, 219] width 0 height 11
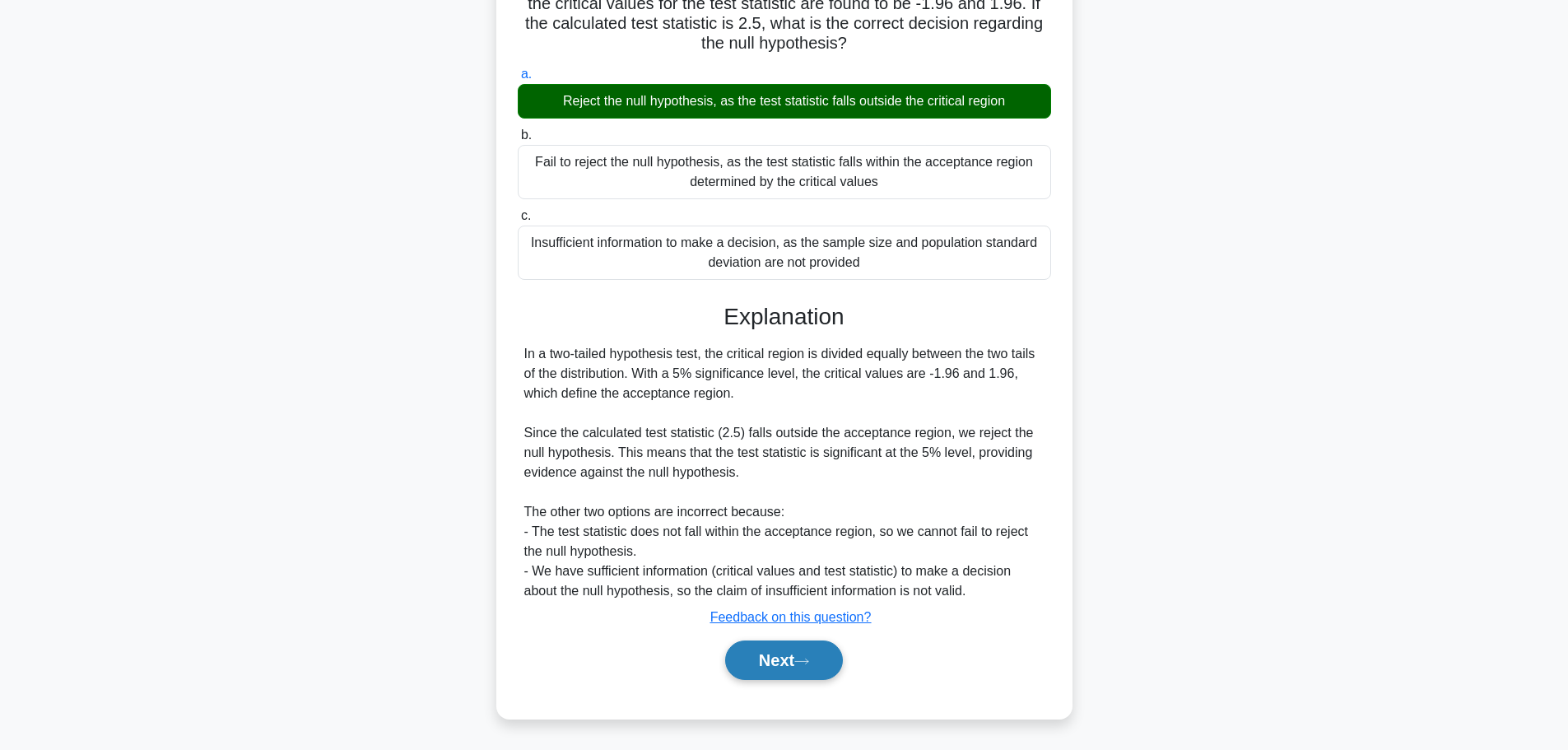
click at [779, 660] on button "Next" at bounding box center [784, 660] width 117 height 40
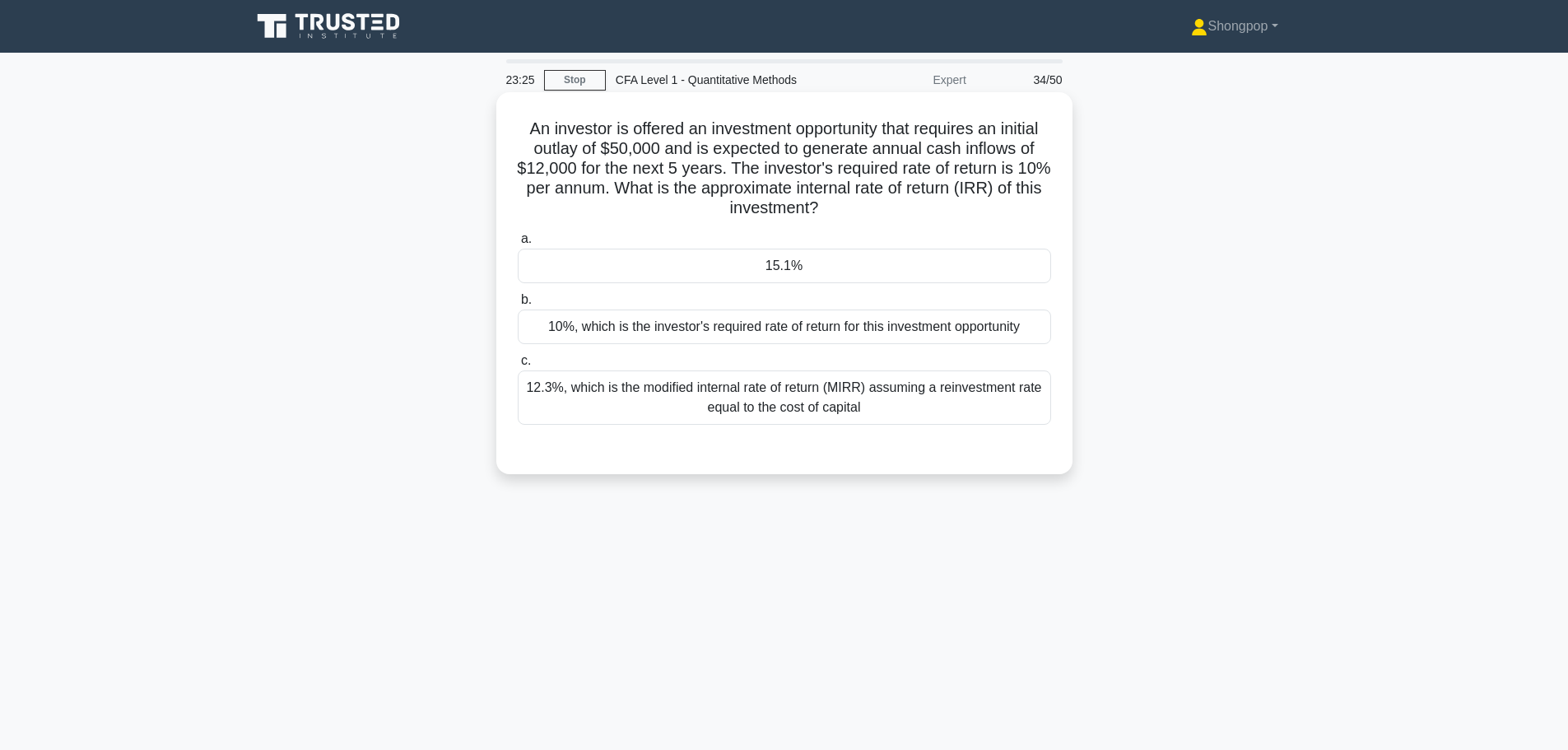
click at [911, 321] on div "10%, which is the investor's required rate of return for this investment opport…" at bounding box center [784, 327] width 534 height 35
click at [518, 306] on input "b. 10%, which is the investor's required rate of return for this investment opp…" at bounding box center [518, 300] width 0 height 11
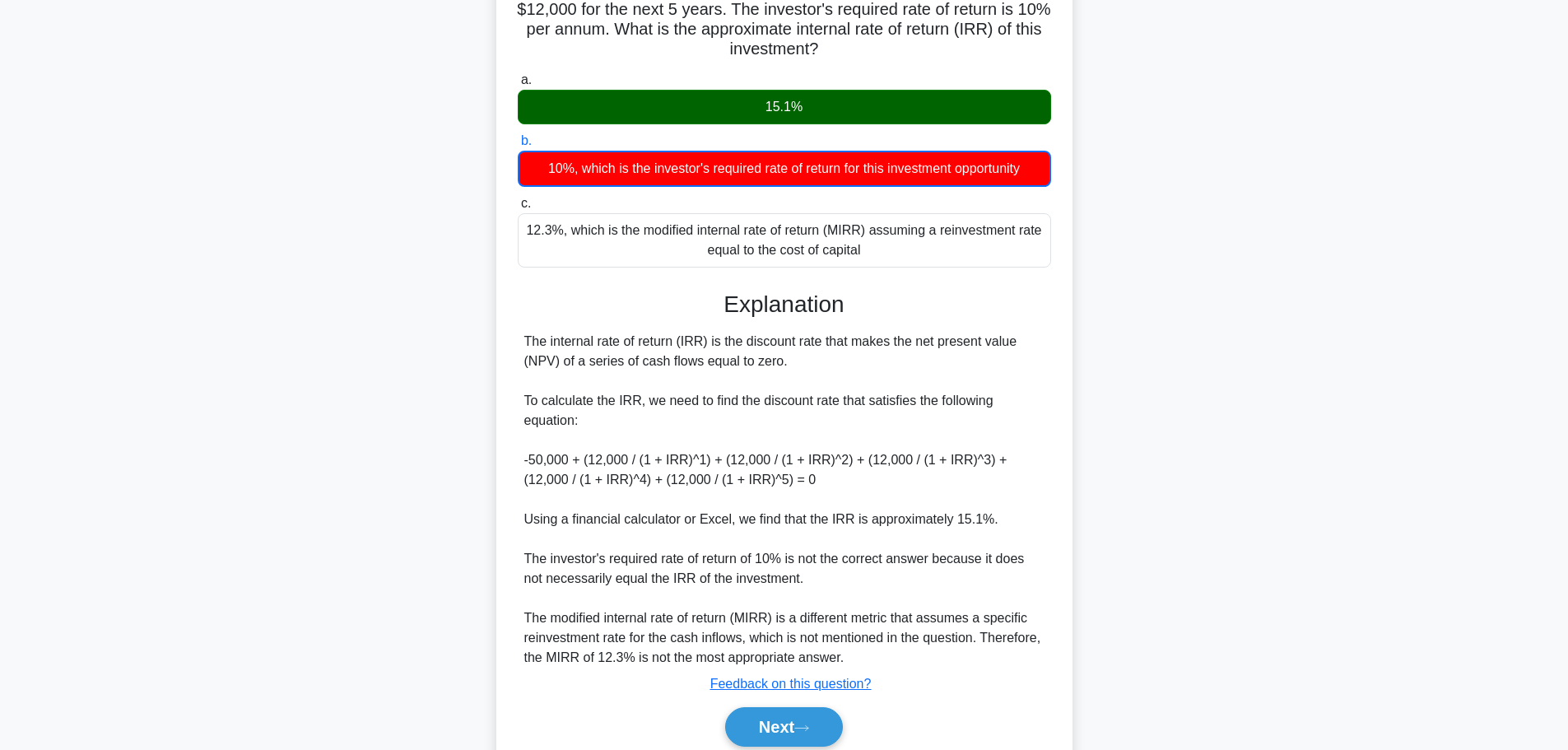
scroll to position [164, 0]
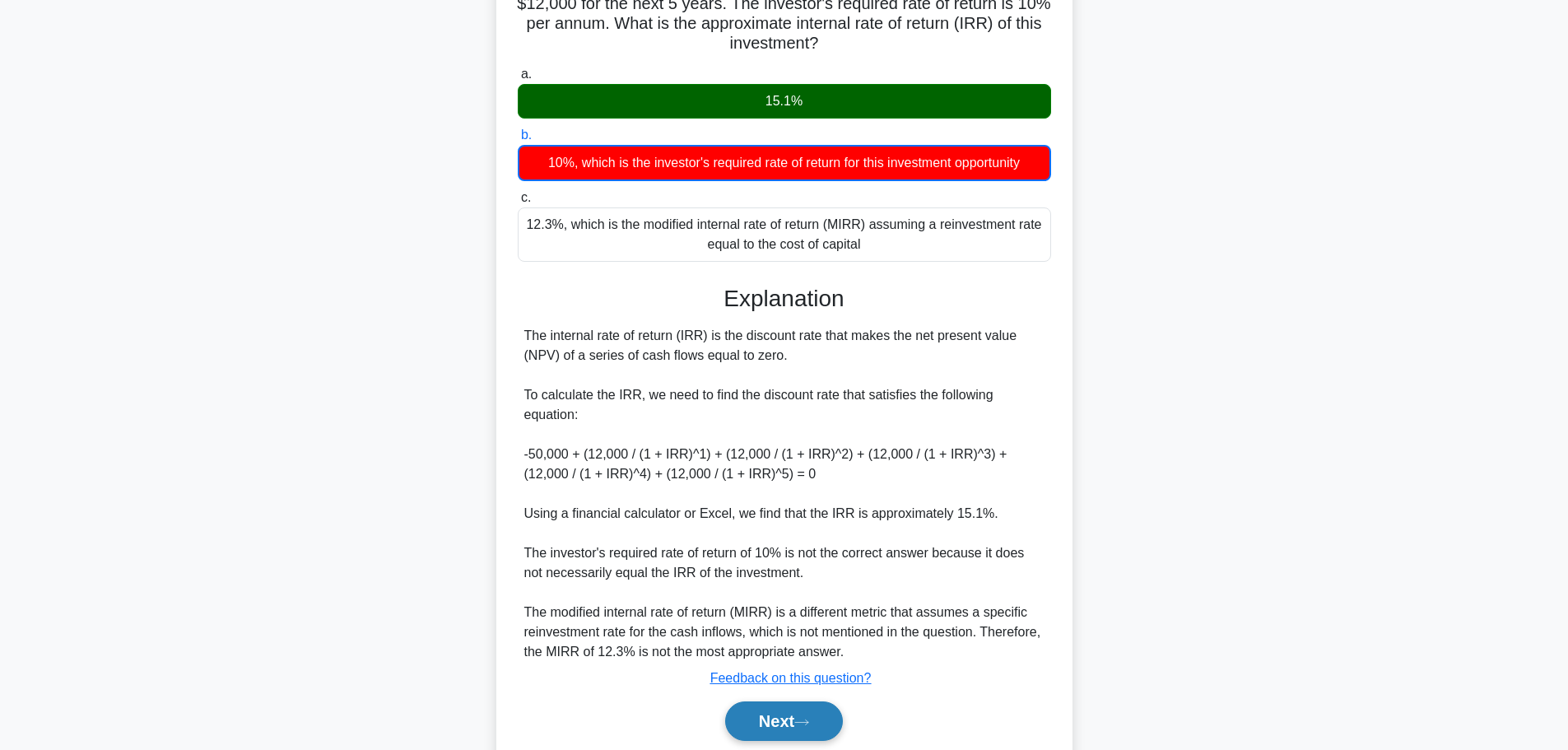
click at [804, 704] on button "Next" at bounding box center [784, 721] width 117 height 40
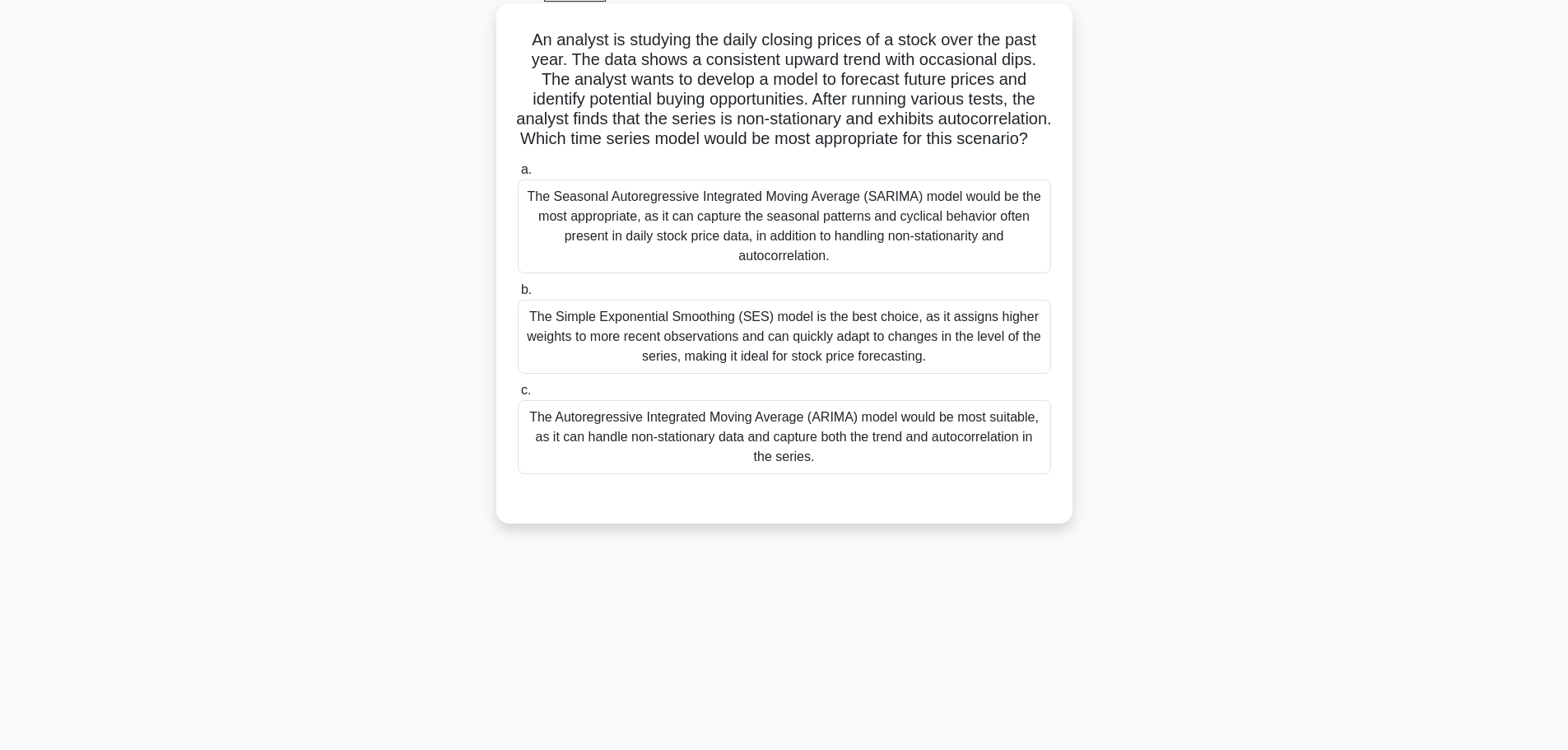
scroll to position [0, 0]
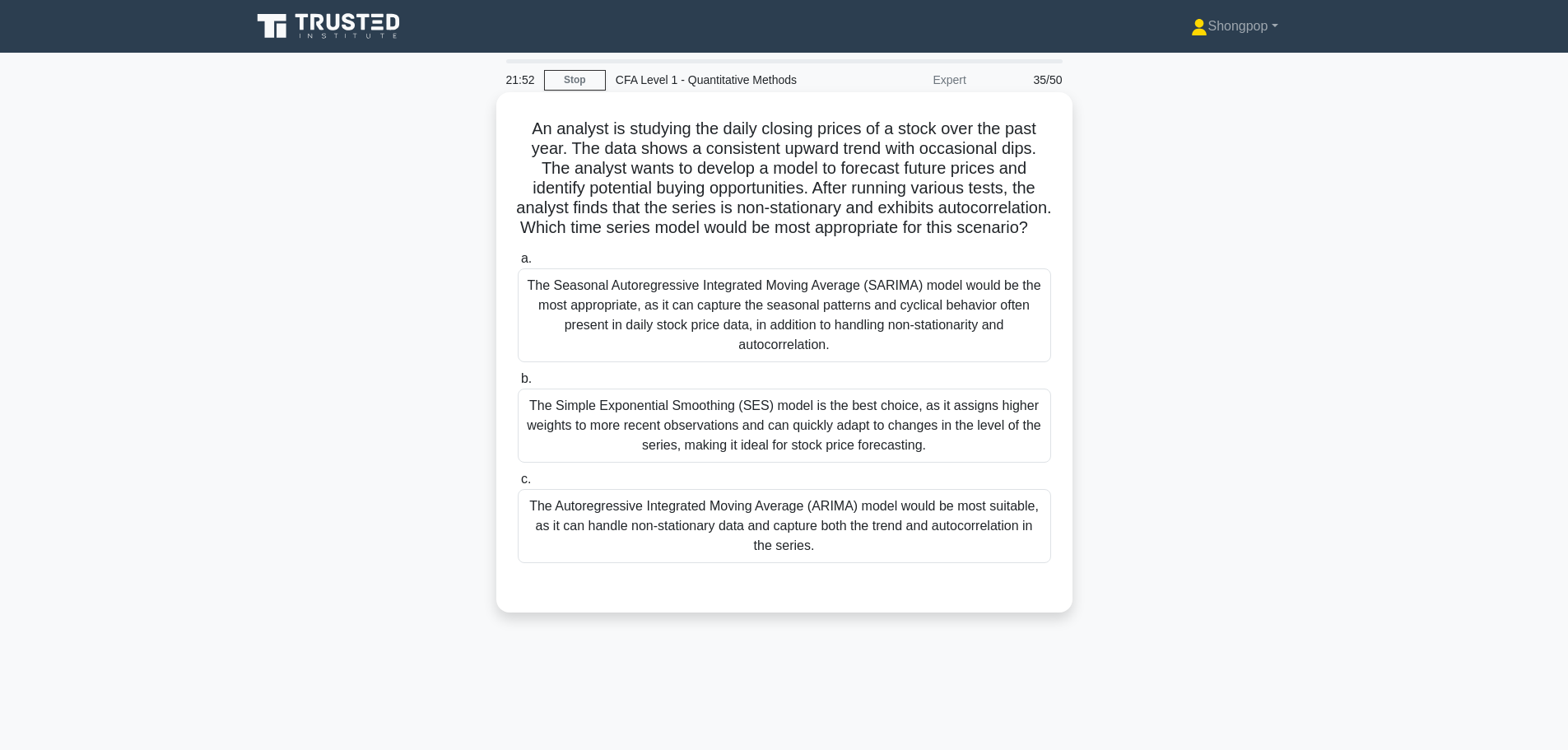
click at [686, 449] on div "The Simple Exponential Smoothing (SES) model is the best choice, as it assigns …" at bounding box center [784, 425] width 534 height 74
click at [518, 384] on input "b. The Simple Exponential Smoothing (SES) model is the best choice, as it assig…" at bounding box center [518, 378] width 0 height 11
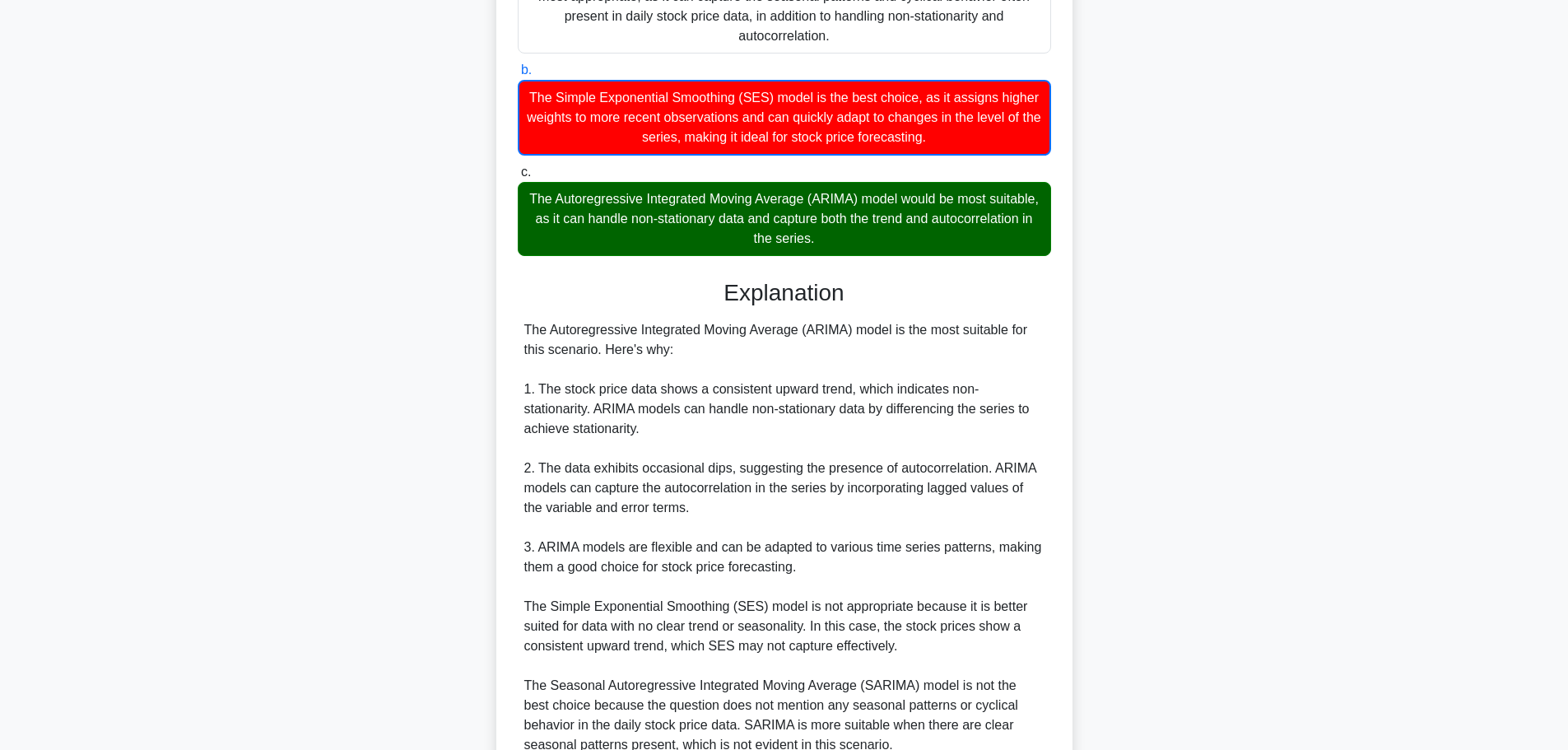
scroll to position [411, 0]
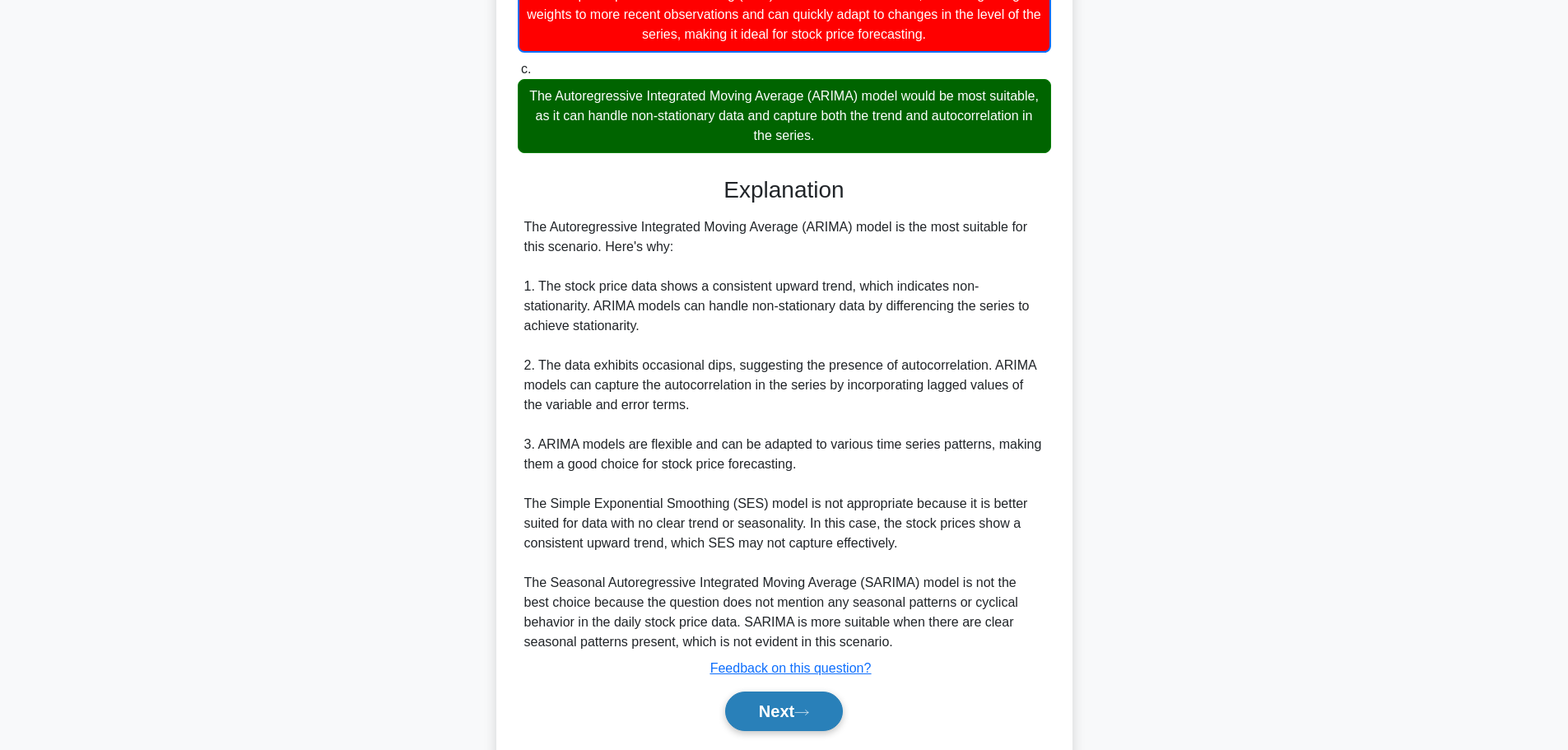
click at [754, 726] on button "Next" at bounding box center [784, 711] width 117 height 40
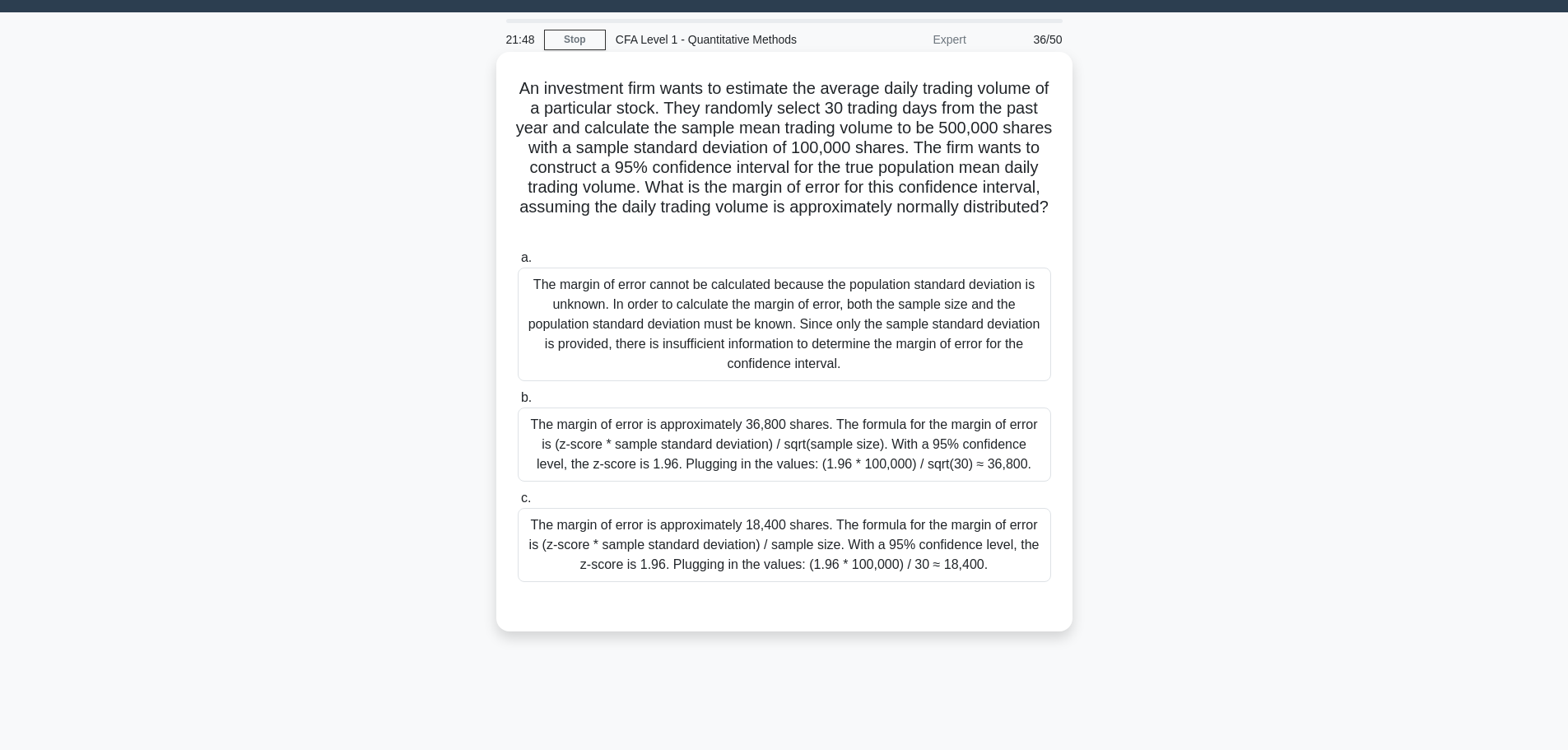
scroll to position [0, 0]
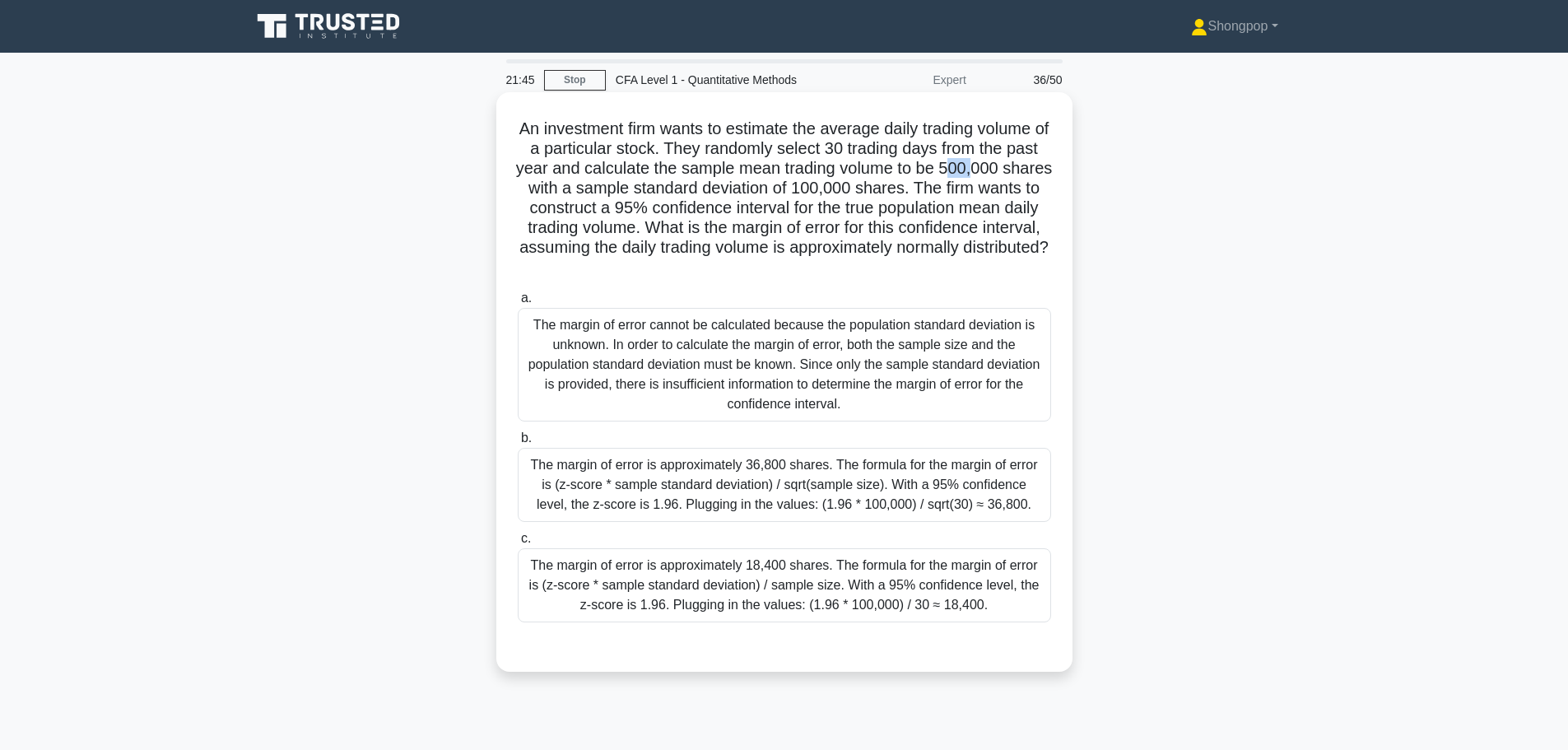
click at [1024, 172] on h5 "An investment firm wants to estimate the average daily trading volume of a part…" at bounding box center [784, 198] width 537 height 159
click at [755, 189] on h5 "An investment firm wants to estimate the average daily trading volume of a part…" at bounding box center [784, 198] width 537 height 159
drag, startPoint x: 880, startPoint y: 187, endPoint x: 928, endPoint y: 191, distance: 48.2
click at [928, 191] on h5 "An investment firm wants to estimate the average daily trading volume of a part…" at bounding box center [784, 198] width 537 height 159
click at [641, 195] on h5 "An investment firm wants to estimate the average daily trading volume of a part…" at bounding box center [784, 198] width 537 height 159
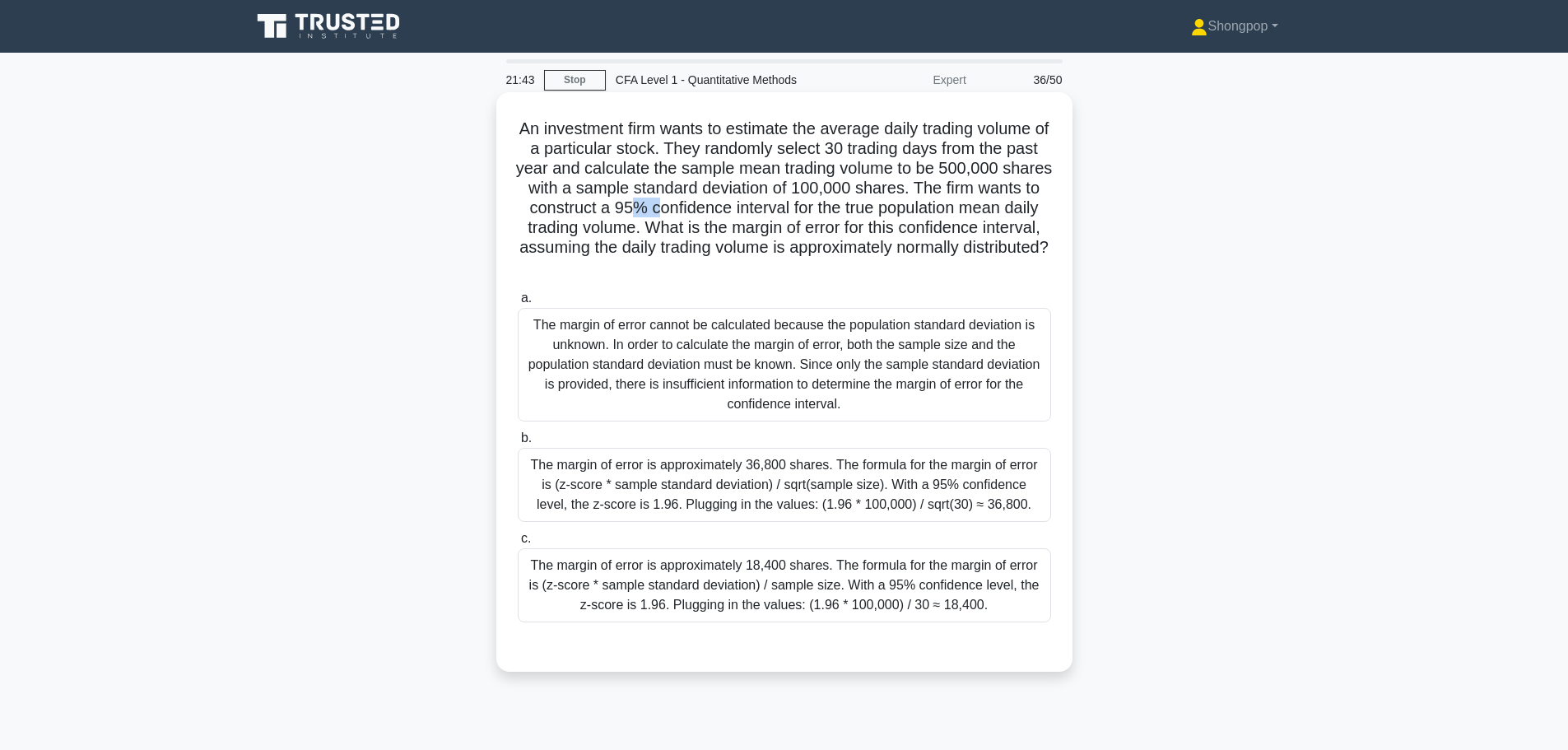
drag, startPoint x: 713, startPoint y: 215, endPoint x: 779, endPoint y: 216, distance: 66.0
click at [765, 216] on h5 "An investment firm wants to estimate the average daily trading volume of a part…" at bounding box center [784, 198] width 537 height 159
drag, startPoint x: 839, startPoint y: 215, endPoint x: 870, endPoint y: 216, distance: 31.0
click at [841, 215] on h5 "An investment firm wants to estimate the average daily trading volume of a part…" at bounding box center [784, 198] width 537 height 159
click at [902, 226] on h5 "An investment firm wants to estimate the average daily trading volume of a part…" at bounding box center [784, 198] width 537 height 159
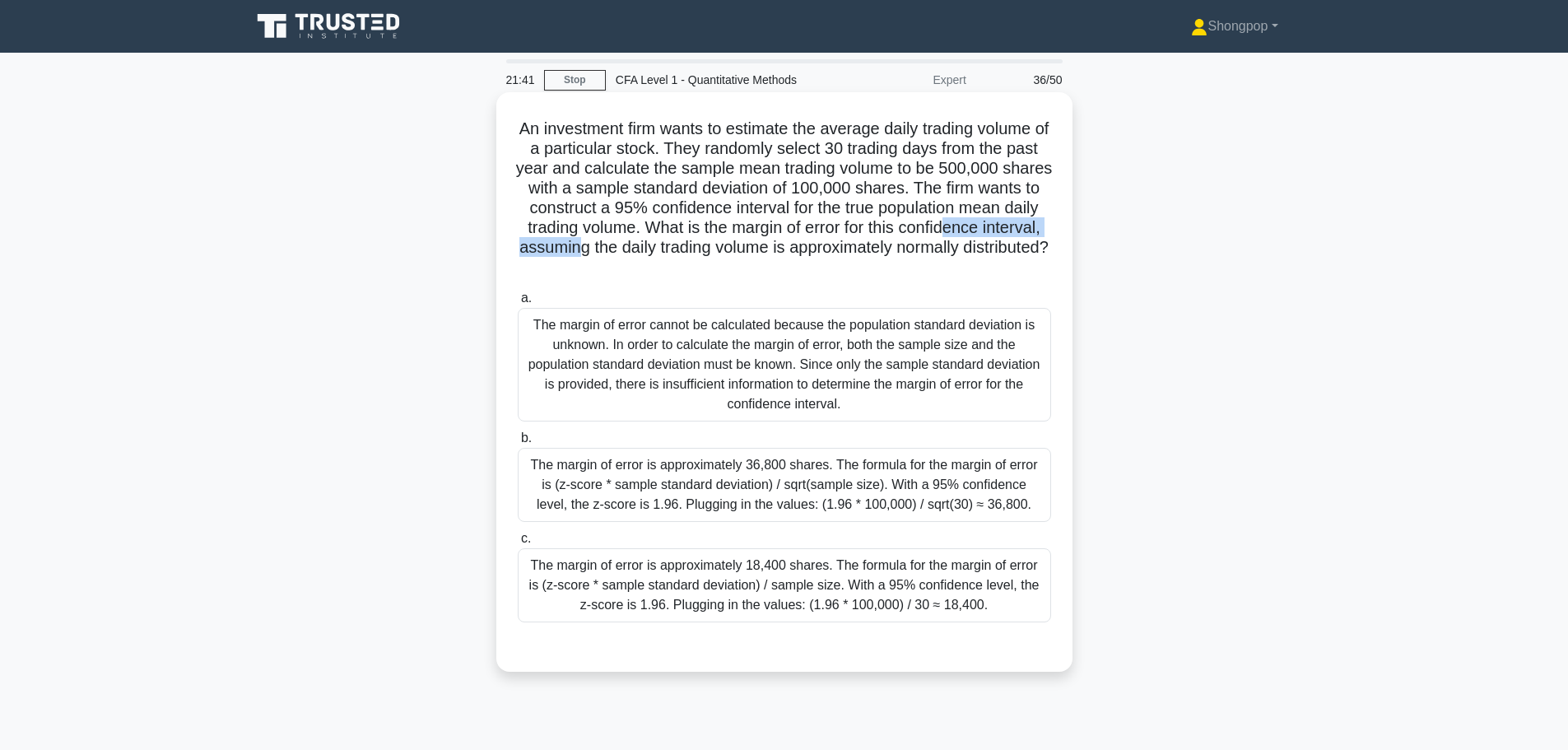
drag, startPoint x: 619, startPoint y: 244, endPoint x: 799, endPoint y: 243, distance: 180.0
click at [794, 242] on h5 "An investment firm wants to estimate the average daily trading volume of a part…" at bounding box center [784, 198] width 537 height 159
click at [915, 253] on h5 "An investment firm wants to estimate the average daily trading volume of a part…" at bounding box center [784, 198] width 537 height 159
drag, startPoint x: 910, startPoint y: 269, endPoint x: 762, endPoint y: 229, distance: 153.3
click at [762, 229] on h5 "An investment firm wants to estimate the average daily trading volume of a part…" at bounding box center [784, 198] width 537 height 159
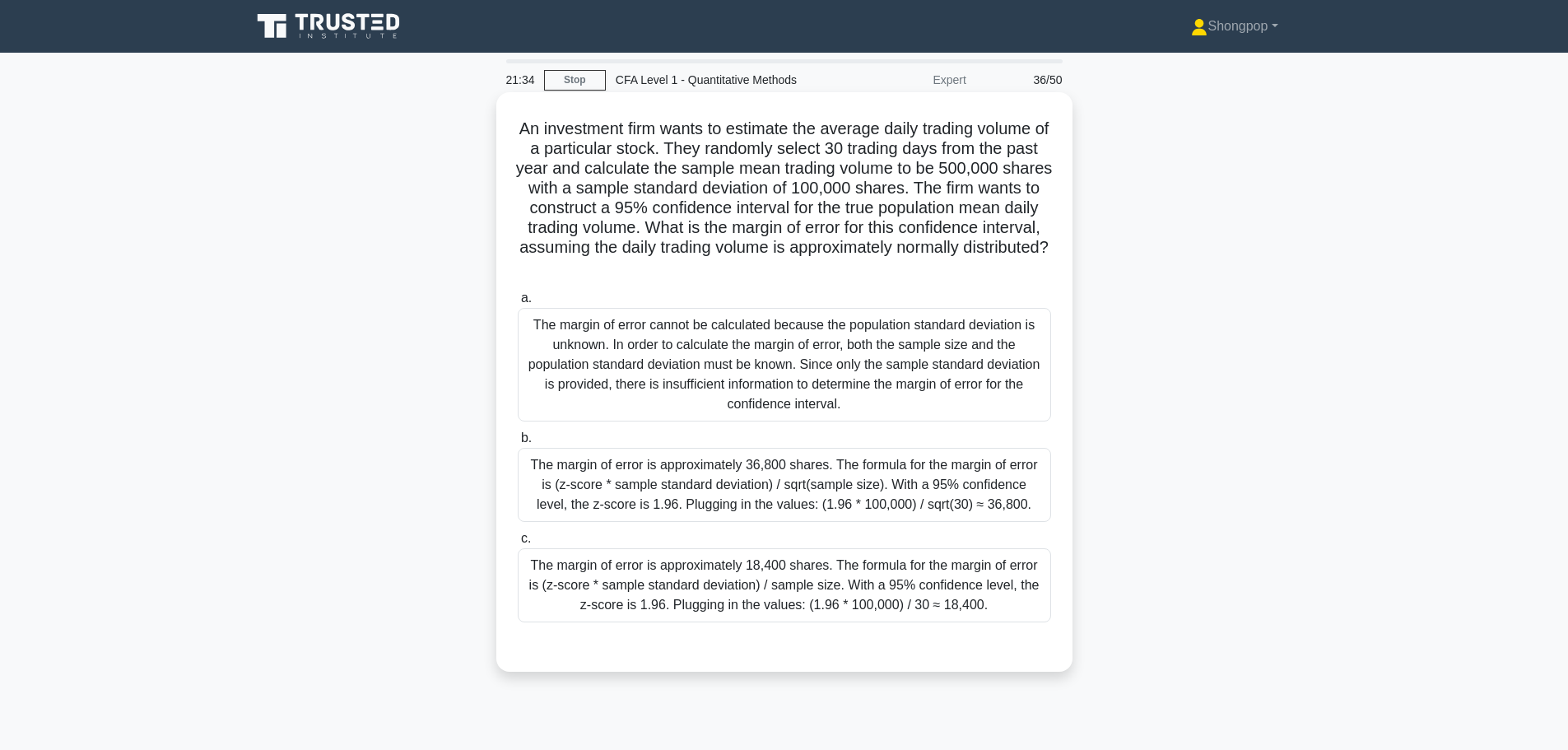
click at [589, 262] on h5 "An investment firm wants to estimate the average daily trading volume of a part…" at bounding box center [784, 198] width 537 height 159
click at [804, 501] on div "The margin of error is approximately 36,800 shares. The formula for the margin …" at bounding box center [784, 485] width 534 height 74
click at [518, 444] on input "b. The margin of error is approximately 36,800 shares. The formula for the marg…" at bounding box center [518, 438] width 0 height 11
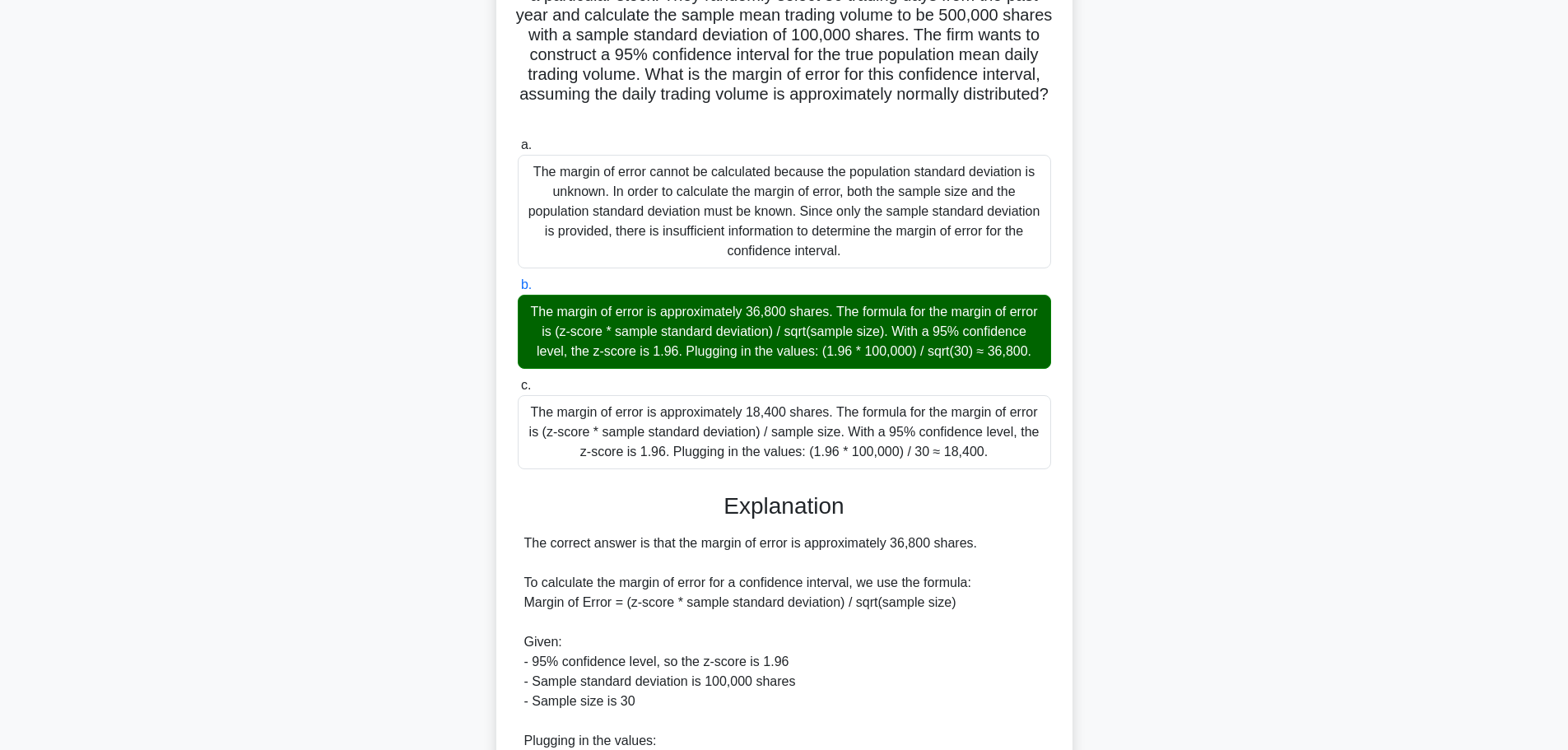
scroll to position [482, 0]
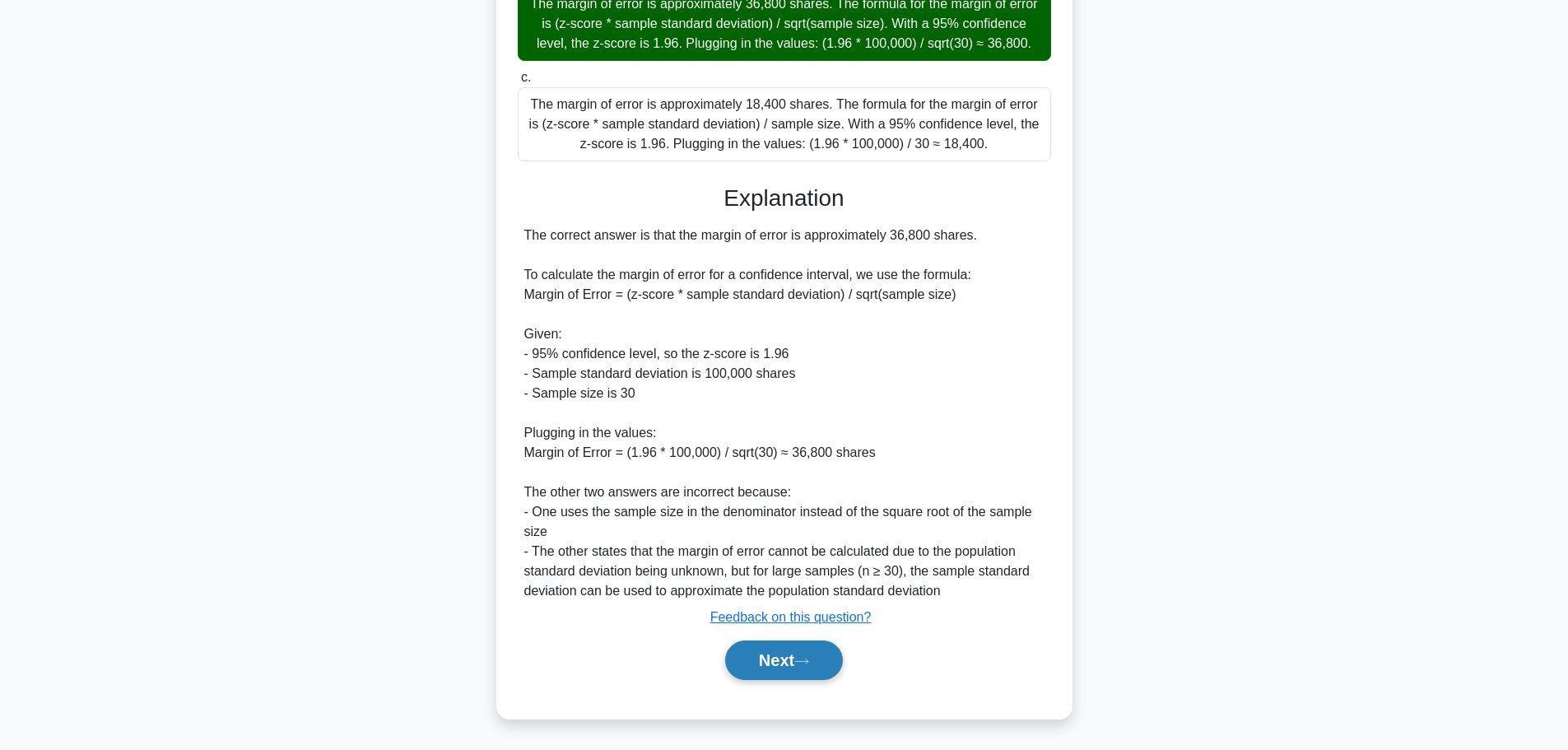
click at [761, 660] on button "Next" at bounding box center [784, 660] width 117 height 40
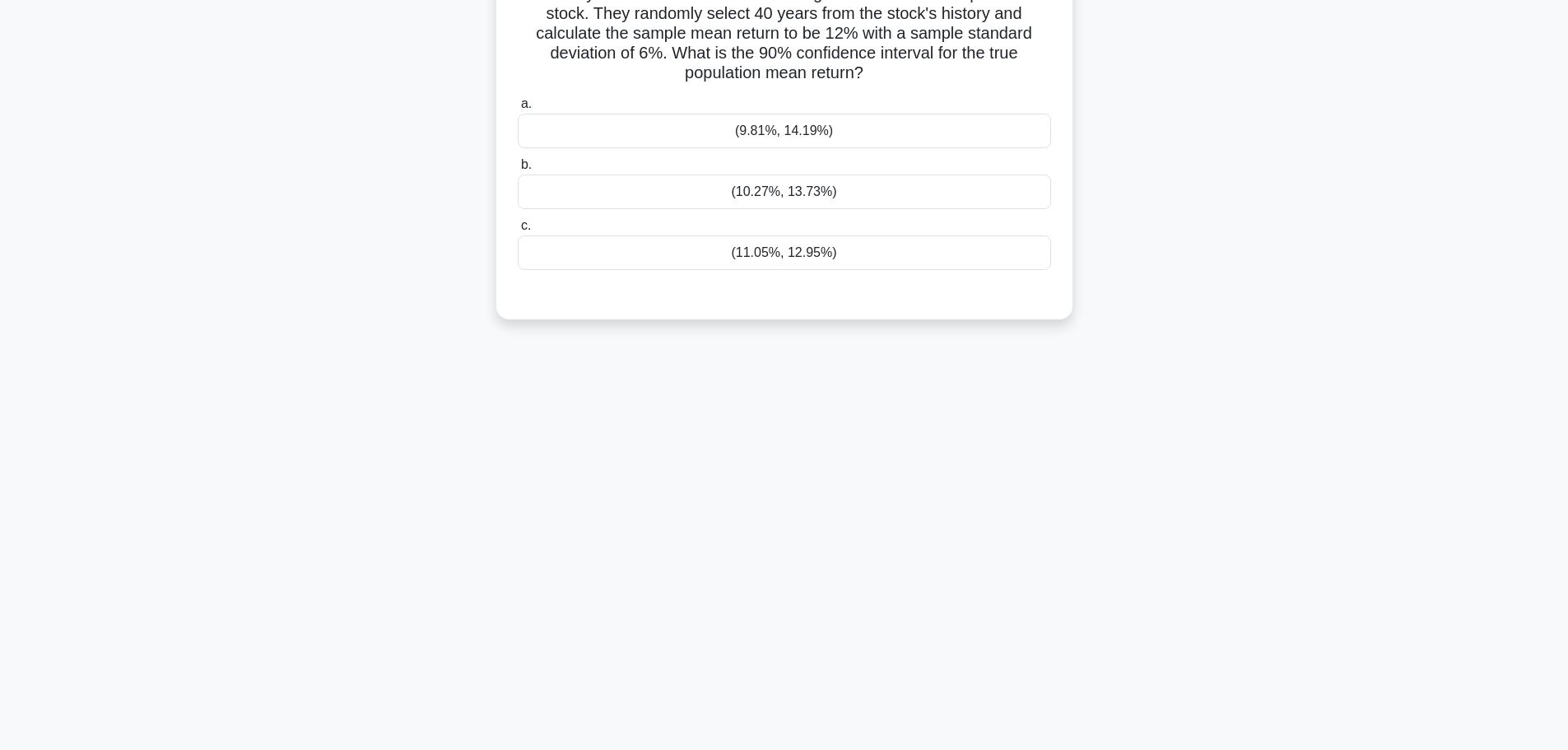
scroll to position [0, 0]
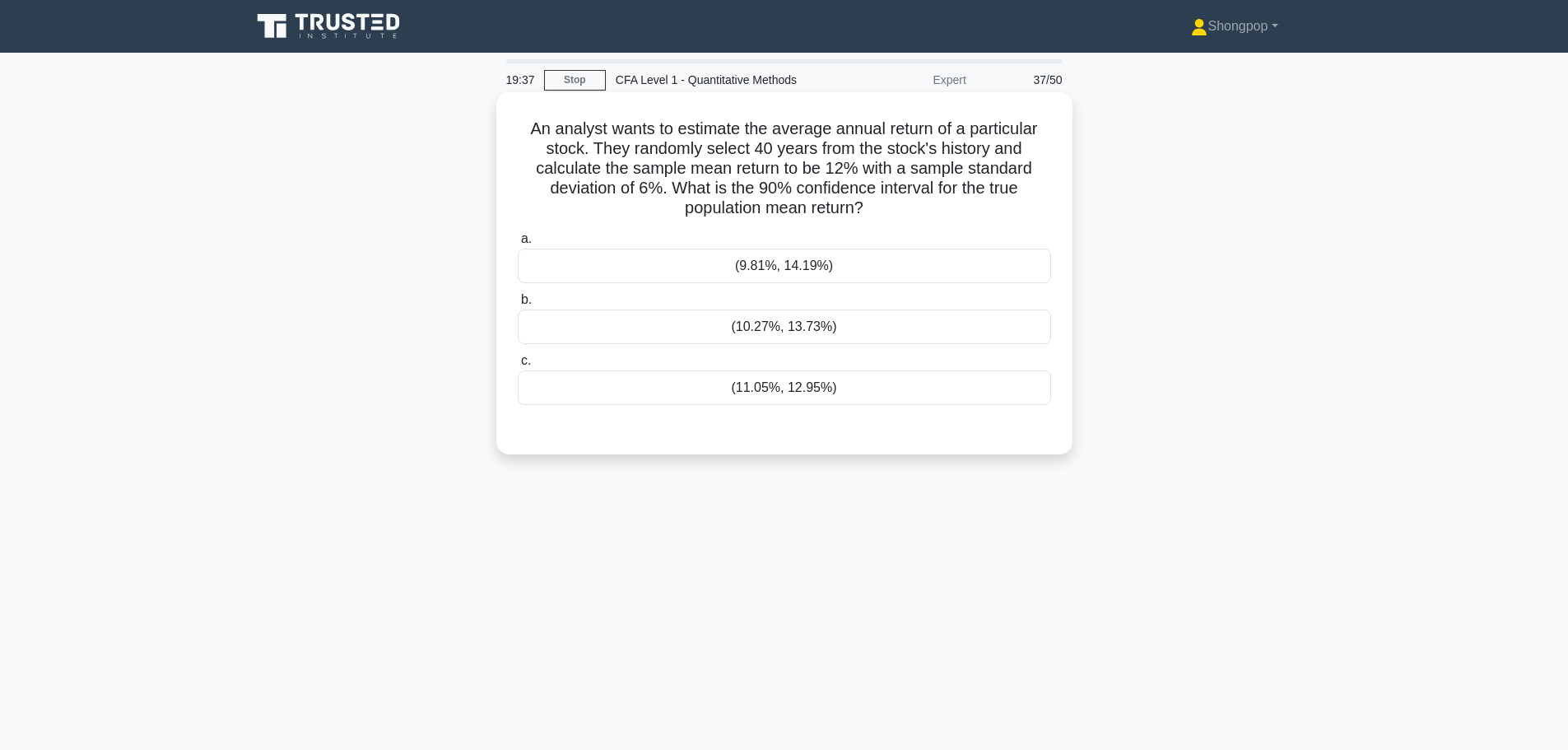
click at [815, 328] on div "(10.27%, 13.73%)" at bounding box center [784, 327] width 534 height 35
click at [518, 306] on input "b. (10.27%, 13.73%)" at bounding box center [518, 300] width 0 height 11
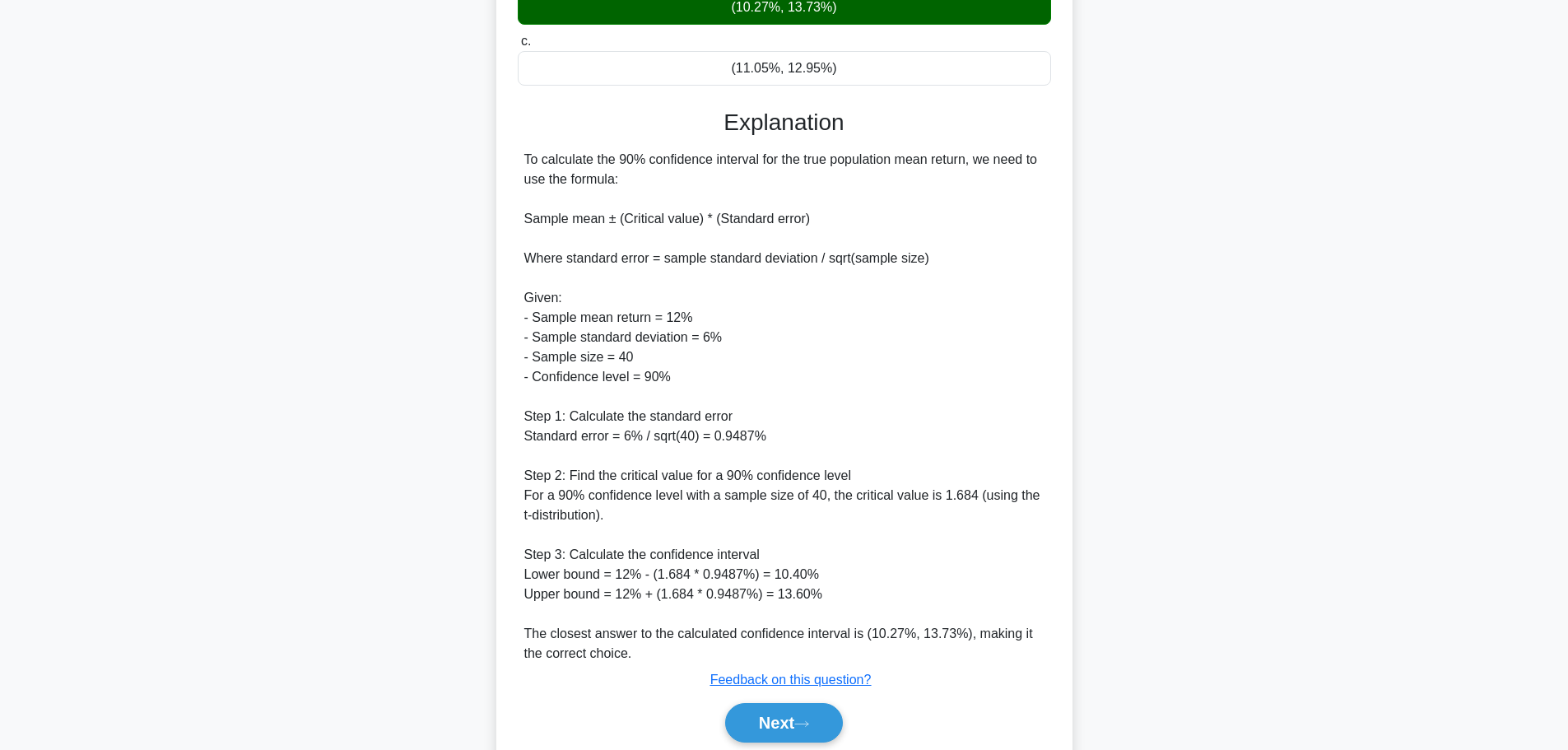
scroll to position [382, 0]
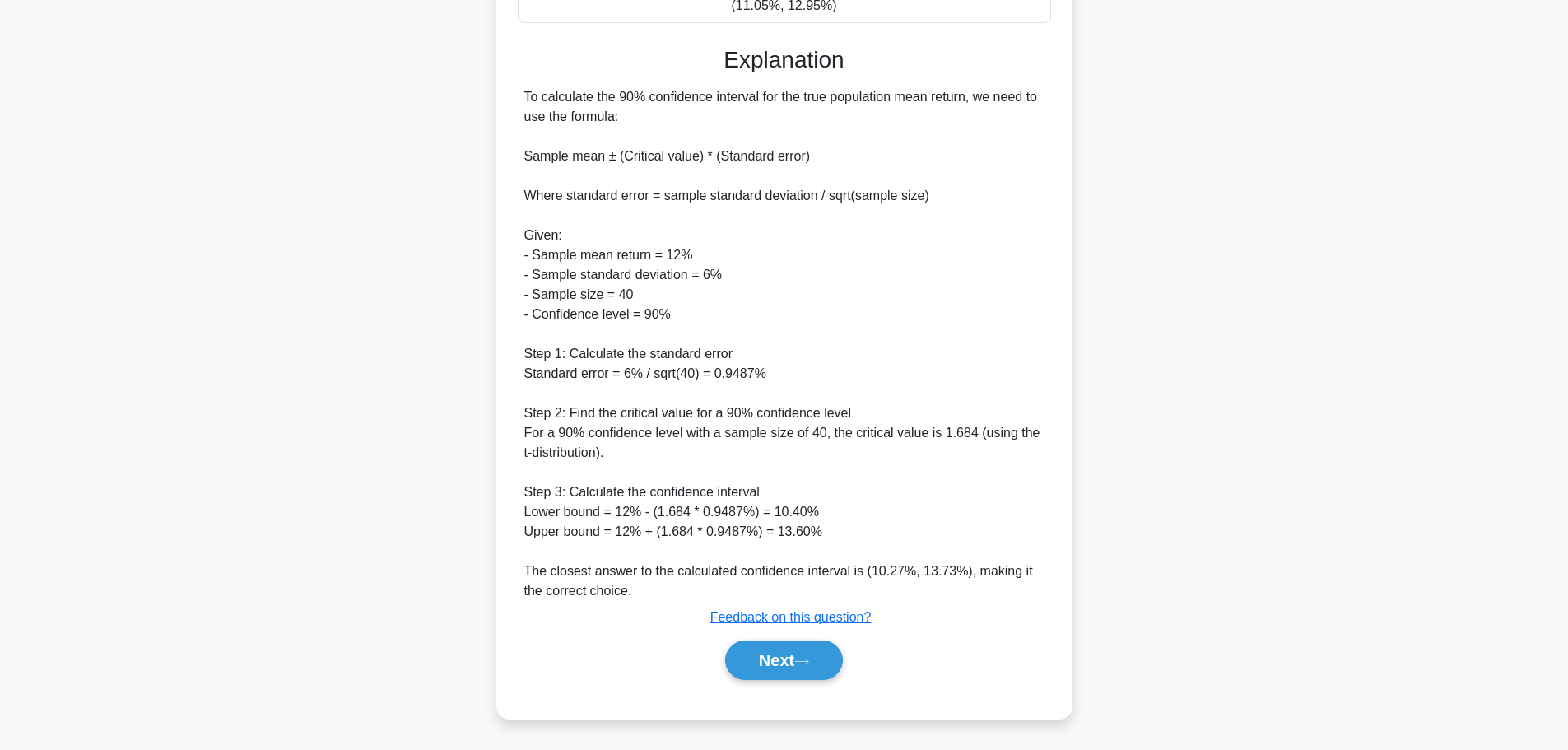
click at [815, 681] on div "Next" at bounding box center [784, 659] width 534 height 53
click at [785, 674] on button "Next" at bounding box center [784, 660] width 117 height 40
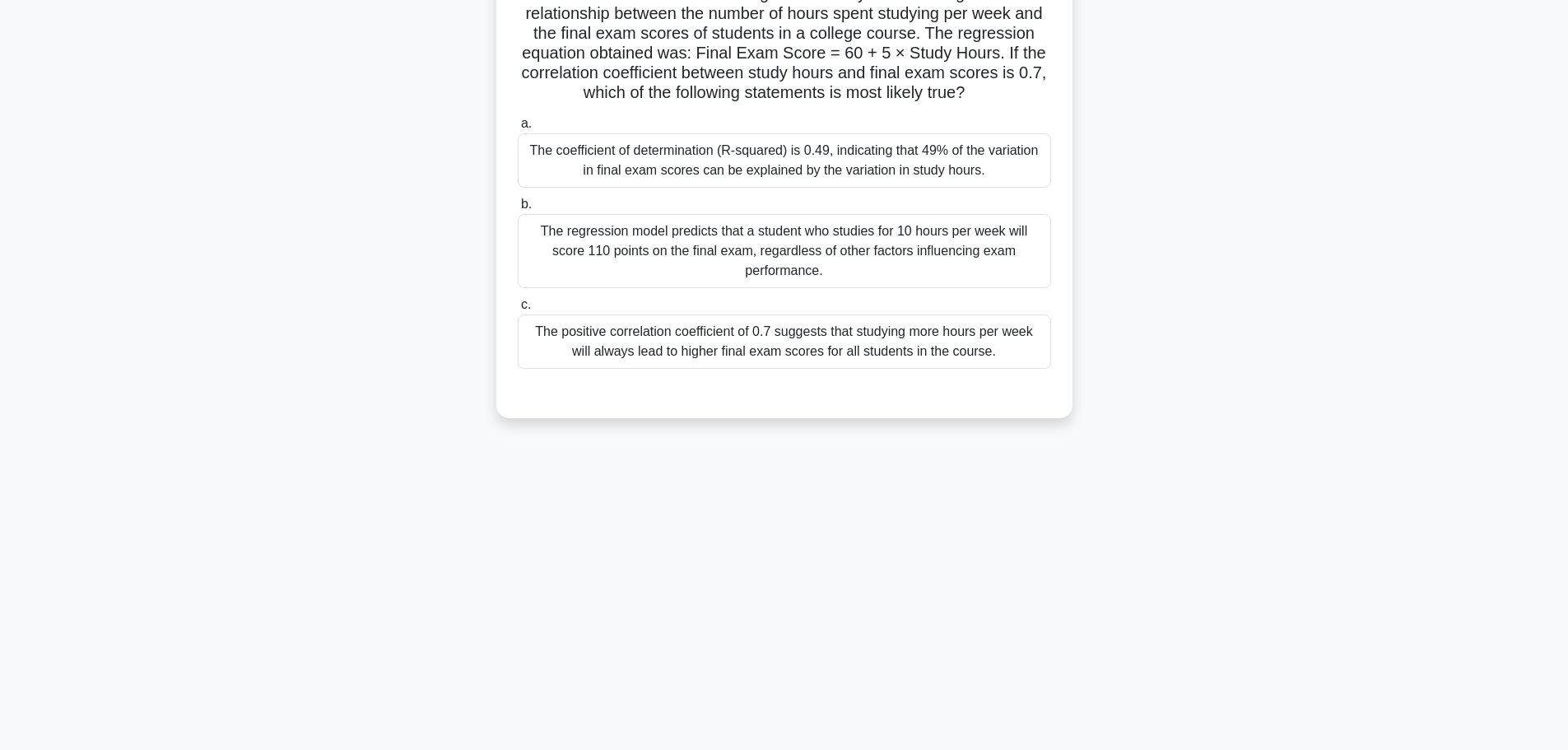
scroll to position [0, 0]
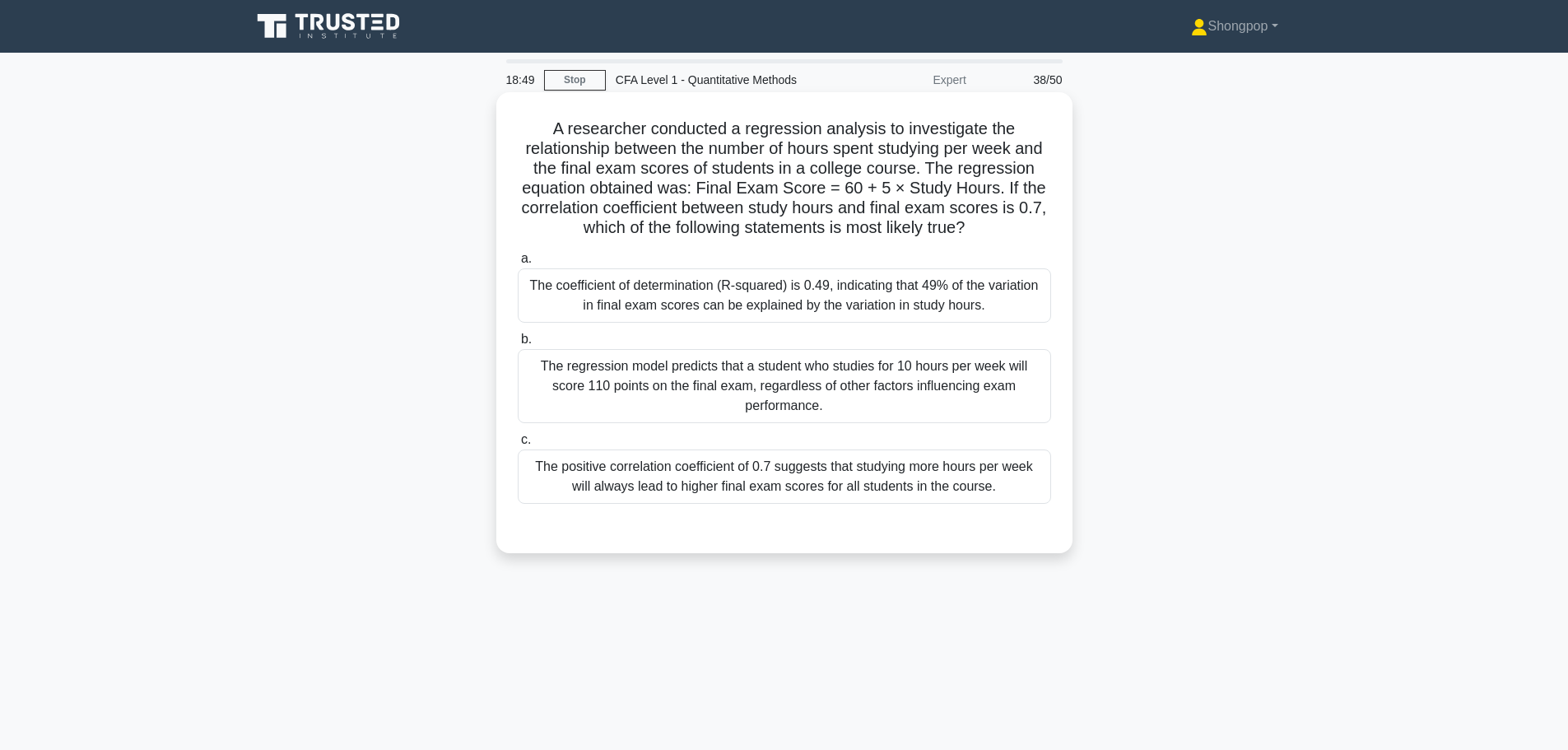
click at [657, 300] on div "The coefficient of determination (R-squared) is 0.49, indicating that 49% of th…" at bounding box center [784, 295] width 534 height 55
click at [518, 264] on input "a. The coefficient of determination (R-squared) is 0.49, indicating that 49% of…" at bounding box center [518, 259] width 0 height 11
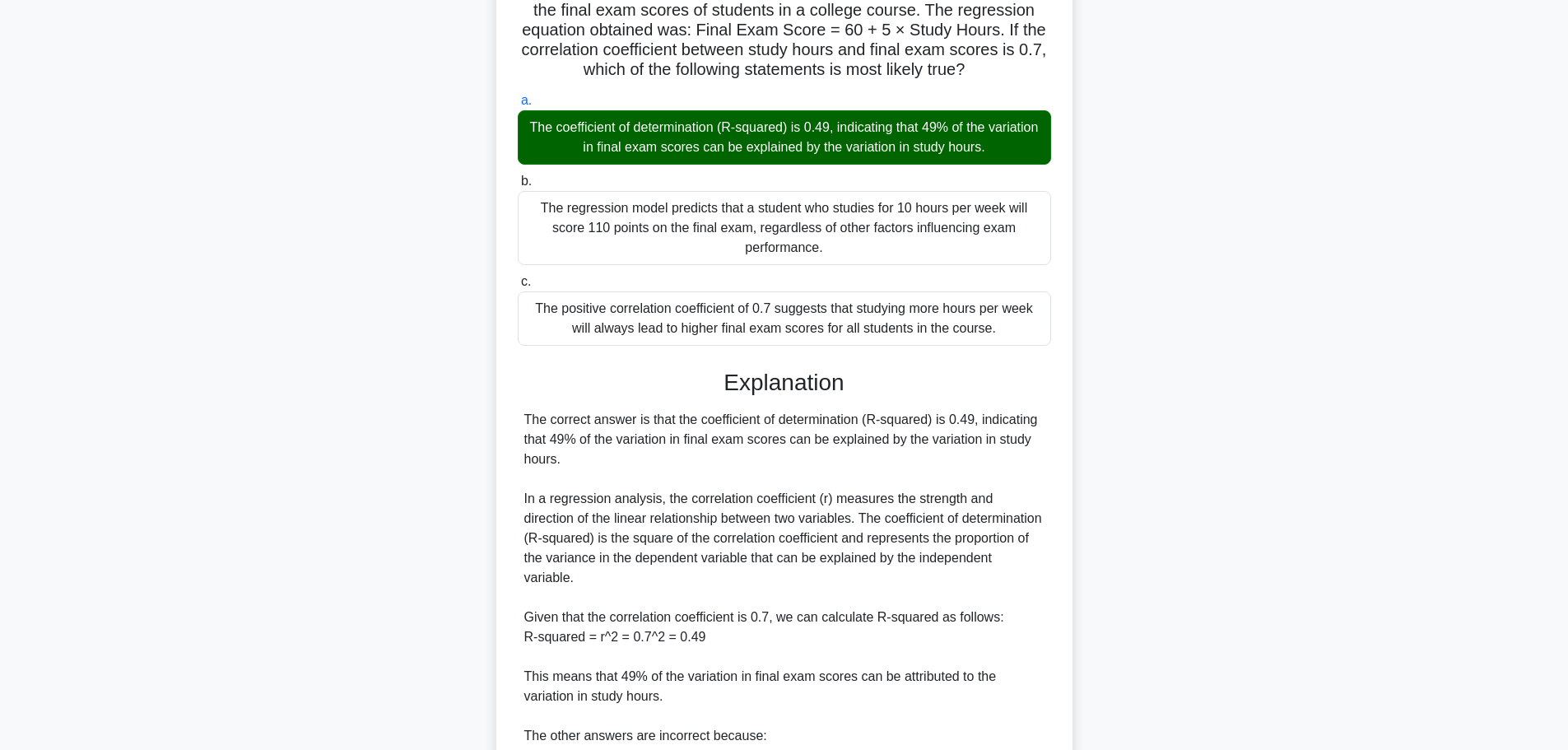
scroll to position [402, 0]
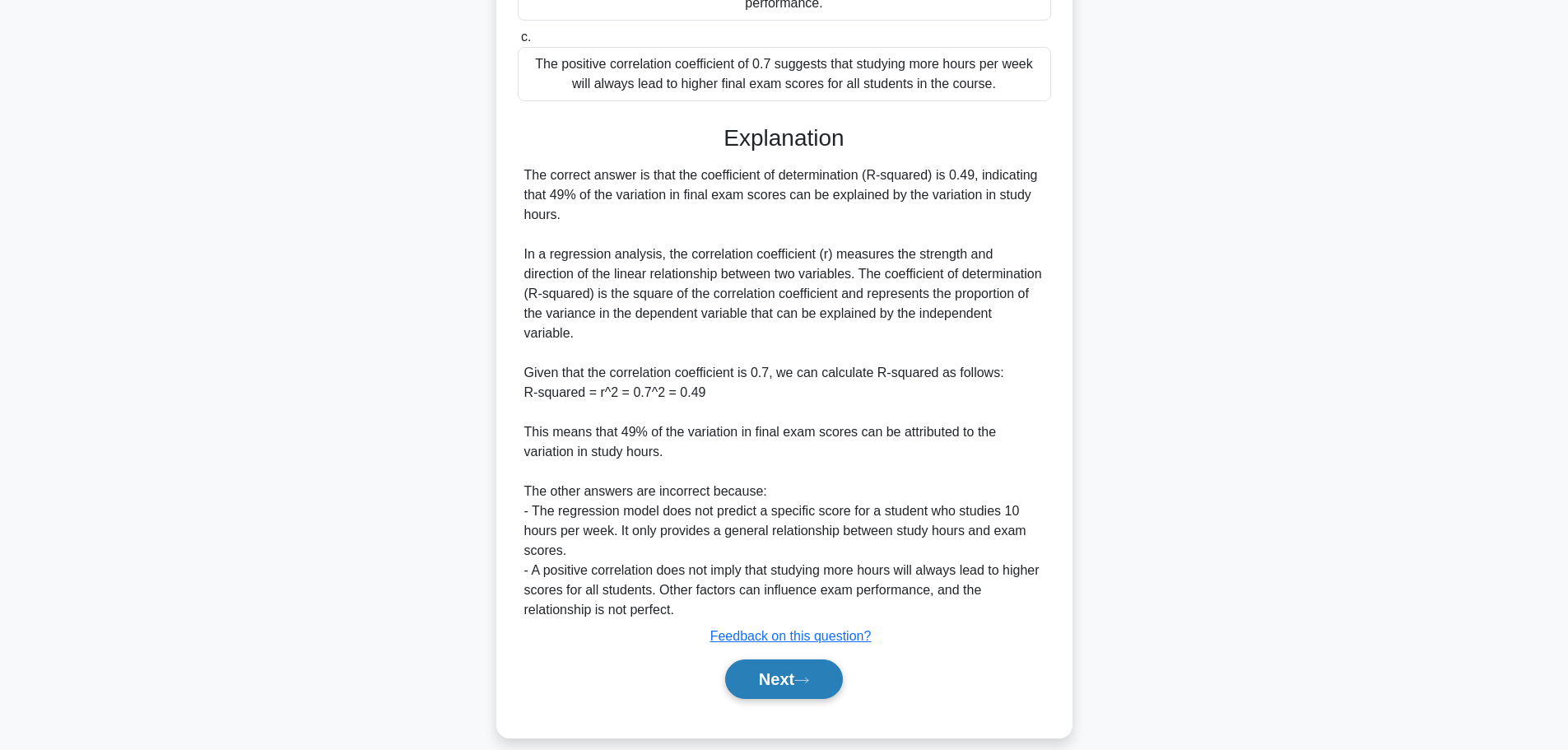
click at [787, 659] on button "Next" at bounding box center [784, 679] width 117 height 40
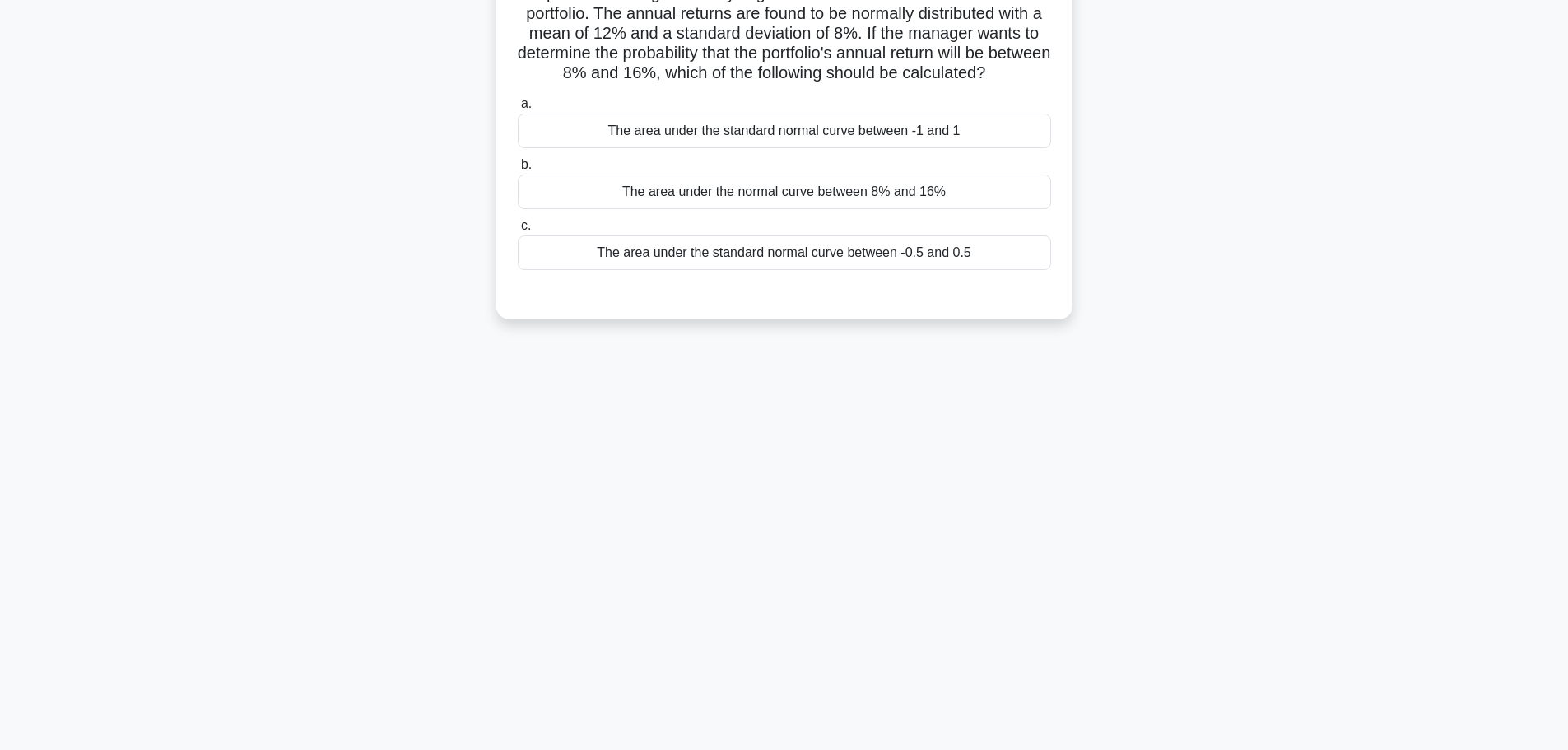
scroll to position [0, 0]
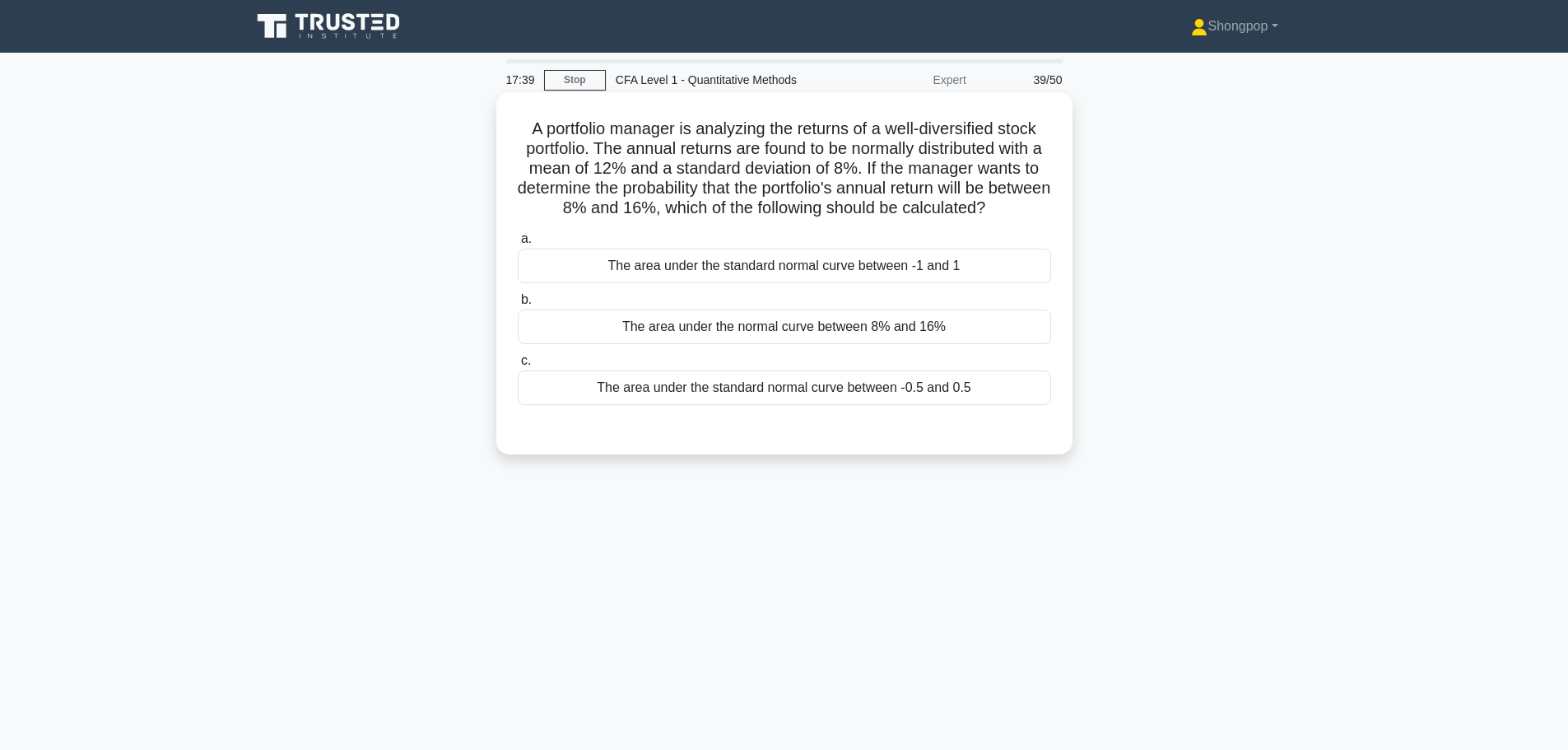
drag, startPoint x: 960, startPoint y: 327, endPoint x: 824, endPoint y: 414, distance: 161.4
click at [957, 327] on div "The area under the normal curve between 8% and 16%" at bounding box center [784, 327] width 534 height 35
click at [518, 306] on input "b. The area under the normal curve between 8% and 16%" at bounding box center [518, 300] width 0 height 11
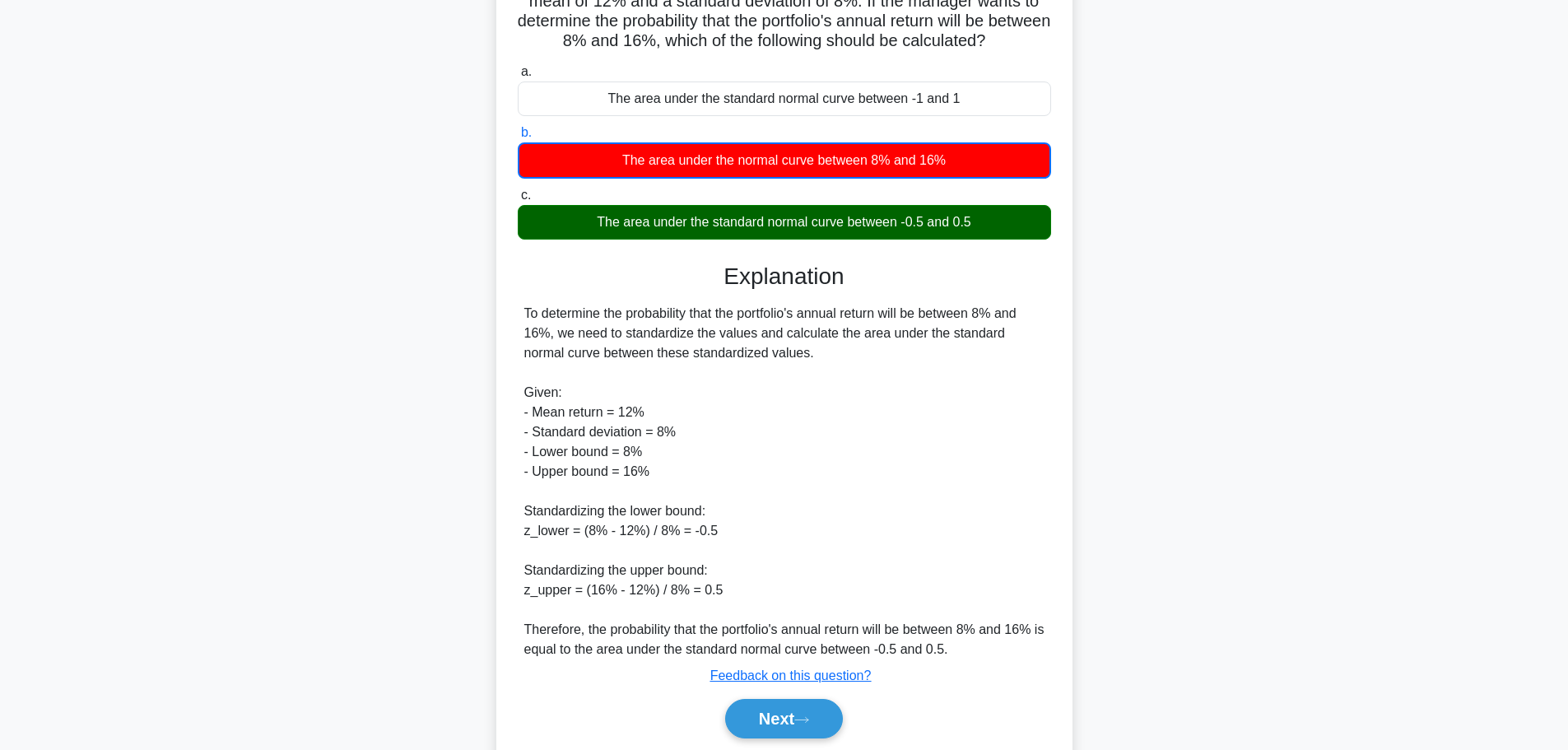
scroll to position [226, 0]
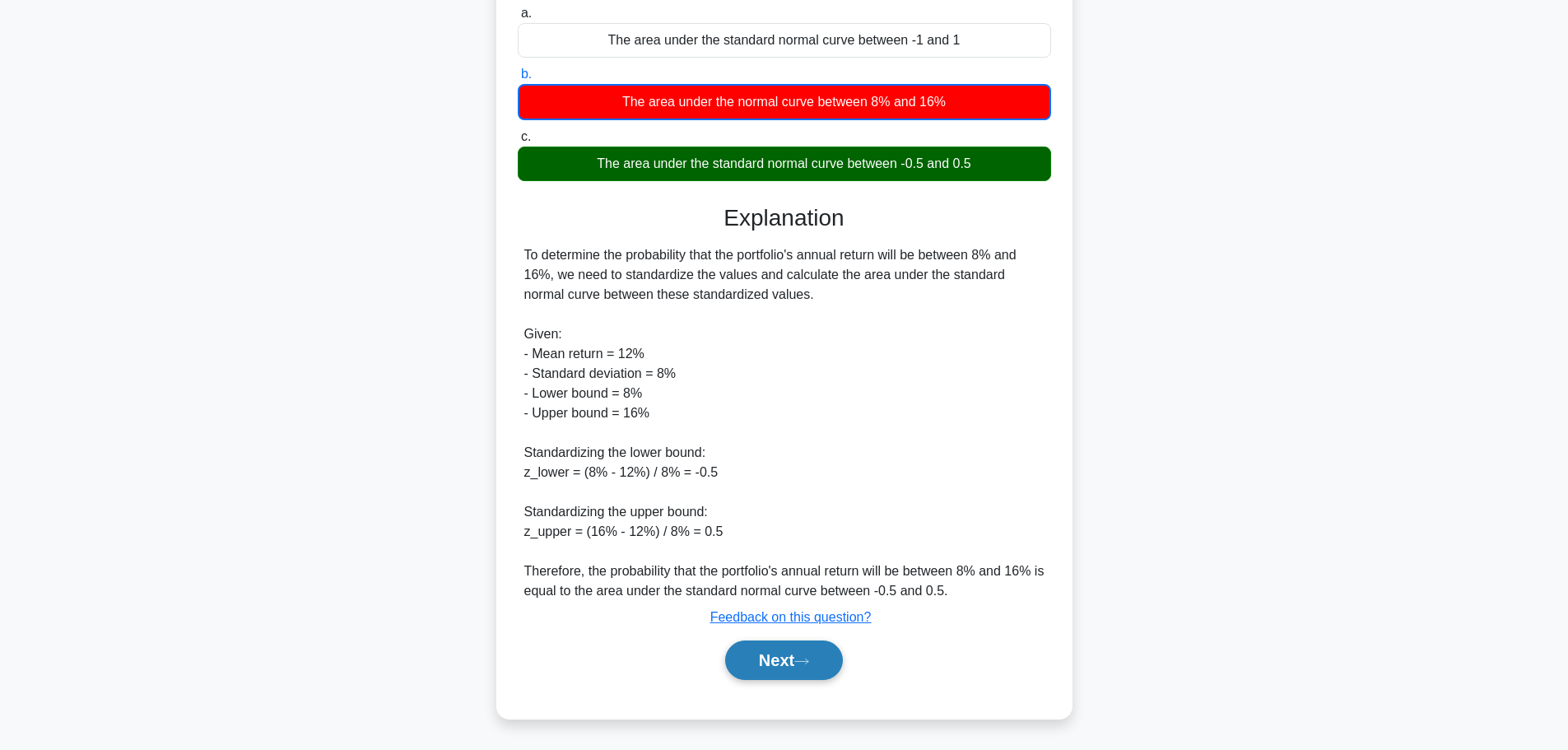
click at [762, 670] on button "Next" at bounding box center [784, 660] width 117 height 40
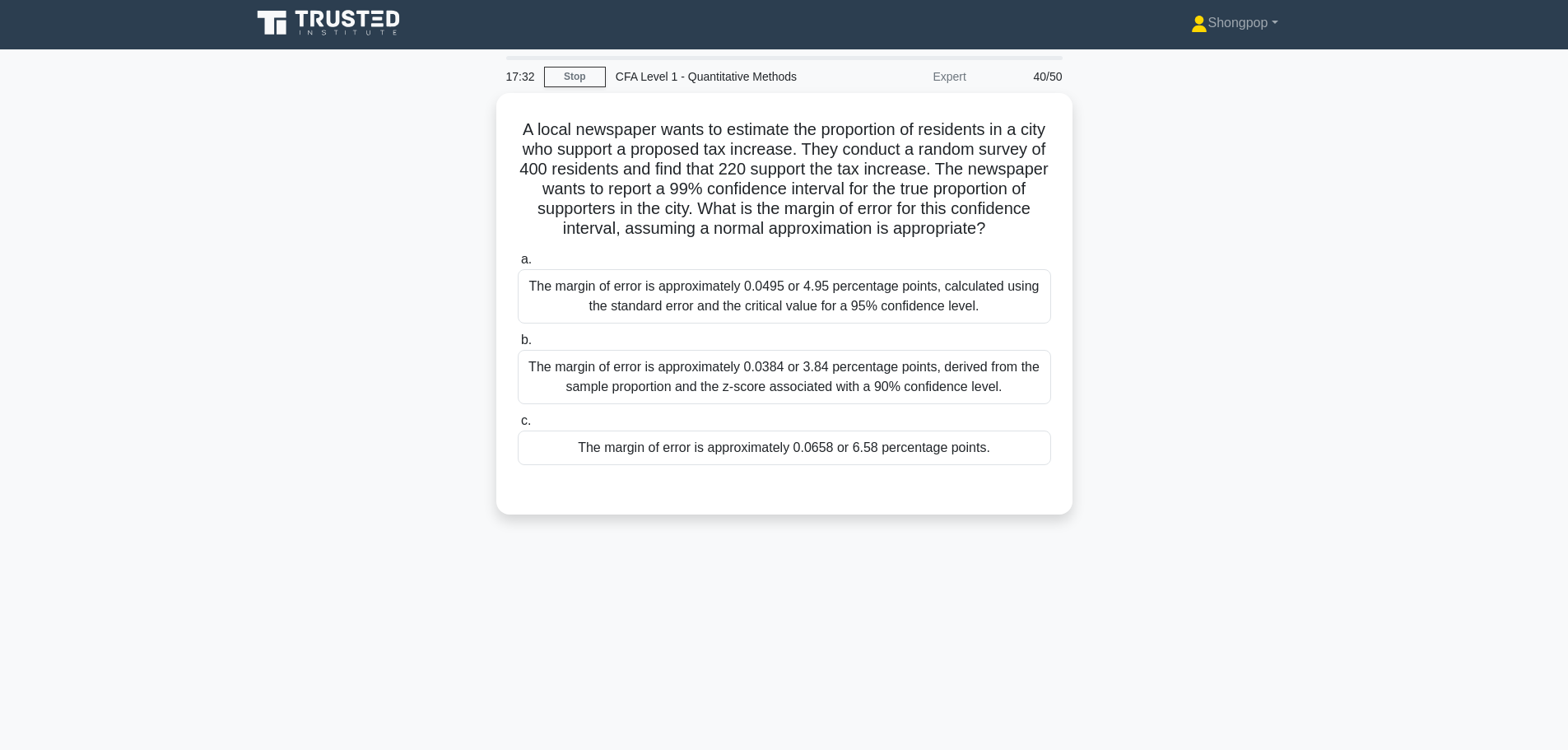
scroll to position [0, 0]
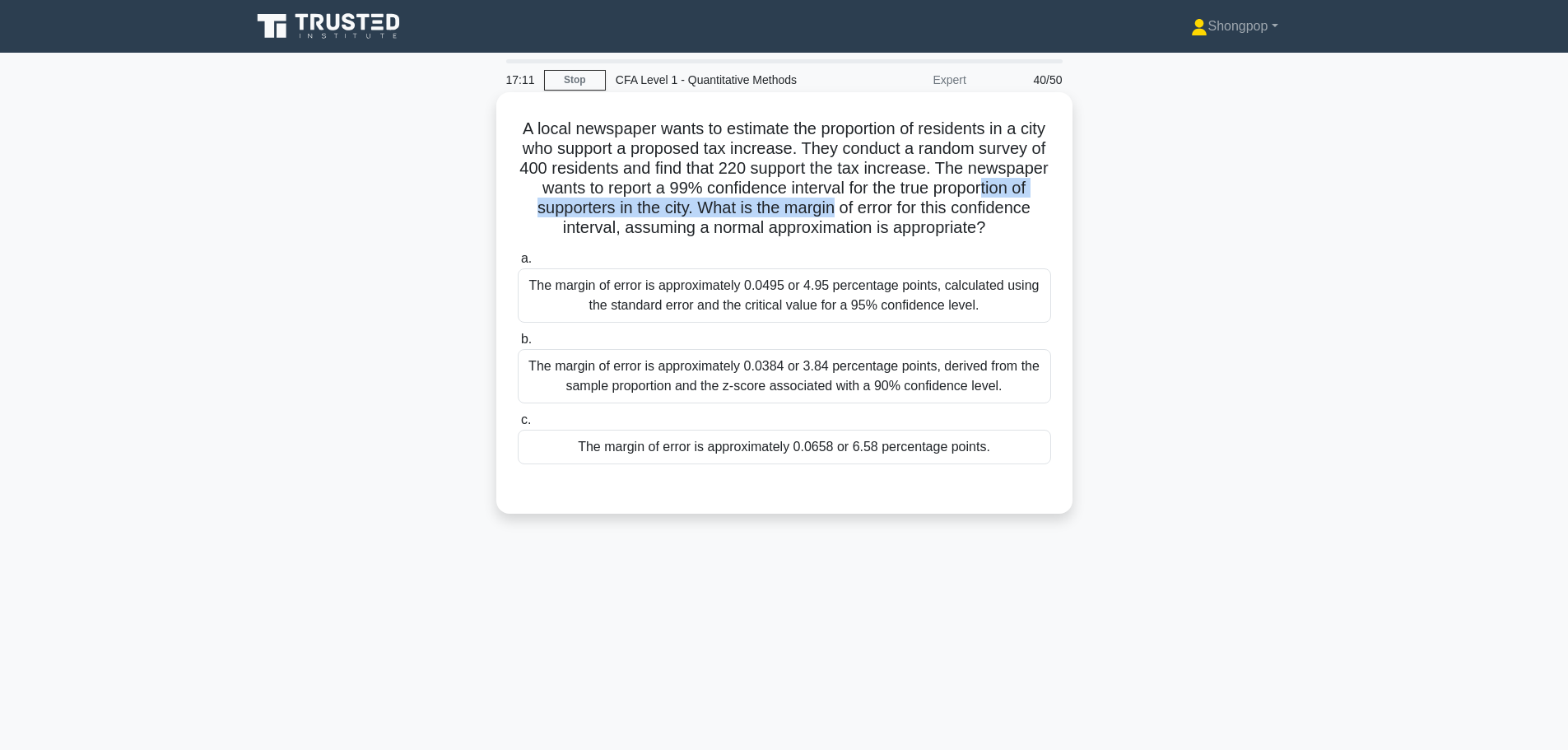
drag, startPoint x: 572, startPoint y: 198, endPoint x: 930, endPoint y: 212, distance: 358.3
click at [930, 212] on h5 "A local newspaper wants to estimate the proportion of residents in a city who s…" at bounding box center [784, 178] width 537 height 121
click at [855, 235] on h5 "A local newspaper wants to estimate the proportion of residents in a city who s…" at bounding box center [784, 178] width 537 height 121
click at [782, 464] on div "The margin of error is approximately 0.0658 or 6.58 percentage points." at bounding box center [784, 446] width 534 height 35
click at [518, 425] on input "c. The margin of error is approximately 0.0658 or 6.58 percentage points." at bounding box center [518, 420] width 0 height 11
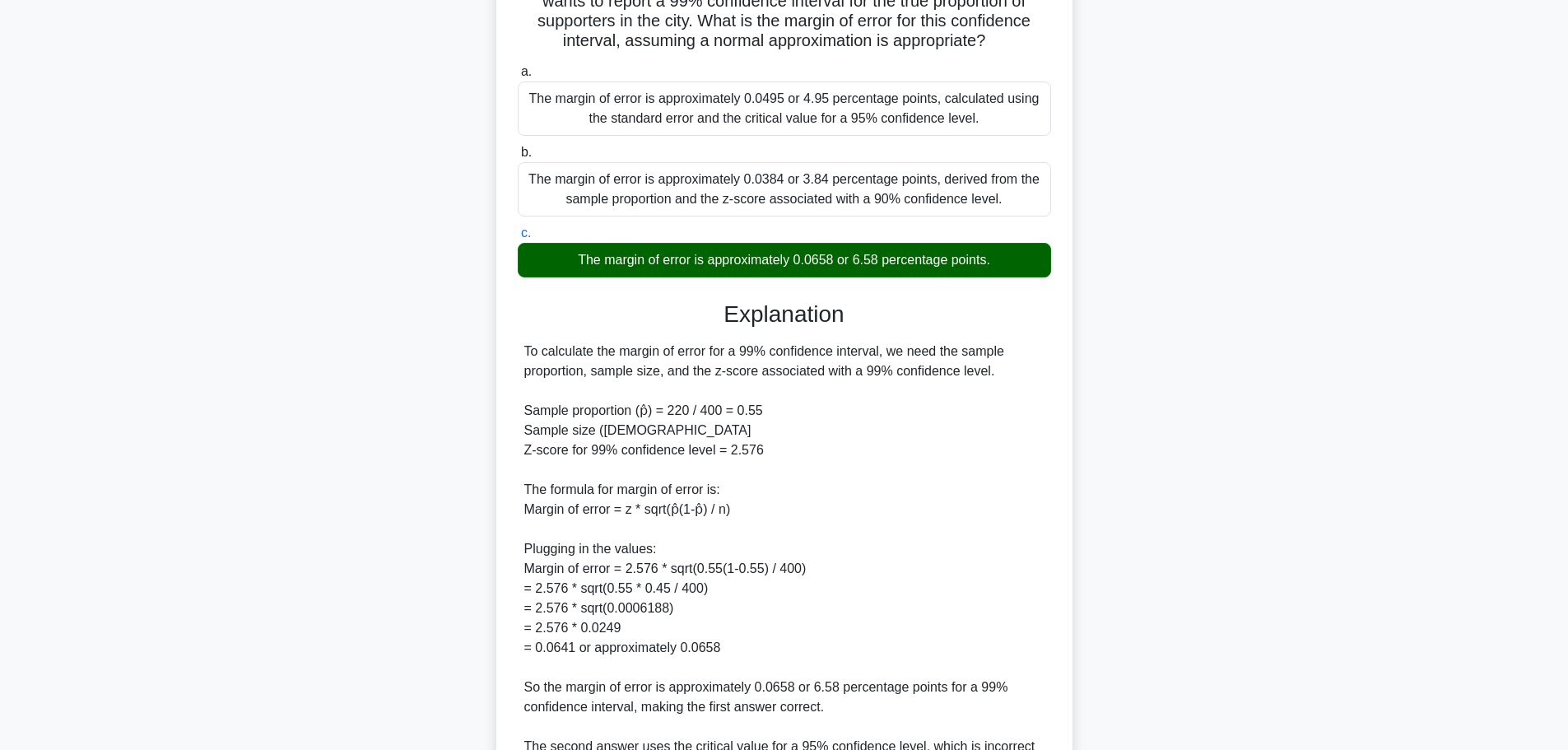
scroll to position [411, 0]
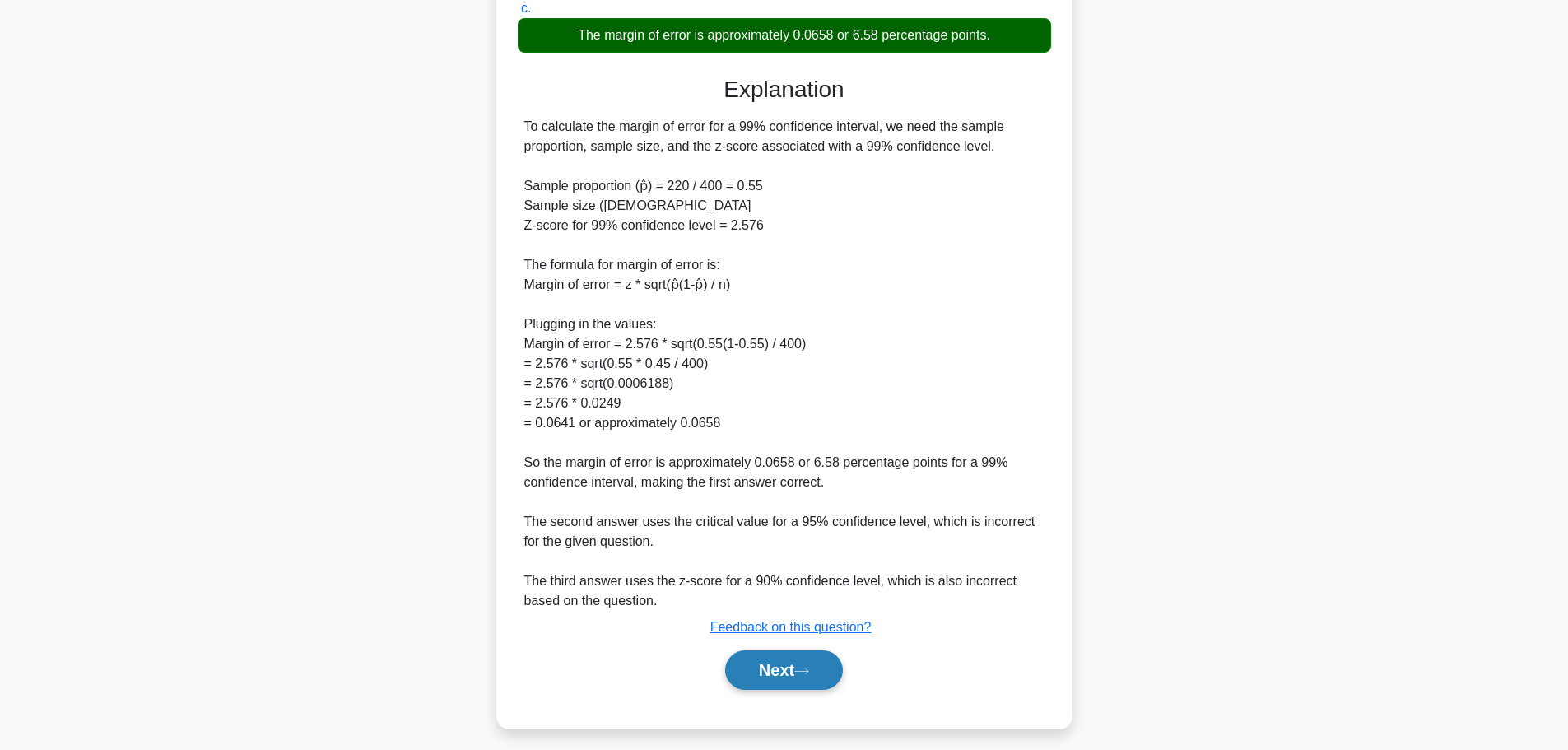
click at [831, 690] on button "Next" at bounding box center [784, 670] width 117 height 40
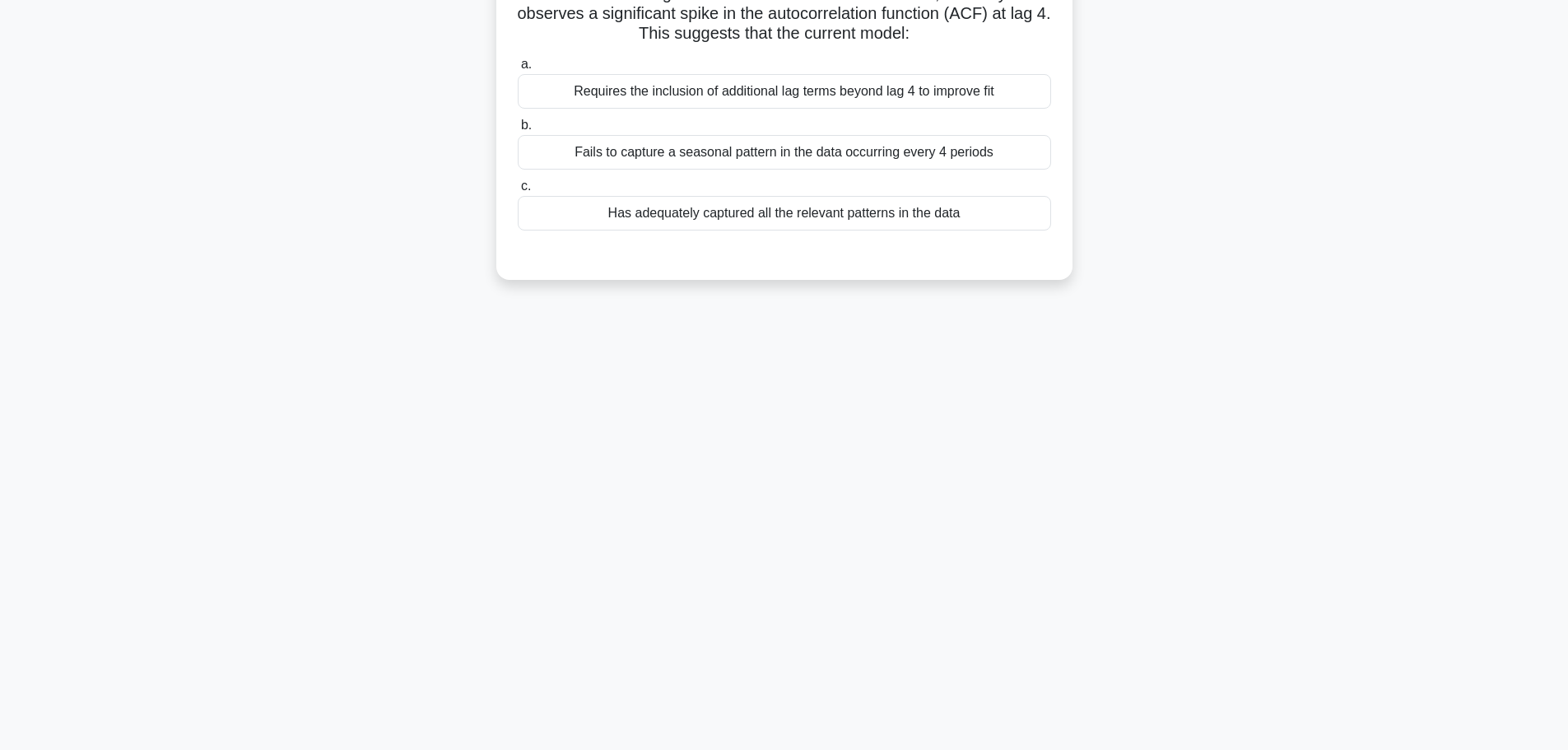
scroll to position [0, 0]
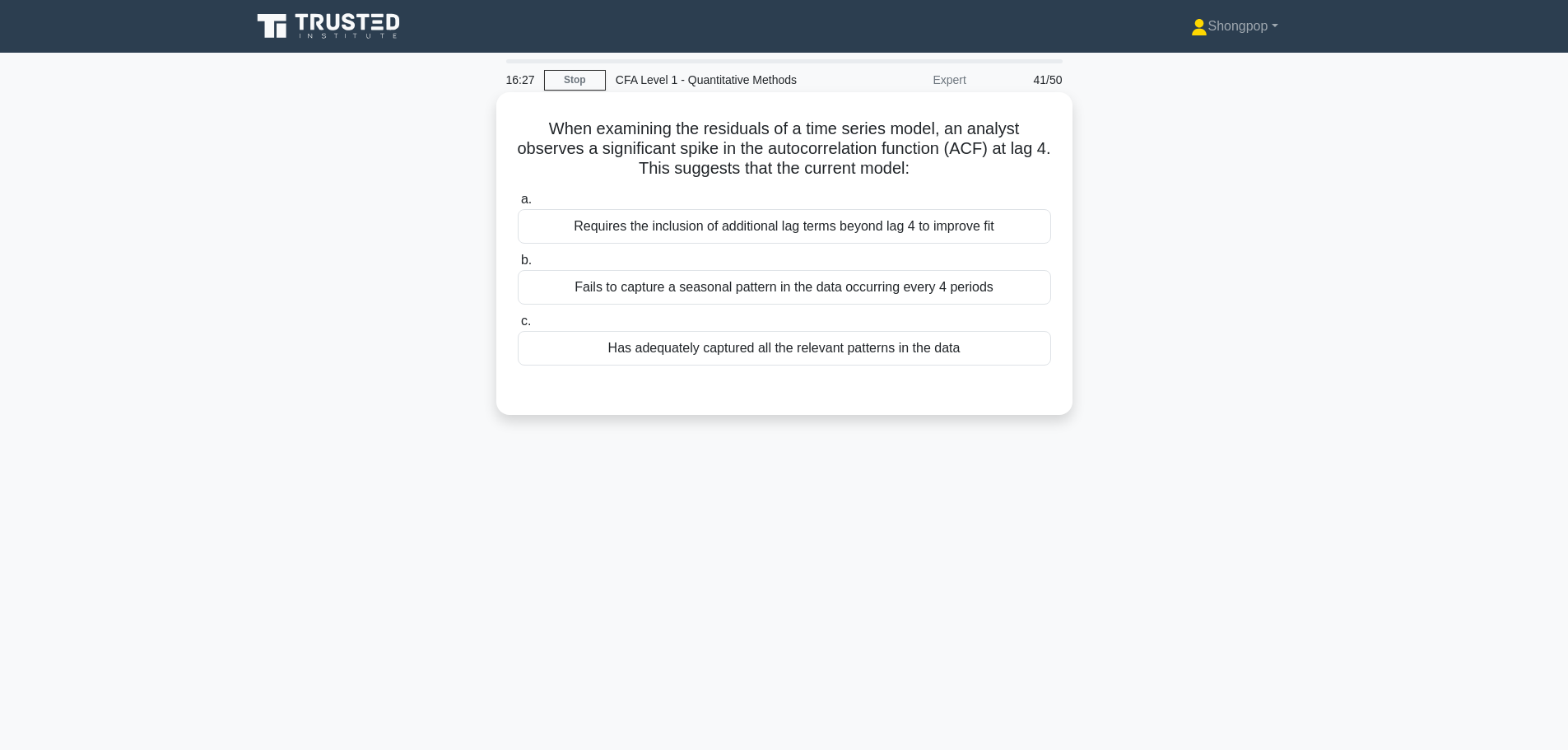
click at [837, 287] on div "Fails to capture a seasonal pattern in the data occurring every 4 periods" at bounding box center [784, 287] width 534 height 35
click at [518, 266] on input "b. Fails to capture a seasonal pattern in the data occurring every 4 periods" at bounding box center [518, 260] width 0 height 11
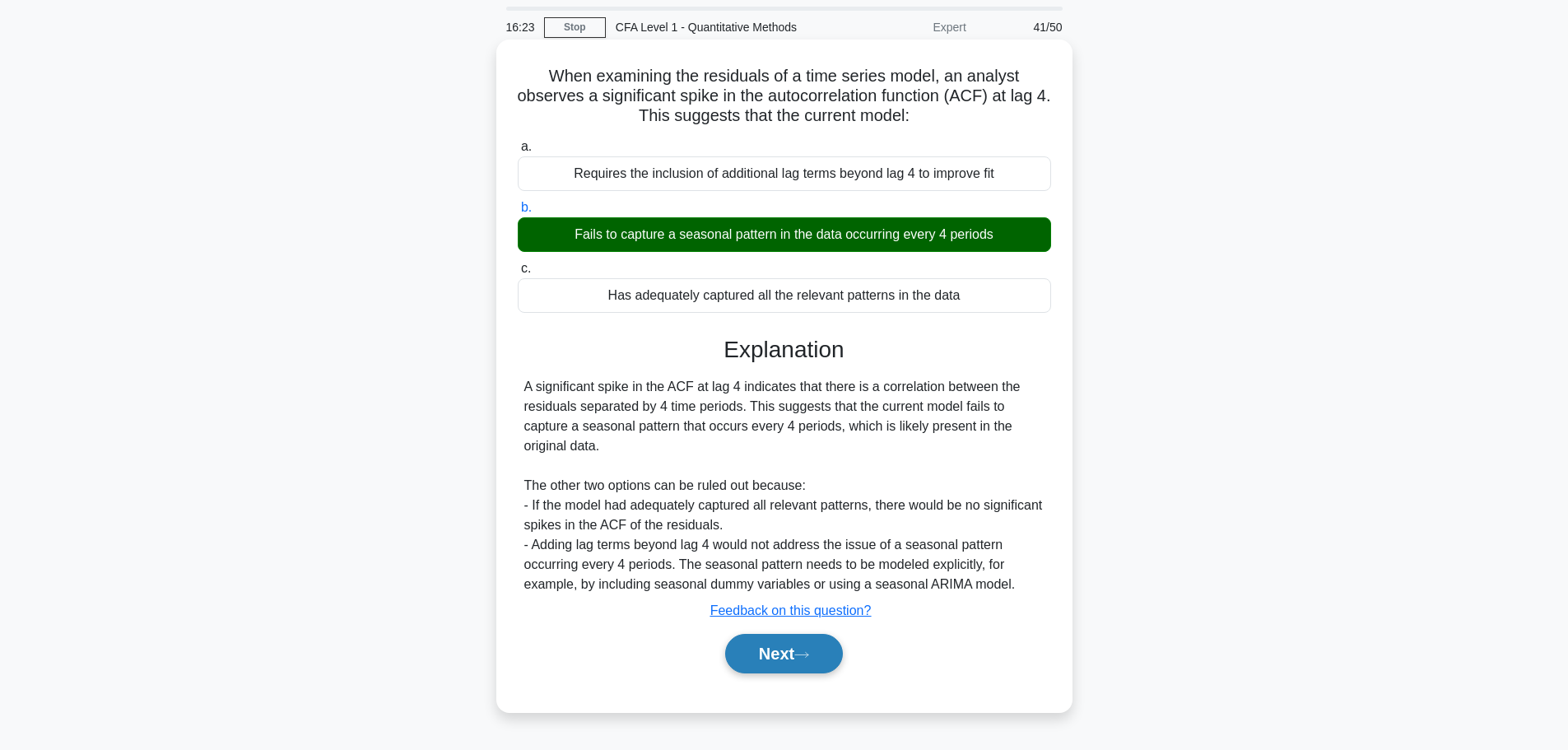
scroll to position [83, 0]
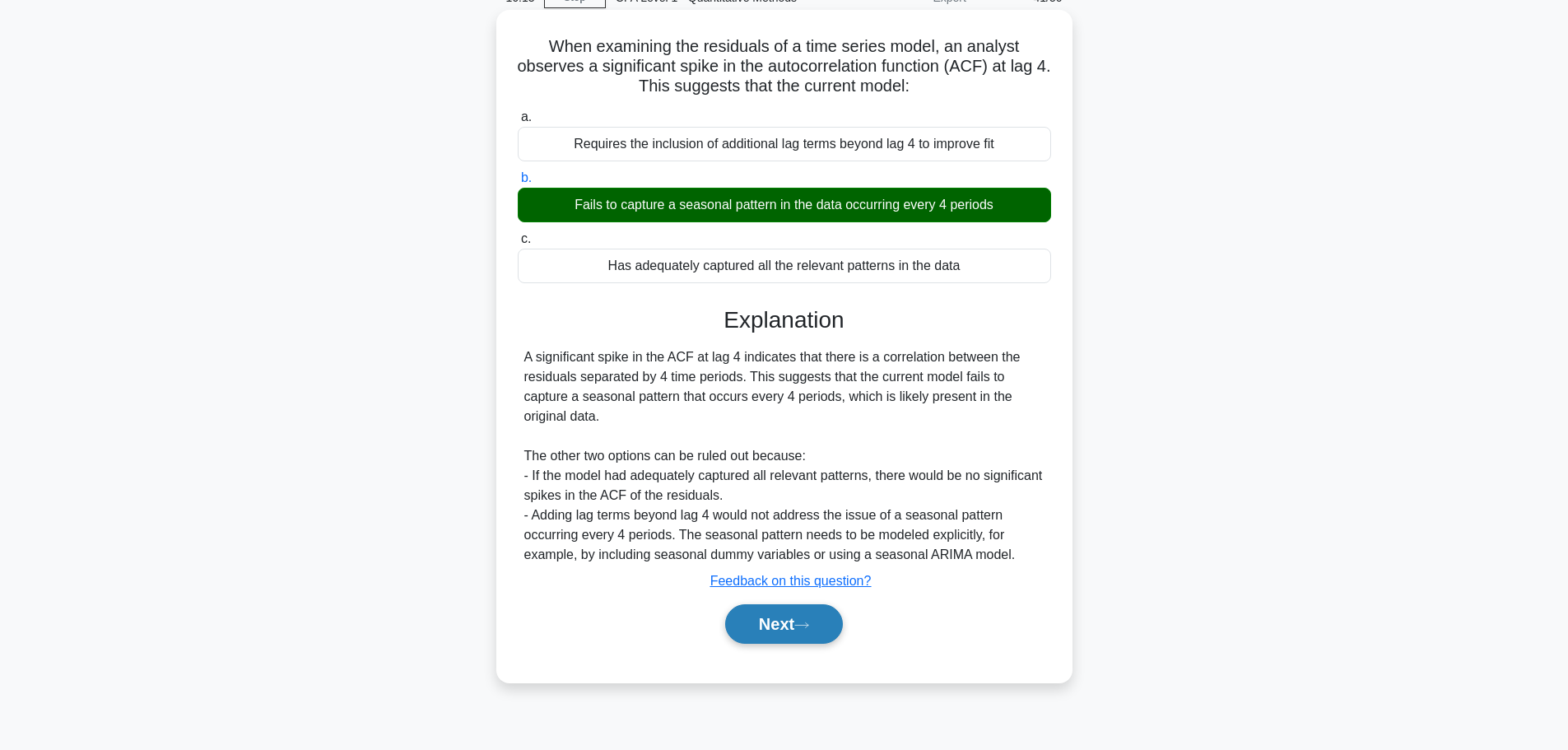
click at [751, 624] on button "Next" at bounding box center [784, 625] width 117 height 40
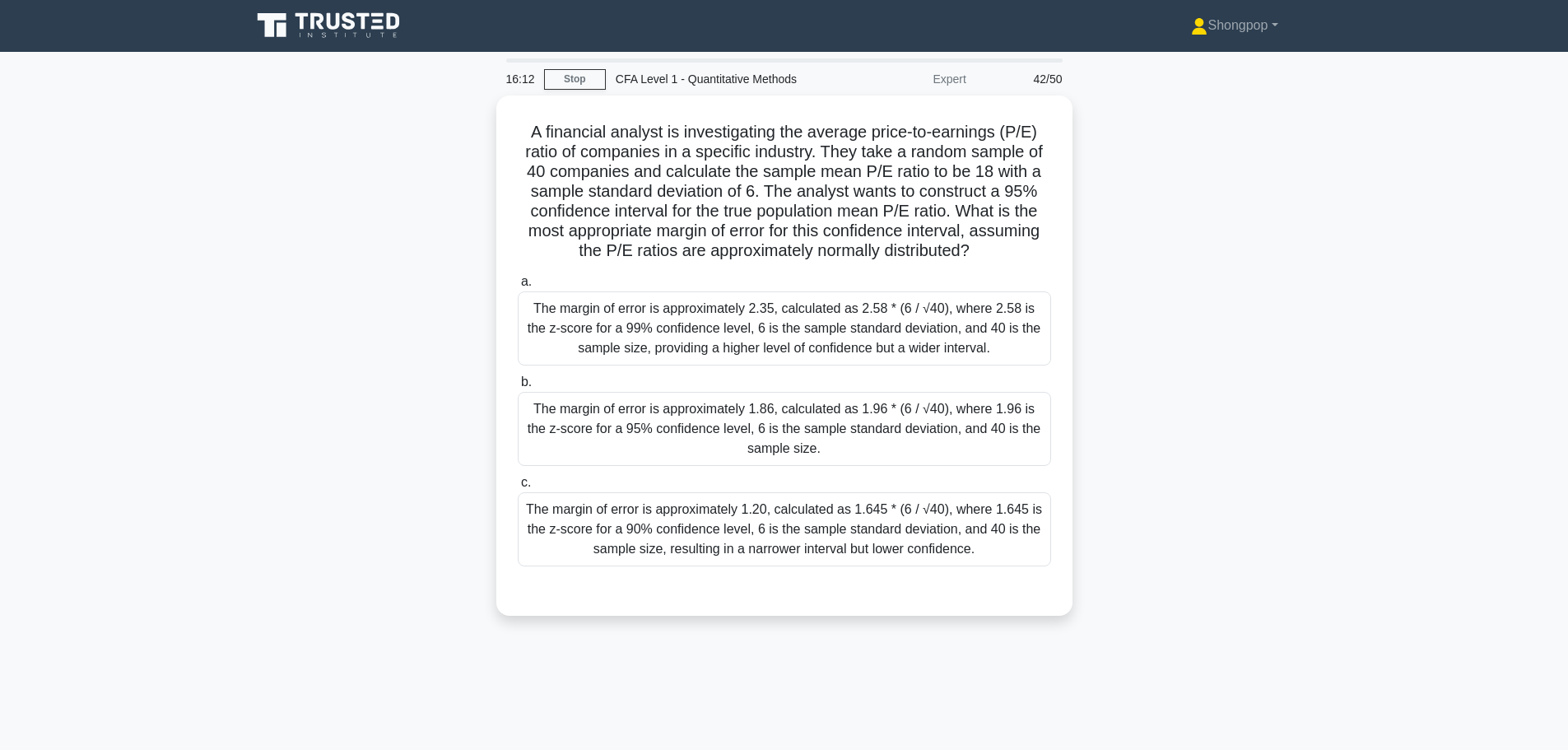
scroll to position [0, 0]
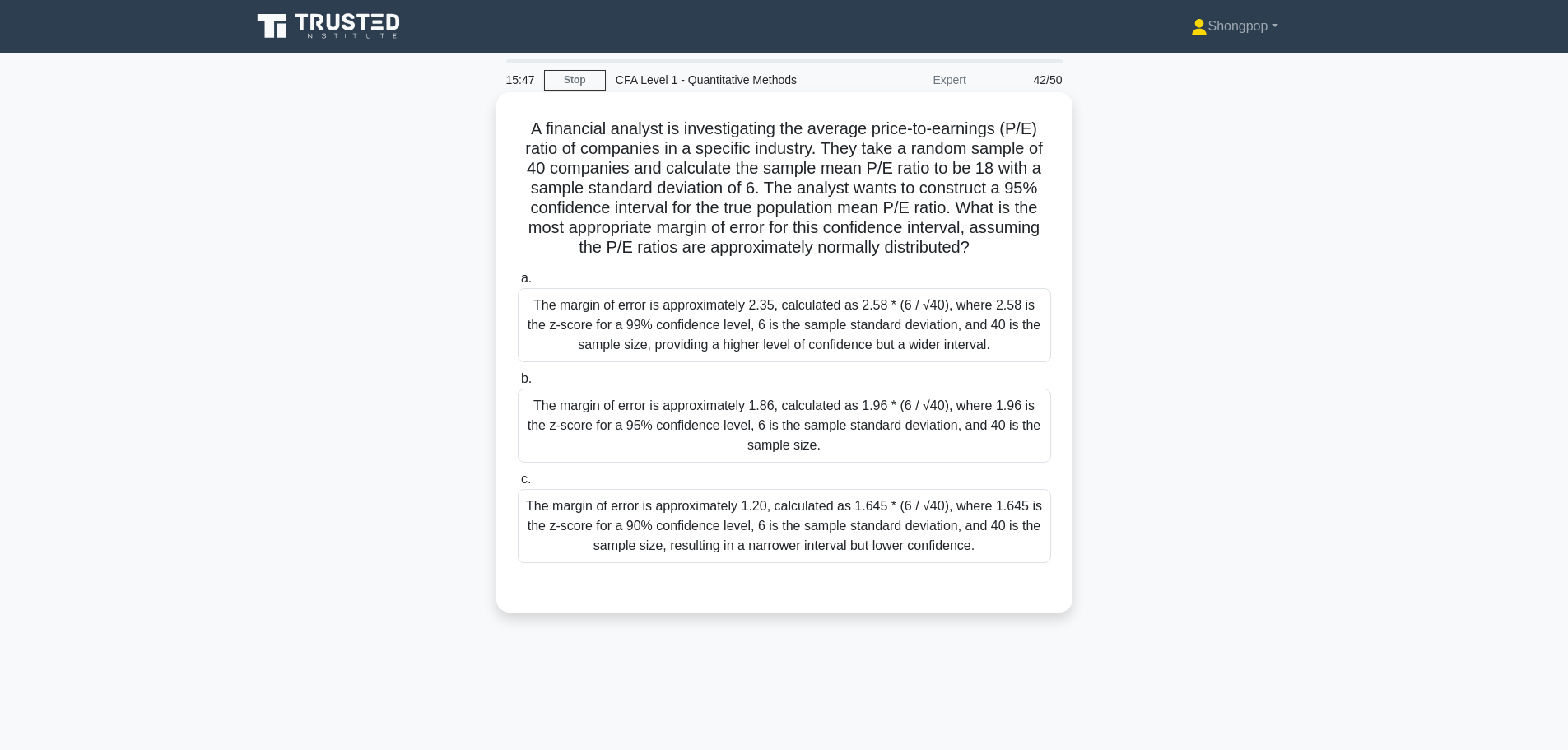
click at [842, 422] on div "The margin of error is approximately 1.86, calculated as 1.96 * (6 / √40), wher…" at bounding box center [784, 425] width 534 height 74
click at [518, 384] on input "b. The margin of error is approximately 1.86, calculated as 1.96 * (6 / √40), w…" at bounding box center [518, 378] width 0 height 11
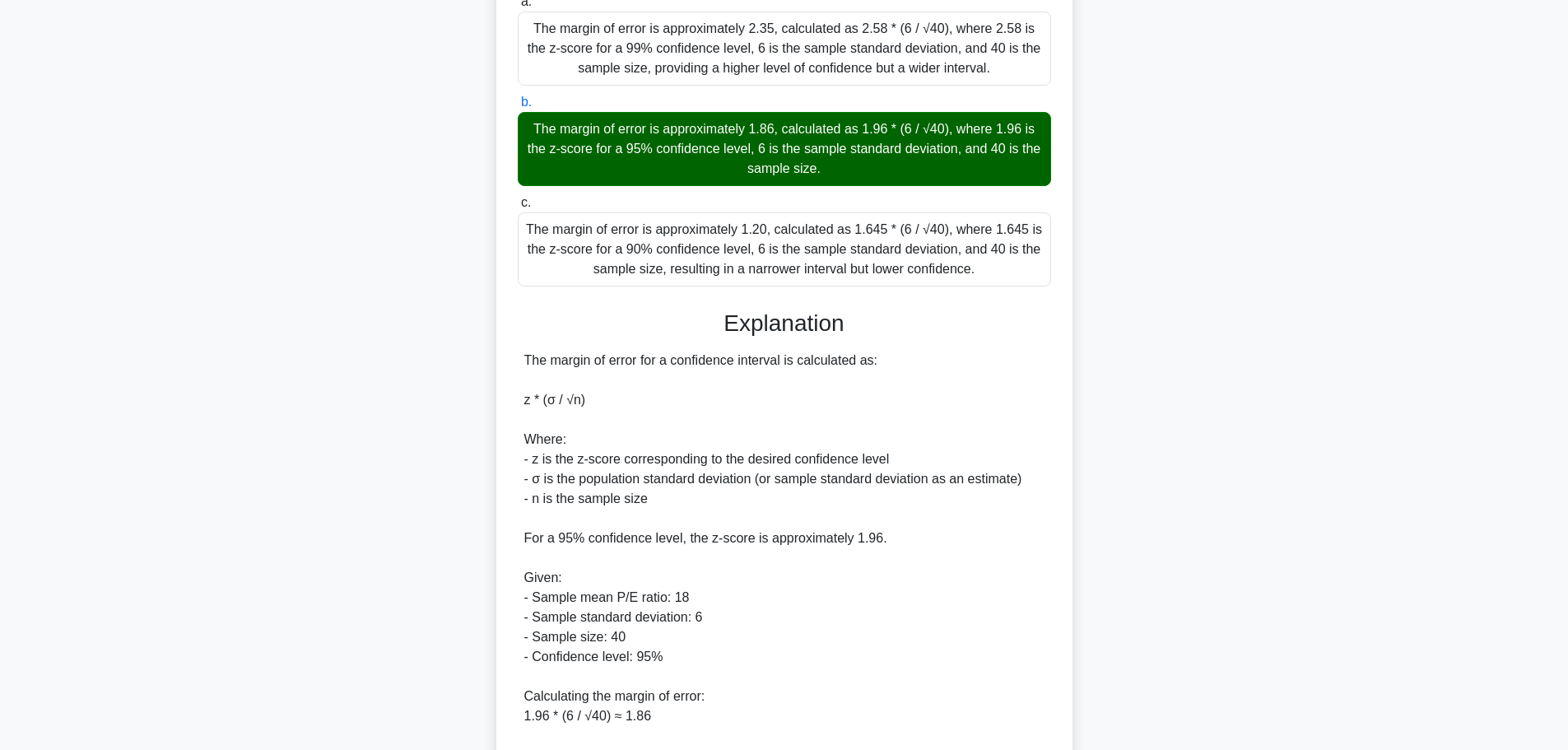
scroll to position [462, 0]
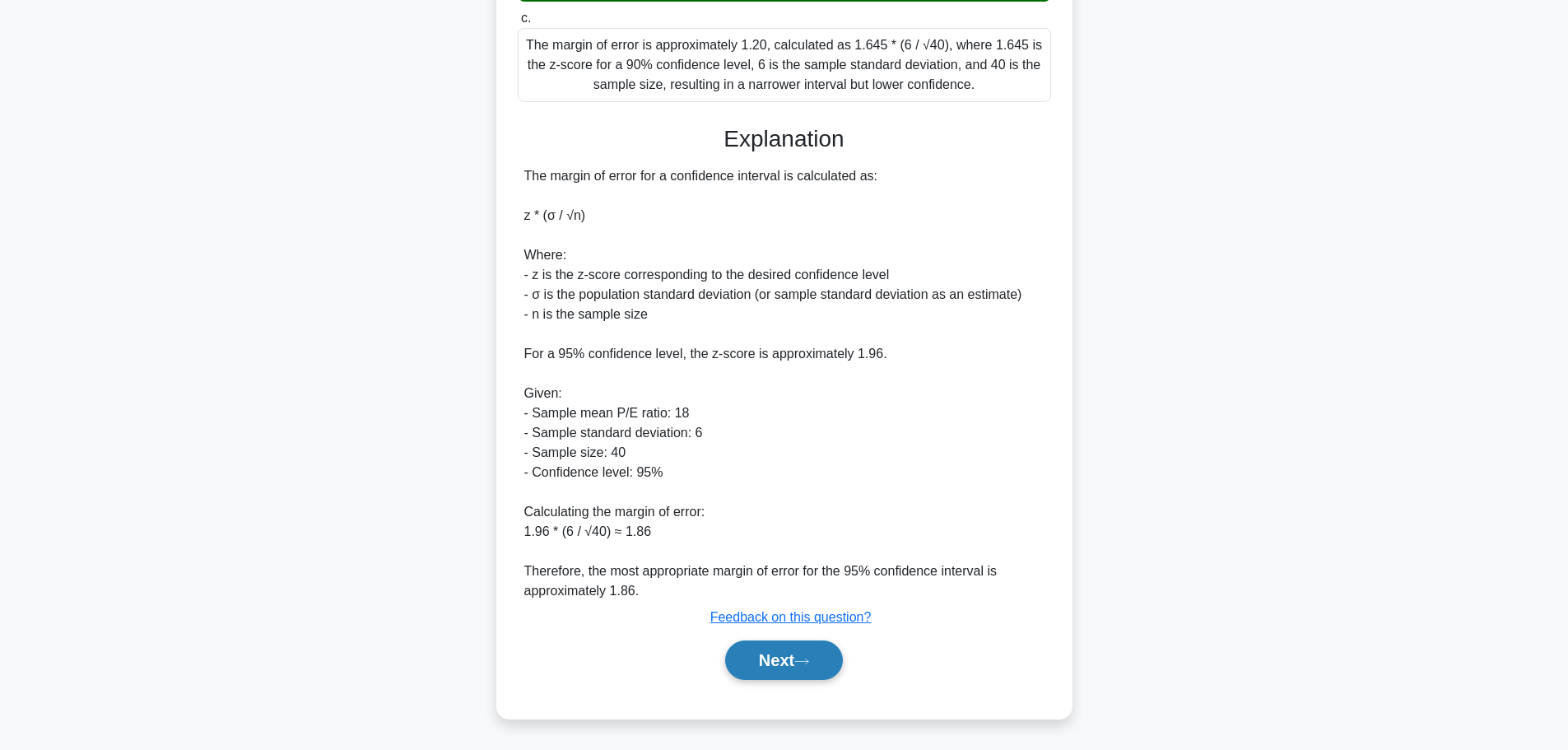
click at [757, 660] on button "Next" at bounding box center [784, 660] width 117 height 40
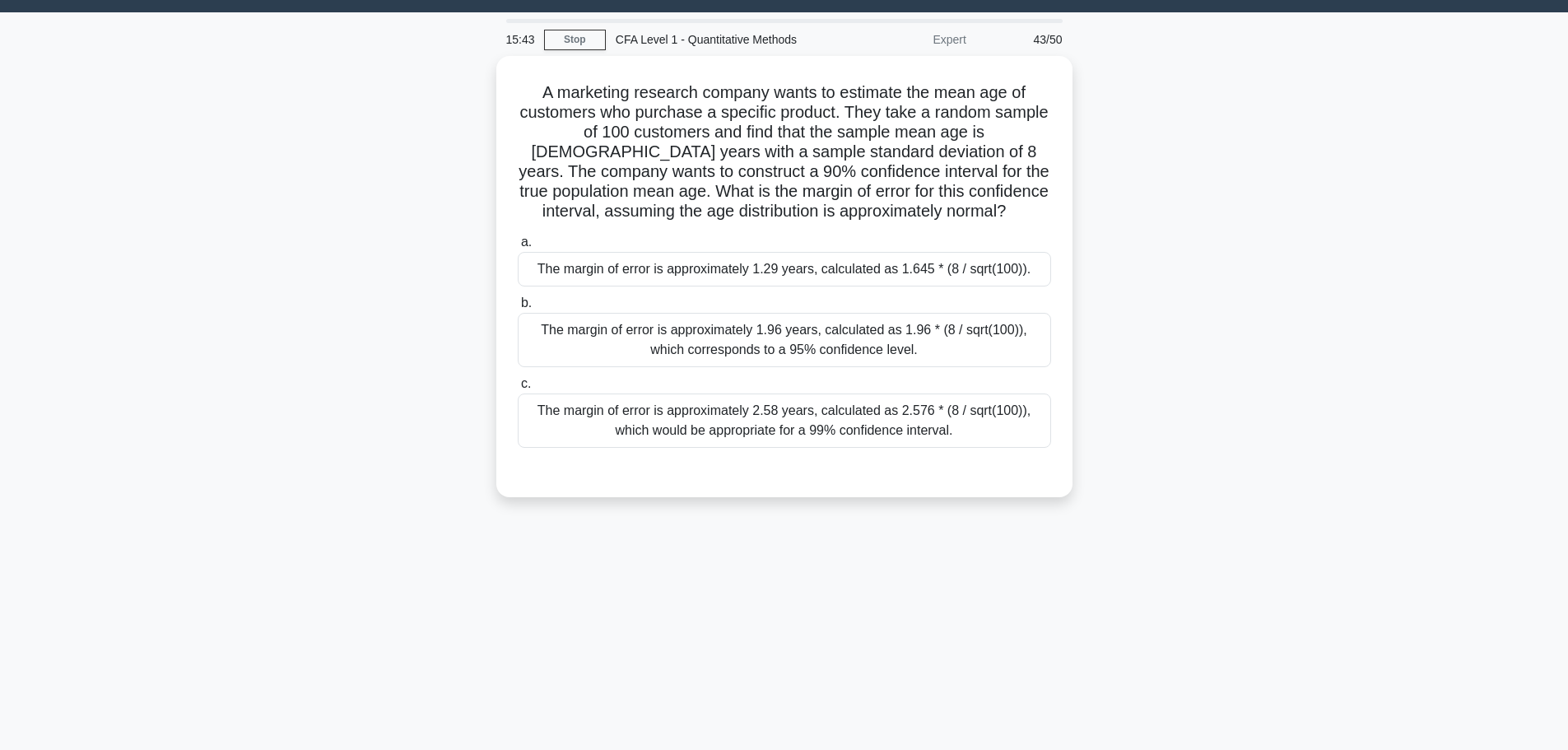
scroll to position [0, 0]
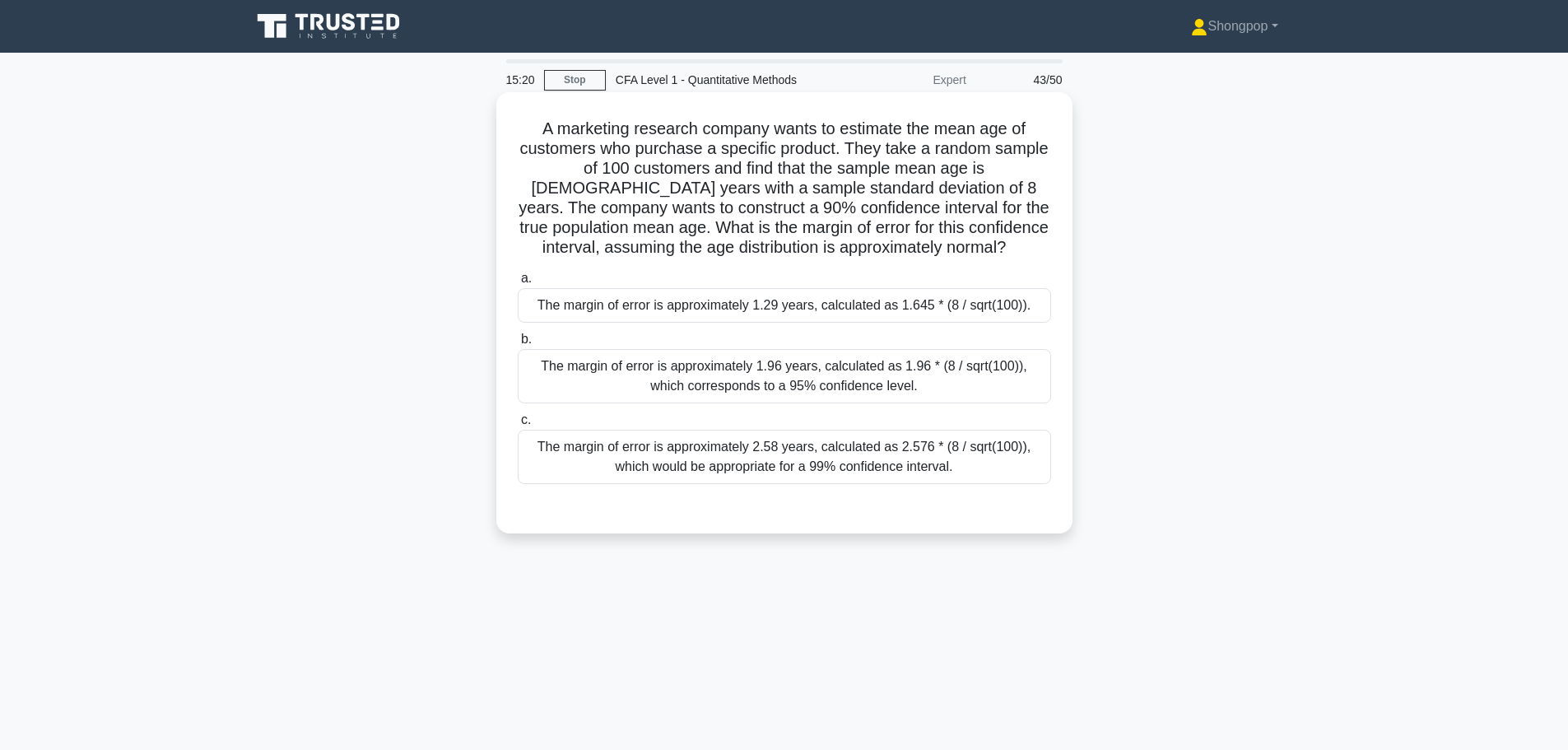
click at [794, 296] on div "The margin of error is approximately 1.29 years, calculated as 1.645 * (8 / sqr…" at bounding box center [784, 305] width 534 height 35
click at [518, 284] on input "a. The margin of error is approximately 1.29 years, calculated as 1.645 * (8 / …" at bounding box center [518, 278] width 0 height 11
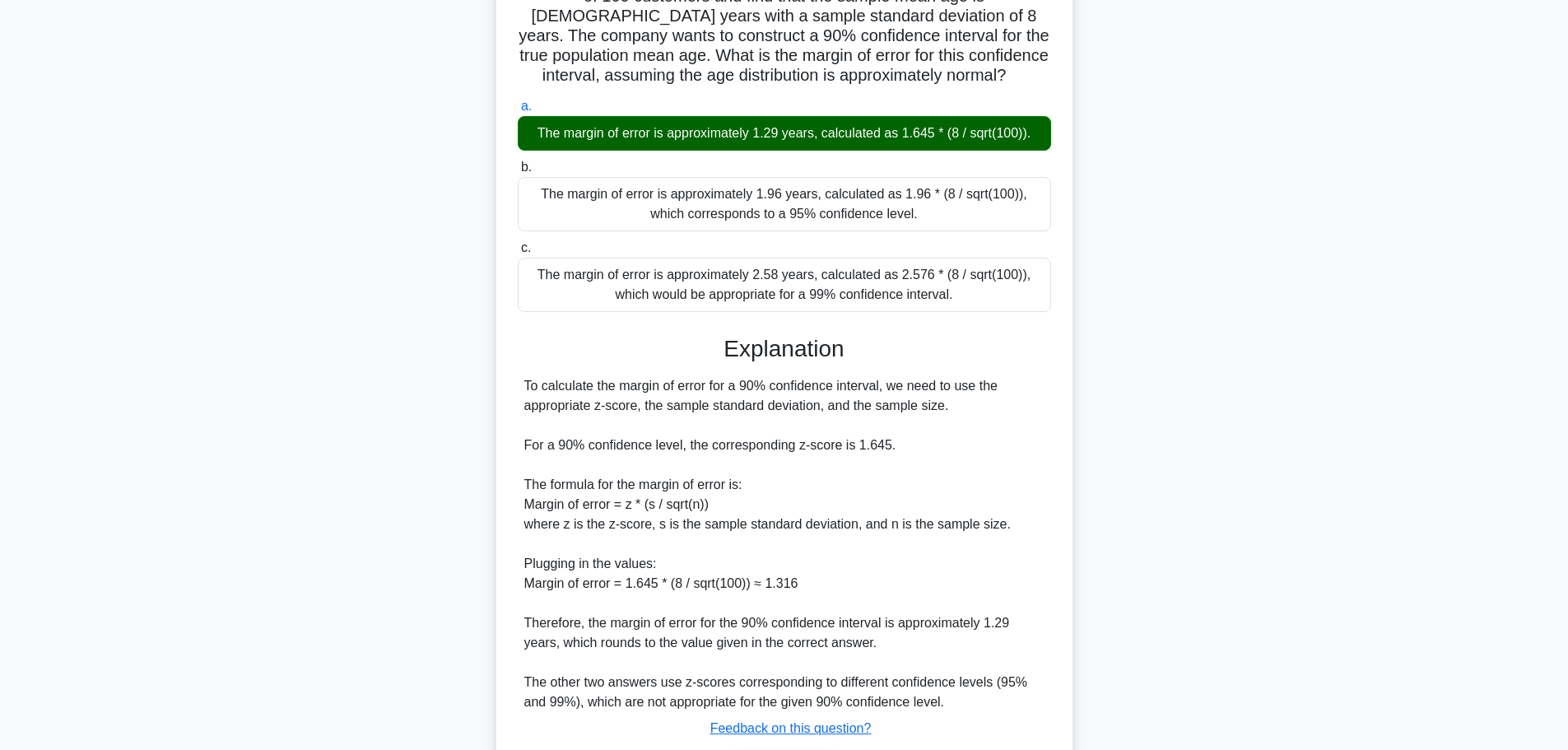
scroll to position [284, 0]
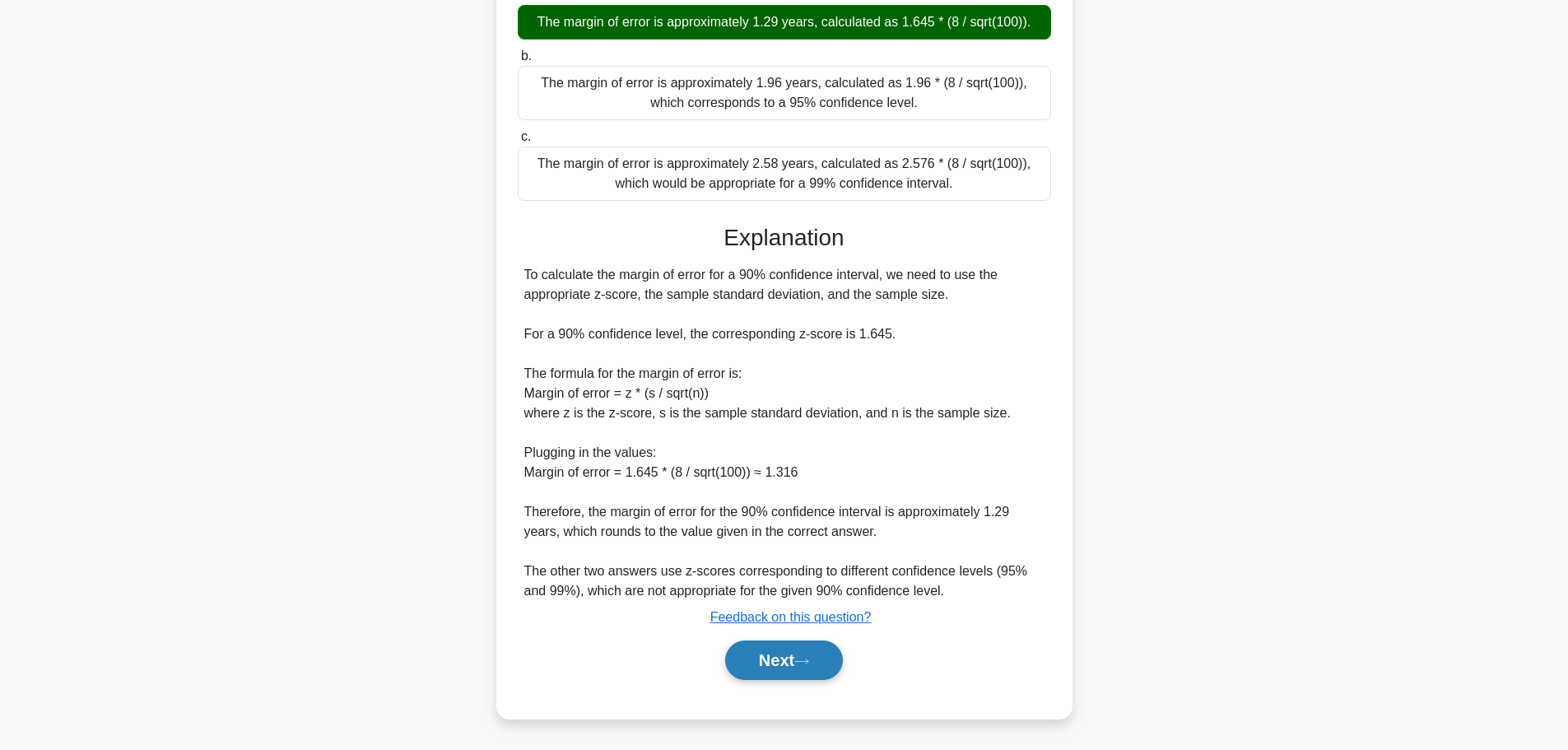
click at [808, 662] on icon at bounding box center [801, 661] width 15 height 9
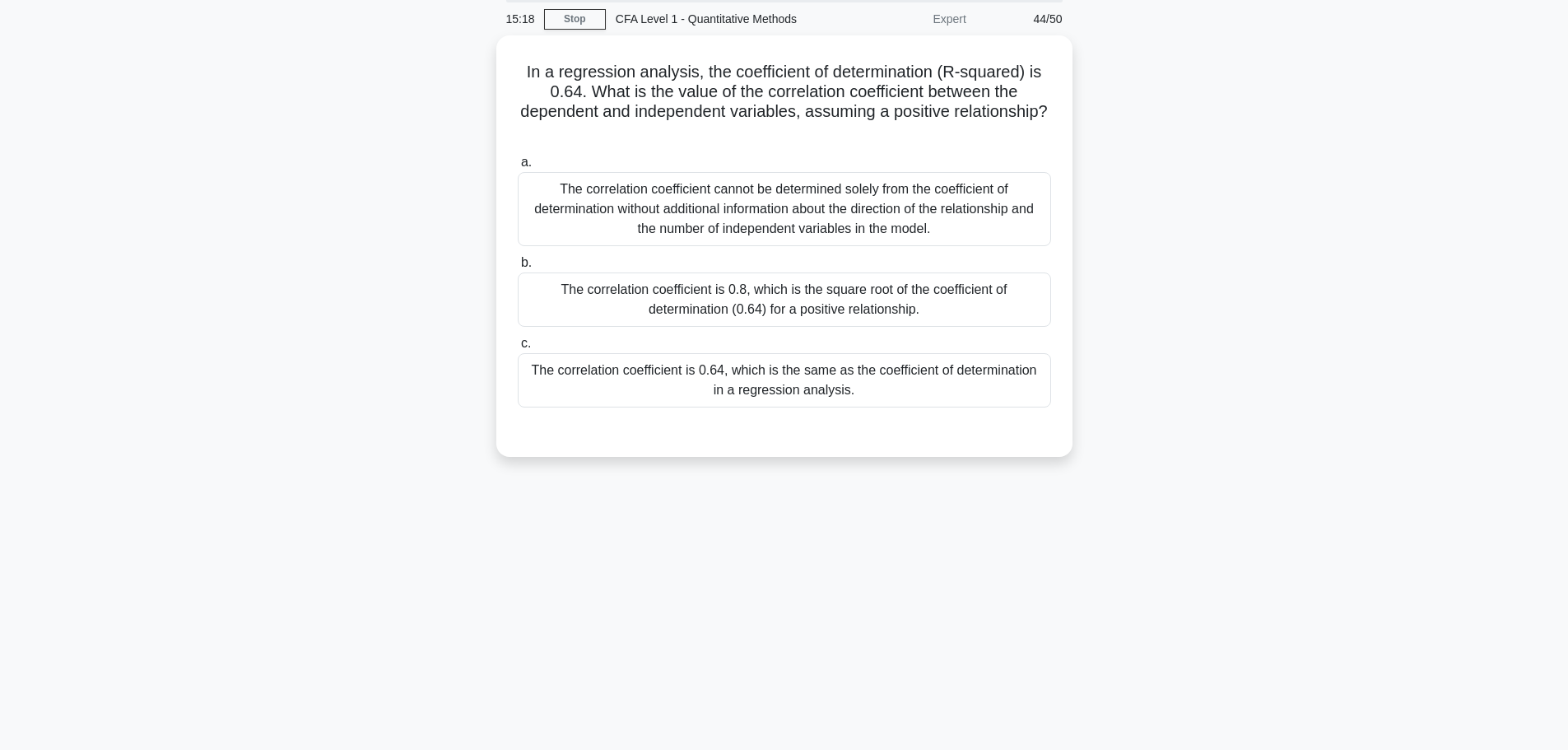
scroll to position [0, 0]
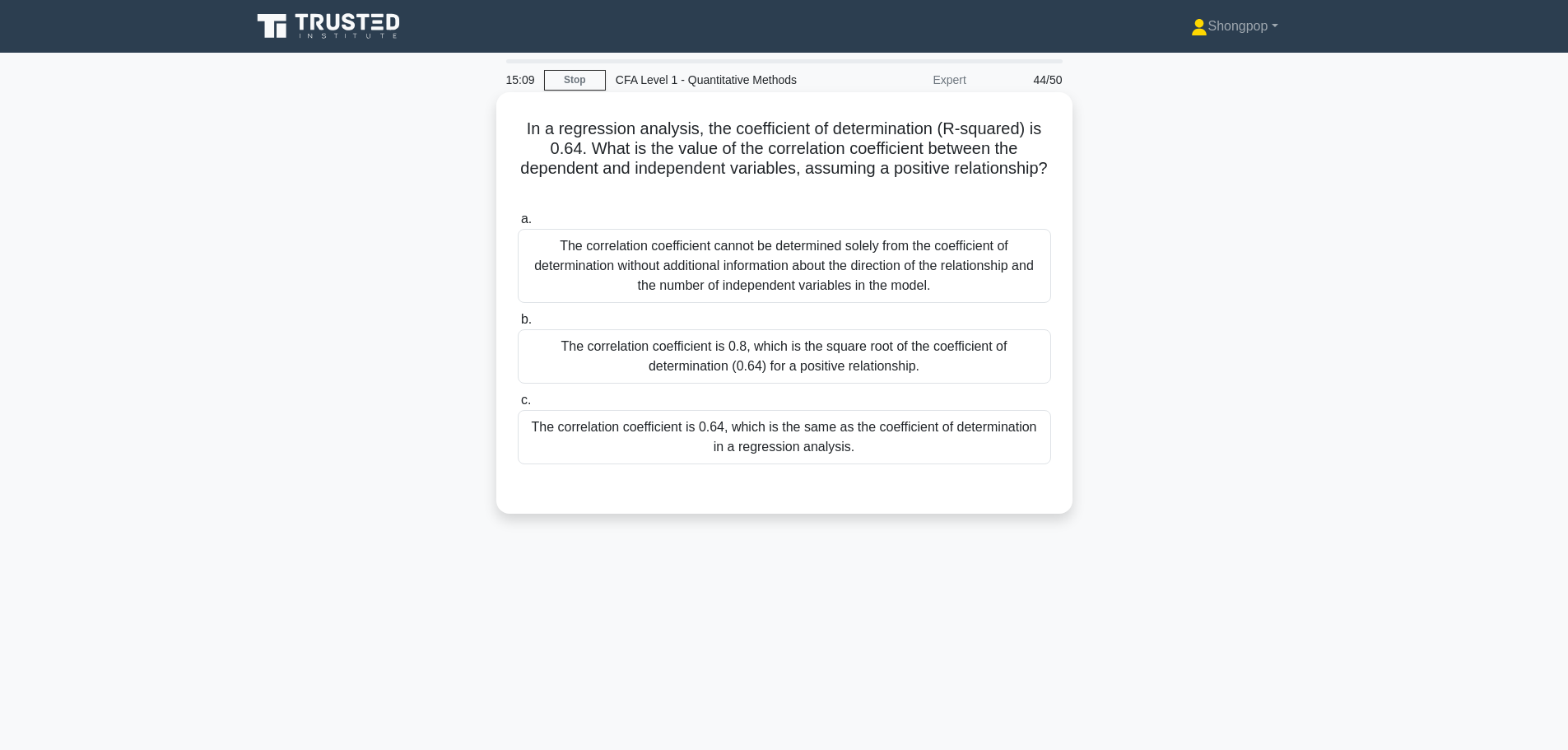
click at [741, 347] on div "The correlation coefficient is 0.8, which is the square root of the coefficient…" at bounding box center [784, 357] width 534 height 55
click at [518, 325] on input "b. The correlation coefficient is 0.8, which is the square root of the coeffici…" at bounding box center [518, 320] width 0 height 11
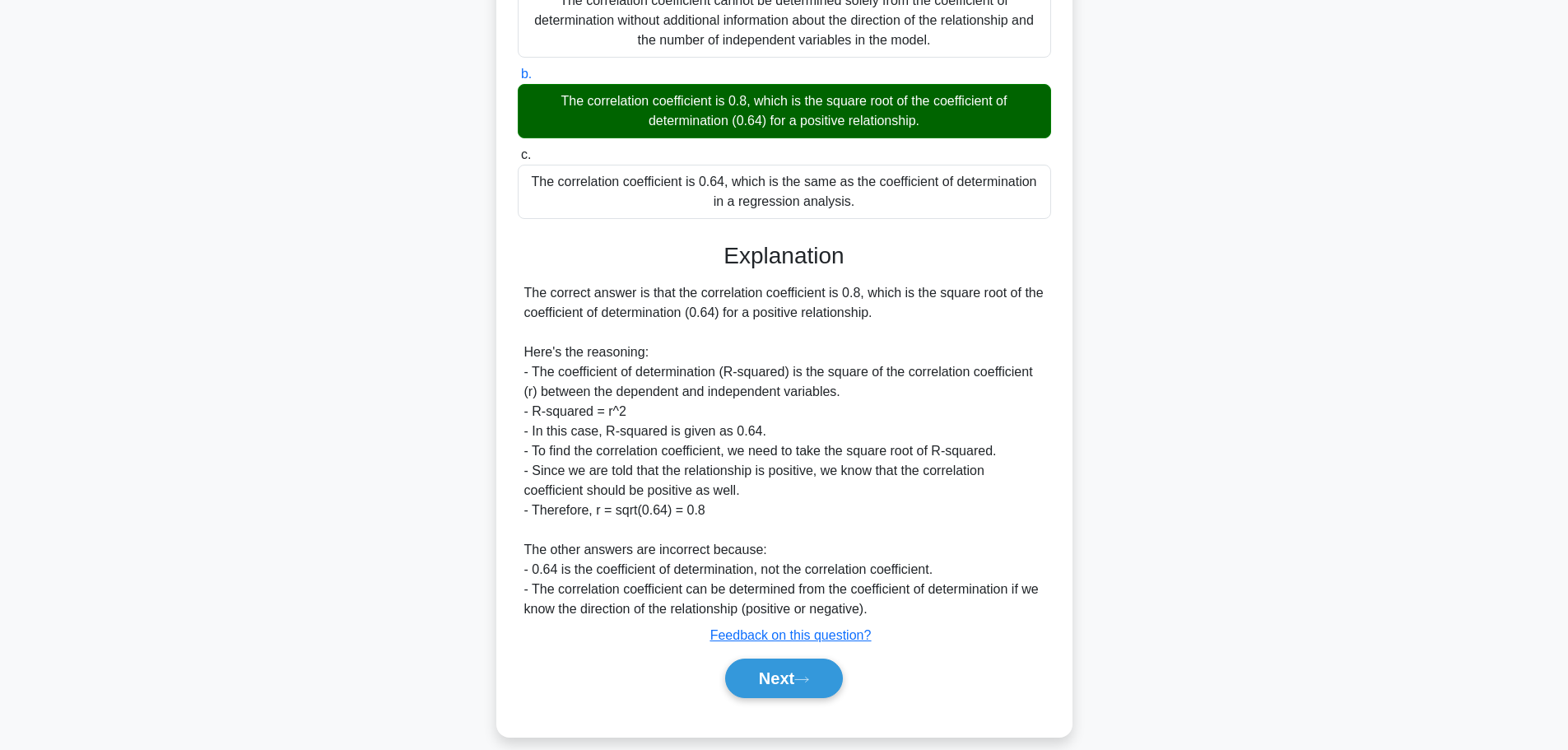
scroll to position [264, 0]
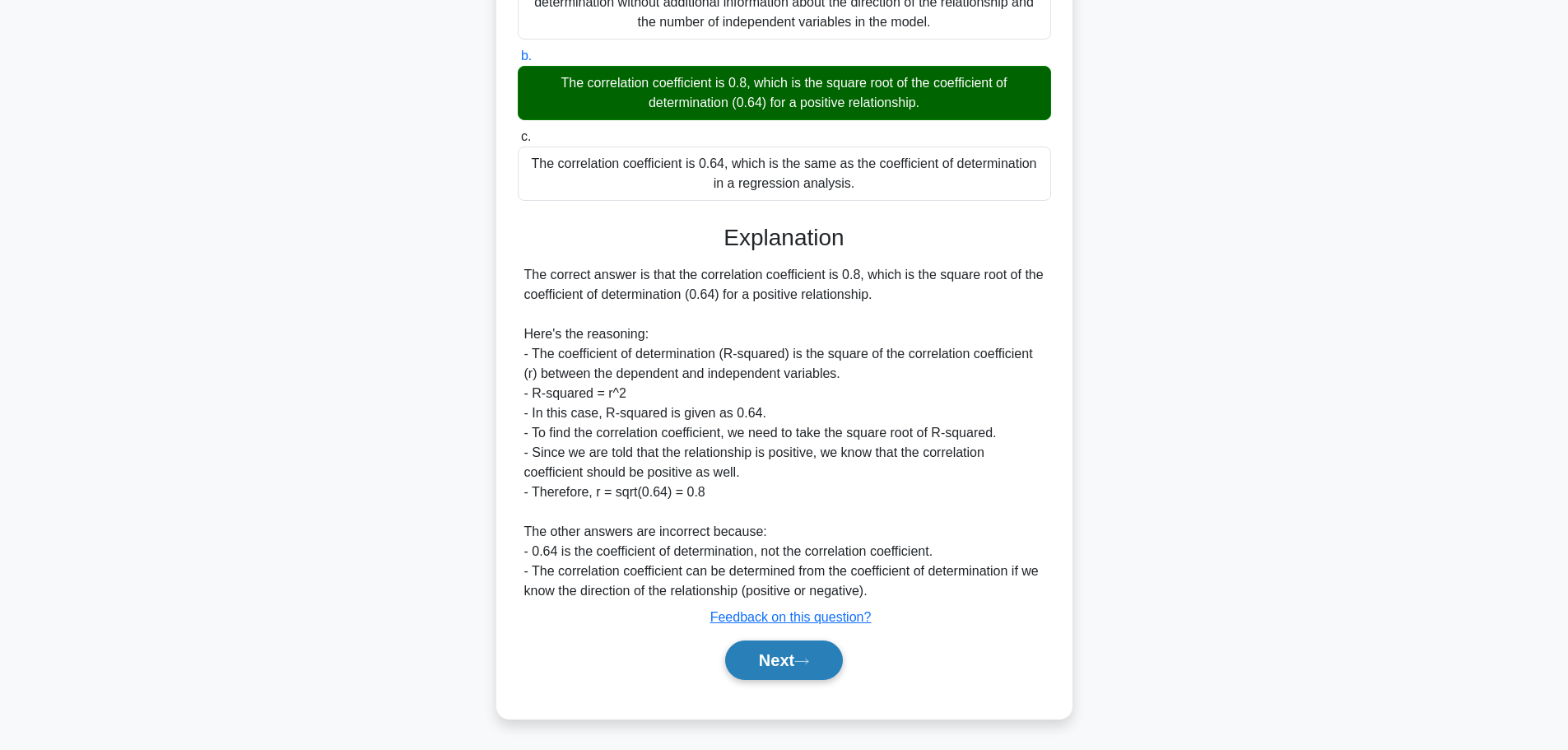
click at [787, 662] on button "Next" at bounding box center [784, 660] width 117 height 40
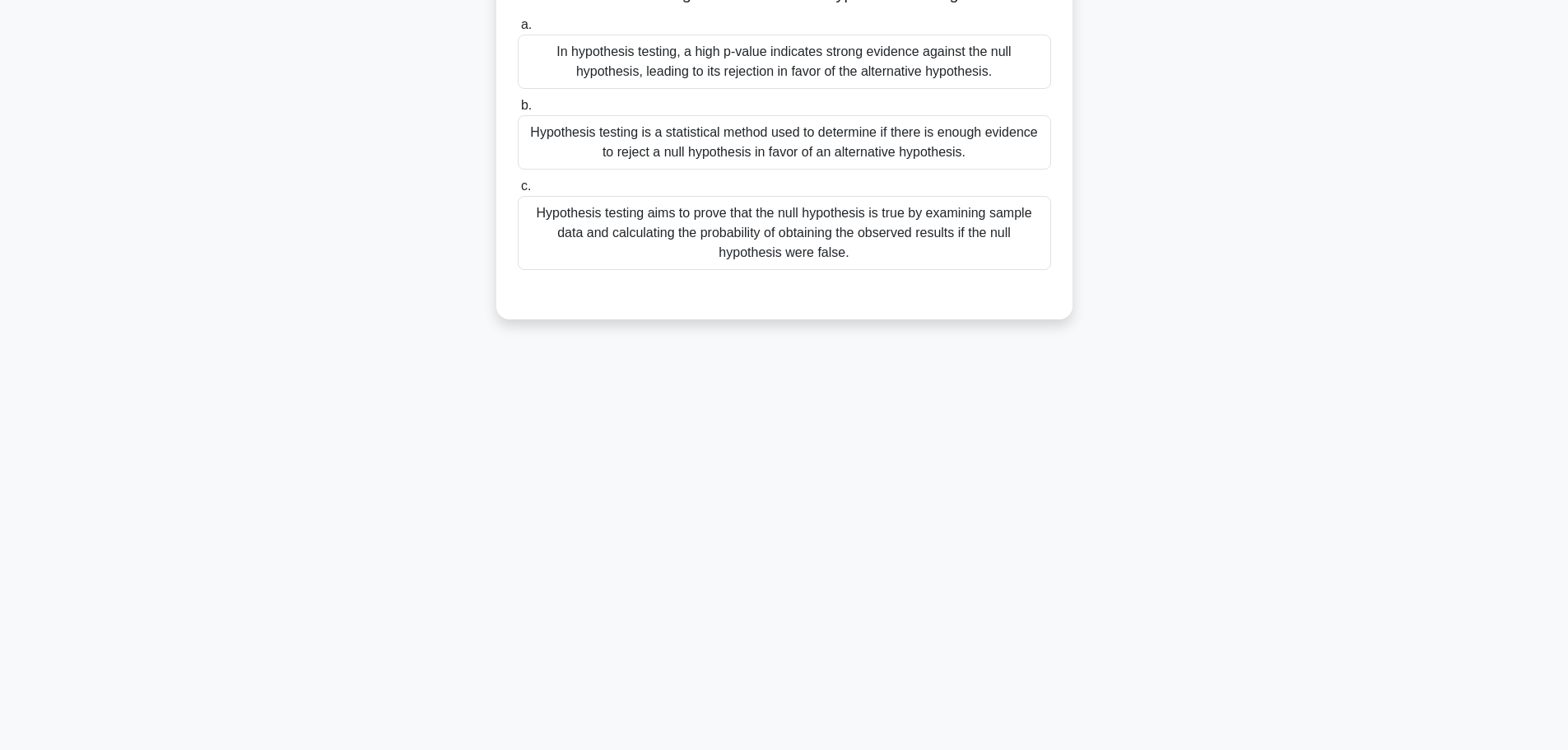
scroll to position [0, 0]
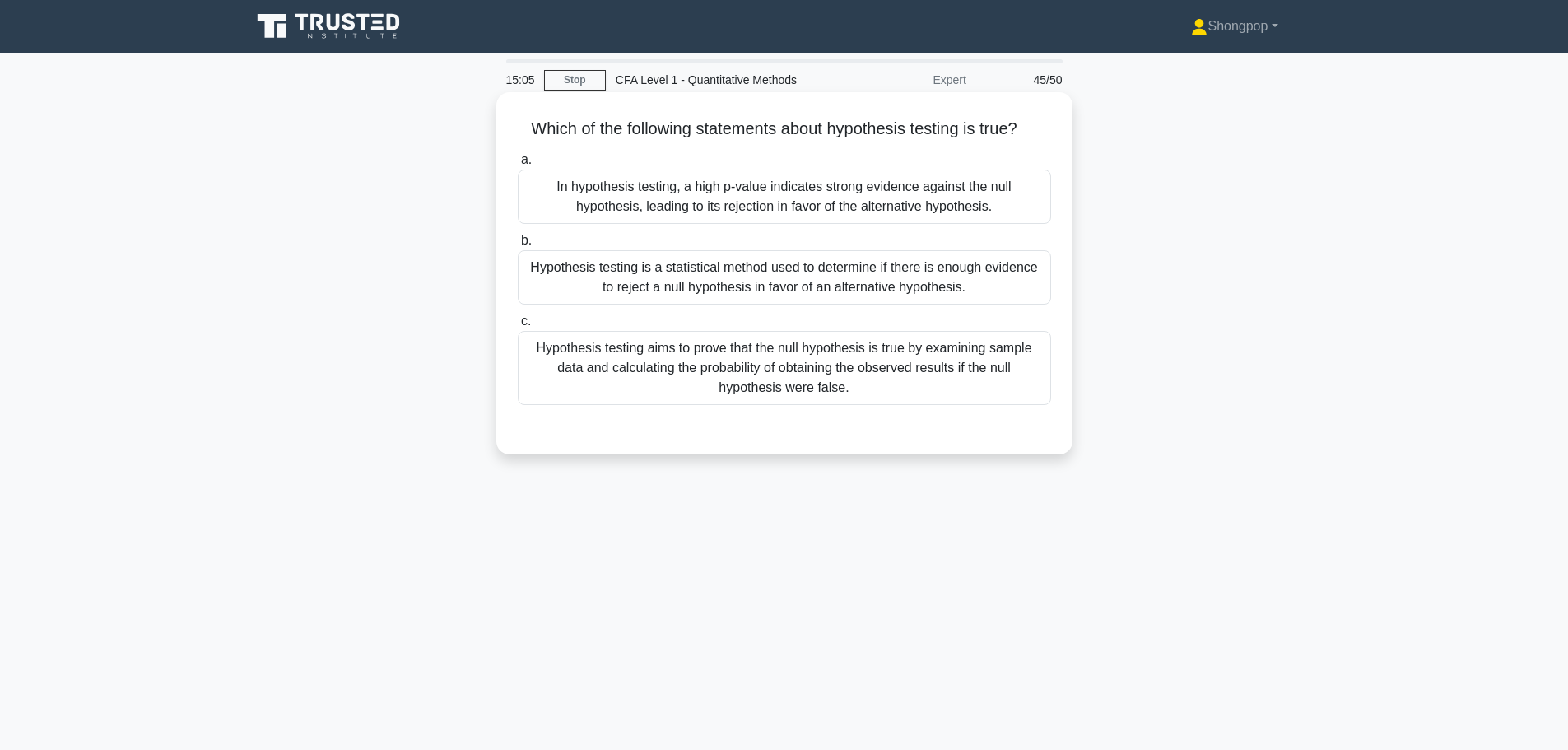
drag, startPoint x: 564, startPoint y: 122, endPoint x: 515, endPoint y: 135, distance: 50.7
click at [515, 135] on div "Which of the following statements about hypothesis testing is true? .spinner_0X…" at bounding box center [784, 273] width 562 height 349
click at [683, 273] on div "Hypothesis testing is a statistical method used to determine if there is enough…" at bounding box center [784, 277] width 534 height 55
click at [518, 246] on input "b. Hypothesis testing is a statistical method used to determine if there is eno…" at bounding box center [518, 240] width 0 height 11
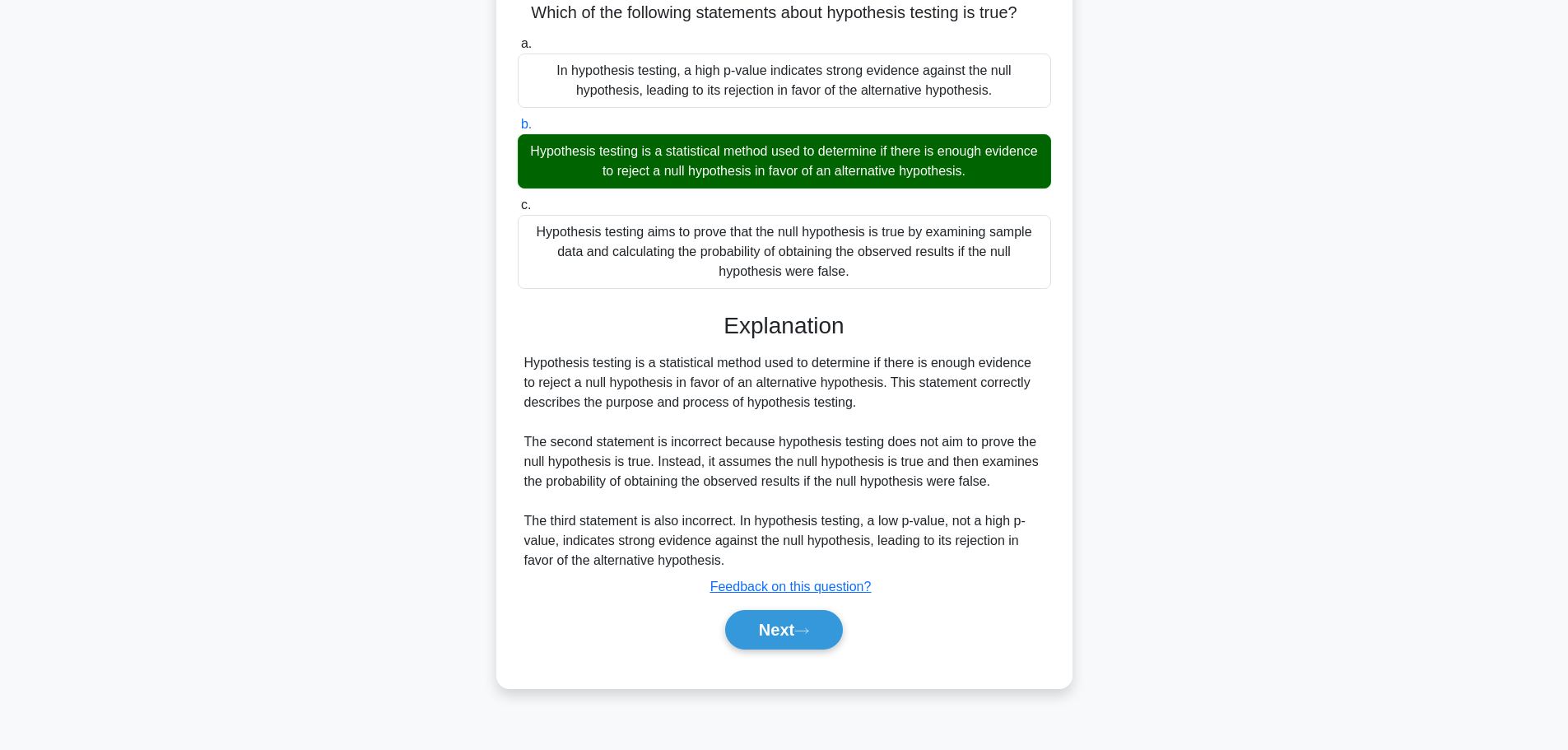
scroll to position [139, 0]
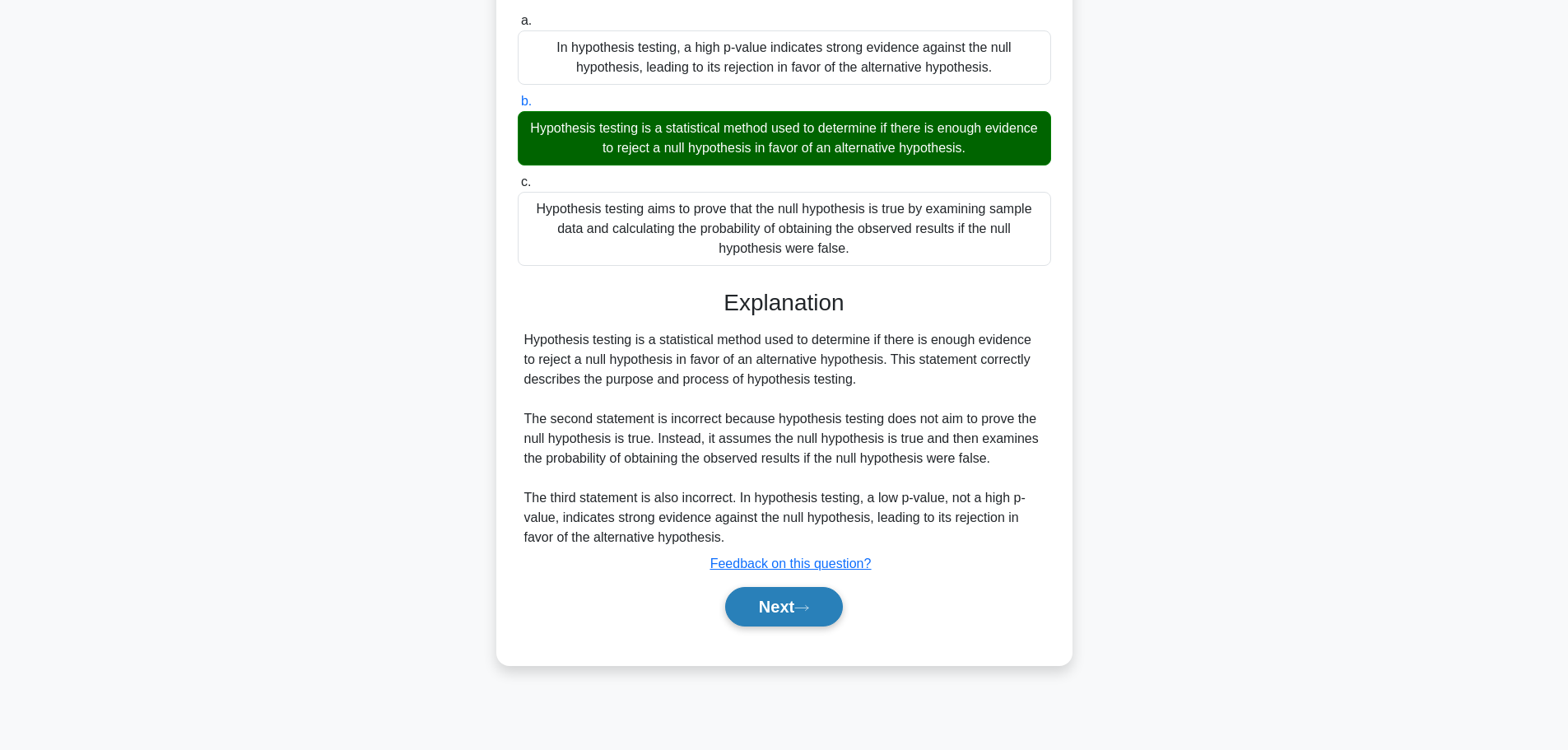
click at [821, 611] on button "Next" at bounding box center [784, 607] width 117 height 40
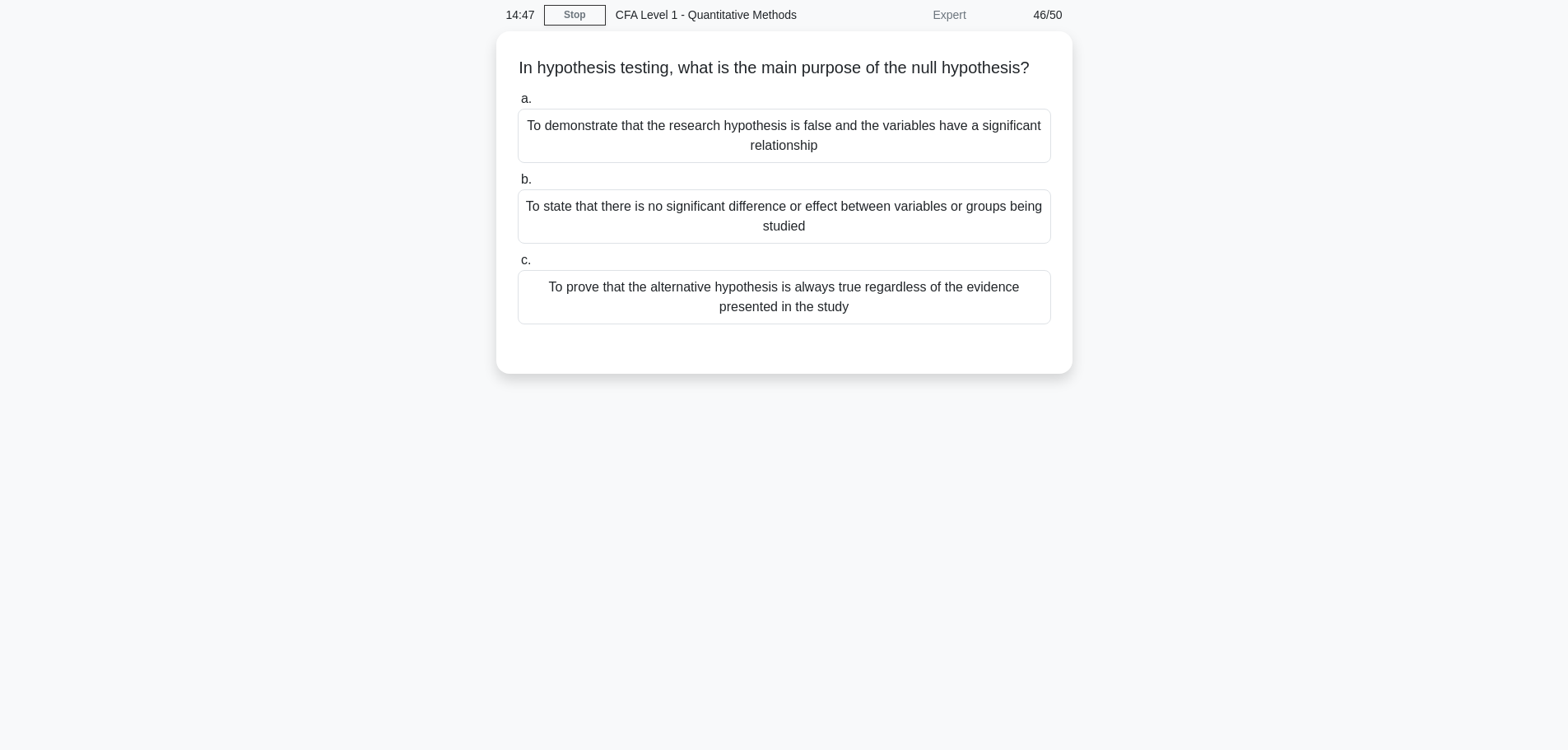
scroll to position [0, 0]
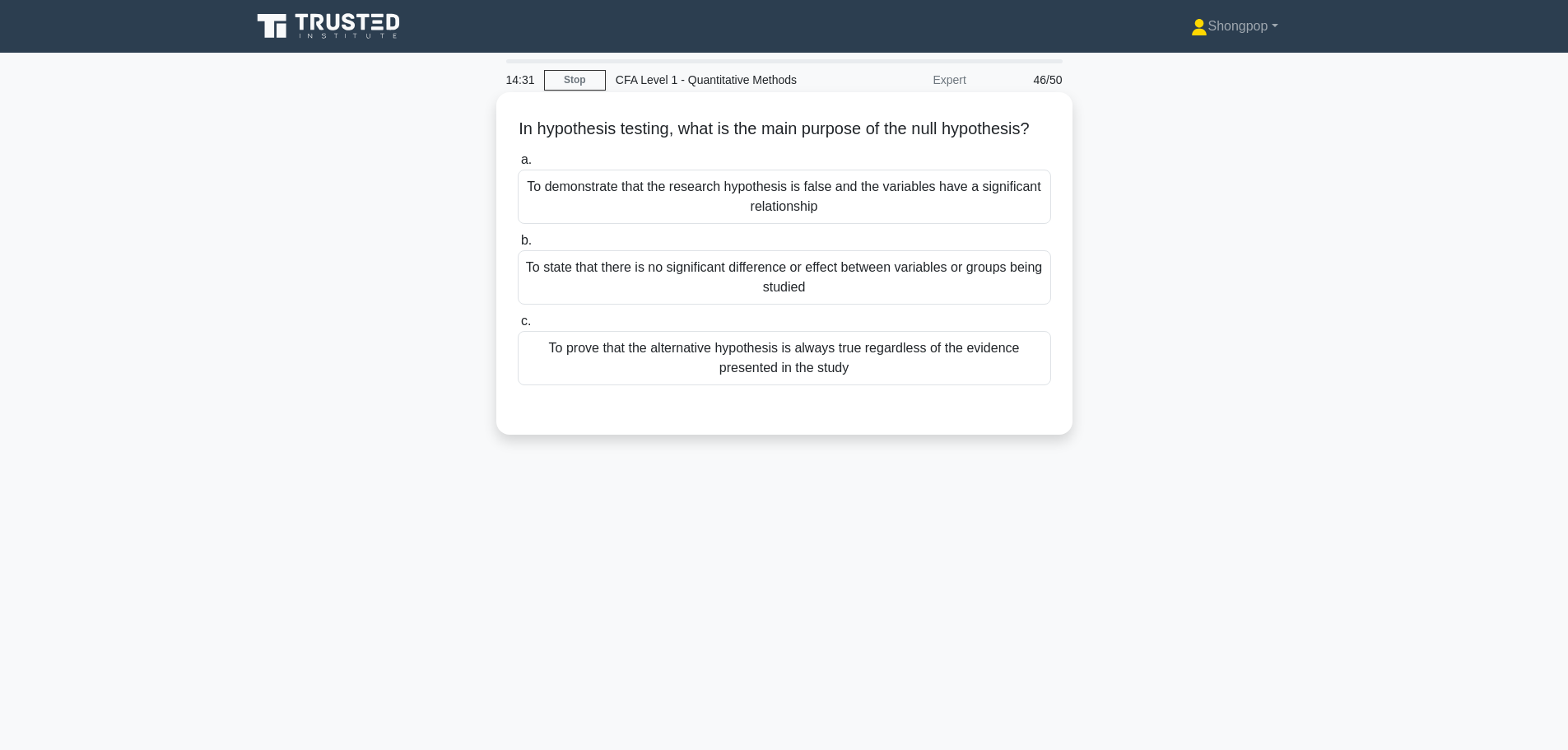
click at [864, 211] on div "To demonstrate that the research hypothesis is false and the variables have a s…" at bounding box center [784, 196] width 534 height 55
click at [518, 165] on input "a. To demonstrate that the research hypothesis is false and the variables have …" at bounding box center [518, 159] width 0 height 11
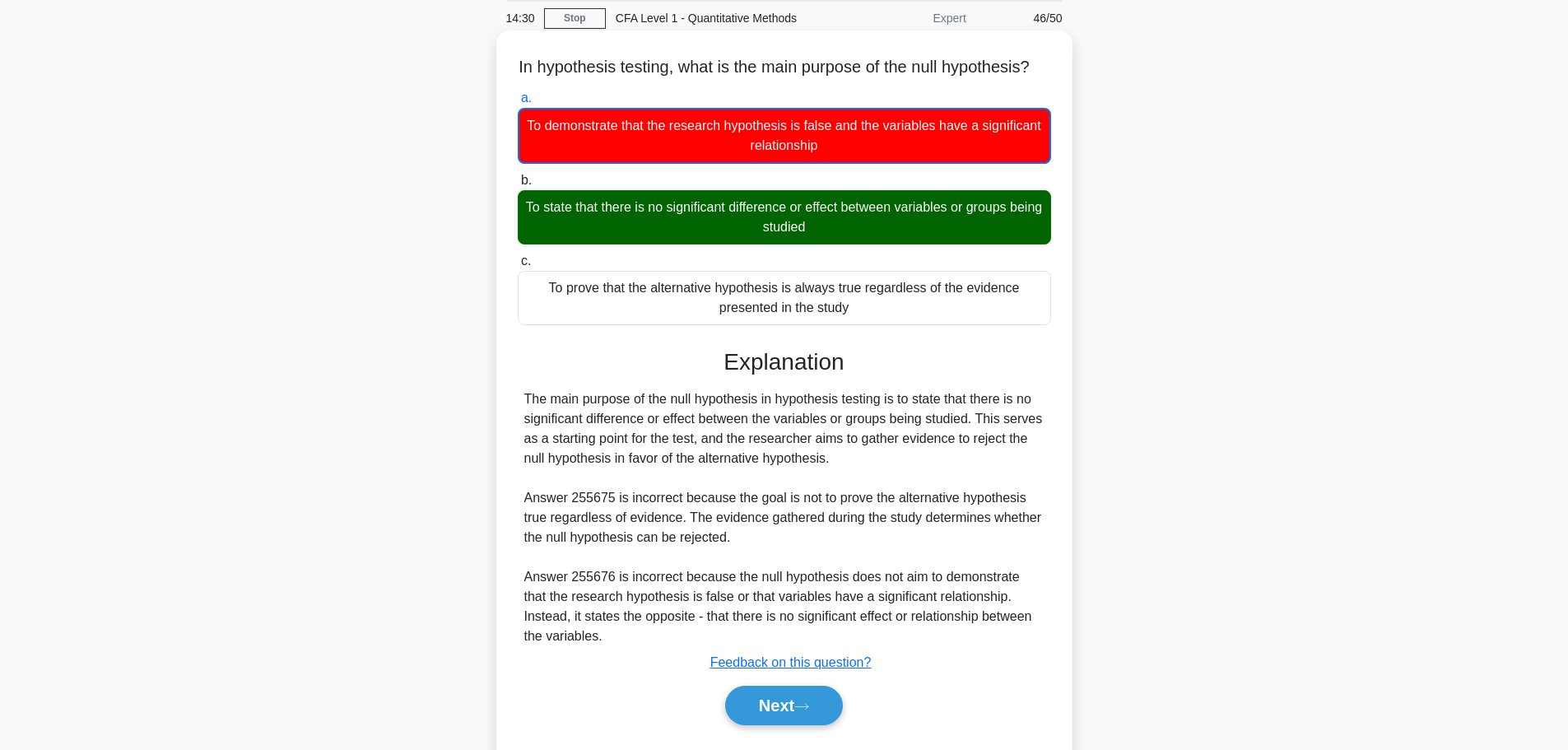
scroll to position [139, 0]
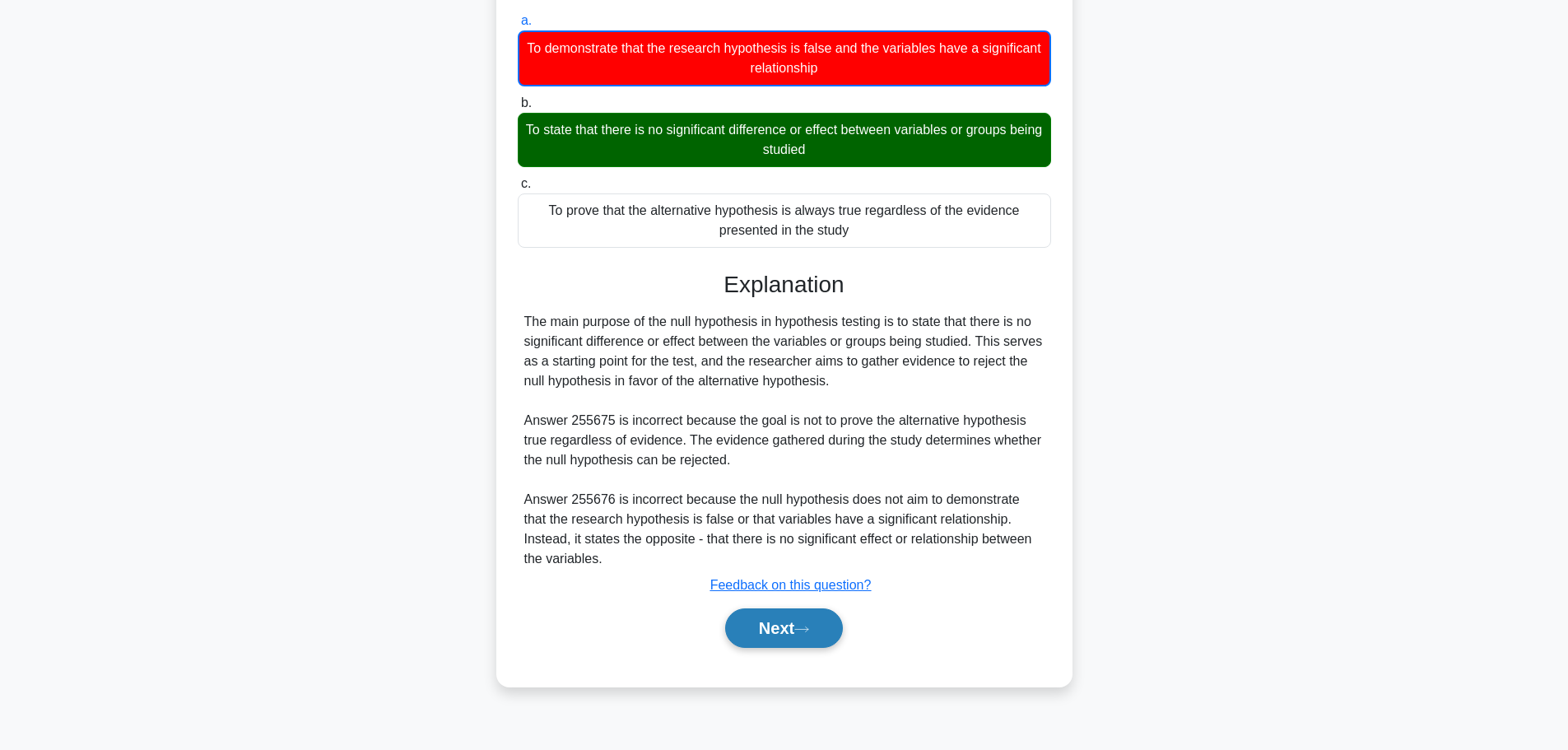
click at [741, 647] on button "Next" at bounding box center [784, 628] width 117 height 40
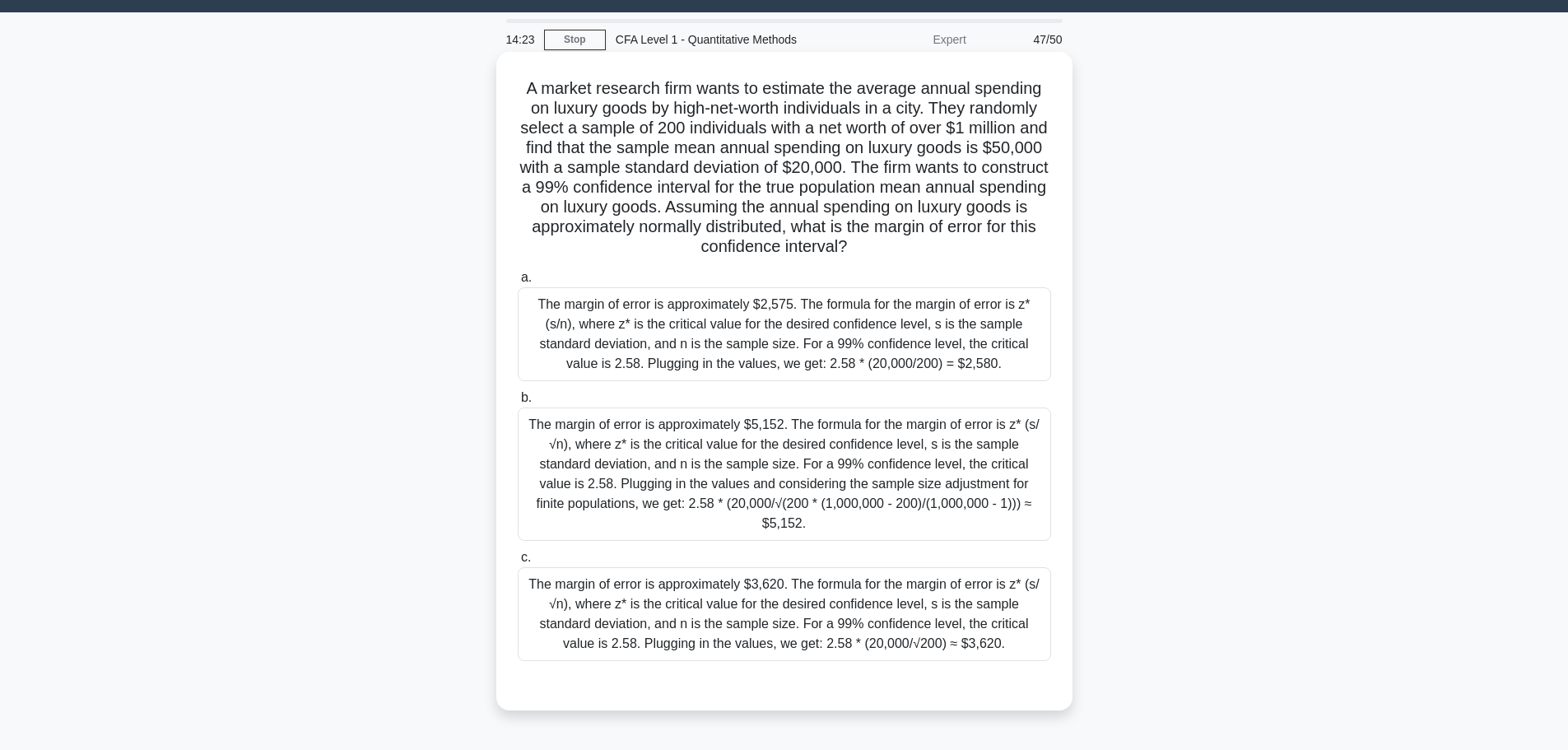
scroll to position [0, 0]
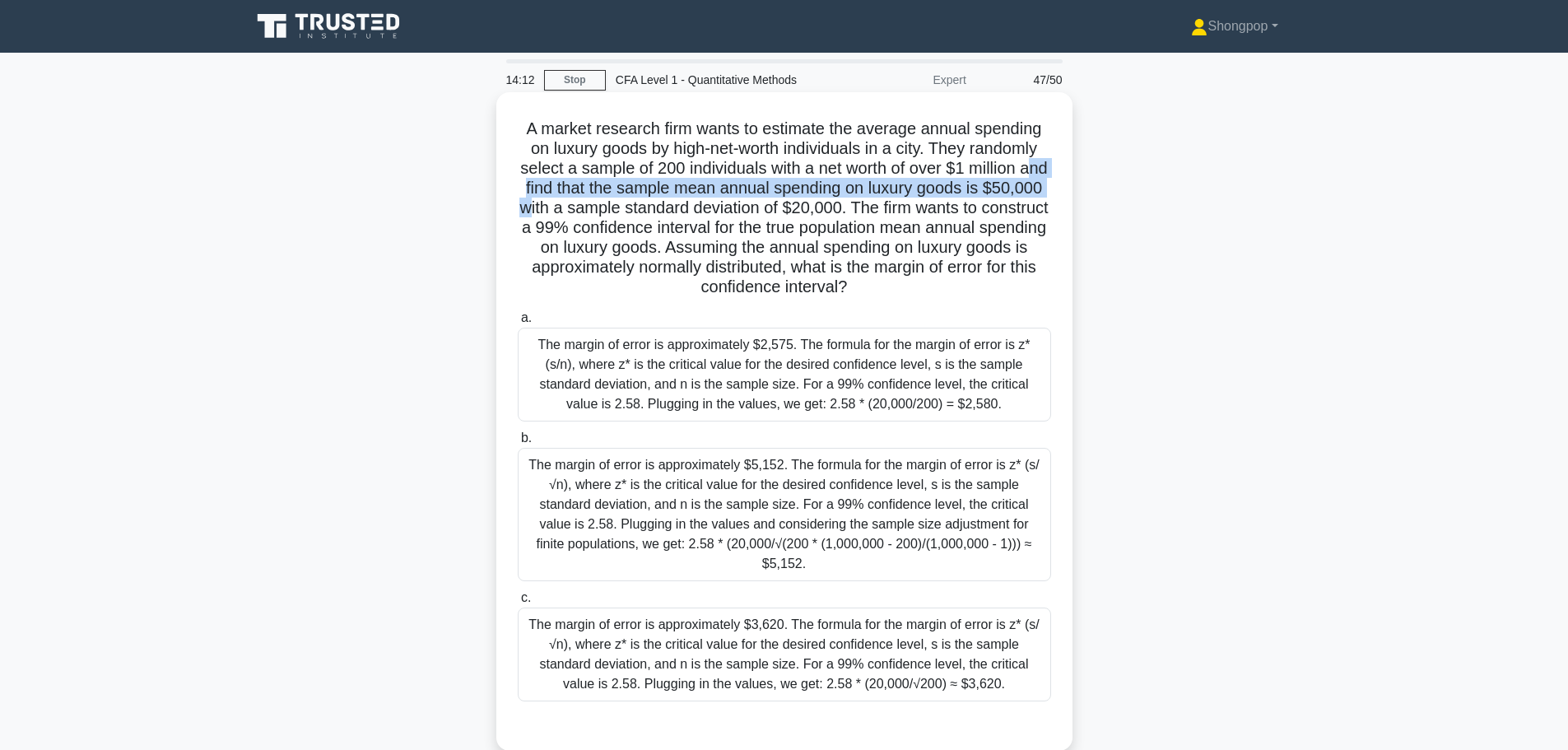
drag, startPoint x: 541, startPoint y: 191, endPoint x: 589, endPoint y: 211, distance: 52.0
click at [589, 211] on h5 "A market research firm wants to estimate the average annual spending on luxury …" at bounding box center [784, 208] width 537 height 179
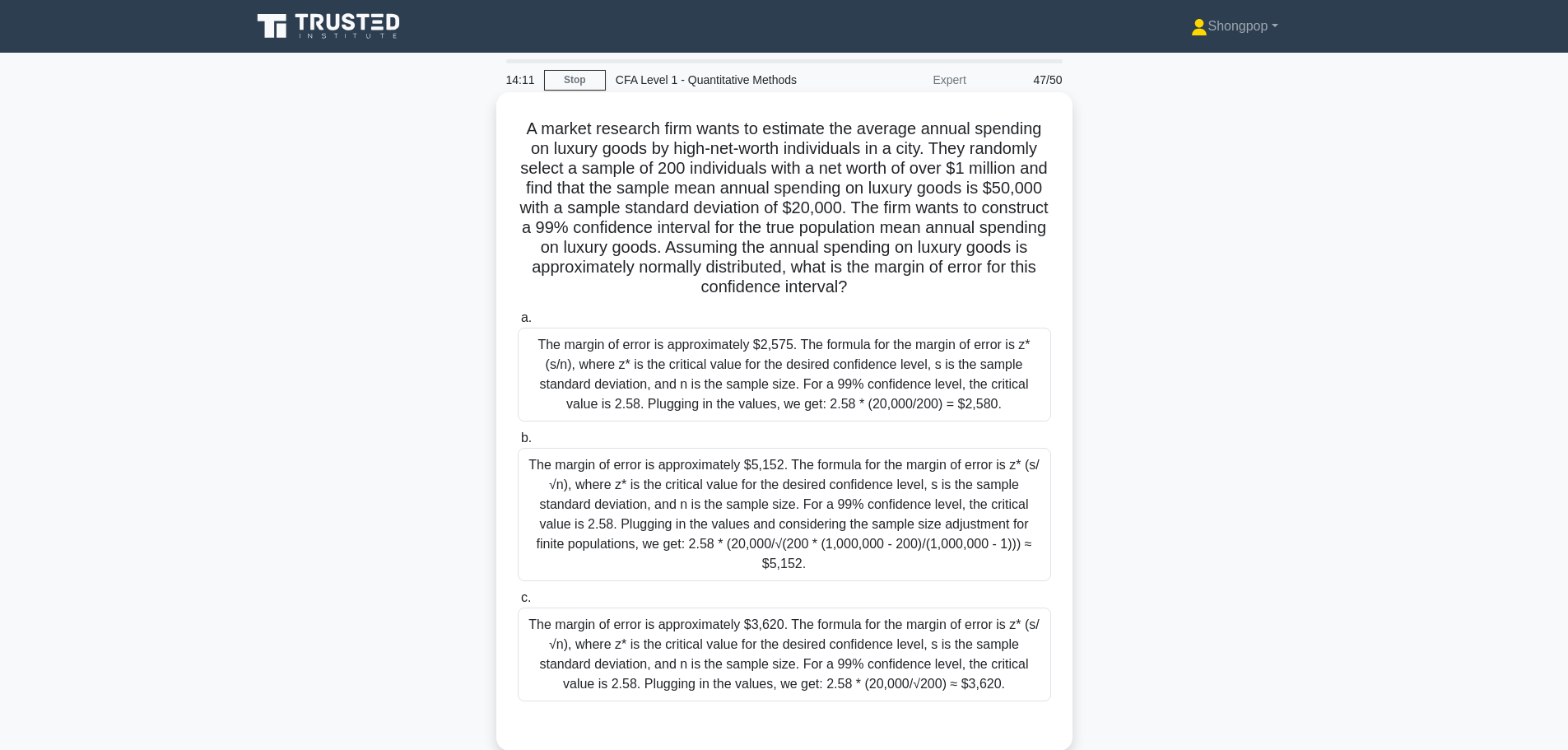
click at [893, 227] on h5 "A market research firm wants to estimate the average annual spending on luxury …" at bounding box center [784, 208] width 537 height 179
drag, startPoint x: 929, startPoint y: 204, endPoint x: 953, endPoint y: 208, distance: 24.3
click at [953, 208] on h5 "A market research firm wants to estimate the average annual spending on luxury …" at bounding box center [784, 208] width 537 height 179
click at [850, 231] on h5 "A market research firm wants to estimate the average annual spending on luxury …" at bounding box center [784, 208] width 537 height 179
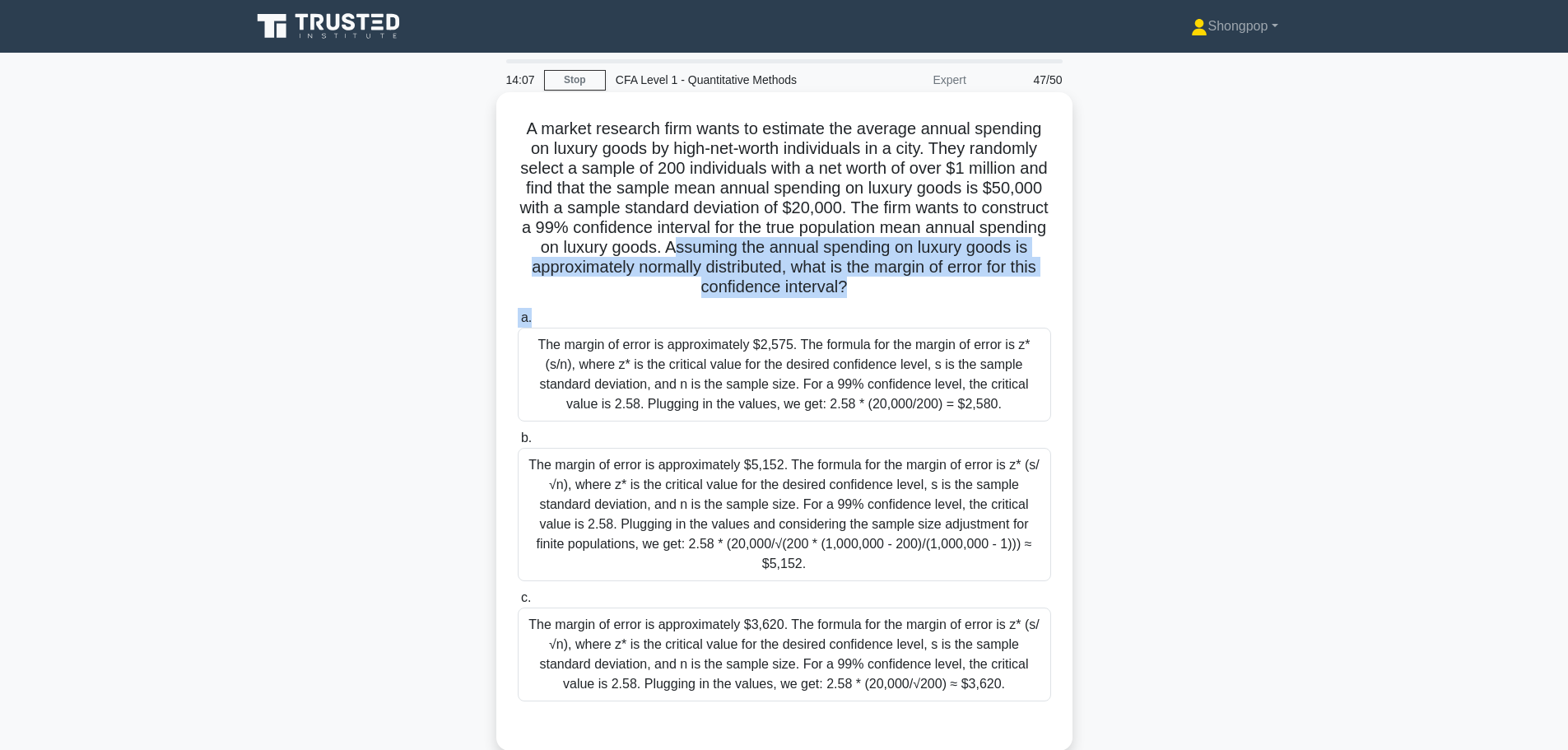
drag, startPoint x: 794, startPoint y: 242, endPoint x: 931, endPoint y: 304, distance: 150.4
click at [931, 304] on div "A market research firm wants to estimate the average annual spending on luxury …" at bounding box center [784, 421] width 562 height 645
click at [956, 306] on div "a. The margin of error is approximately $2,575. The formula for the margin of e…" at bounding box center [784, 505] width 553 height 400
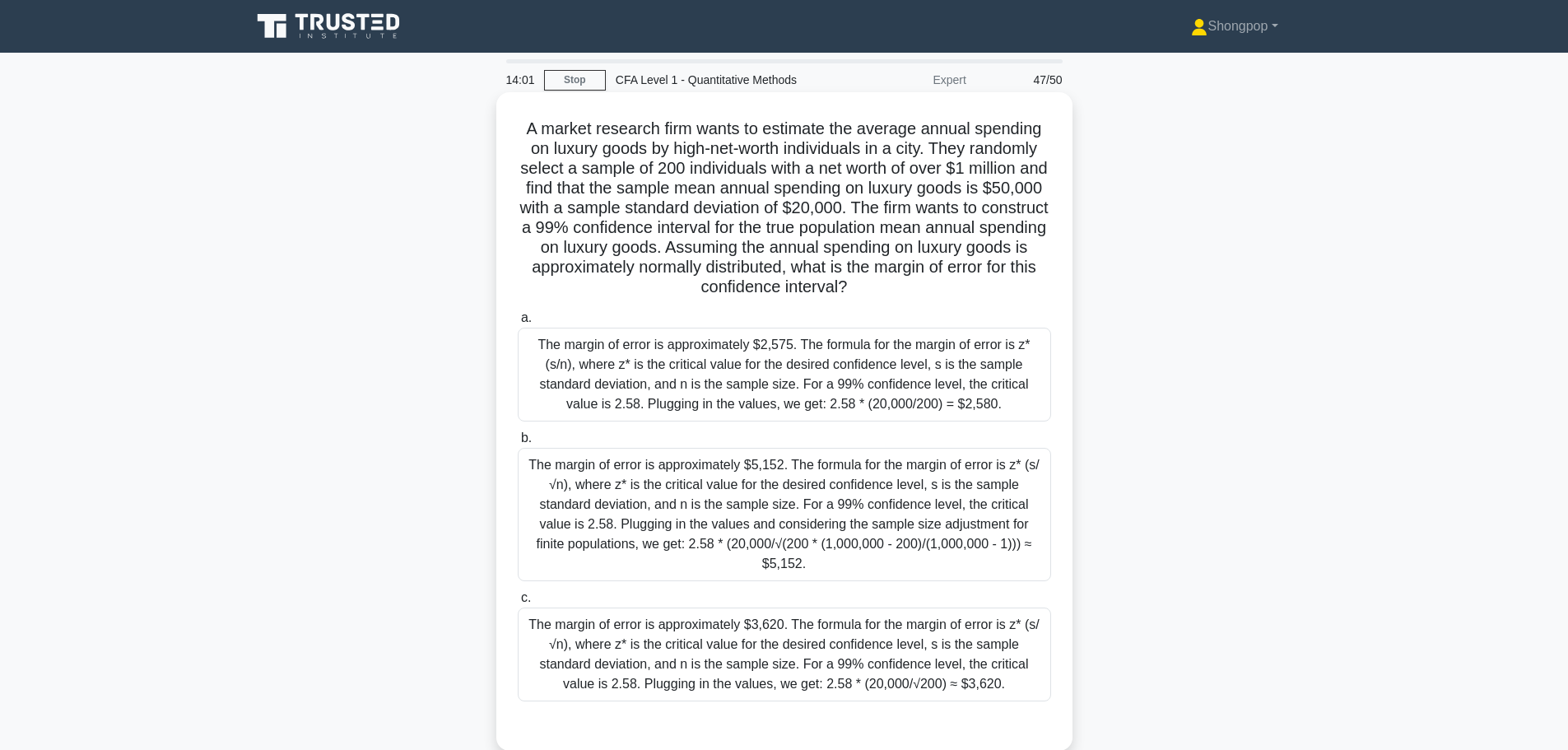
click at [901, 658] on div "The margin of error is approximately $3,620. The formula for the margin of erro…" at bounding box center [784, 654] width 534 height 94
click at [518, 604] on input "c. The margin of error is approximately $3,620. The formula for the margin of e…" at bounding box center [518, 598] width 0 height 11
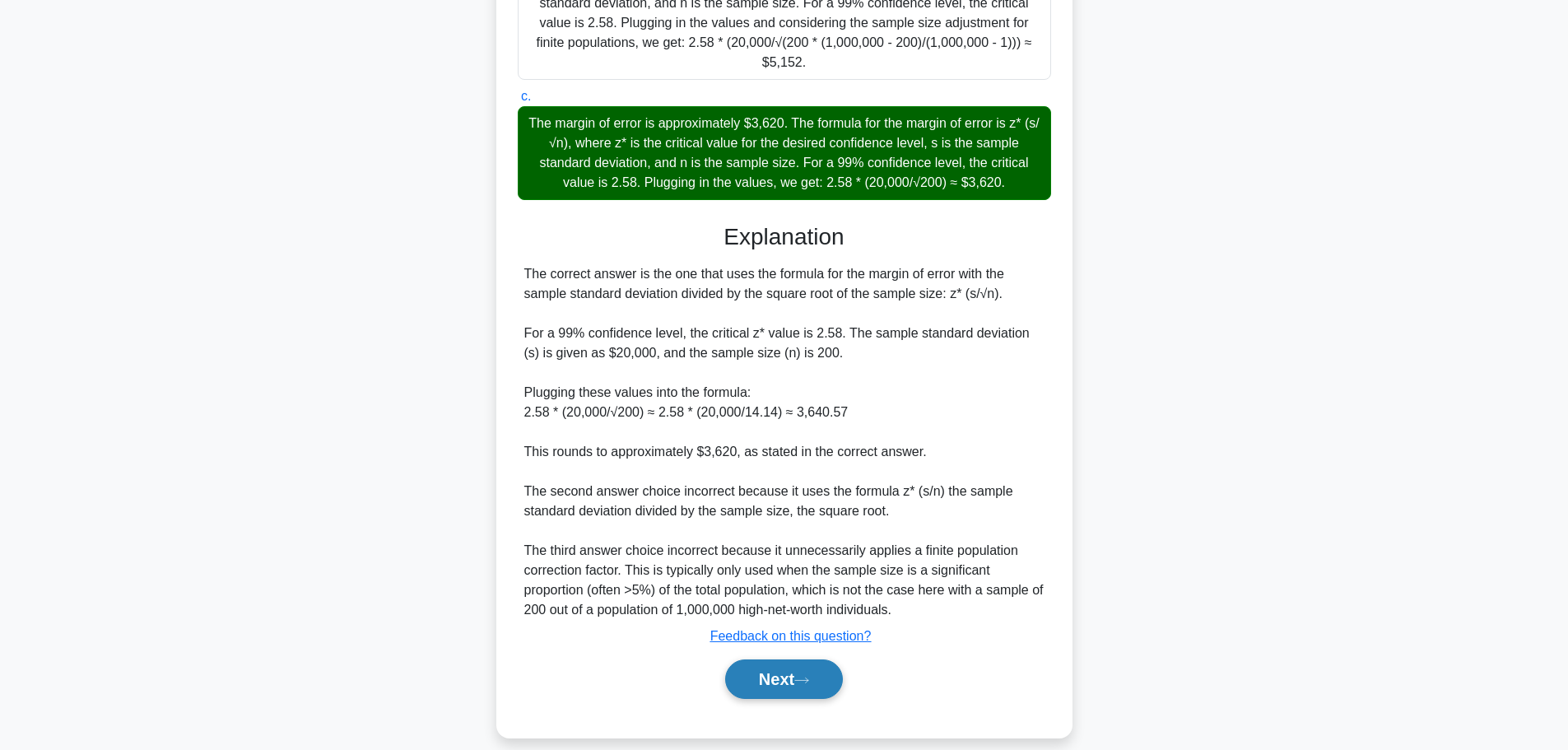
click at [813, 659] on button "Next" at bounding box center [784, 679] width 117 height 40
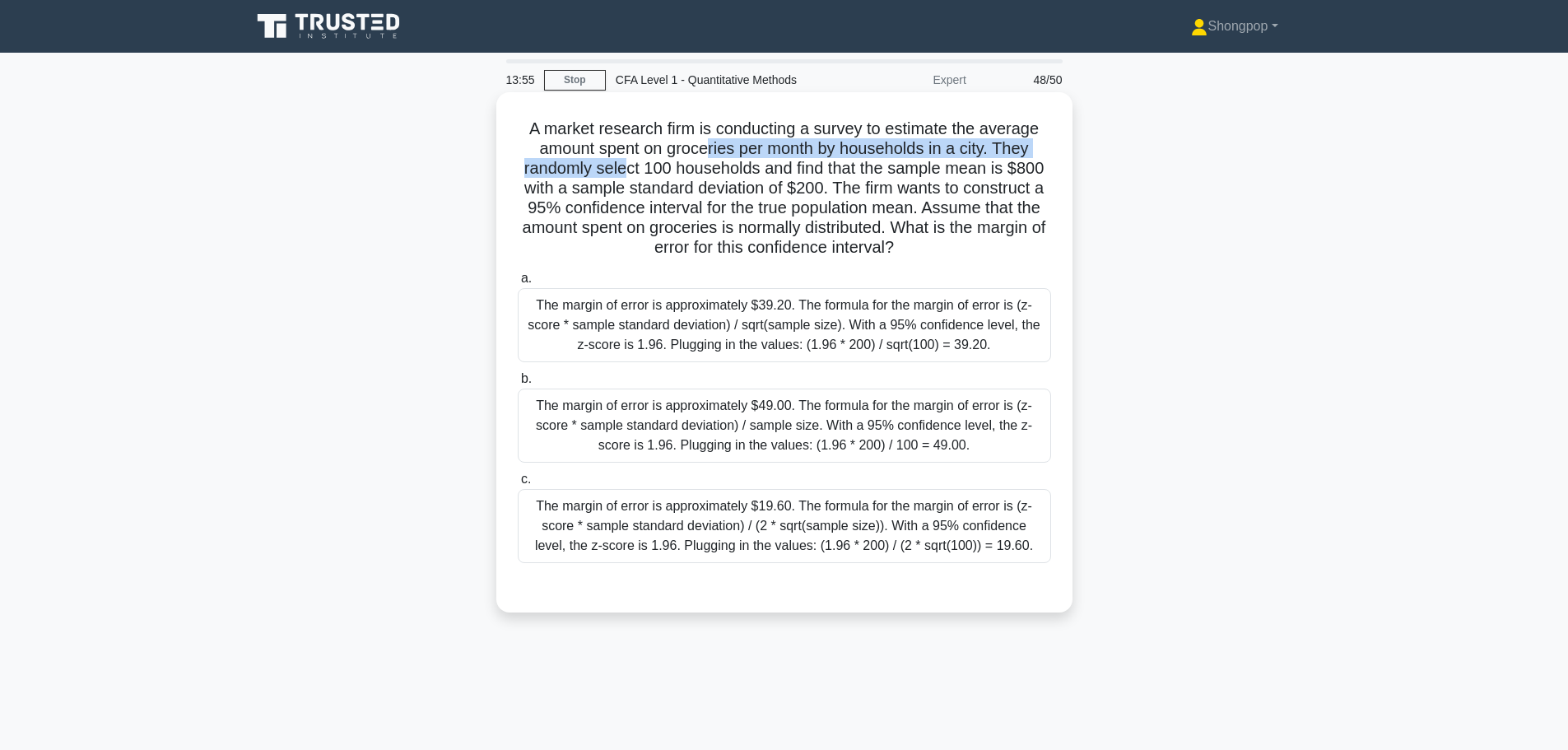
drag, startPoint x: 624, startPoint y: 162, endPoint x: 704, endPoint y: 155, distance: 80.3
click at [704, 155] on h5 "A market research firm is conducting a survey to estimate the average amount sp…" at bounding box center [784, 188] width 537 height 140
click at [710, 185] on h5 "A market research firm is conducting a survey to estimate the average amount sp…" at bounding box center [784, 188] width 537 height 140
drag, startPoint x: 534, startPoint y: 187, endPoint x: 589, endPoint y: 187, distance: 55.0
click at [589, 187] on h5 "A market research firm is conducting a survey to estimate the average amount sp…" at bounding box center [784, 188] width 537 height 140
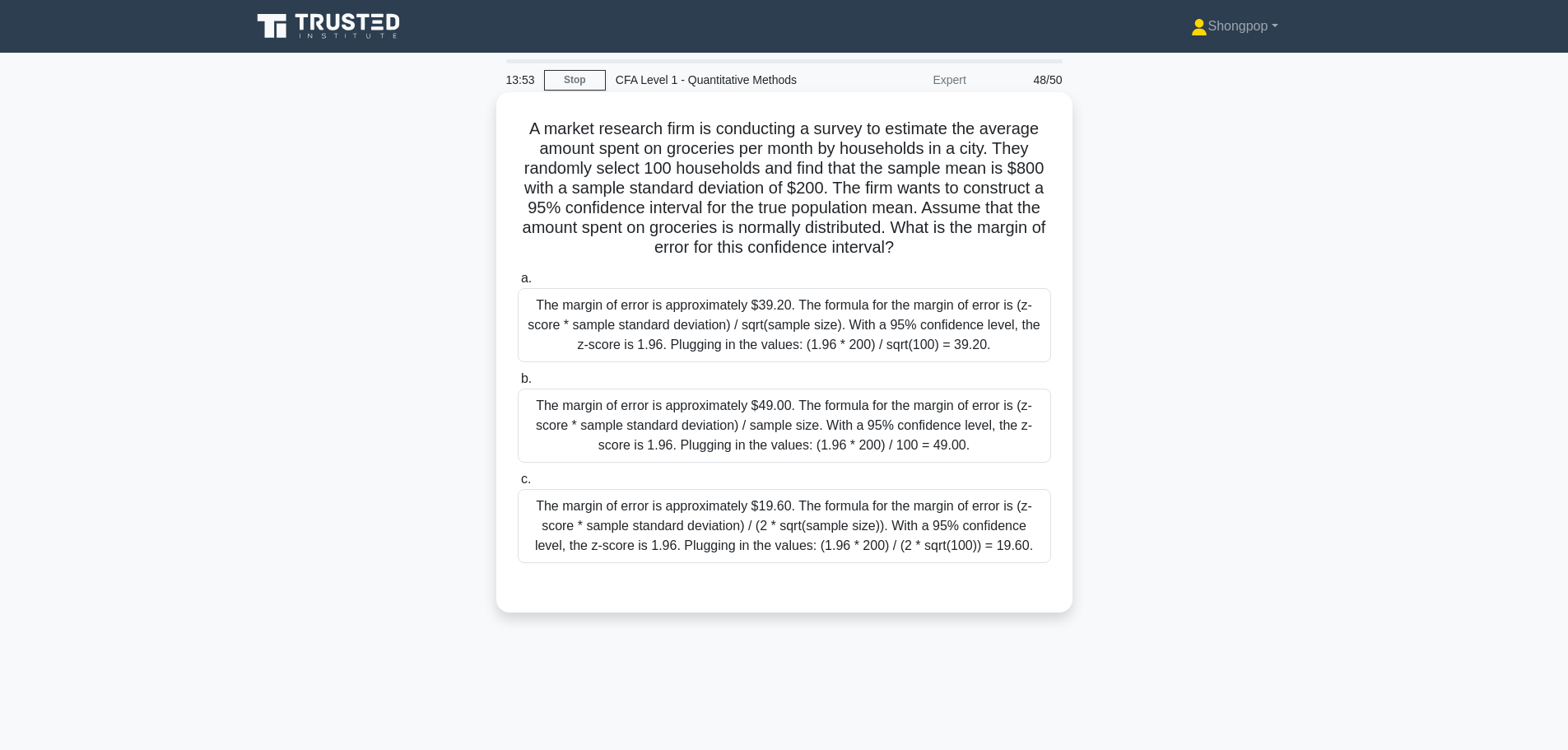
click at [833, 187] on h5 "A market research firm is conducting a survey to estimate the average amount sp…" at bounding box center [784, 188] width 537 height 140
drag, startPoint x: 824, startPoint y: 182, endPoint x: 704, endPoint y: 185, distance: 120.0
click at [704, 185] on h5 "A market research firm is conducting a survey to estimate the average amount sp…" at bounding box center [784, 188] width 537 height 140
click at [860, 183] on h5 "A market research firm is conducting a survey to estimate the average amount sp…" at bounding box center [784, 188] width 537 height 140
drag, startPoint x: 529, startPoint y: 232, endPoint x: 732, endPoint y: 225, distance: 203.1
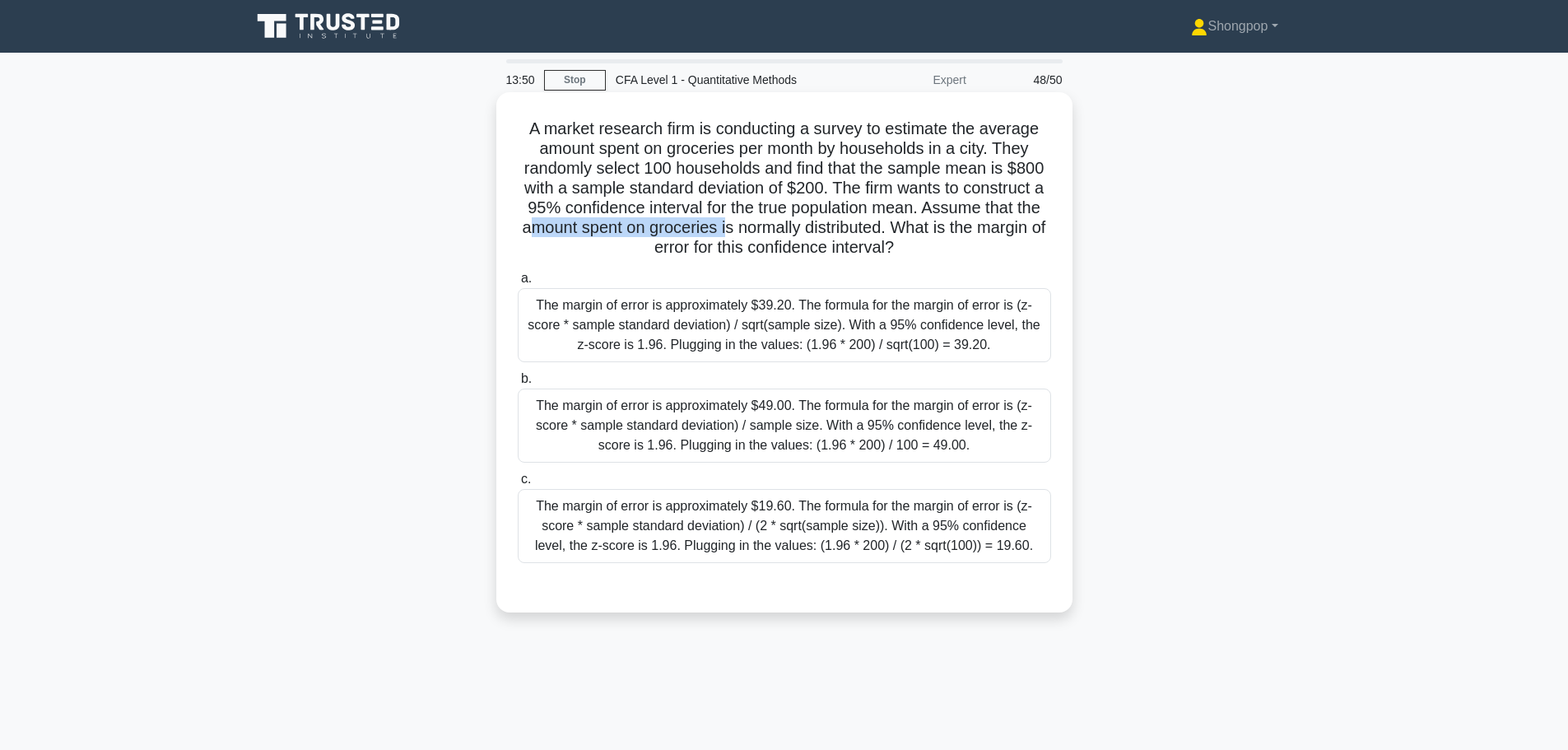
click at [732, 225] on h5 "A market research firm is conducting a survey to estimate the average amount sp…" at bounding box center [784, 188] width 537 height 140
drag, startPoint x: 922, startPoint y: 266, endPoint x: 777, endPoint y: 259, distance: 145.2
click at [777, 259] on div "A market research firm is conducting a survey to estimate the average amount sp…" at bounding box center [784, 352] width 562 height 507
click at [658, 239] on h5 "A market research firm is conducting a survey to estimate the average amount sp…" at bounding box center [784, 188] width 537 height 140
click at [888, 327] on div "The margin of error is approximately $39.20. The formula for the margin of erro…" at bounding box center [784, 325] width 534 height 74
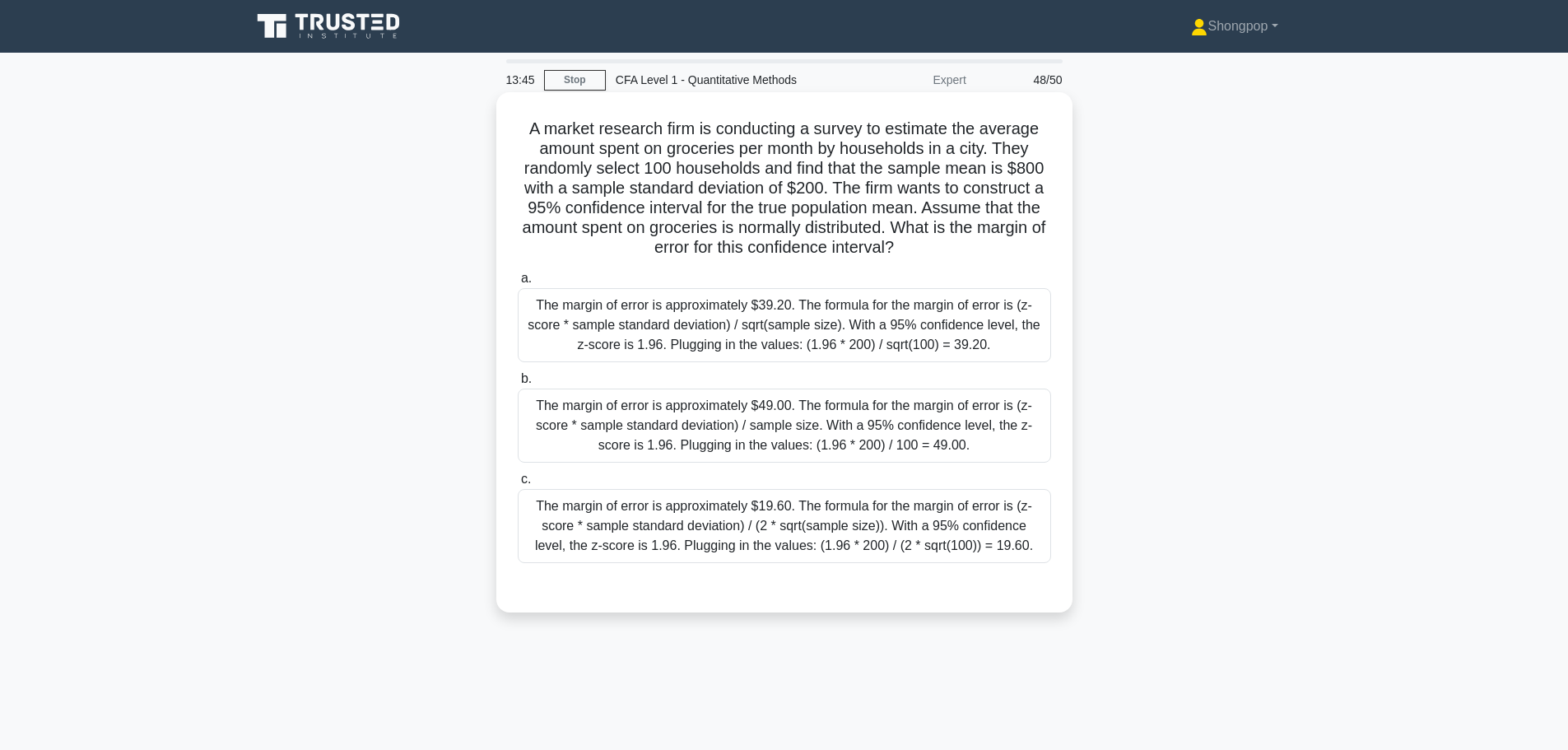
click at [518, 284] on input "a. The margin of error is approximately $39.20. The formula for the margin of e…" at bounding box center [518, 278] width 0 height 11
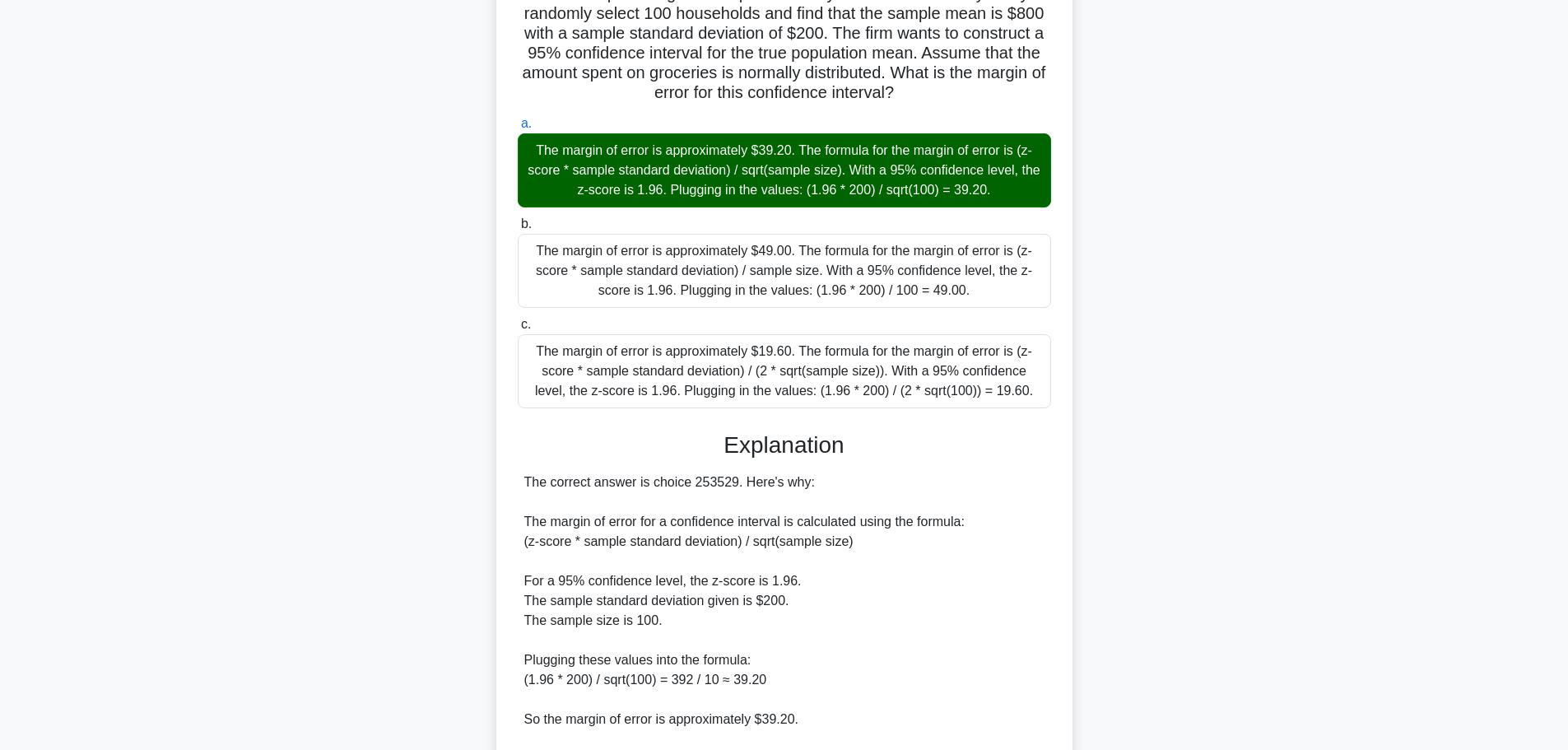
scroll to position [402, 0]
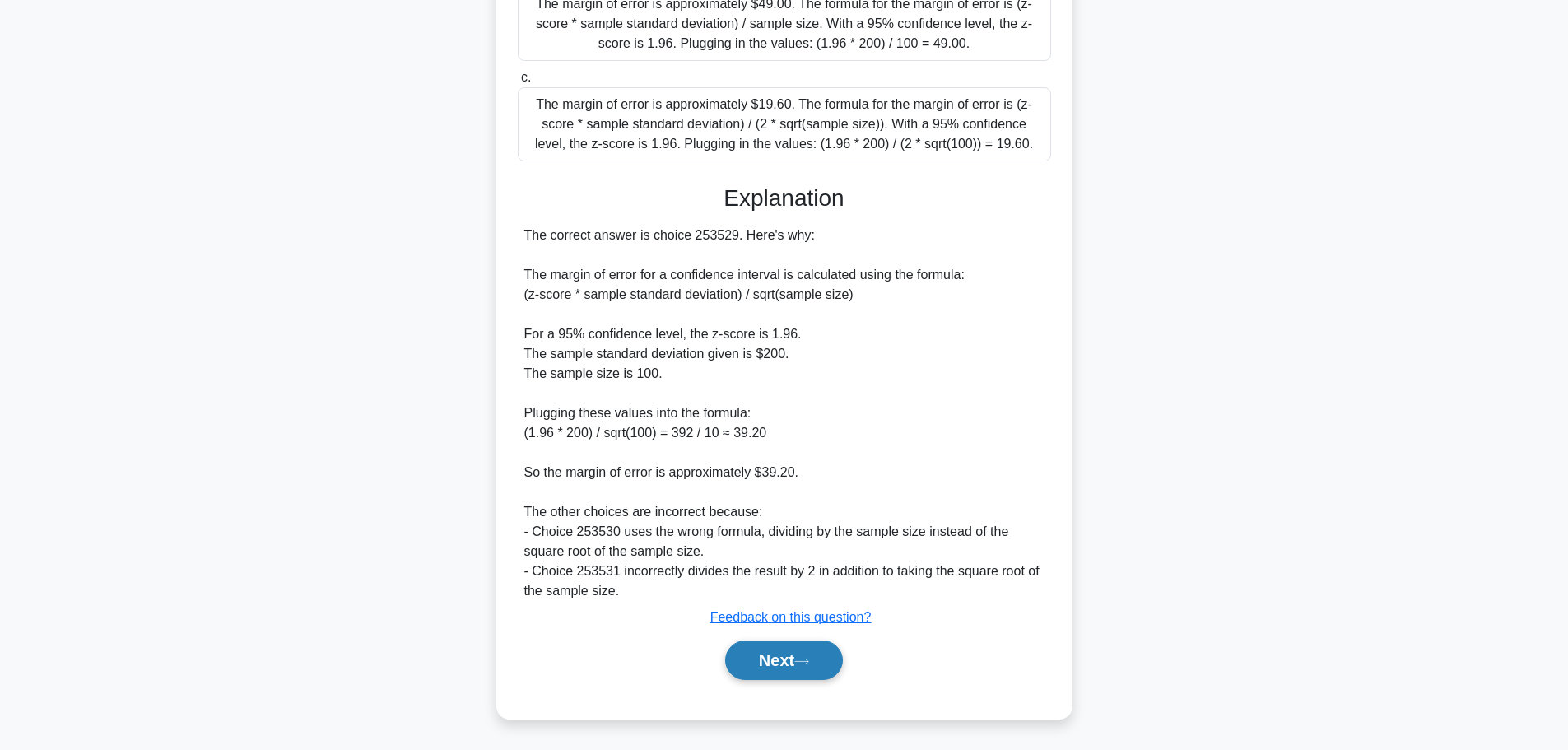
click at [779, 648] on button "Next" at bounding box center [784, 660] width 117 height 40
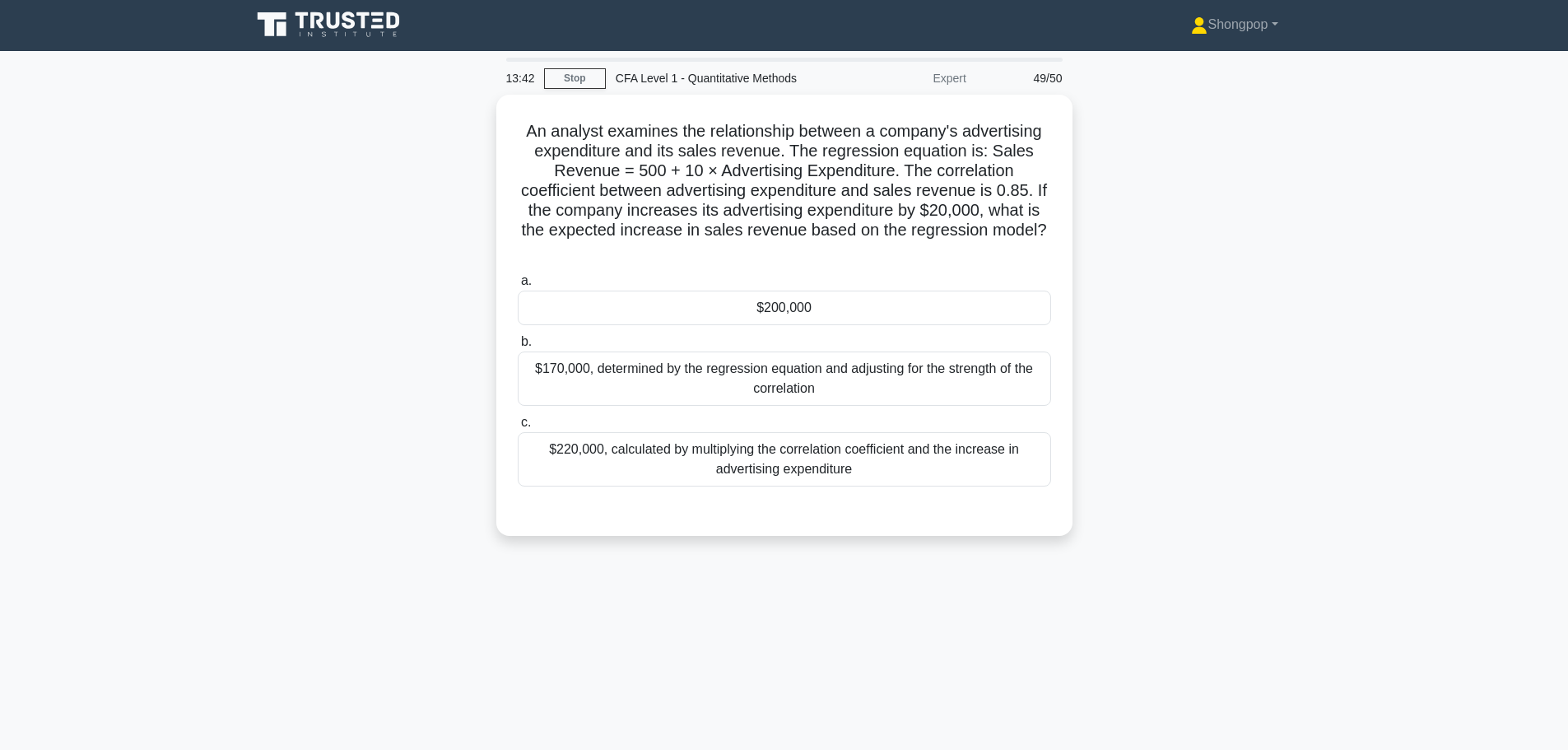
scroll to position [0, 0]
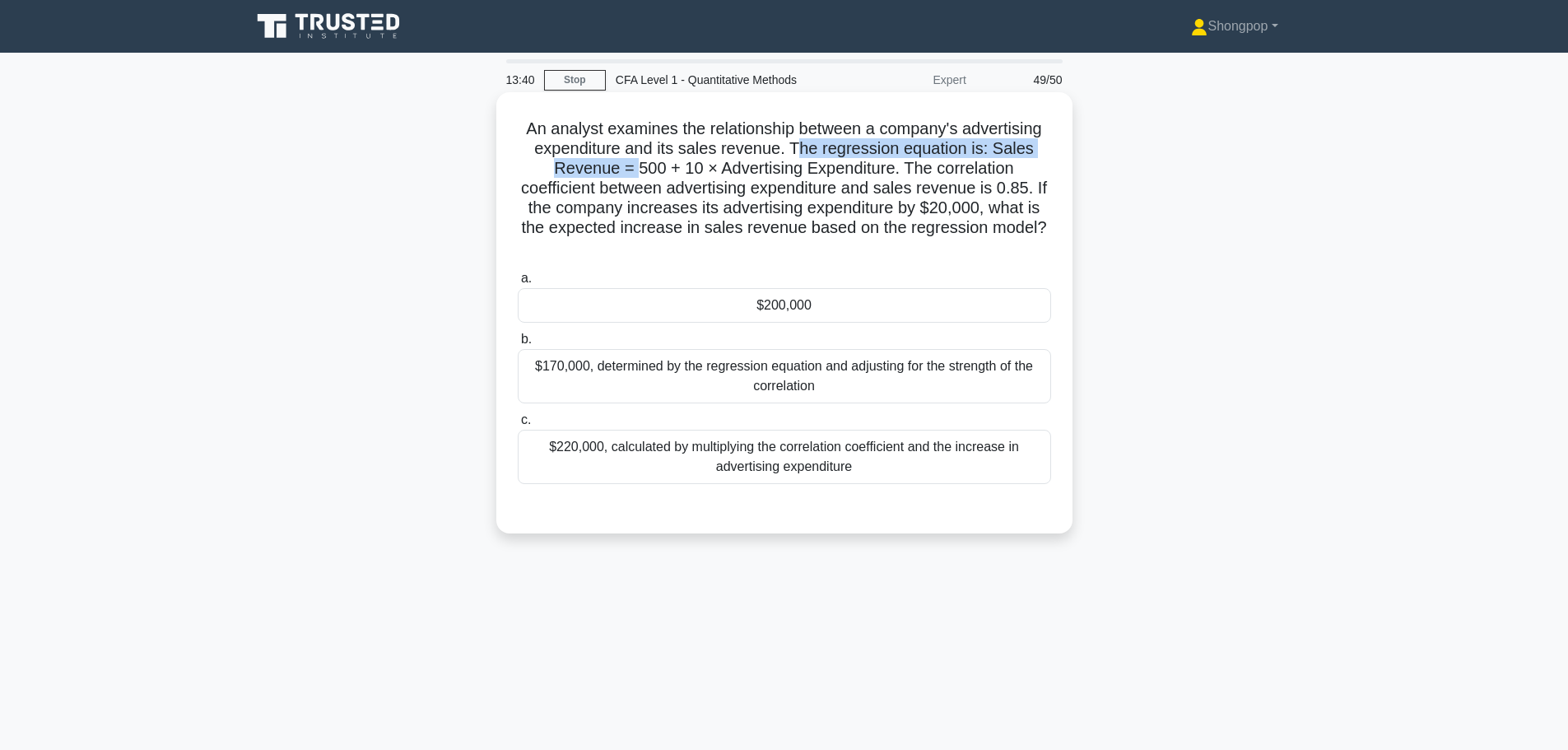
drag, startPoint x: 635, startPoint y: 168, endPoint x: 817, endPoint y: 161, distance: 182.1
click at [804, 159] on h5 "An analyst examines the relationship between a company's advertising expenditur…" at bounding box center [784, 188] width 537 height 140
click at [894, 182] on h5 "An analyst examines the relationship between a company's advertising expenditur…" at bounding box center [784, 188] width 537 height 140
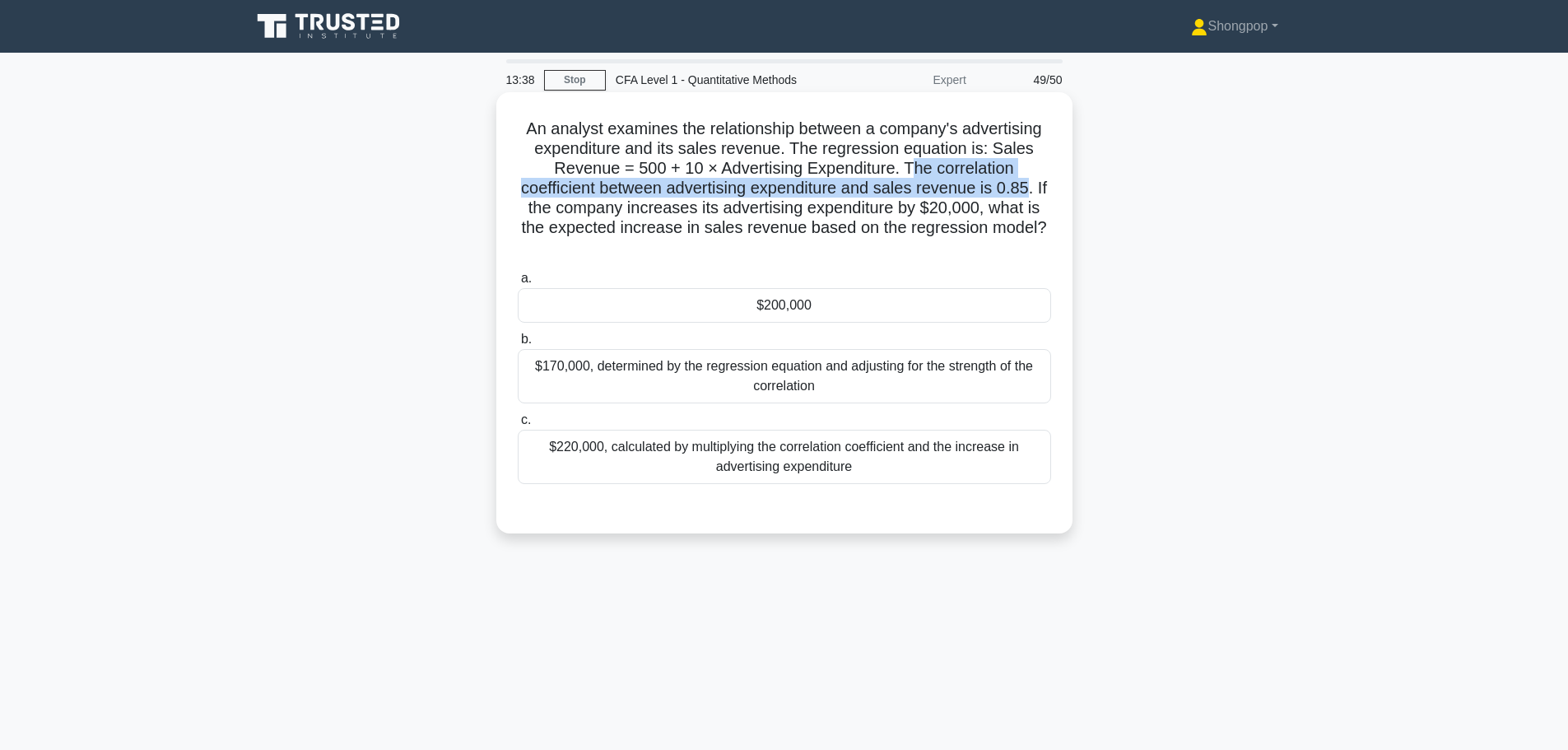
drag, startPoint x: 921, startPoint y: 168, endPoint x: 1039, endPoint y: 189, distance: 119.9
click at [1040, 187] on h5 "An analyst examines the relationship between a company's advertising expenditur…" at bounding box center [784, 188] width 537 height 140
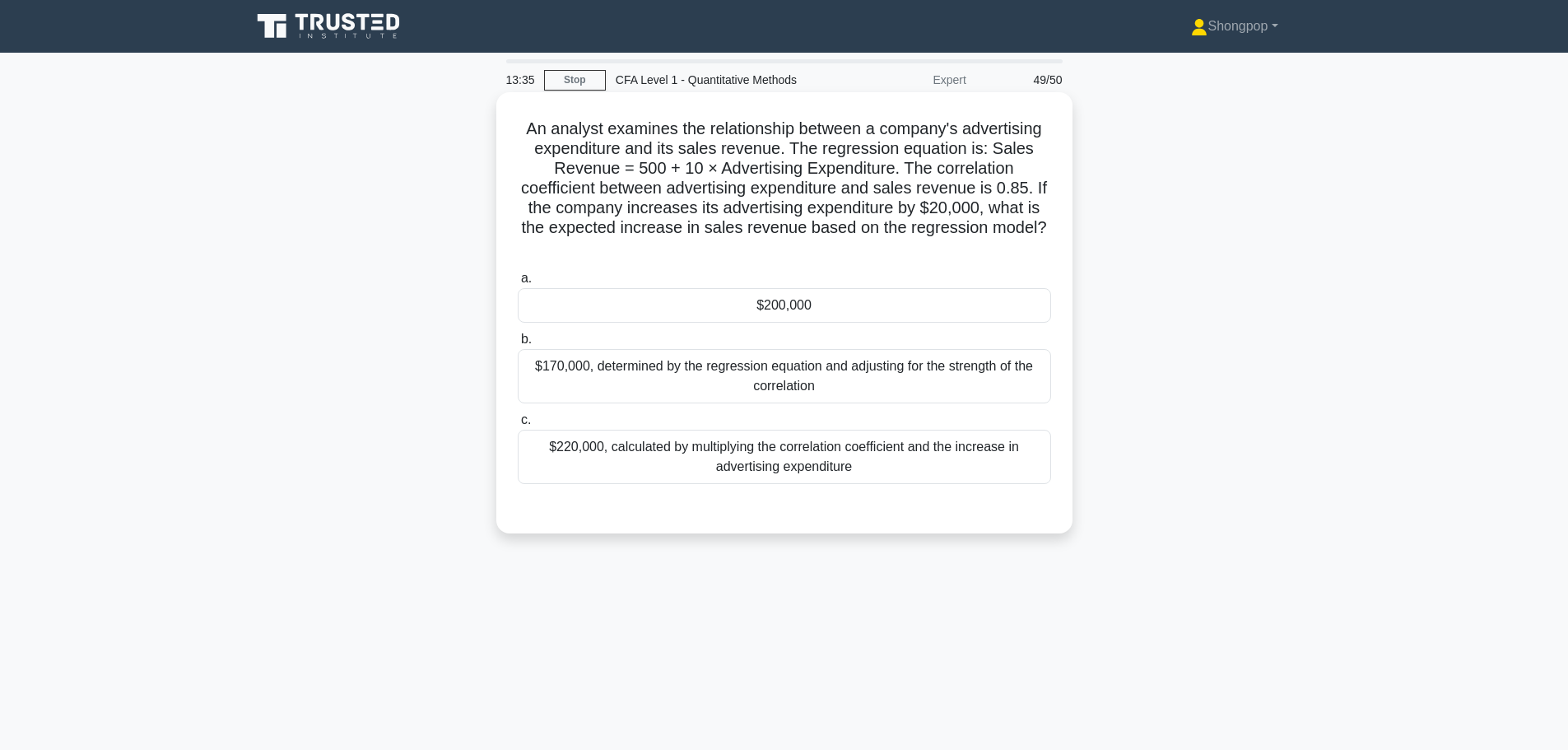
click at [563, 223] on h5 "An analyst examines the relationship between a company's advertising expenditur…" at bounding box center [784, 188] width 537 height 140
click at [699, 377] on div "$170,000, determined by the regression equation and adjusting for the strength …" at bounding box center [784, 375] width 534 height 55
click at [518, 345] on input "b. $170,000, determined by the regression equation and adjusting for the streng…" at bounding box center [518, 340] width 0 height 11
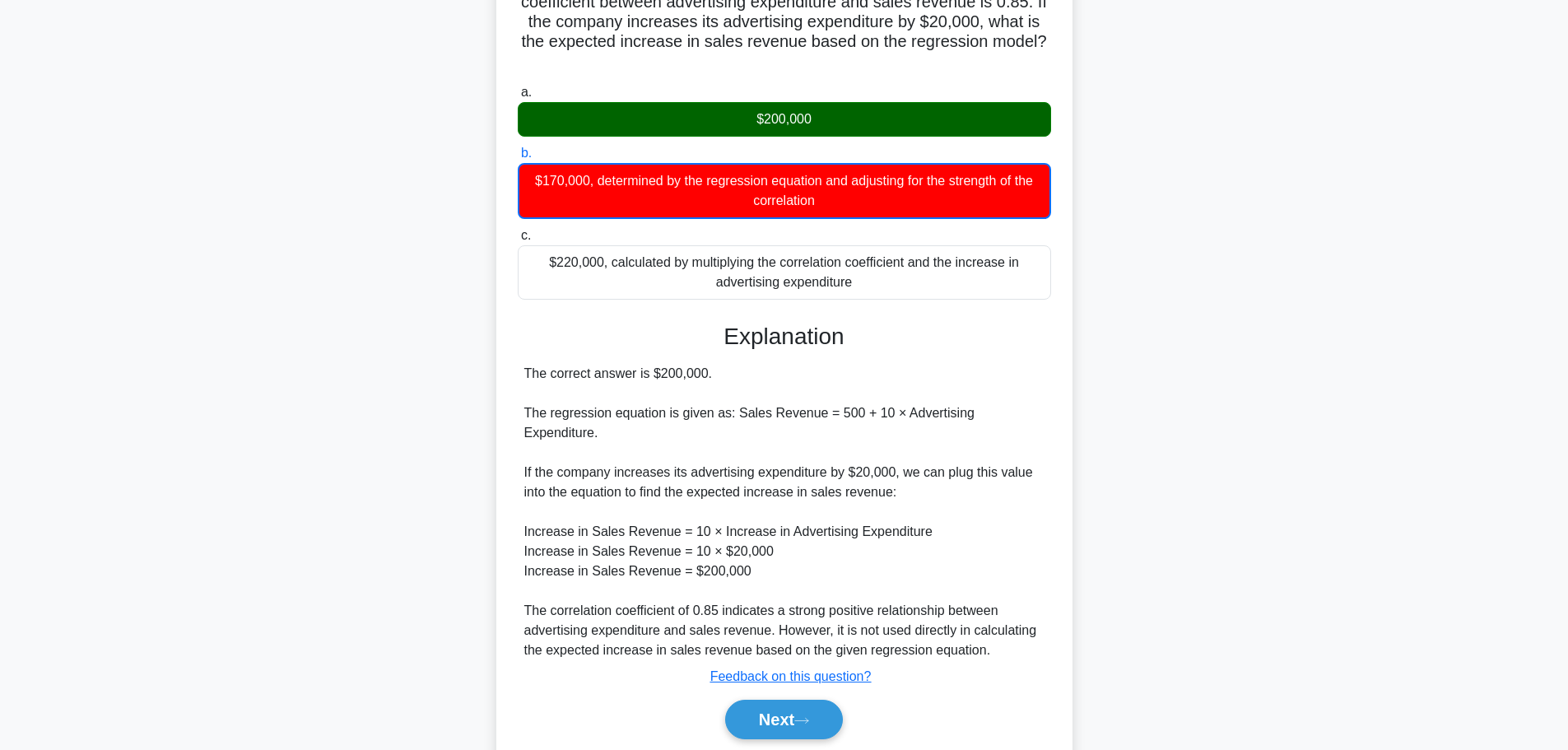
scroll to position [226, 0]
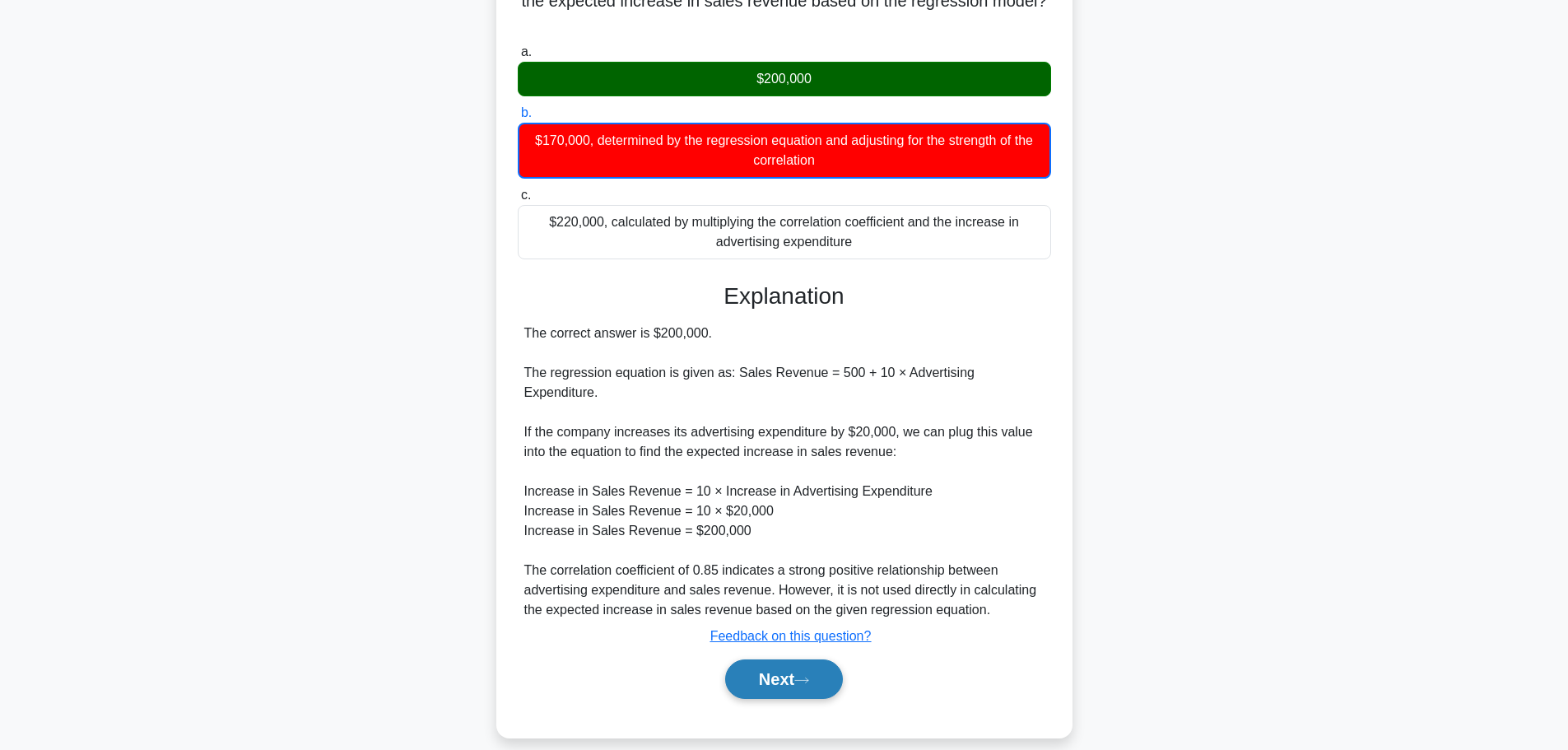
click at [800, 676] on icon at bounding box center [801, 680] width 15 height 9
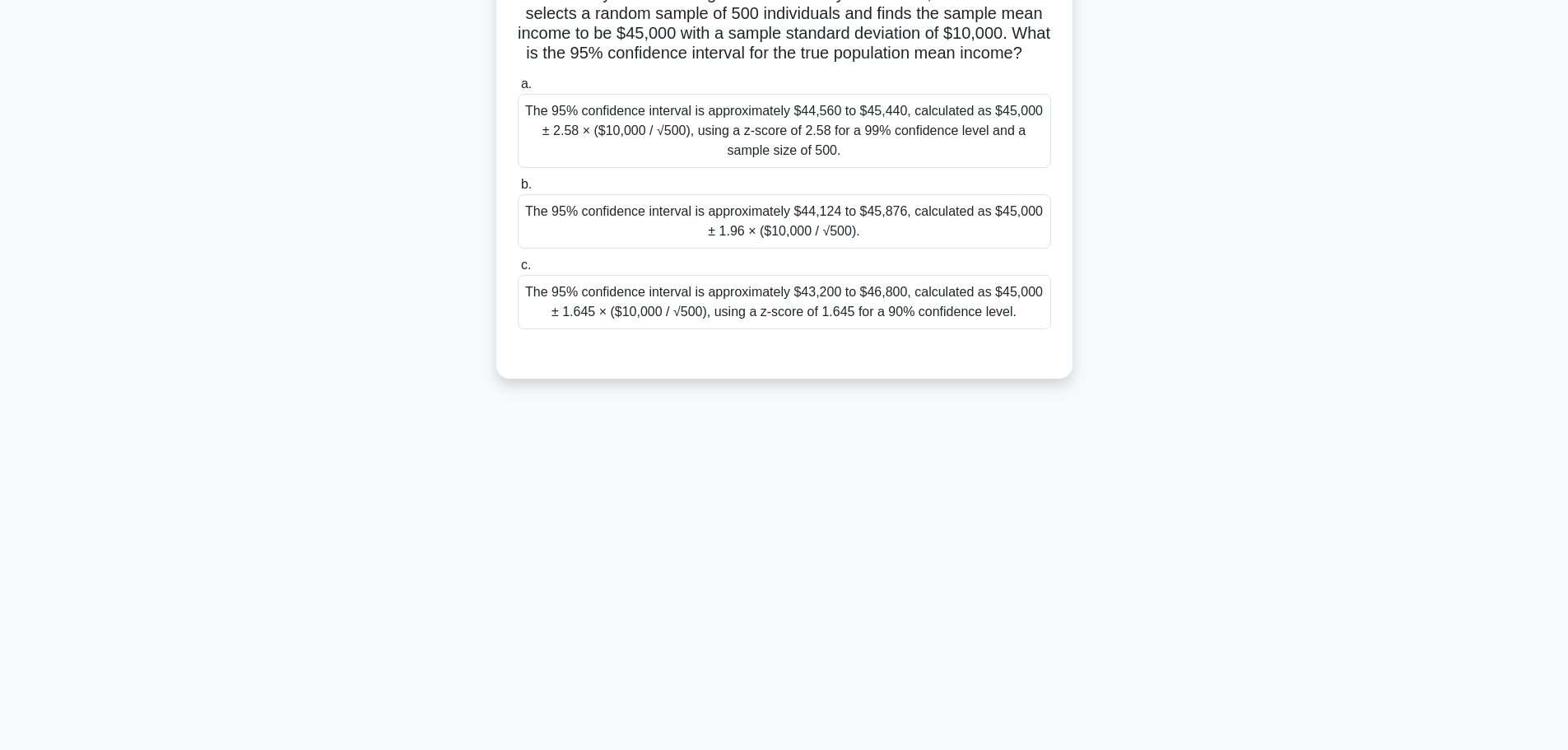
scroll to position [0, 0]
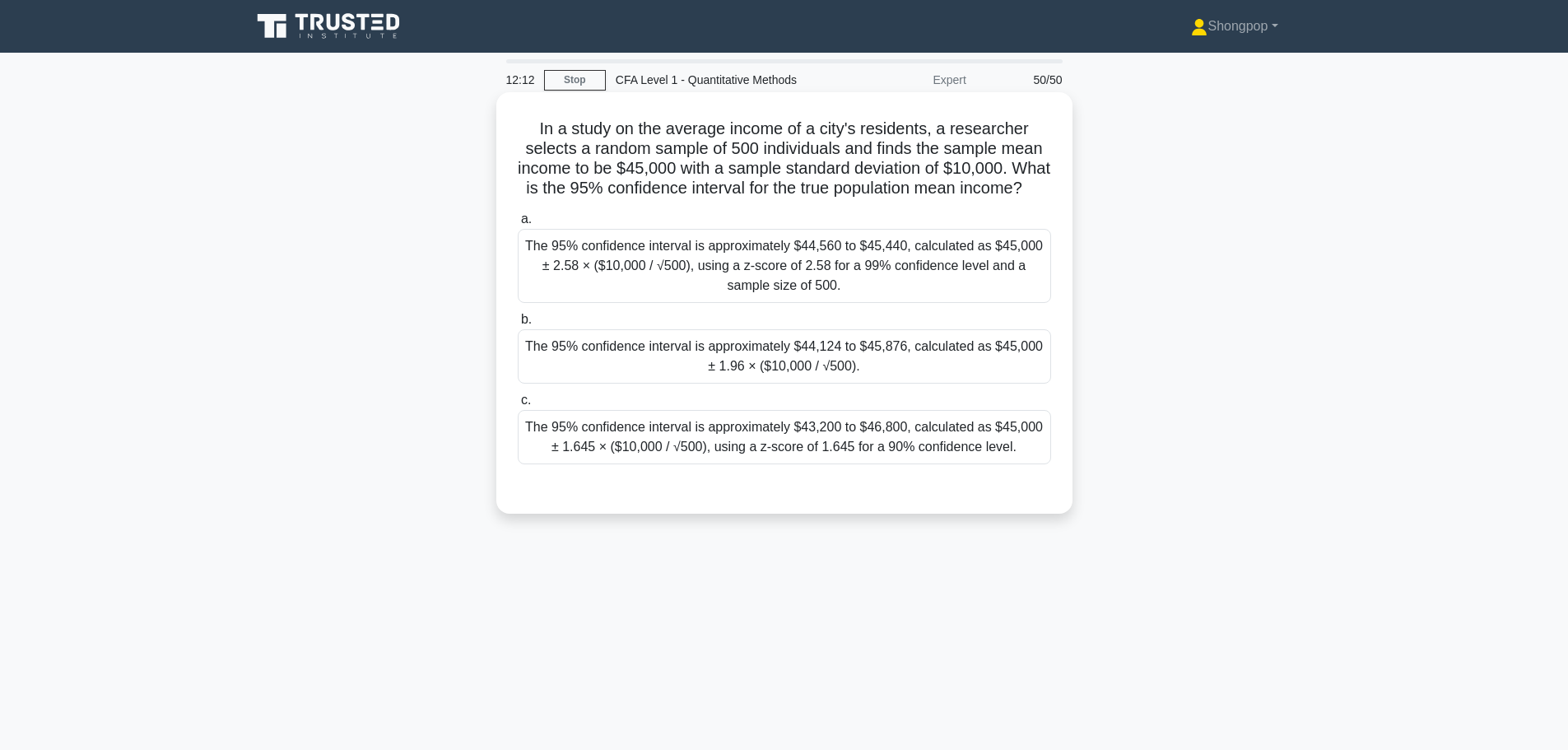
click at [940, 380] on div "The 95% confidence interval is approximately $44,124 to $45,876, calculated as …" at bounding box center [784, 357] width 534 height 55
click at [518, 325] on input "b. The 95% confidence interval is approximately $44,124 to $45,876, calculated …" at bounding box center [518, 320] width 0 height 11
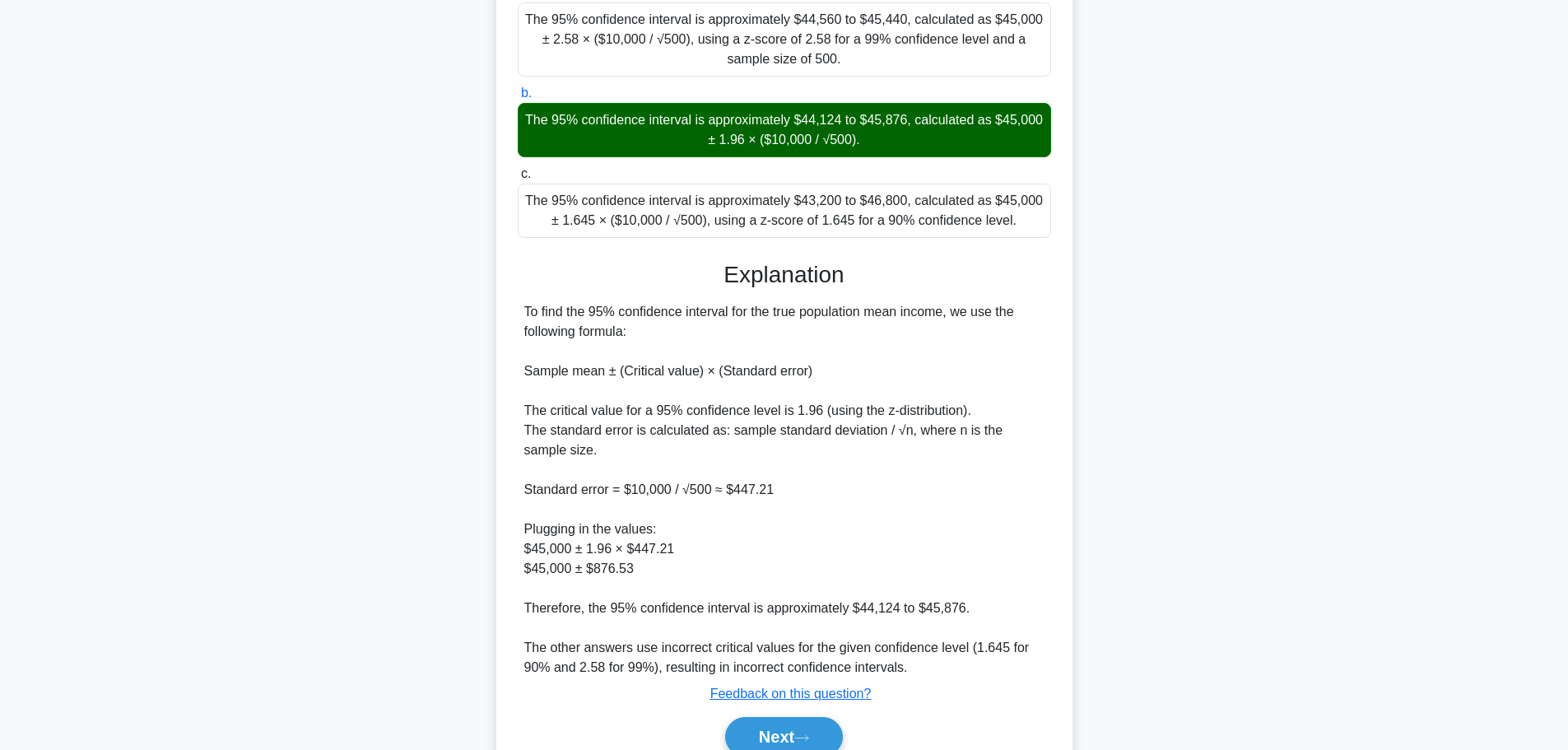
scroll to position [324, 0]
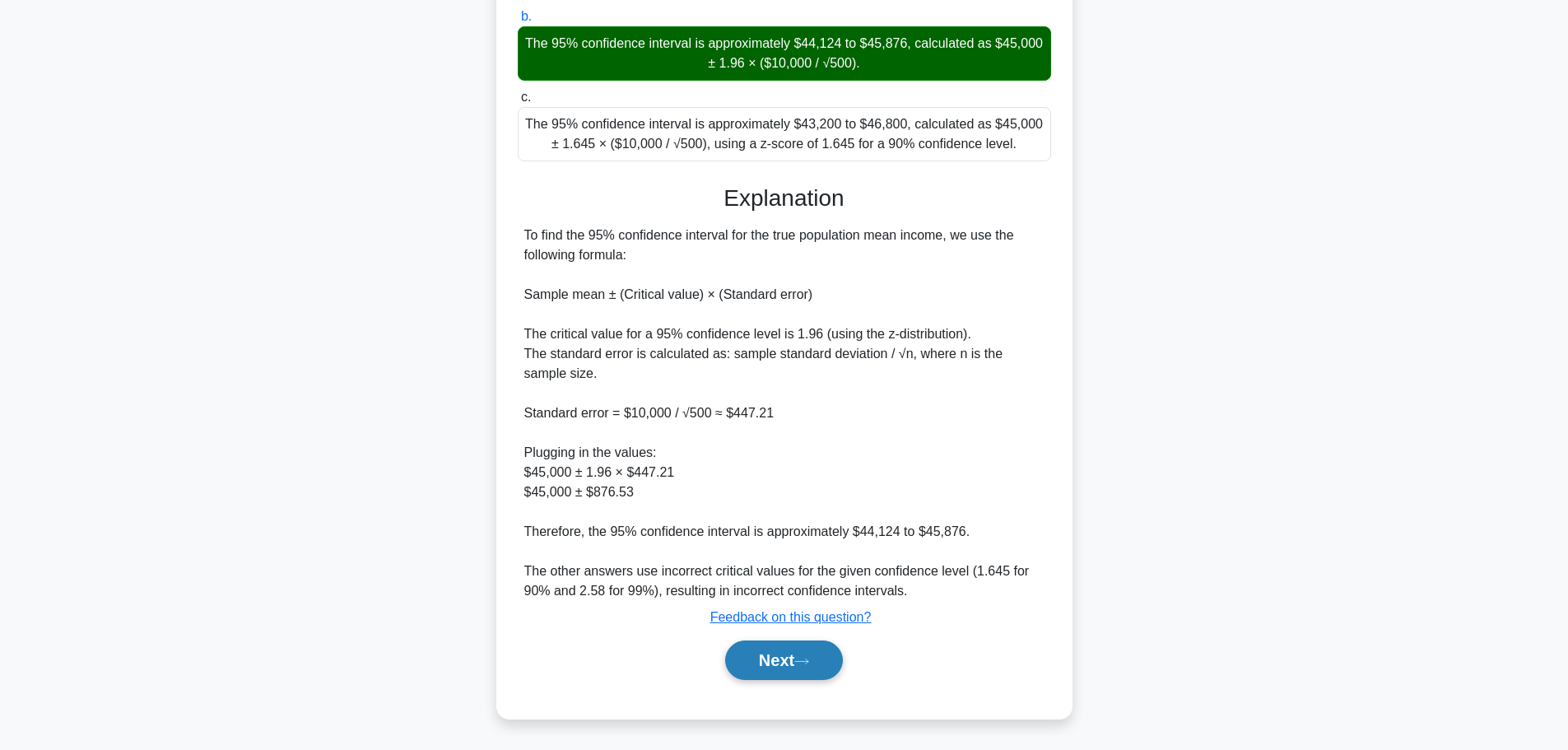
click at [808, 661] on icon at bounding box center [801, 661] width 15 height 9
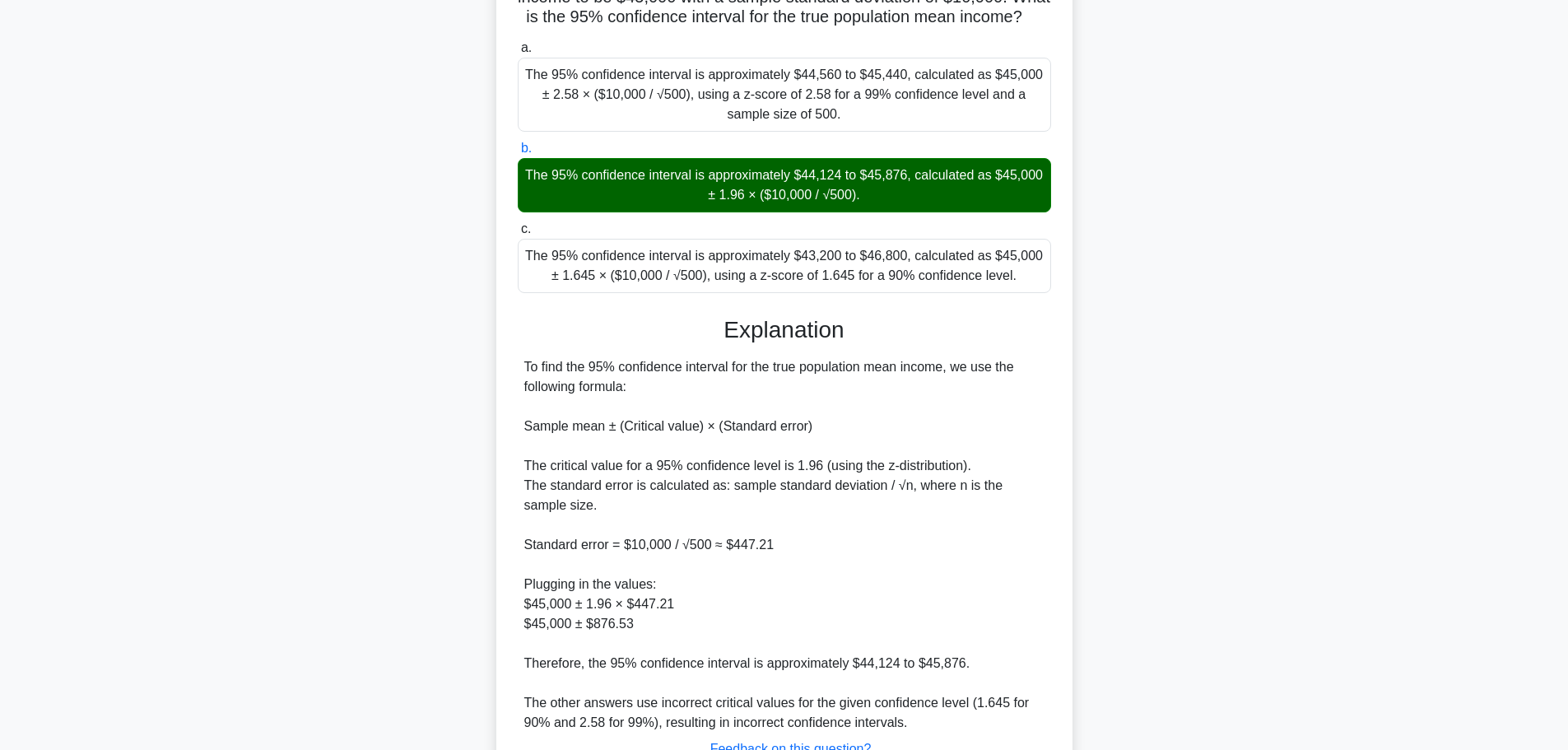
scroll to position [0, 0]
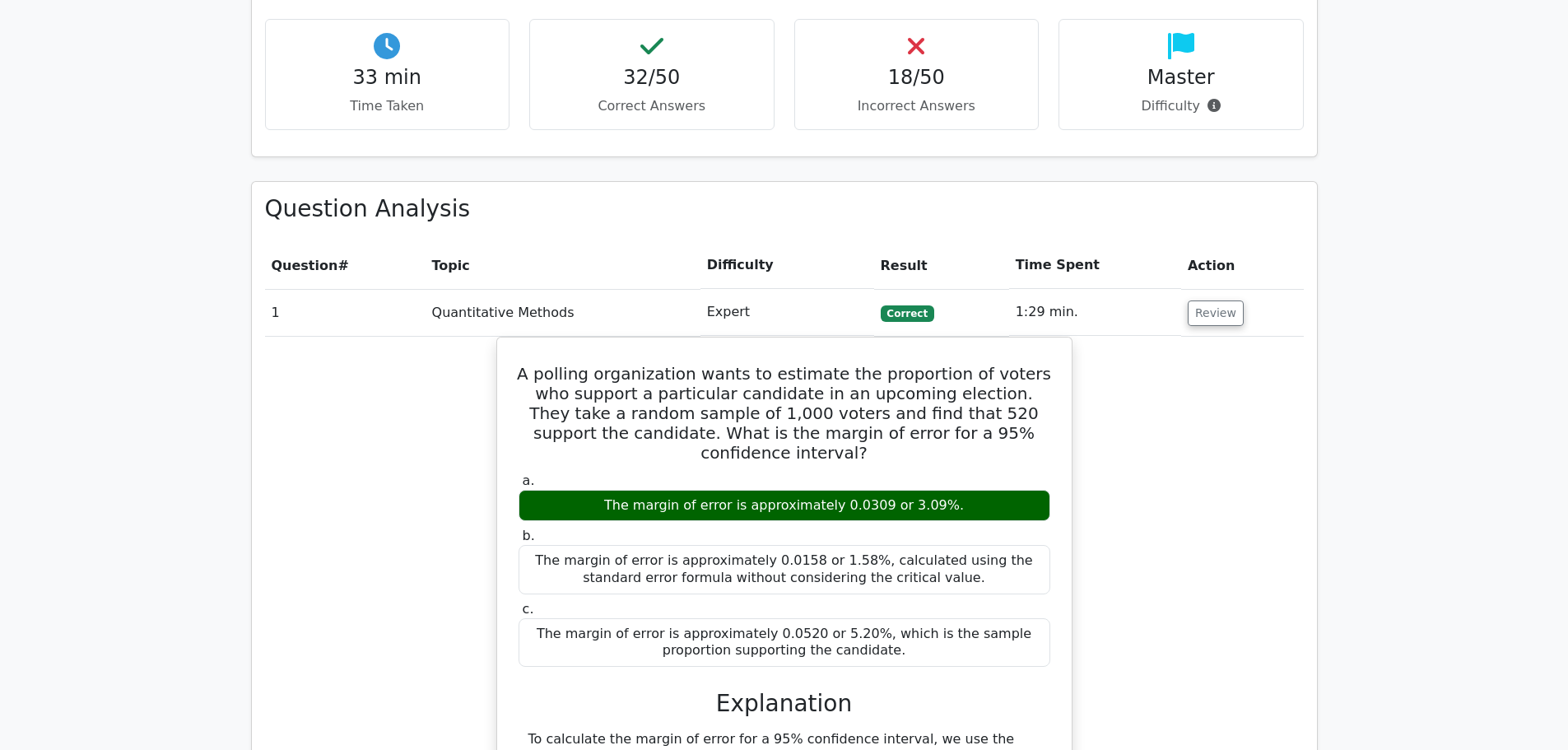
scroll to position [577, 0]
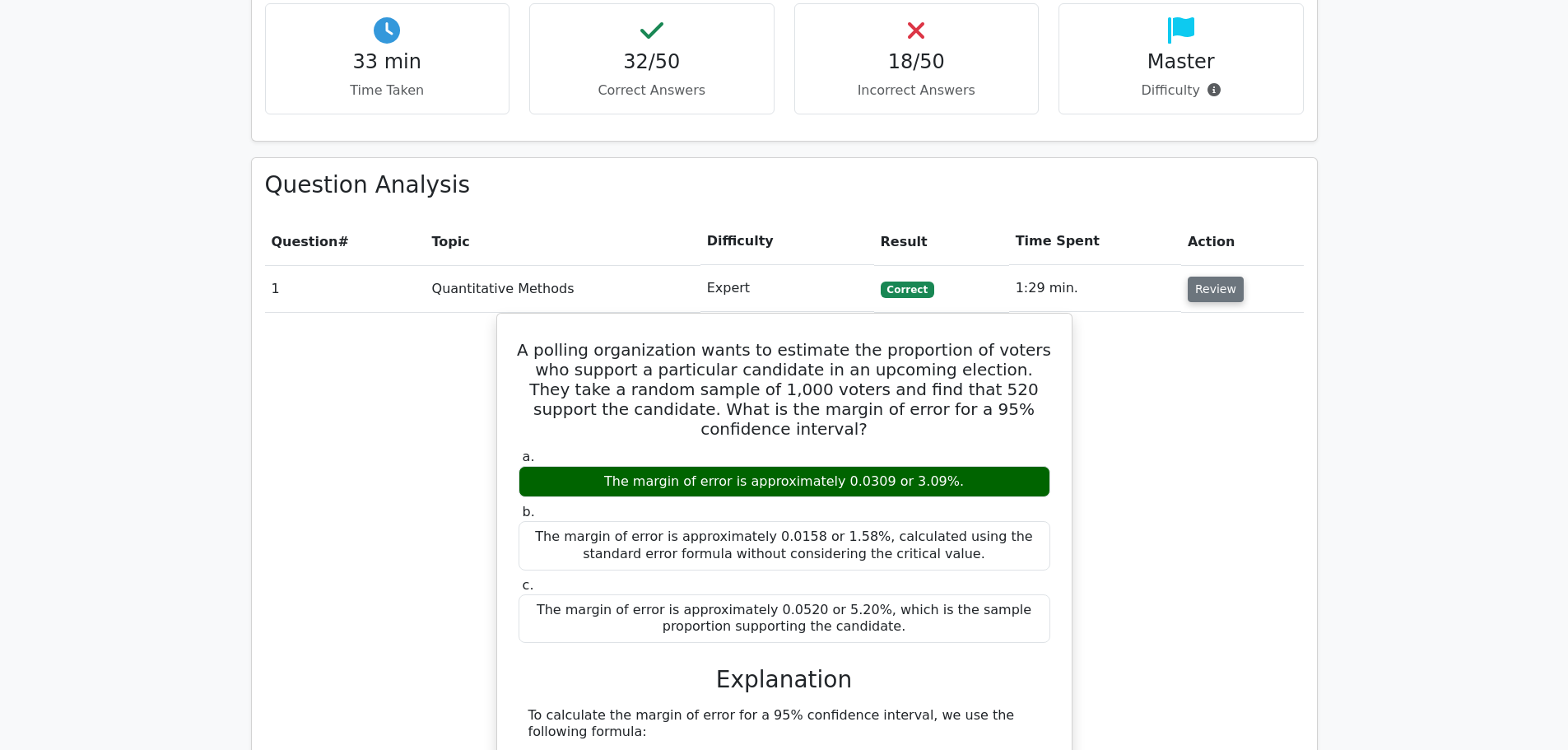
click at [1221, 288] on button "Review" at bounding box center [1216, 290] width 56 height 26
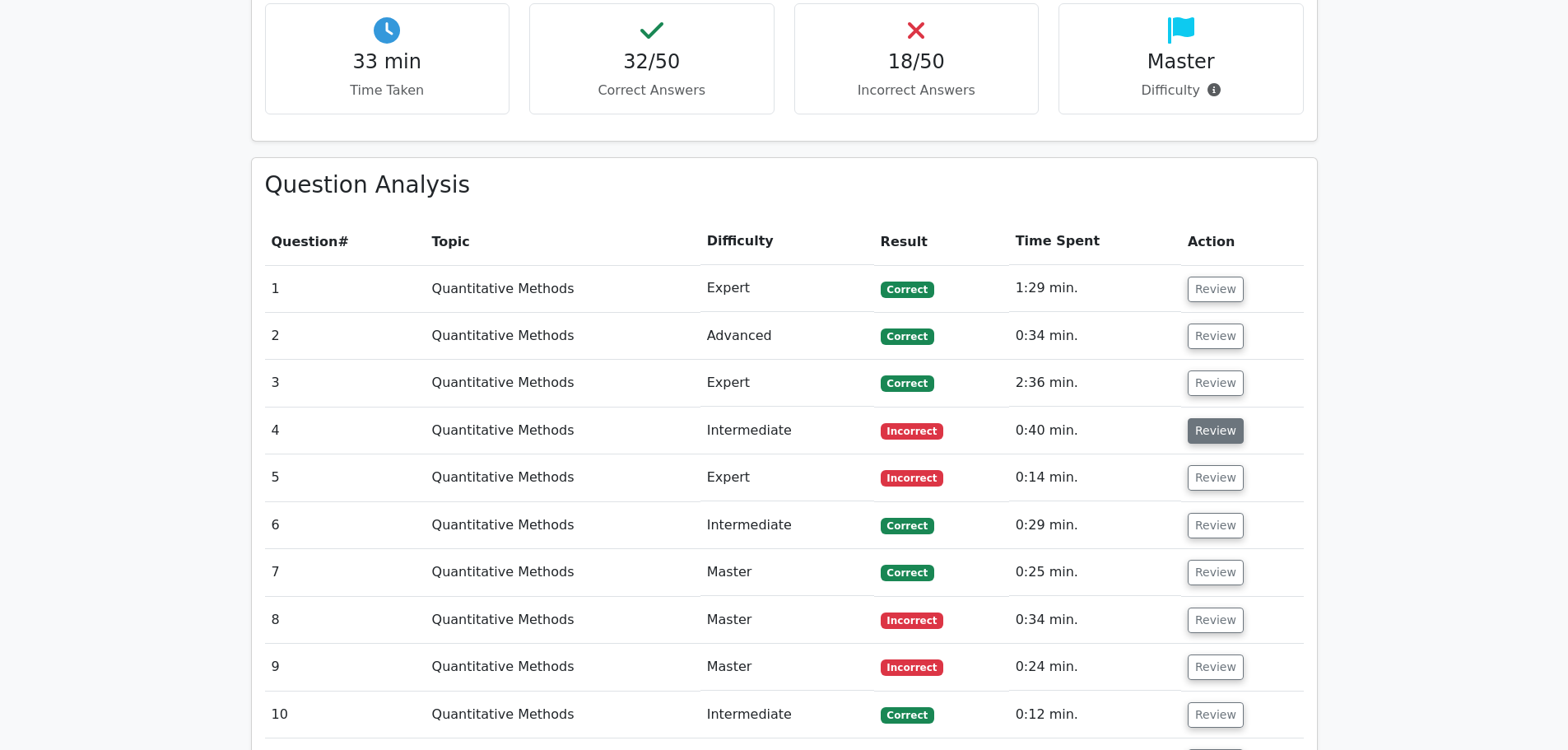
click at [1188, 429] on button "Review" at bounding box center [1216, 431] width 56 height 26
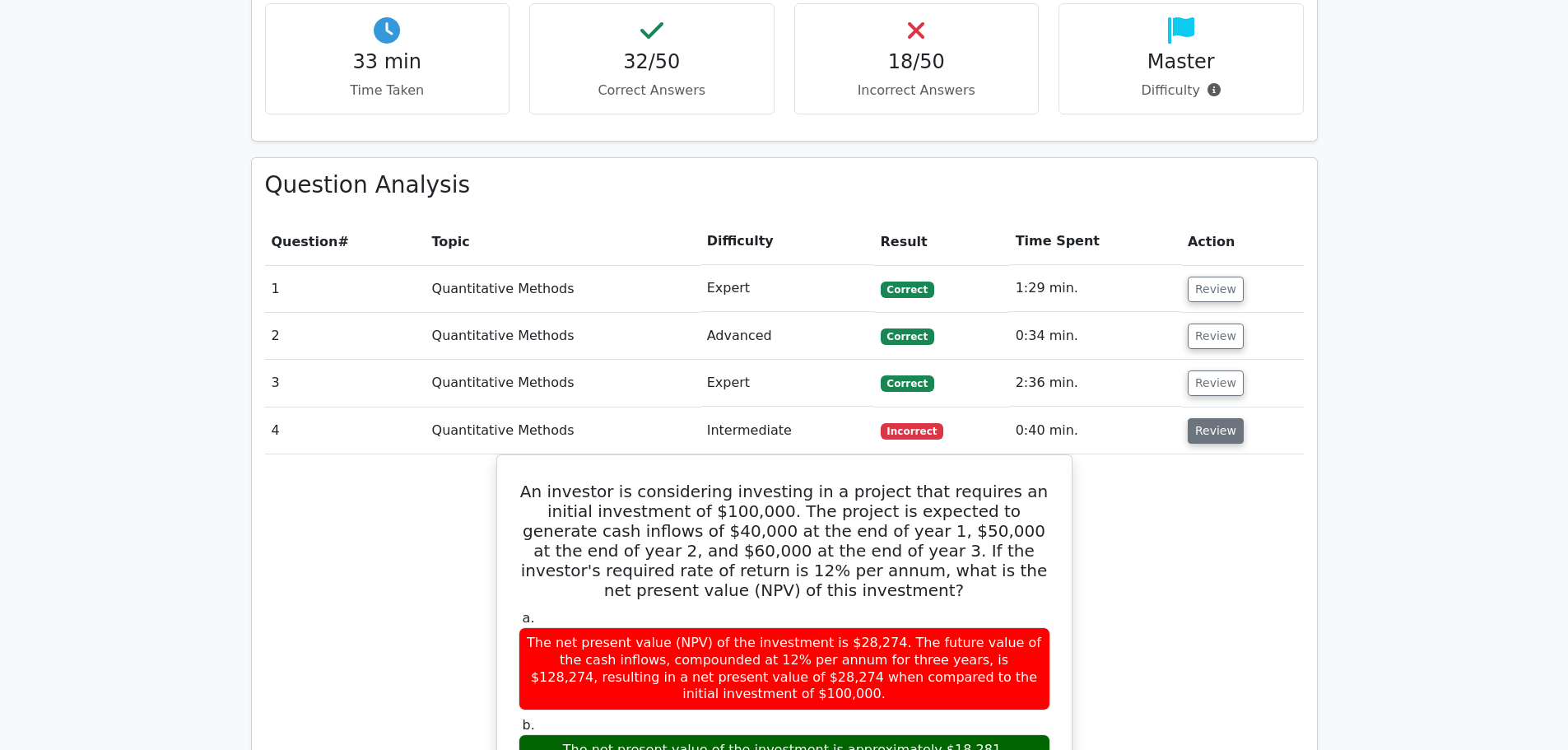
click at [1188, 429] on button "Review" at bounding box center [1216, 431] width 56 height 26
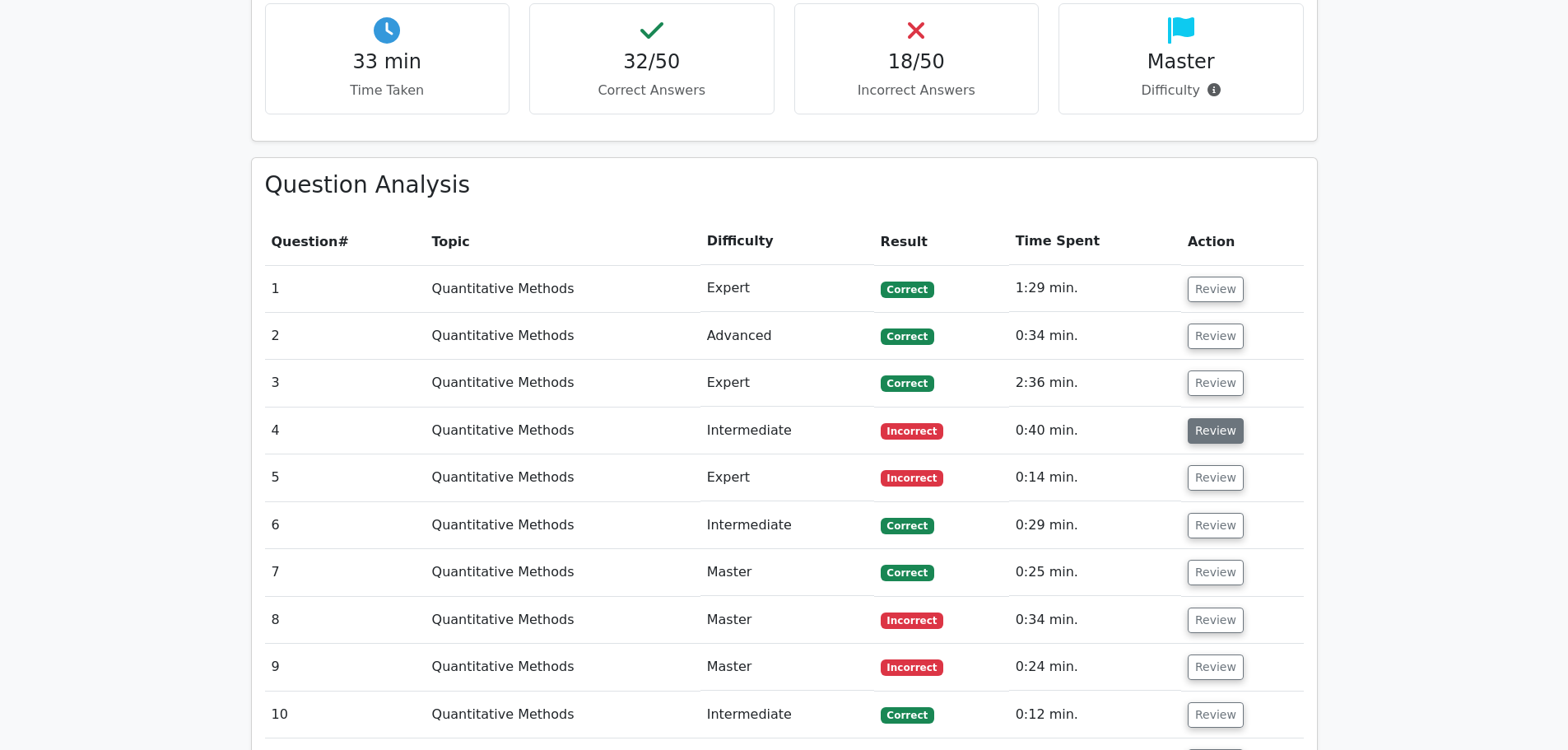
click at [1188, 429] on button "Review" at bounding box center [1216, 431] width 56 height 26
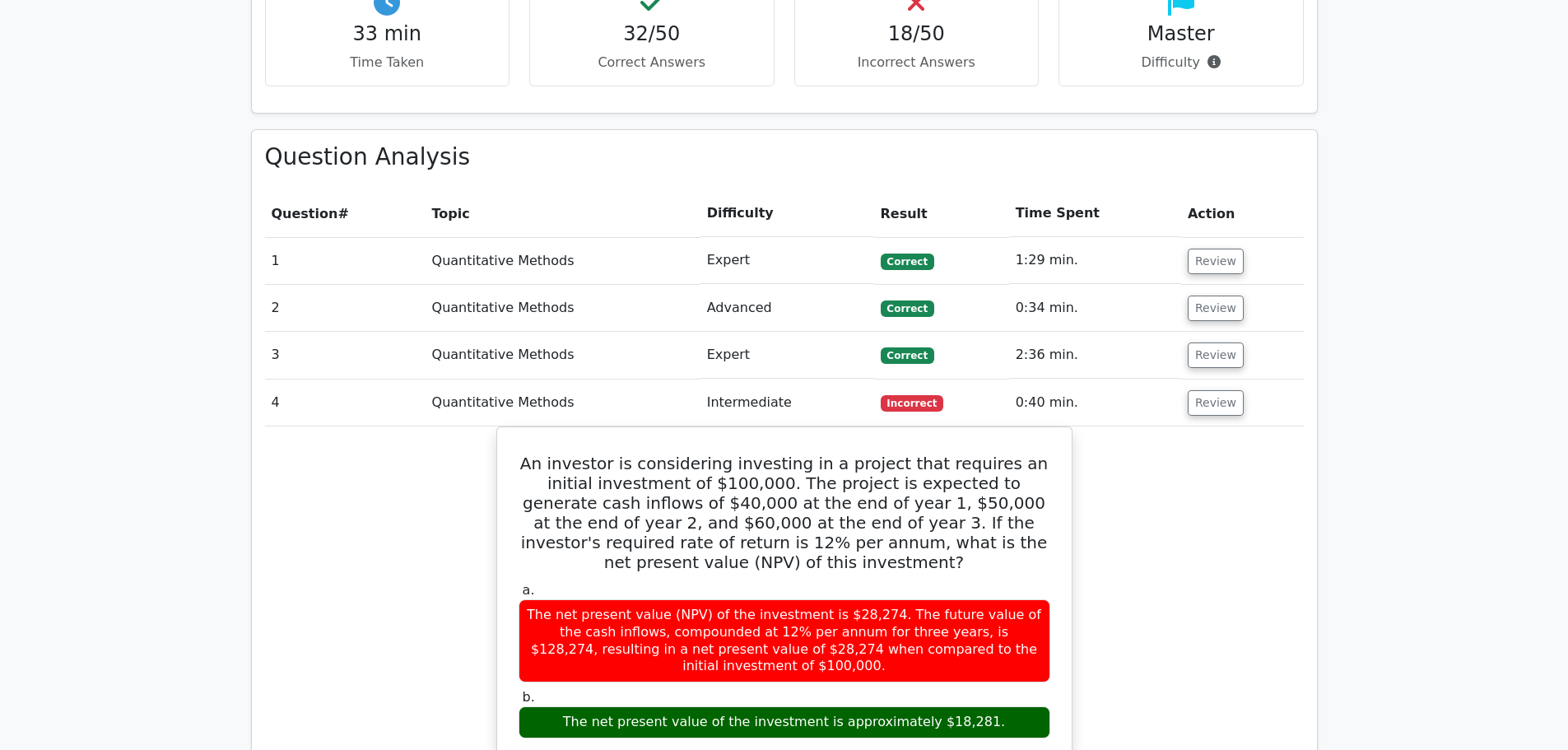
scroll to position [824, 0]
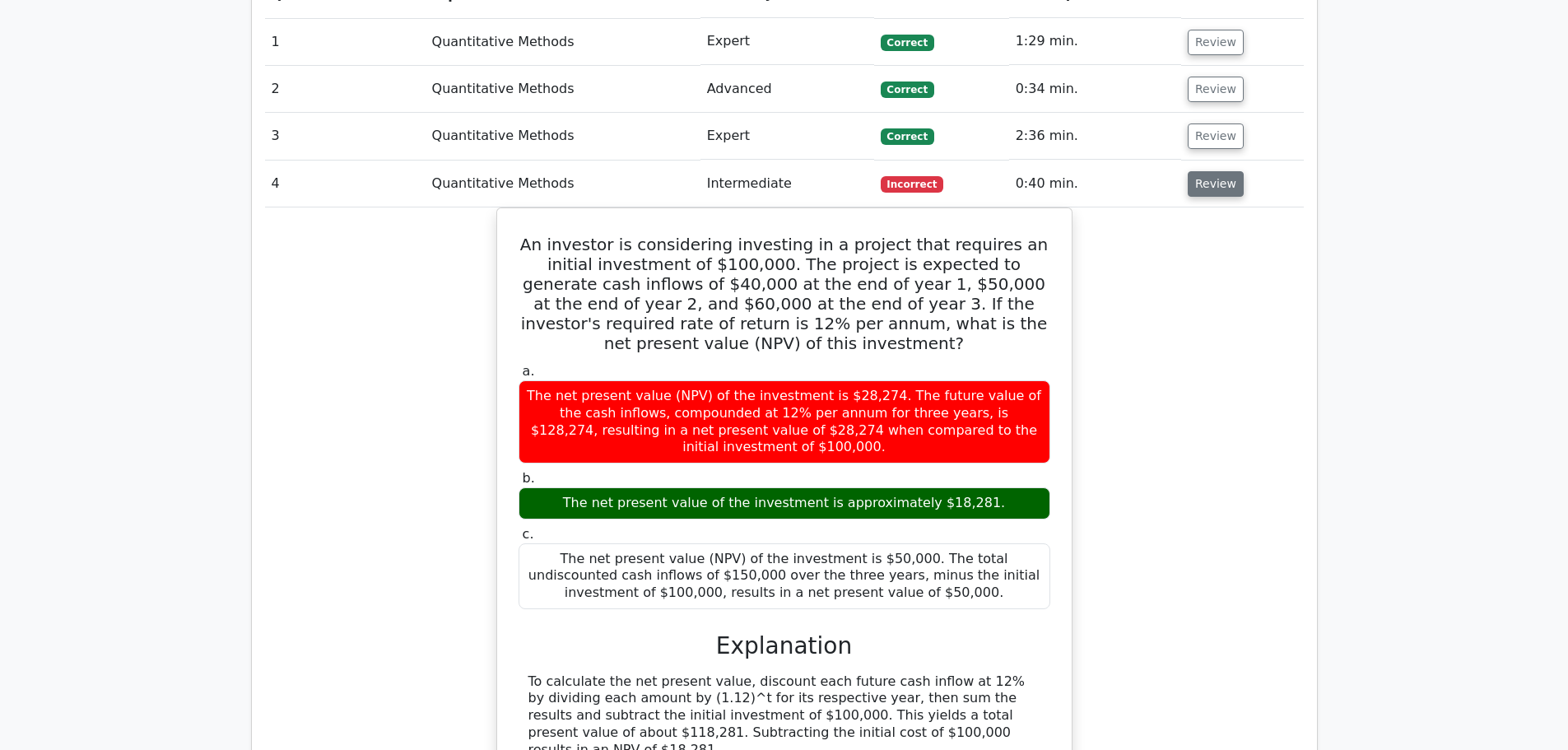
click at [1185, 197] on td "Review" at bounding box center [1241, 183] width 122 height 47
click at [1189, 185] on button "Review" at bounding box center [1216, 184] width 56 height 26
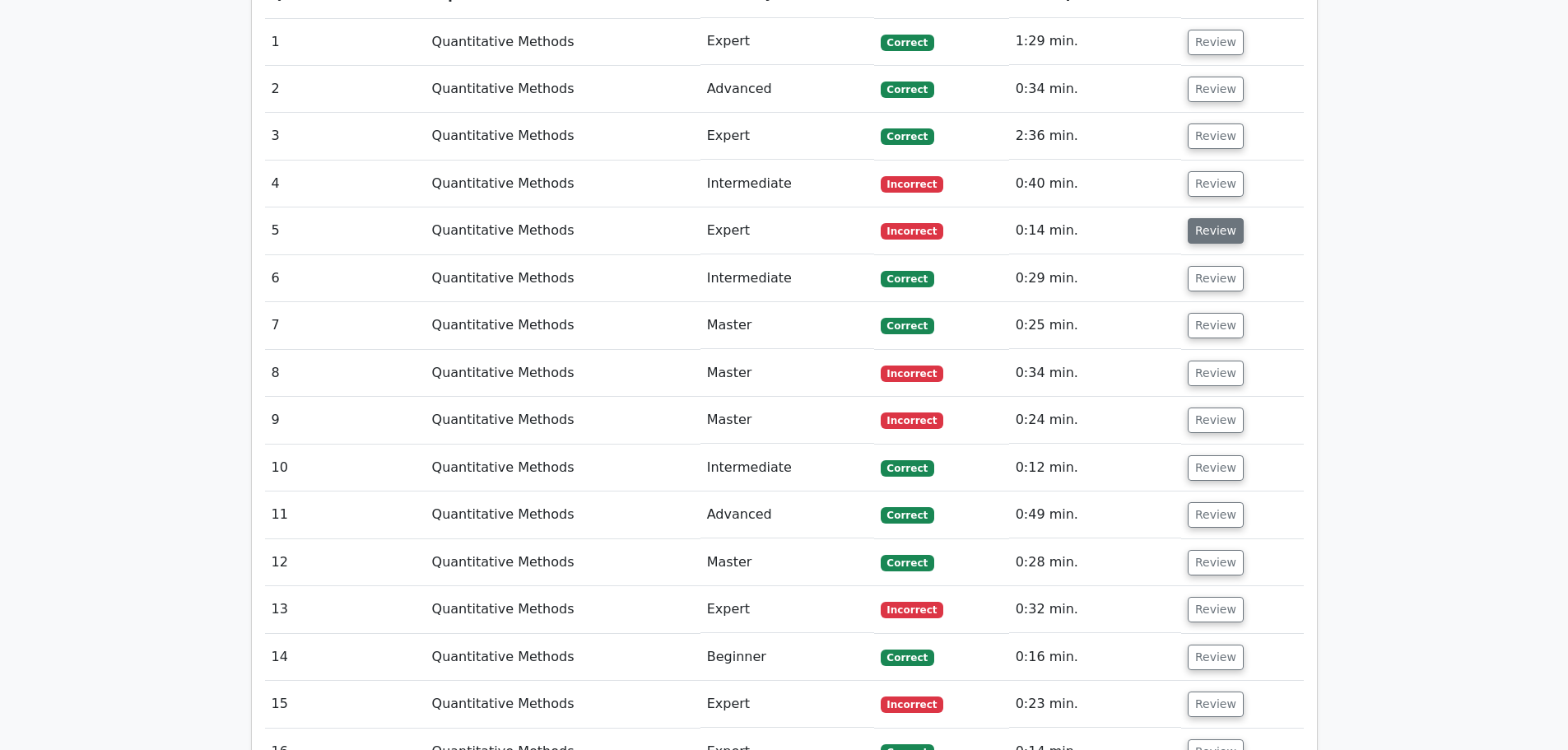
click at [1216, 233] on button "Review" at bounding box center [1216, 231] width 56 height 26
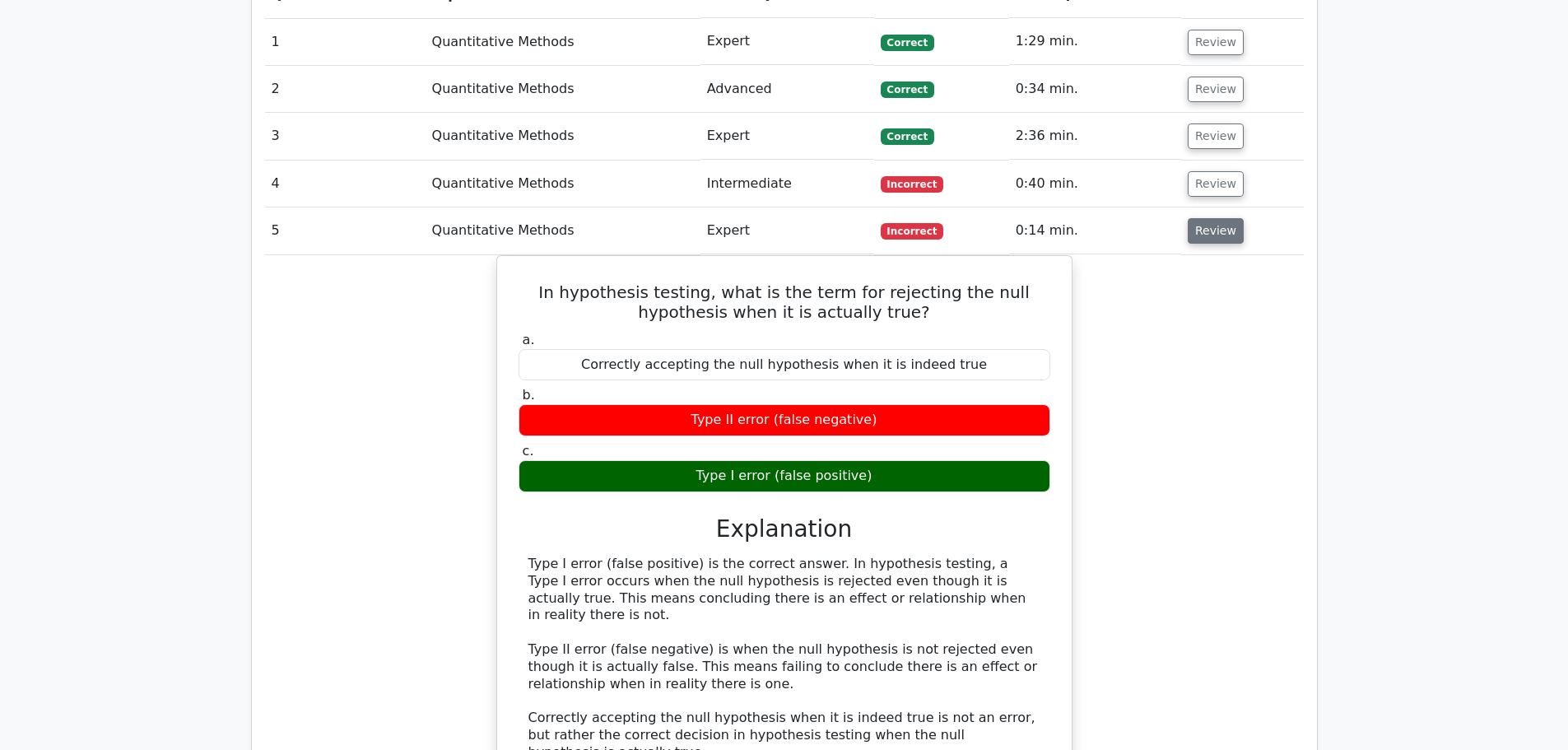
click at [1216, 234] on button "Review" at bounding box center [1216, 231] width 56 height 26
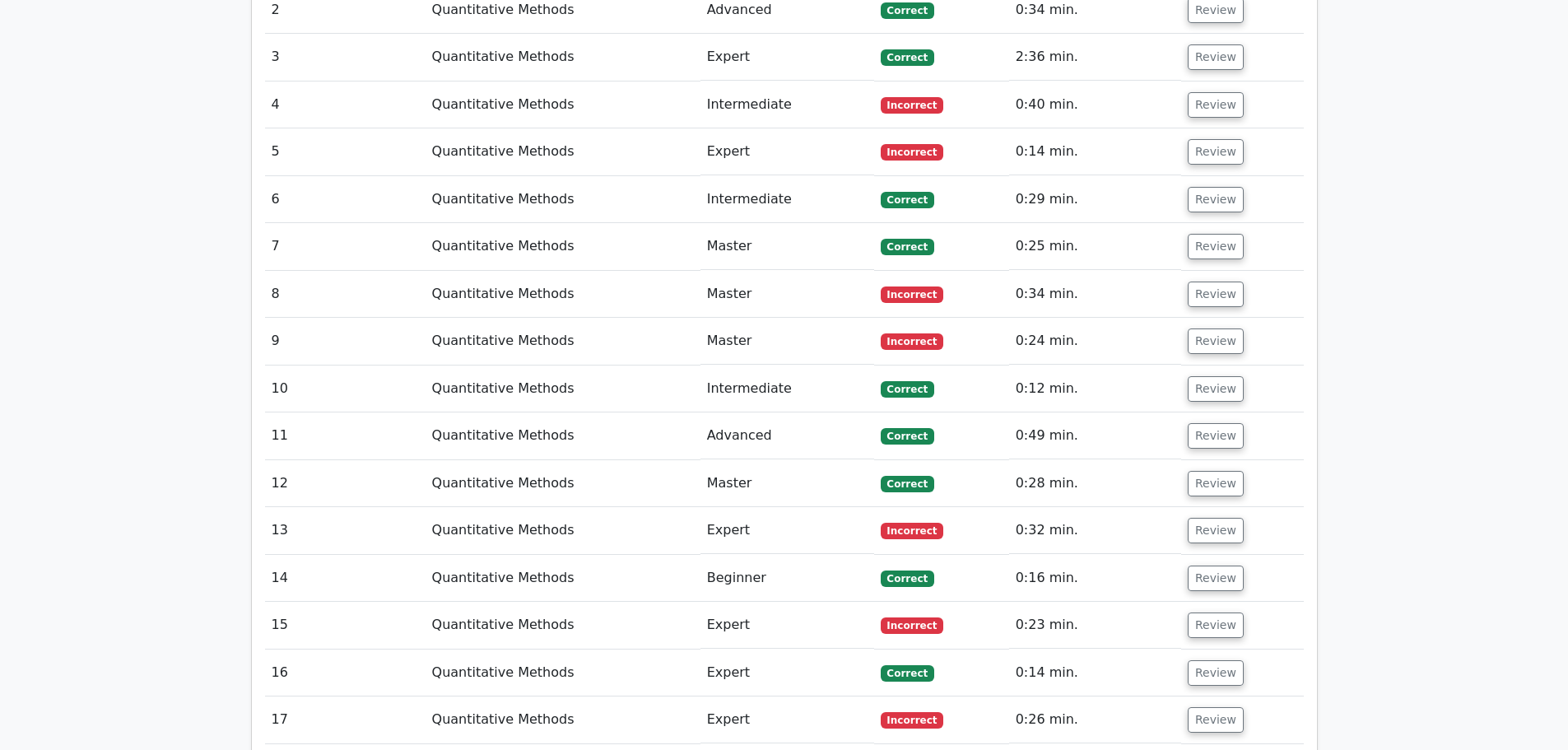
scroll to position [988, 0]
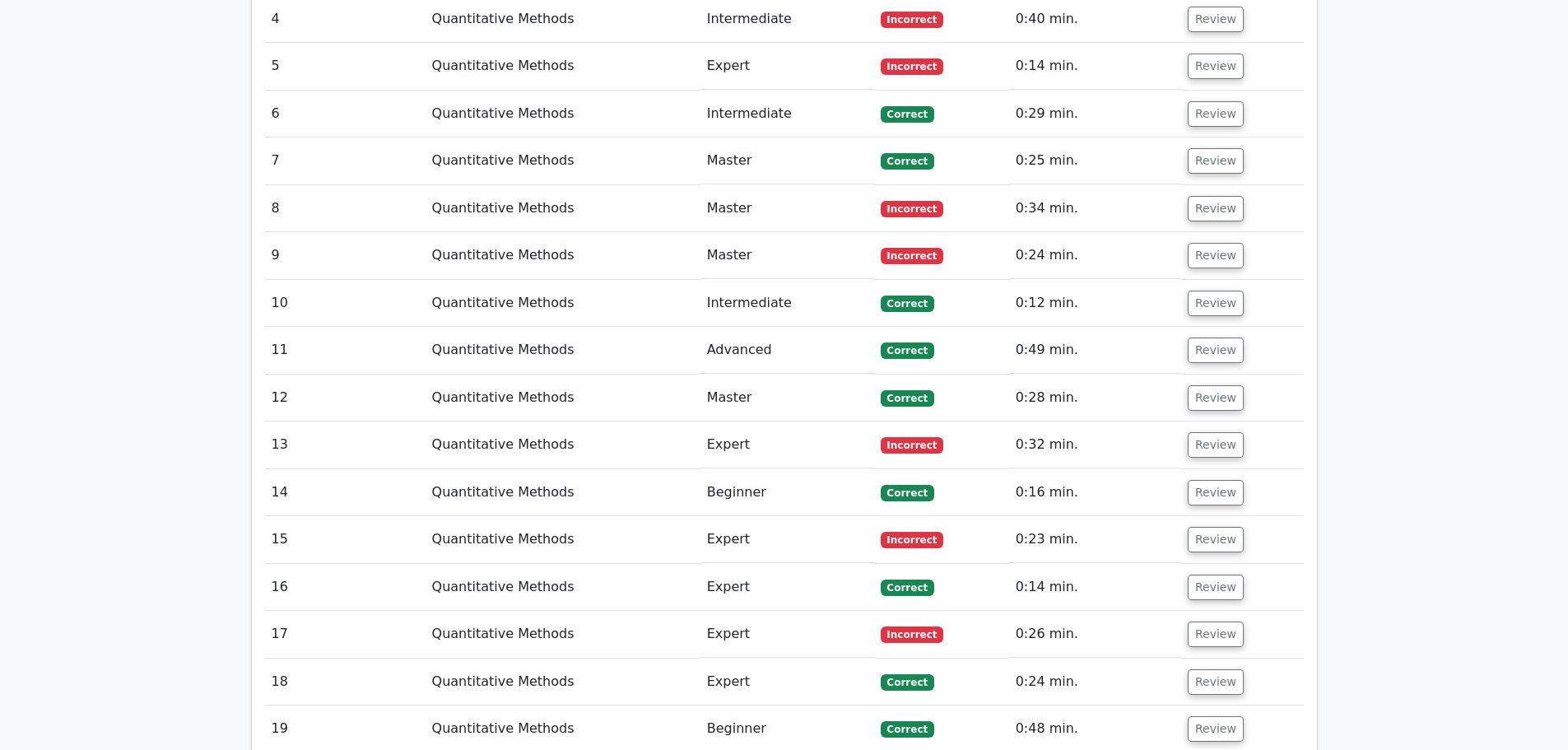
click at [1172, 209] on td "0:34 min." at bounding box center [1094, 208] width 172 height 47
click at [1198, 206] on button "Review" at bounding box center [1216, 209] width 56 height 26
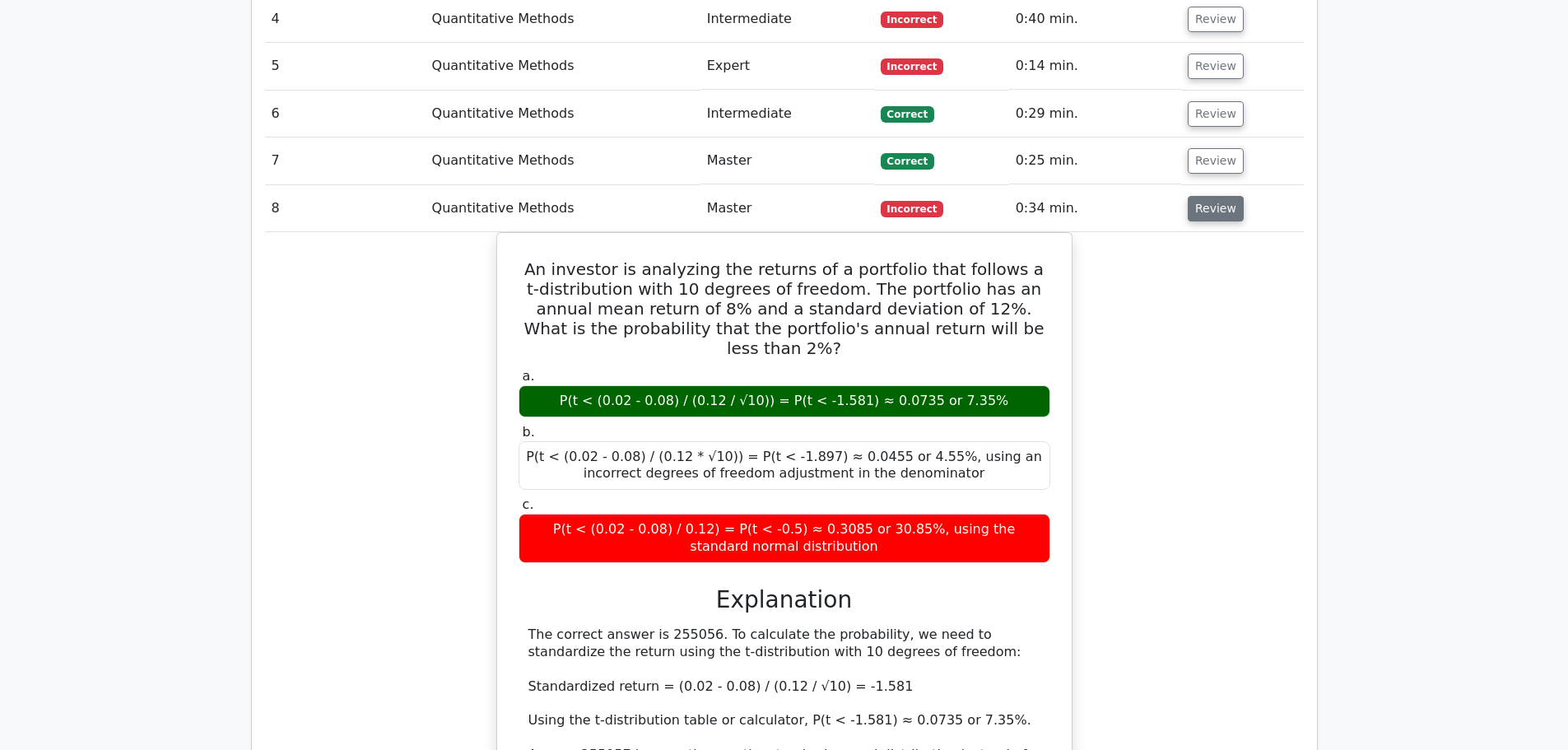
click at [1196, 206] on button "Review" at bounding box center [1216, 209] width 56 height 26
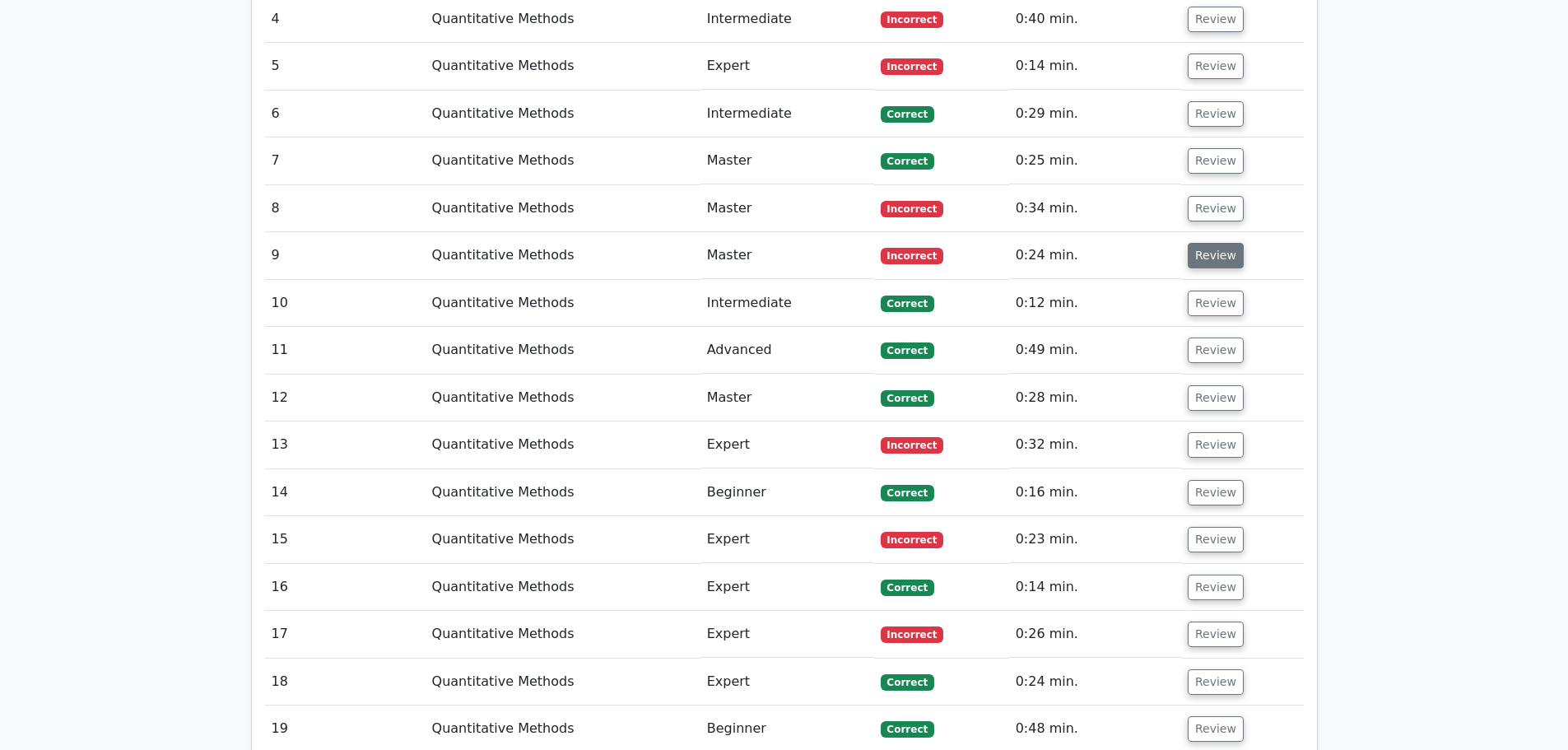
click at [1209, 247] on button "Review" at bounding box center [1216, 256] width 56 height 26
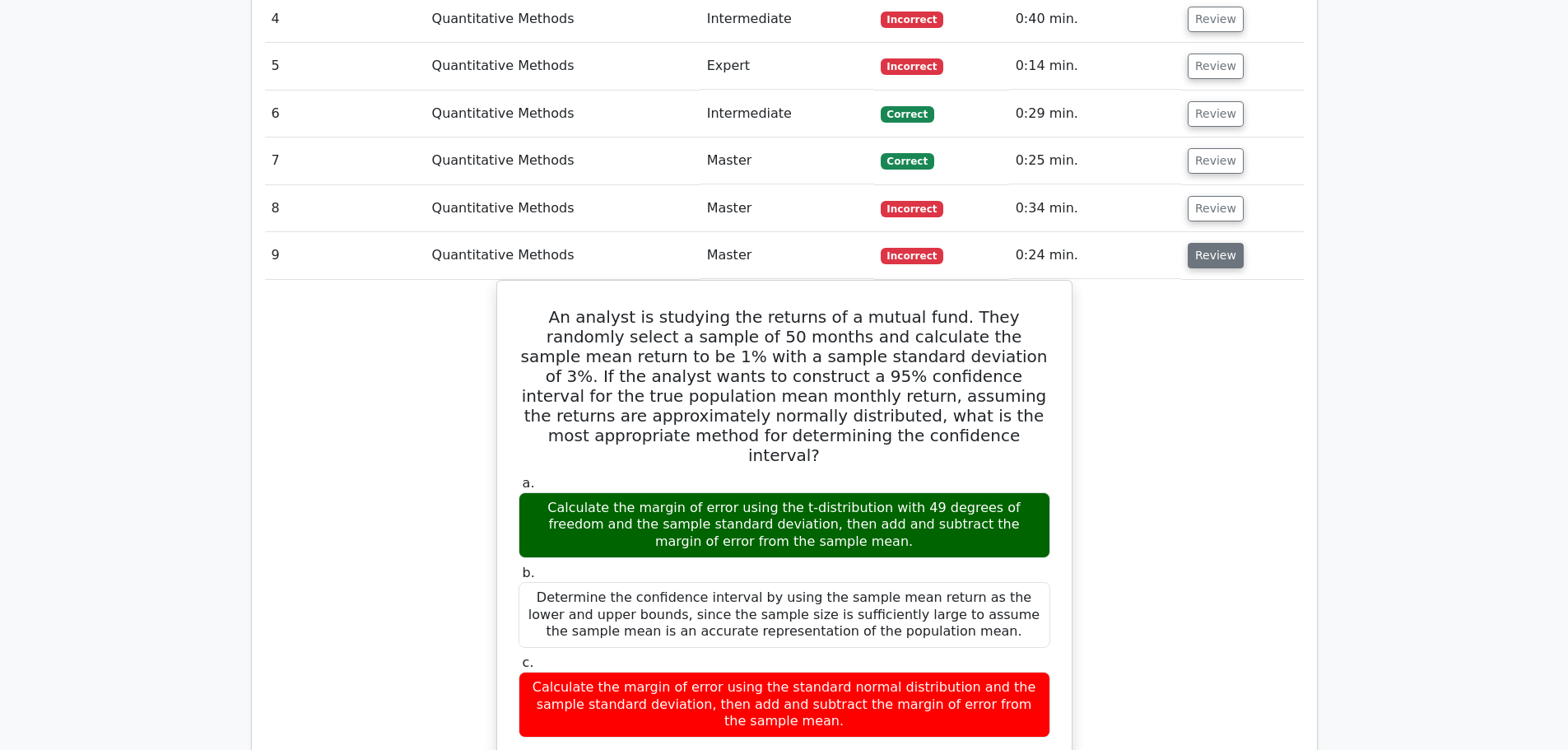
click at [1206, 250] on button "Review" at bounding box center [1216, 256] width 56 height 26
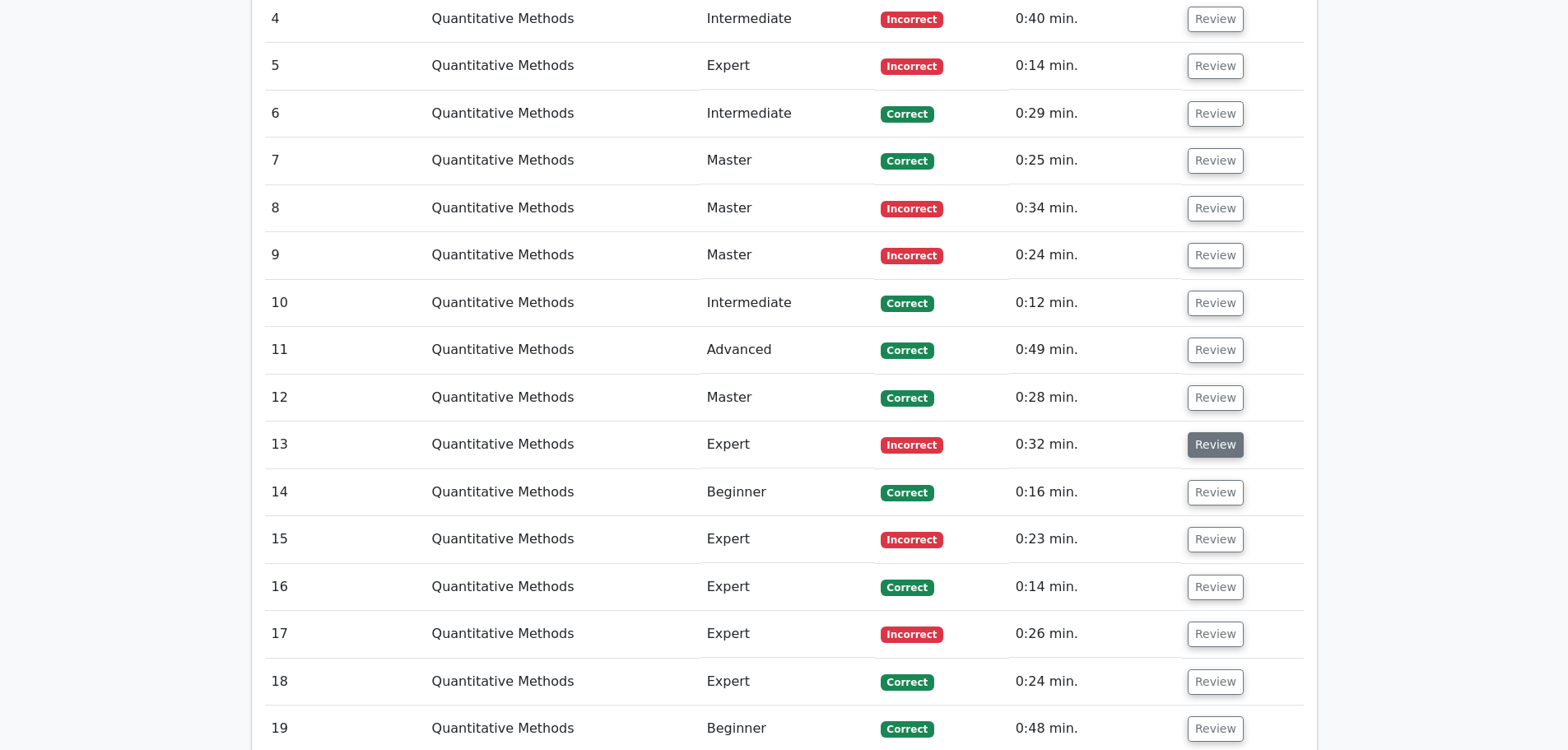
click at [1212, 445] on button "Review" at bounding box center [1216, 445] width 56 height 26
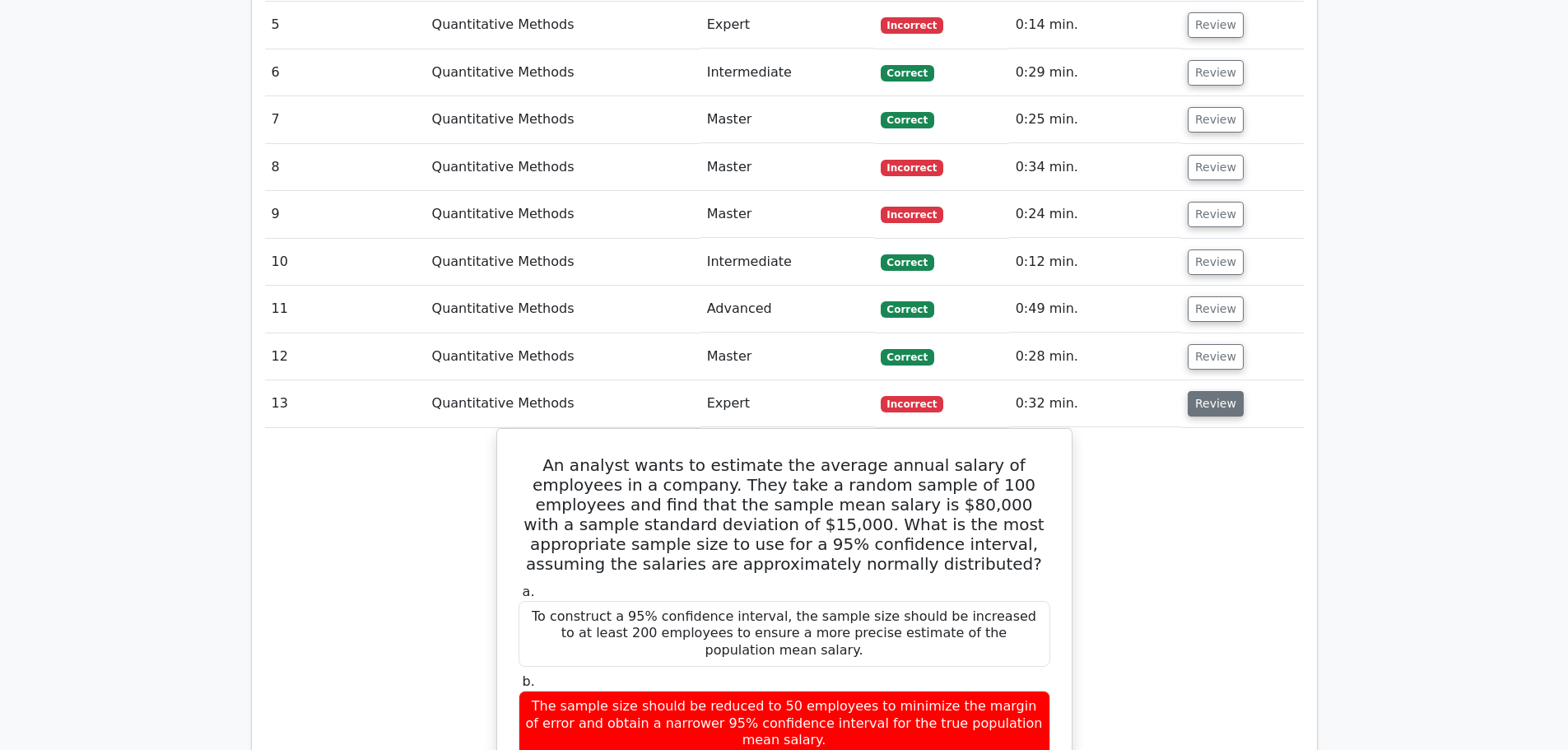
scroll to position [1071, 0]
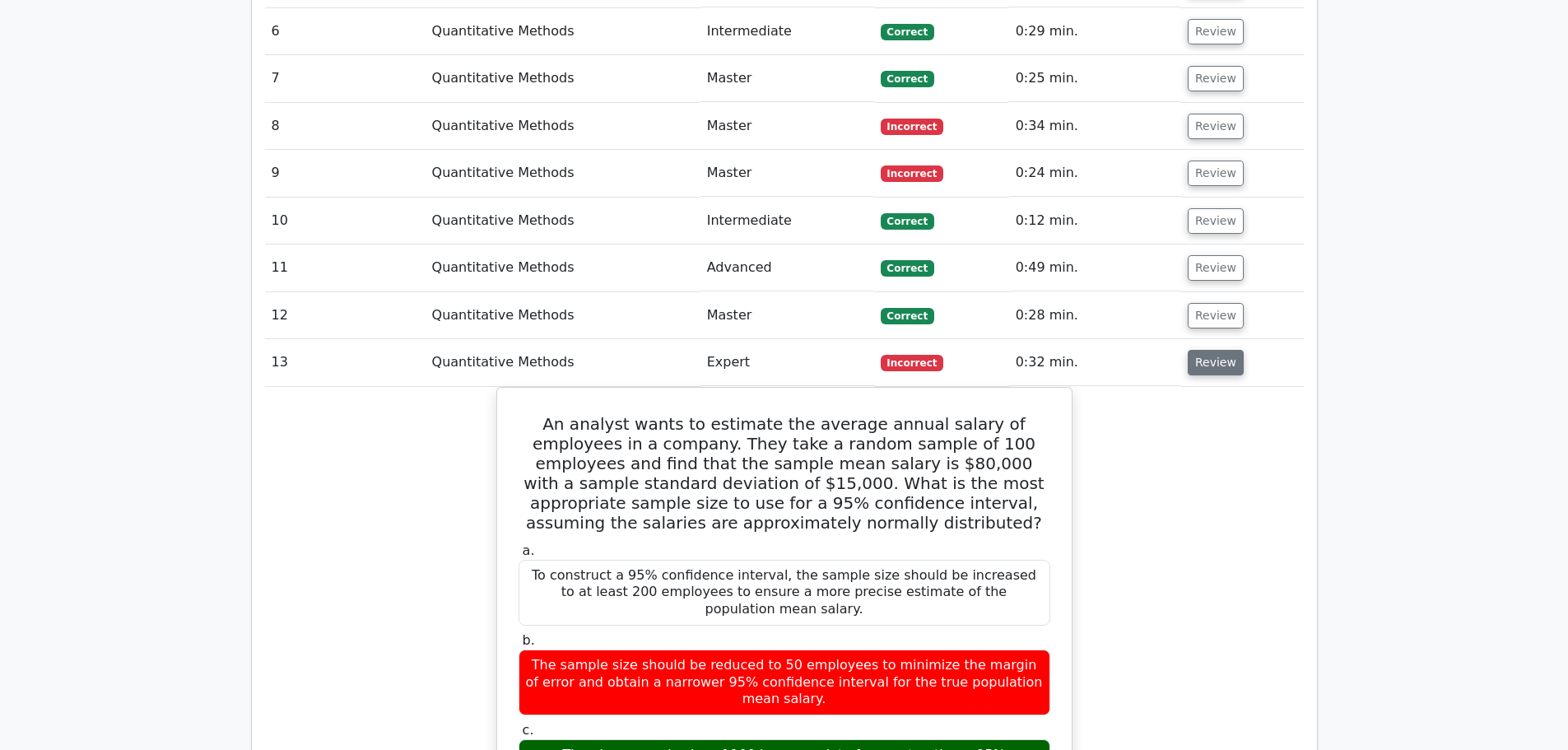
click at [1221, 370] on button "Review" at bounding box center [1216, 363] width 56 height 26
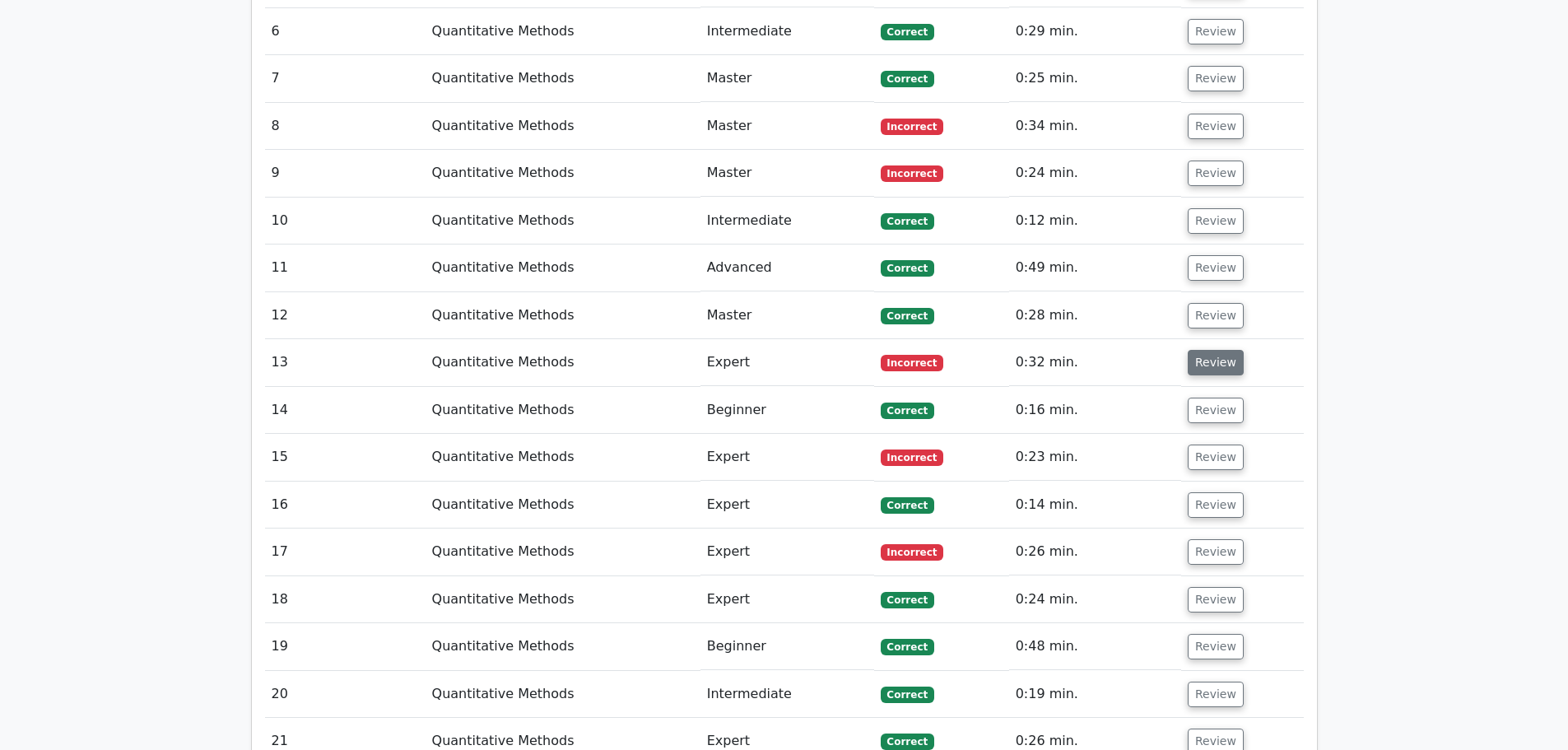
click at [1204, 361] on button "Review" at bounding box center [1216, 363] width 56 height 26
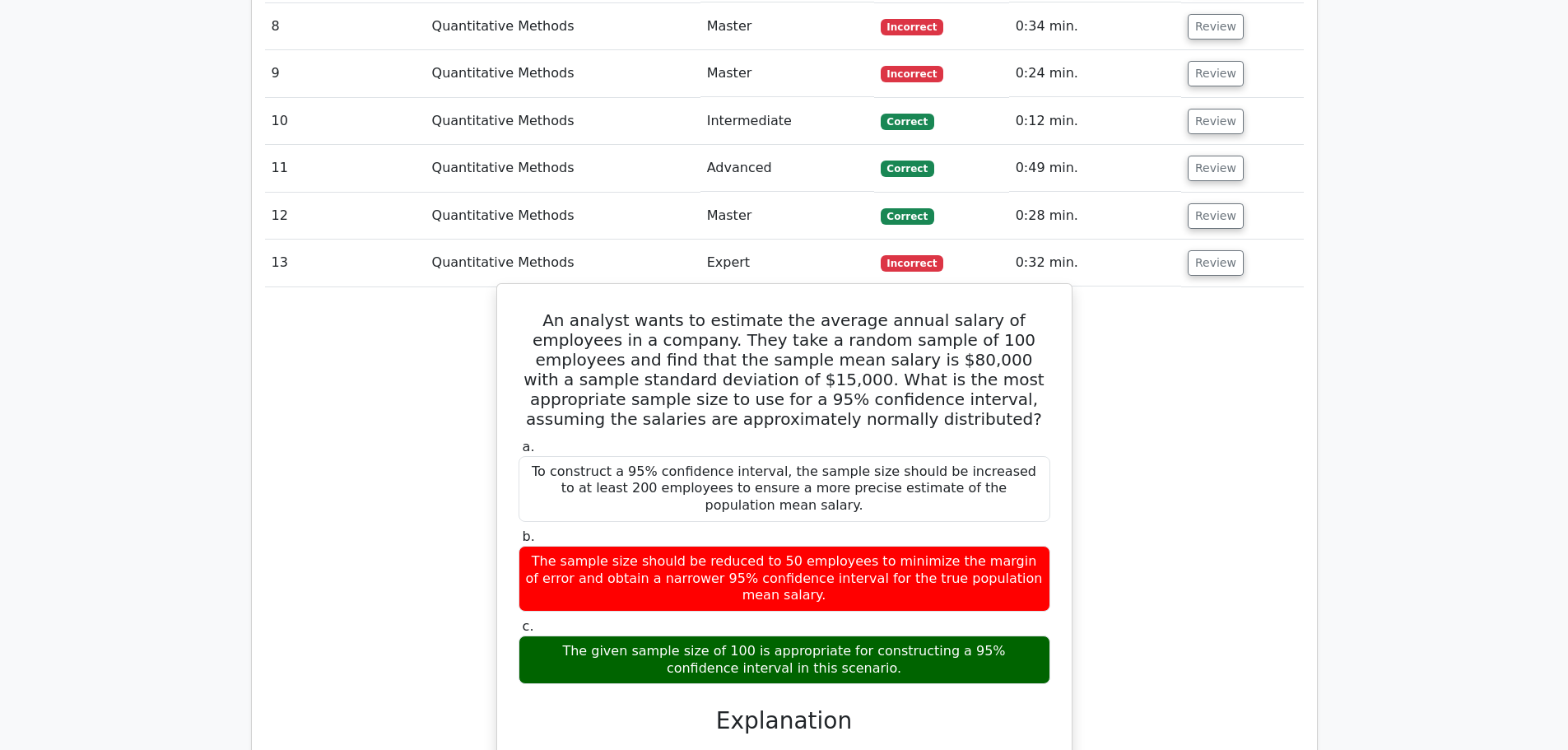
scroll to position [1317, 0]
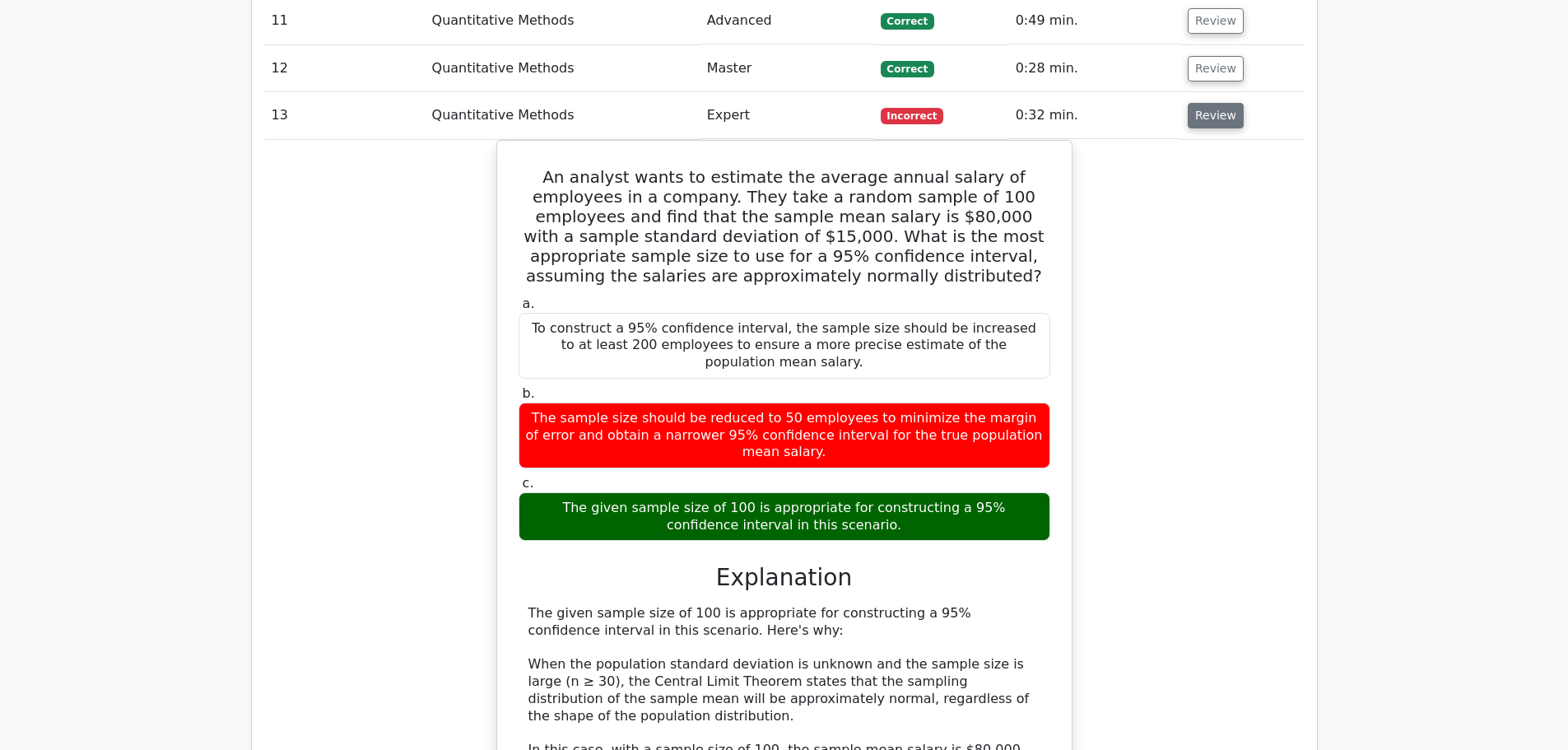
click at [1194, 123] on button "Review" at bounding box center [1216, 116] width 56 height 26
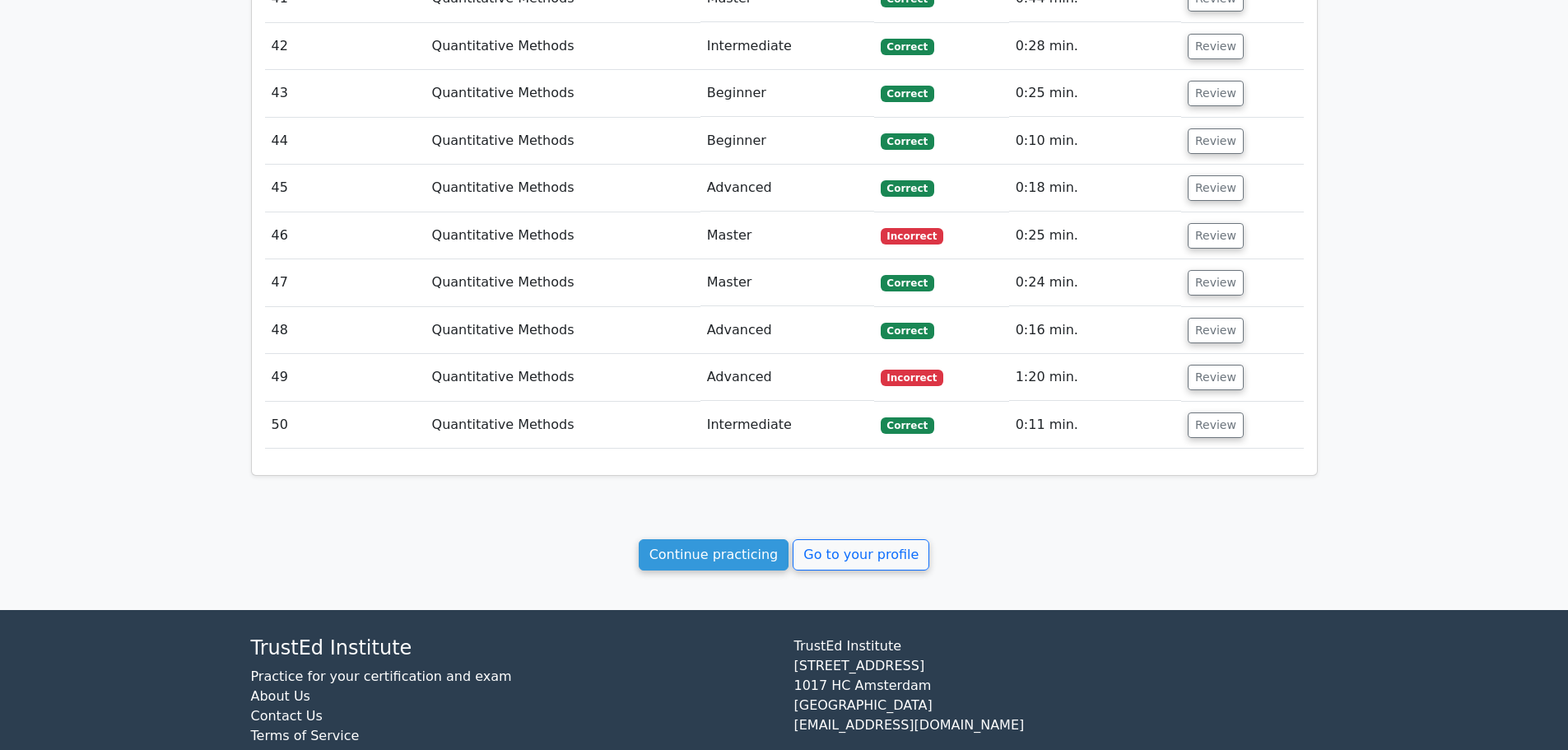
scroll to position [2799, 0]
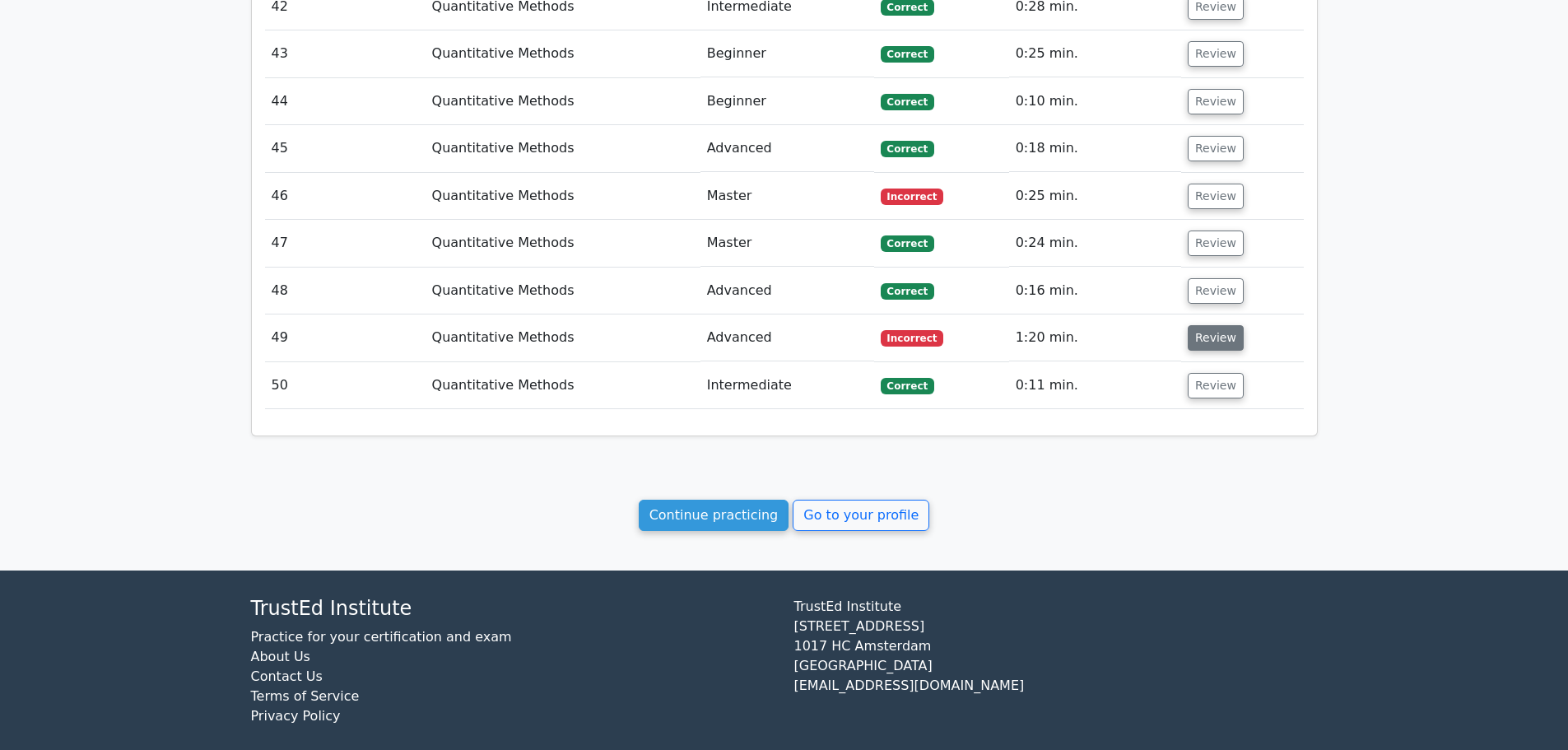
click at [1224, 334] on button "Review" at bounding box center [1216, 338] width 56 height 26
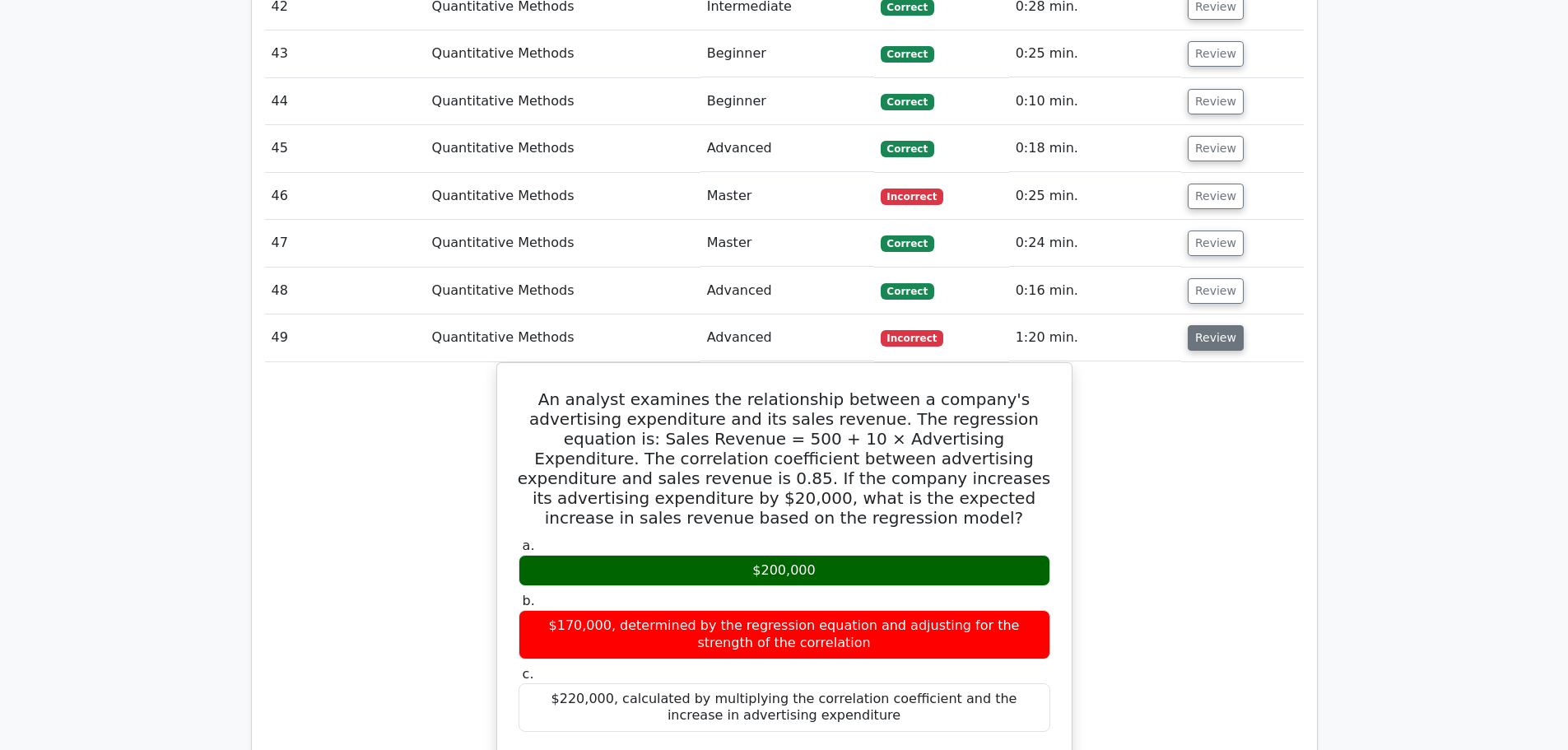
click at [1224, 334] on button "Review" at bounding box center [1216, 338] width 56 height 26
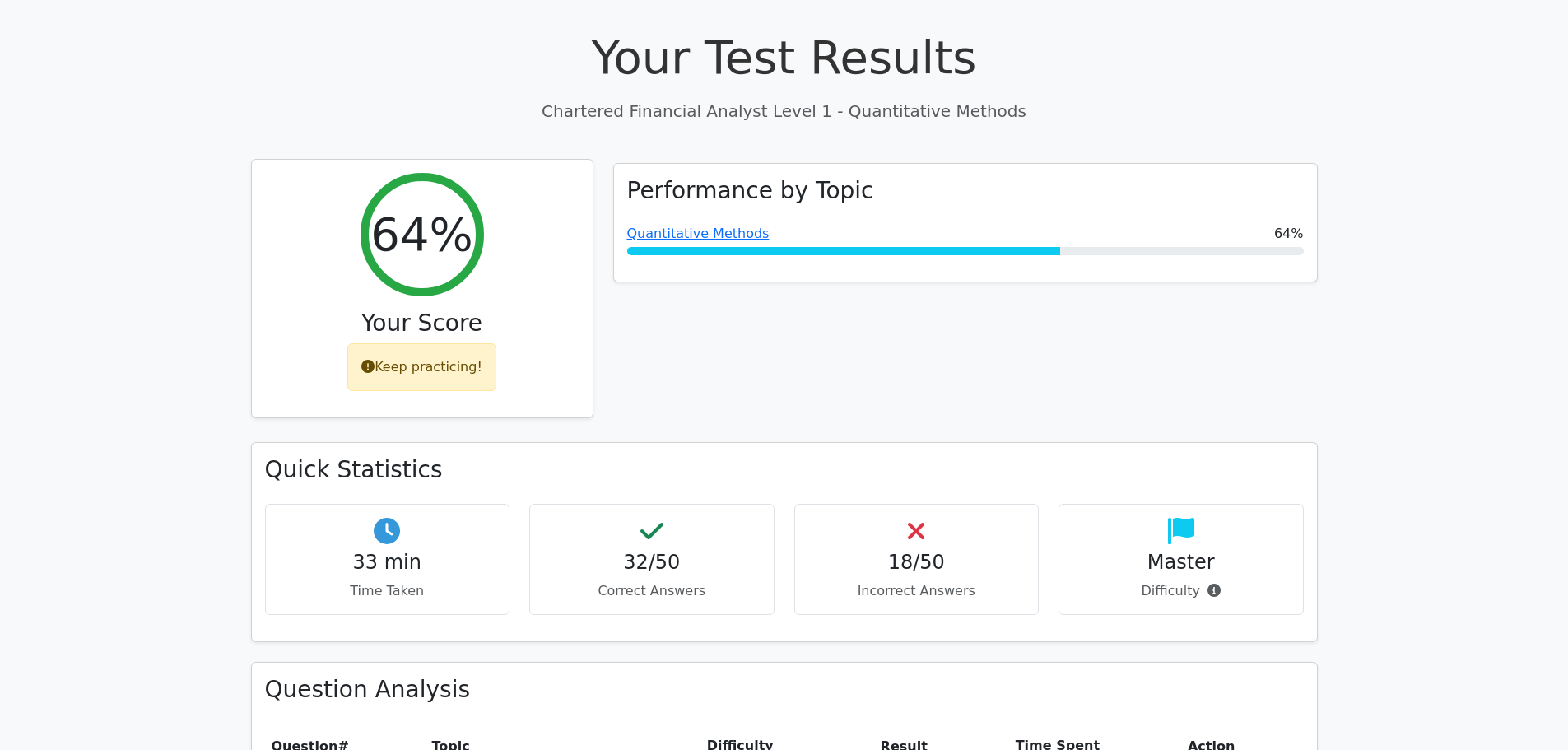
scroll to position [0, 0]
